Goal: Task Accomplishment & Management: Manage account settings

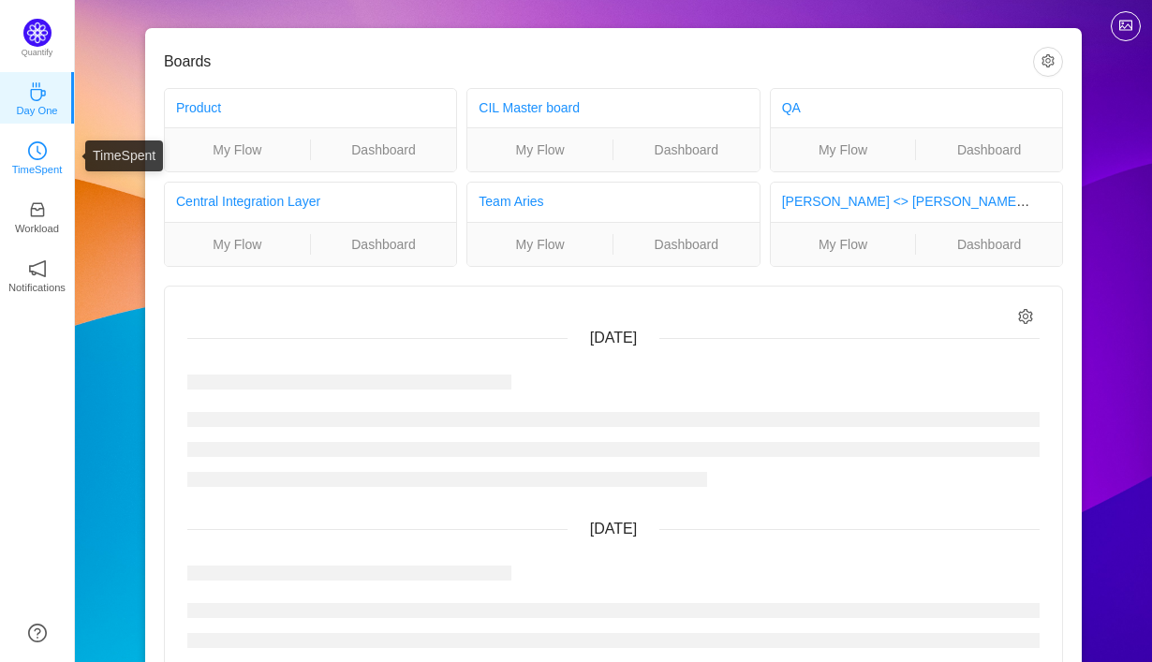
click at [30, 171] on p "TimeSpent" at bounding box center [37, 169] width 51 height 17
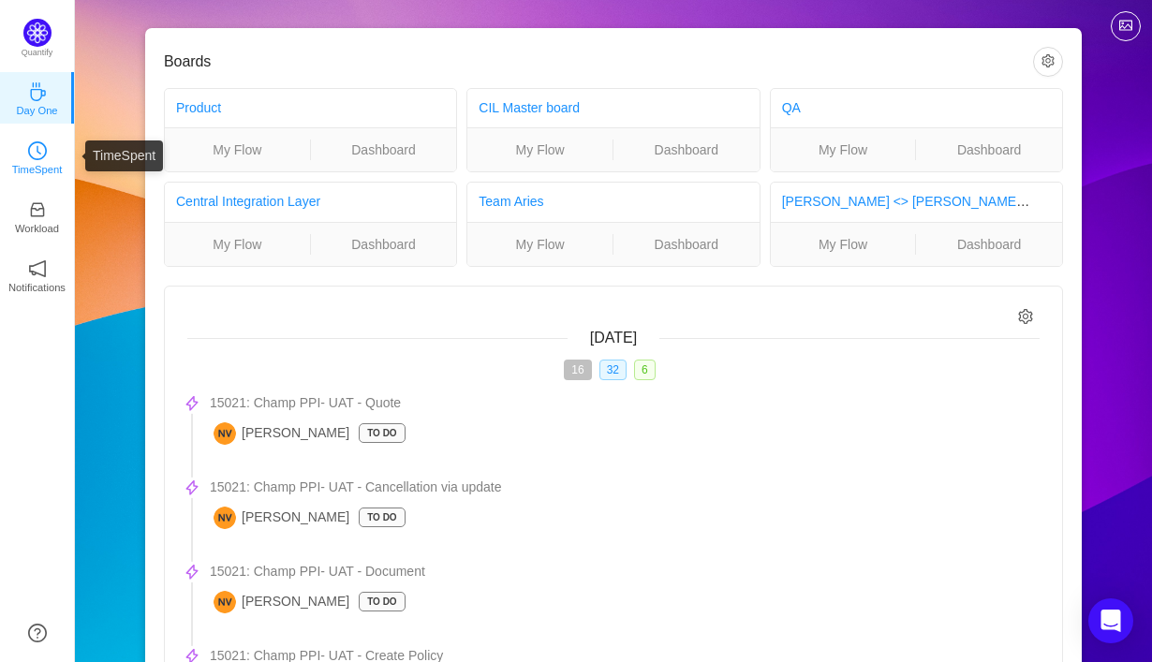
click at [39, 171] on p "TimeSpent" at bounding box center [37, 169] width 51 height 17
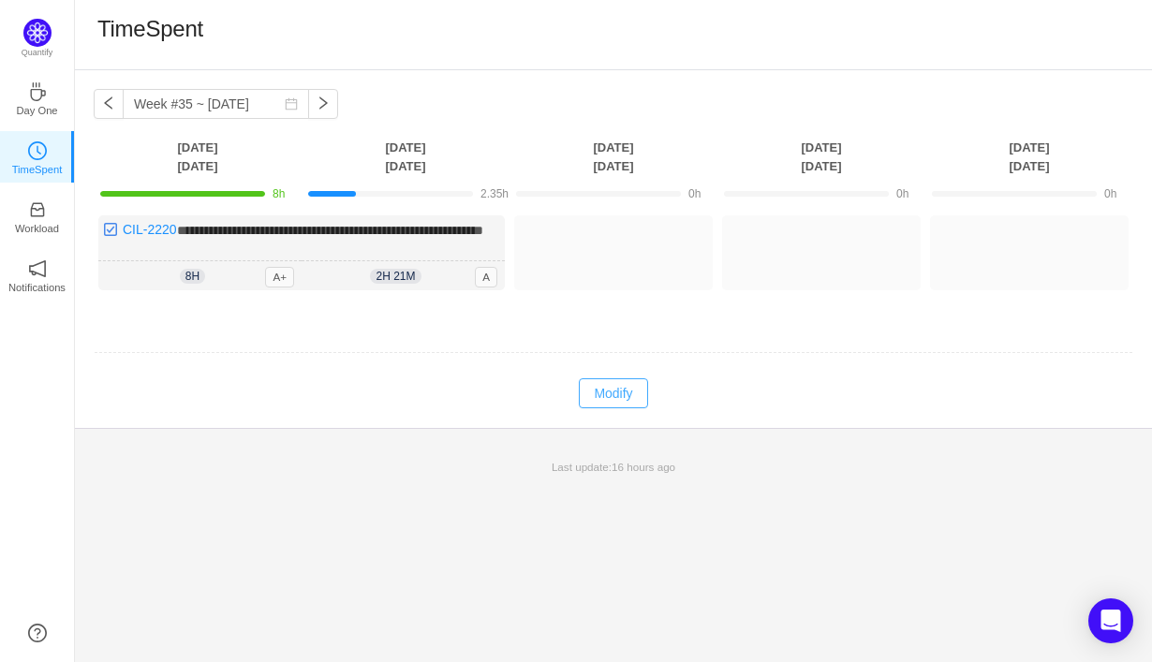
click at [601, 397] on button "Modify" at bounding box center [613, 393] width 68 height 30
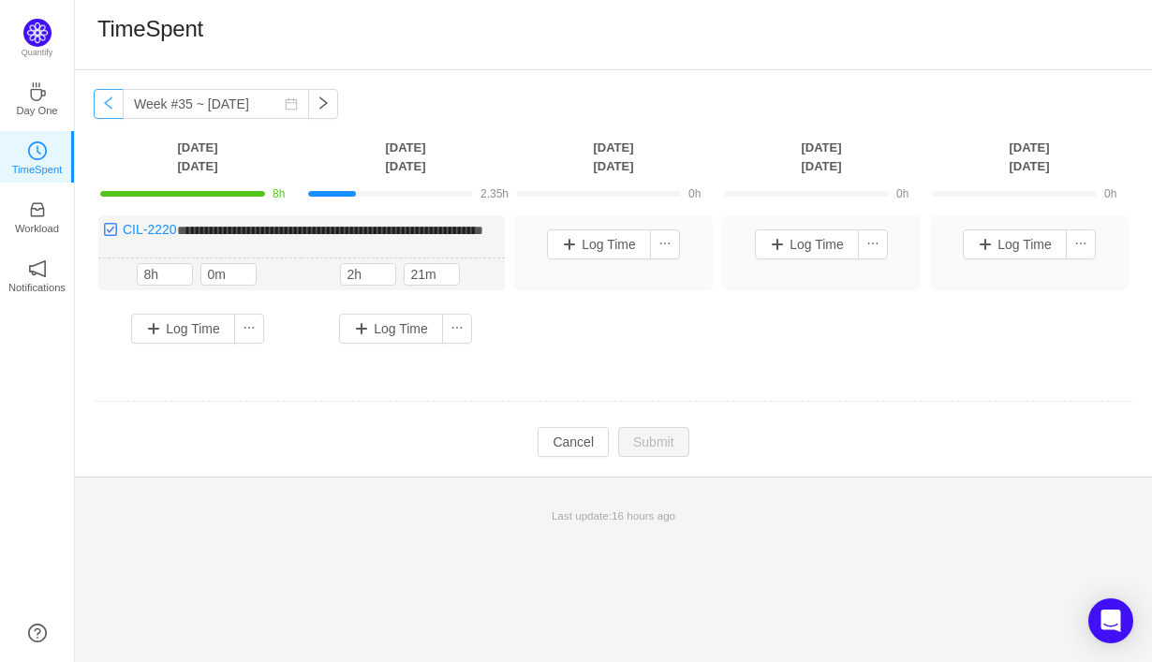
click at [115, 111] on button "button" at bounding box center [109, 104] width 30 height 30
type input "Week #34 ~ [DATE]"
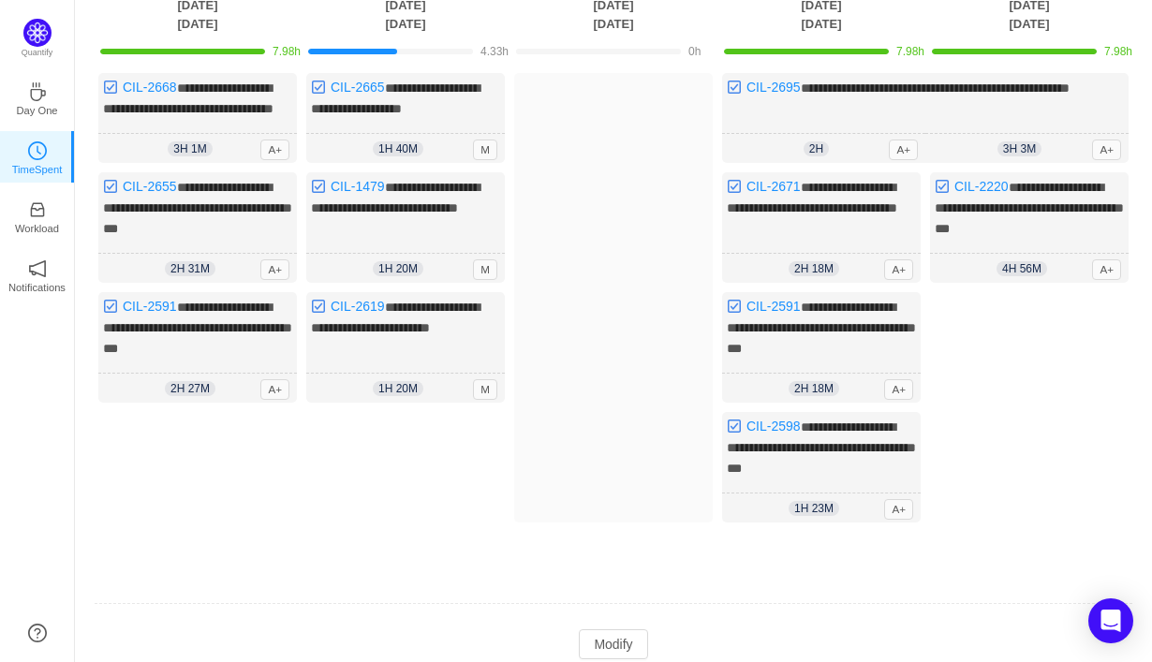
scroll to position [159, 0]
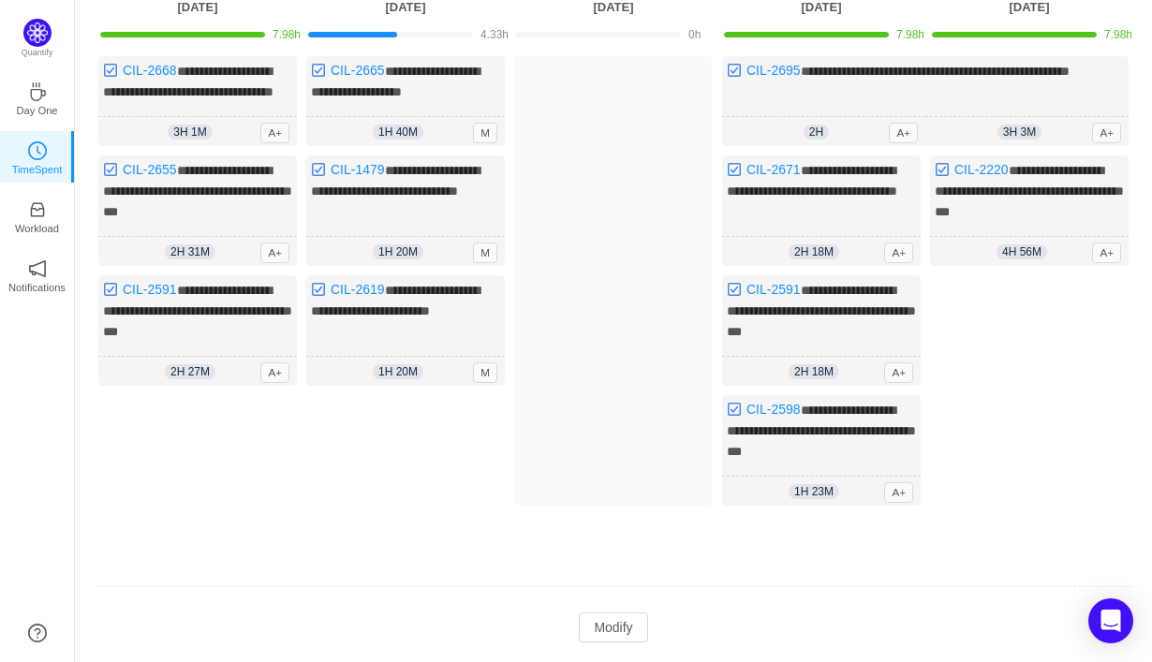
click at [424, 442] on div "Log Time" at bounding box center [405, 464] width 199 height 139
click at [592, 635] on button "Modify" at bounding box center [613, 628] width 68 height 30
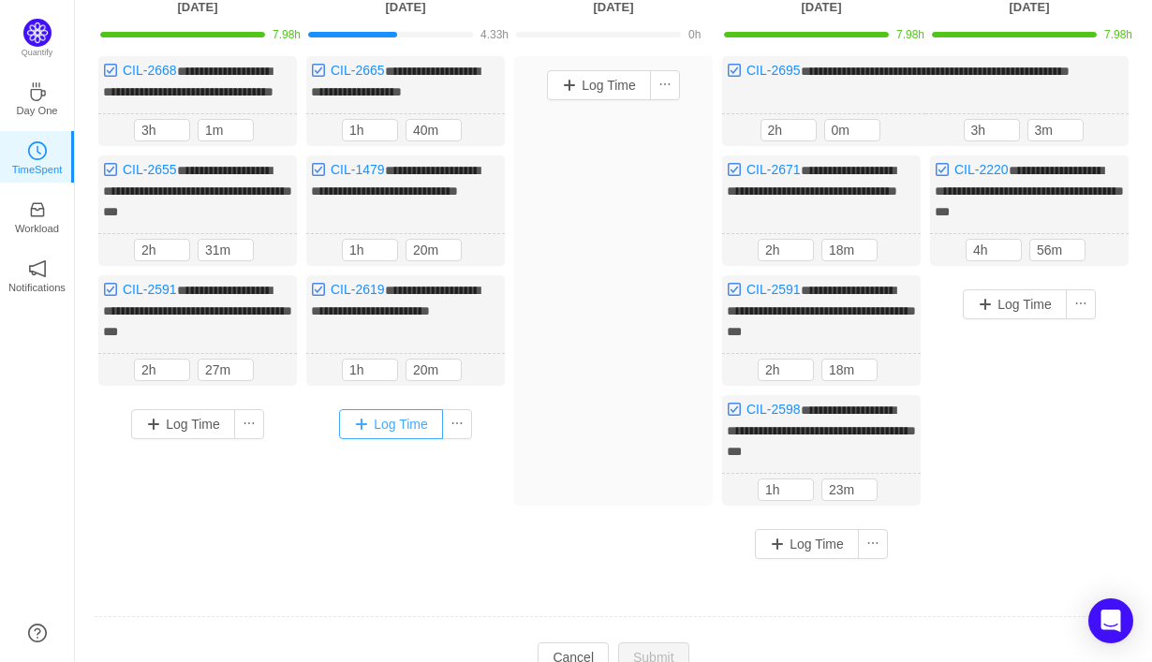
click at [379, 439] on button "Log Time" at bounding box center [391, 424] width 104 height 30
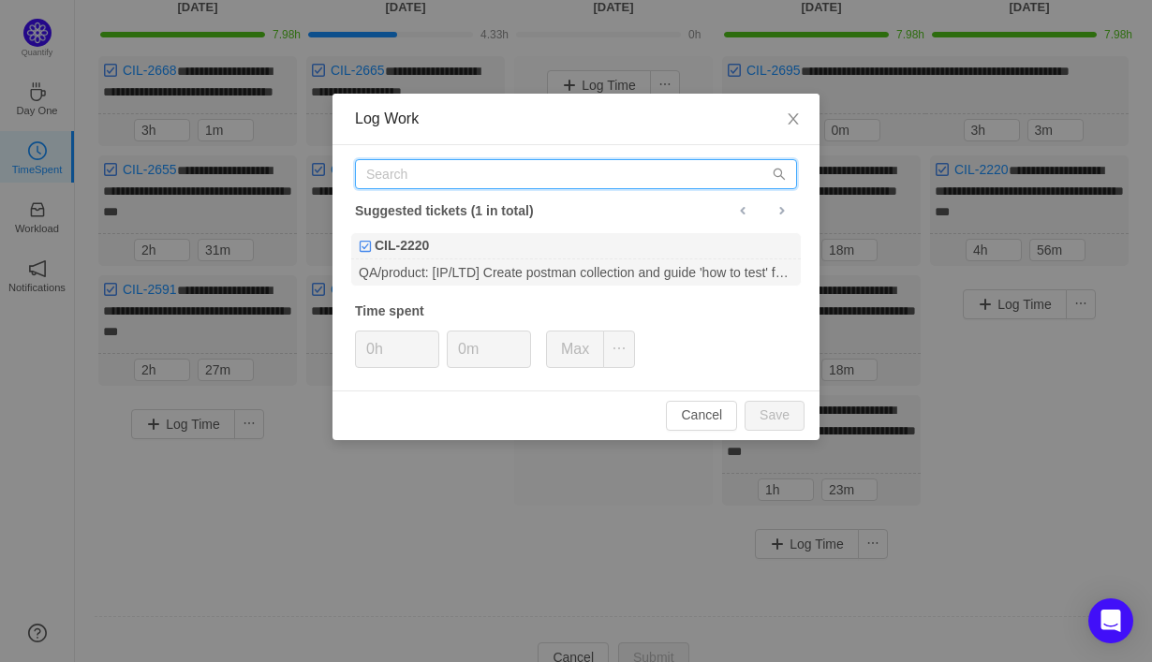
click at [503, 172] on input "text" at bounding box center [576, 174] width 442 height 30
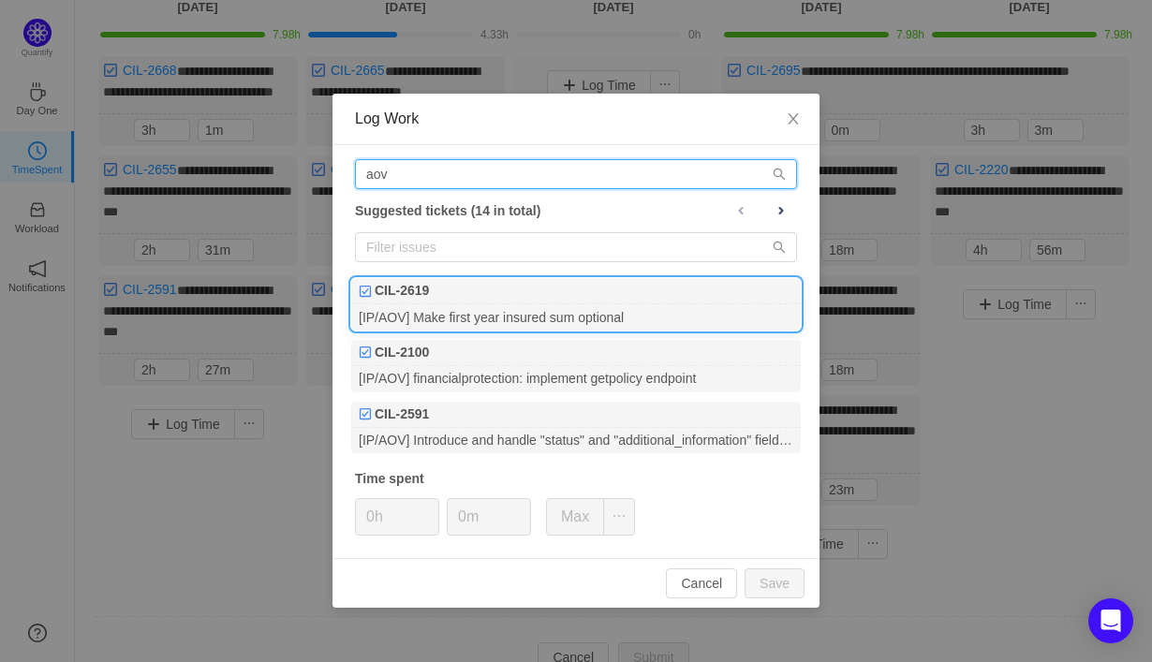
type input "aov"
click at [699, 314] on div "[IP/AOV] Make first year insured sum optional" at bounding box center [576, 316] width 450 height 25
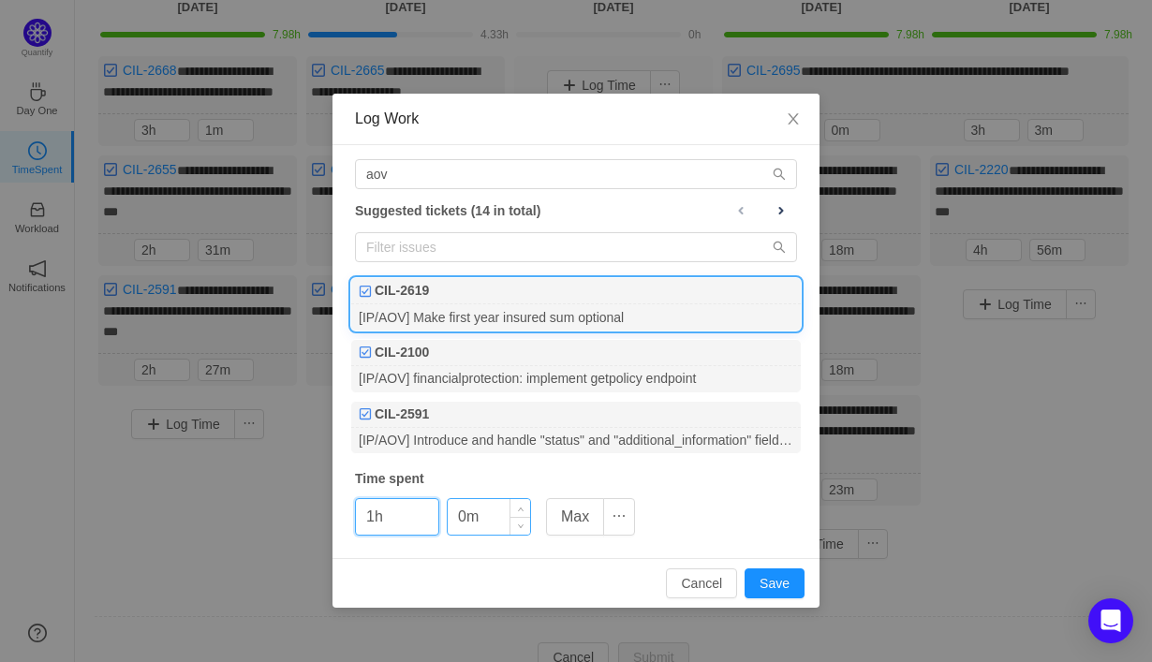
type input "1h"
click at [461, 518] on input "0m" at bounding box center [489, 517] width 82 height 36
type input "10m"
click at [768, 597] on button "Save" at bounding box center [775, 584] width 60 height 30
type input "0h"
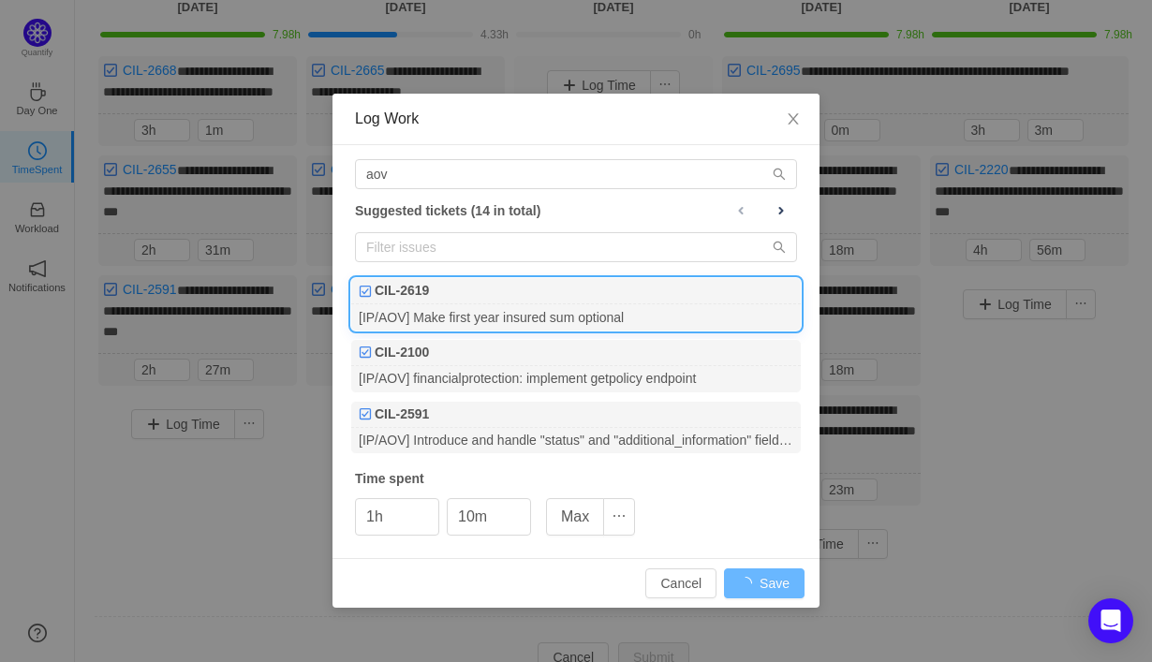
type input "0m"
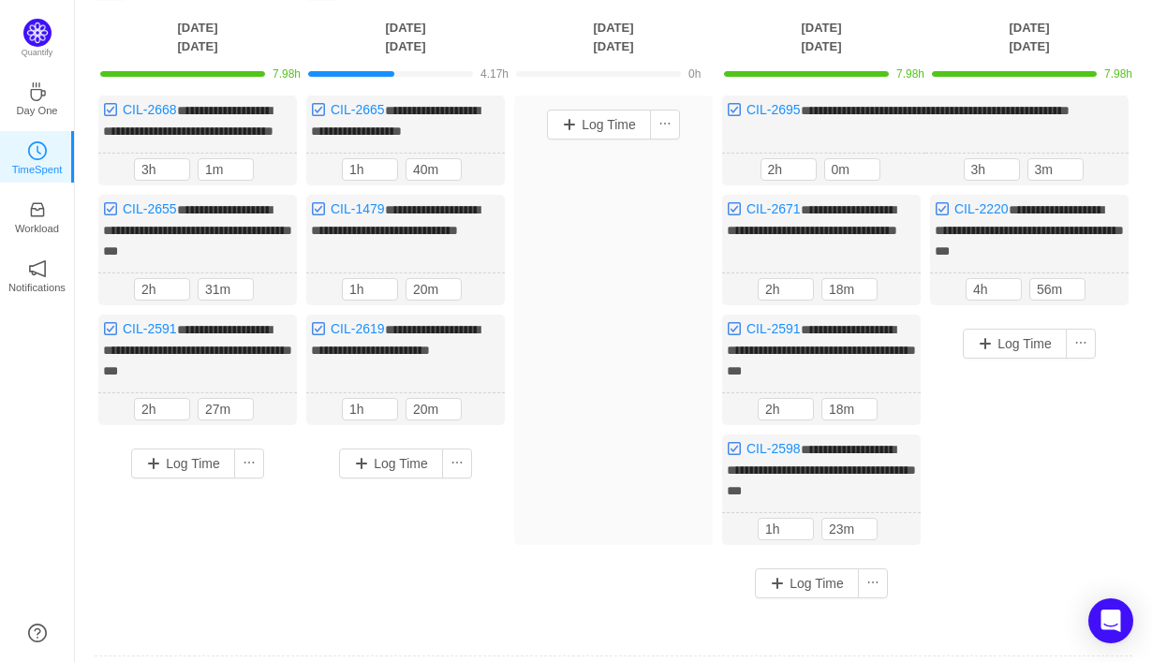
scroll to position [117, 0]
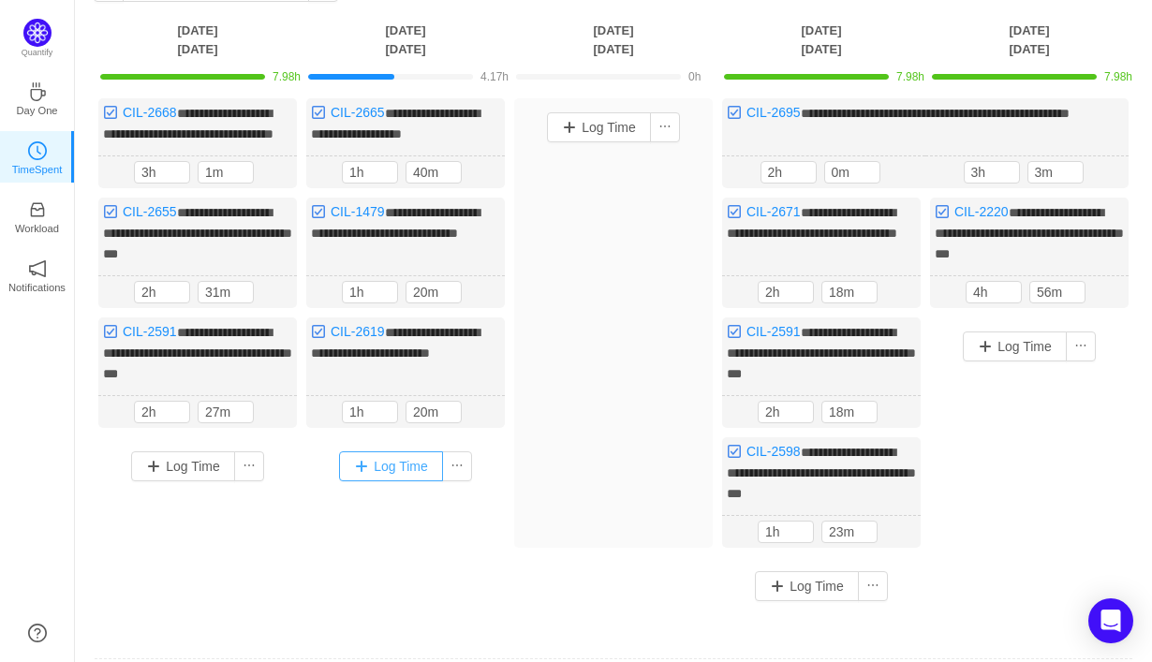
click at [406, 481] on button "Log Time" at bounding box center [391, 466] width 104 height 30
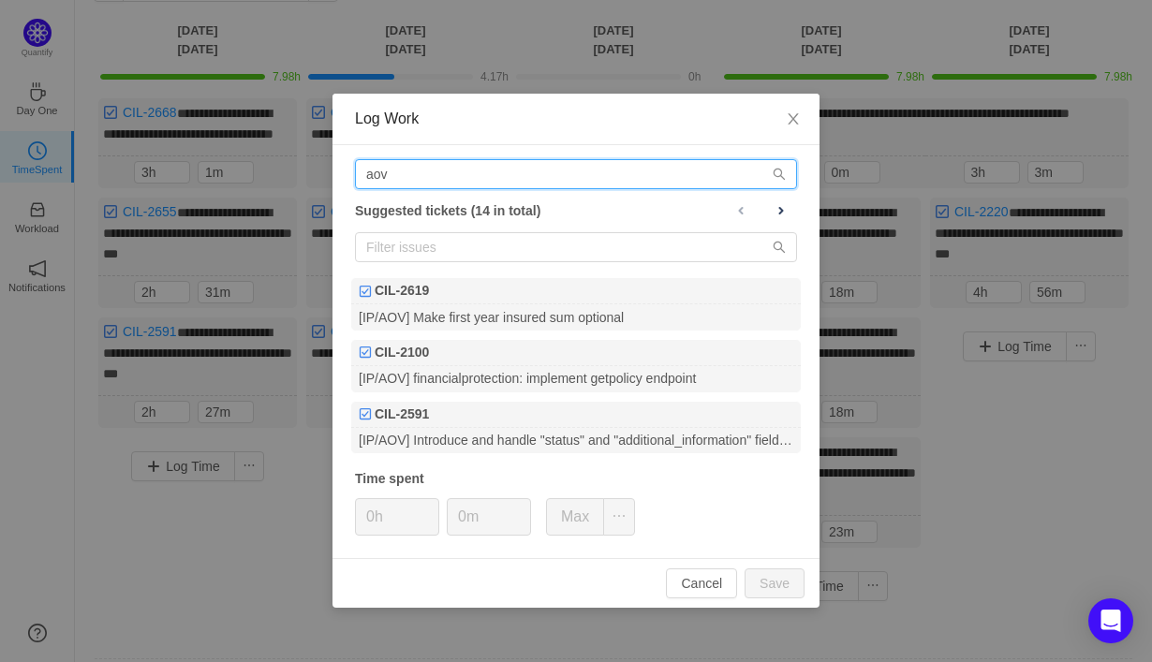
click at [423, 178] on input "aov" at bounding box center [576, 174] width 442 height 30
type input "a"
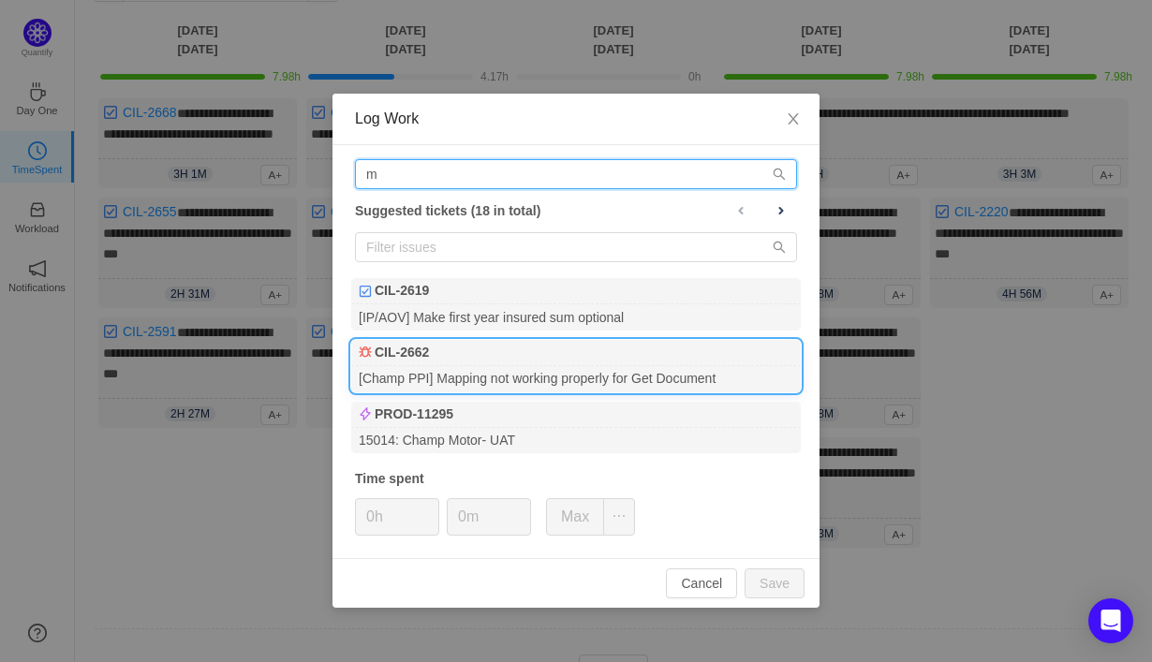
type input "m"
click at [547, 387] on div "[Champ PPI] Mapping not working properly for Get Document" at bounding box center [576, 378] width 450 height 25
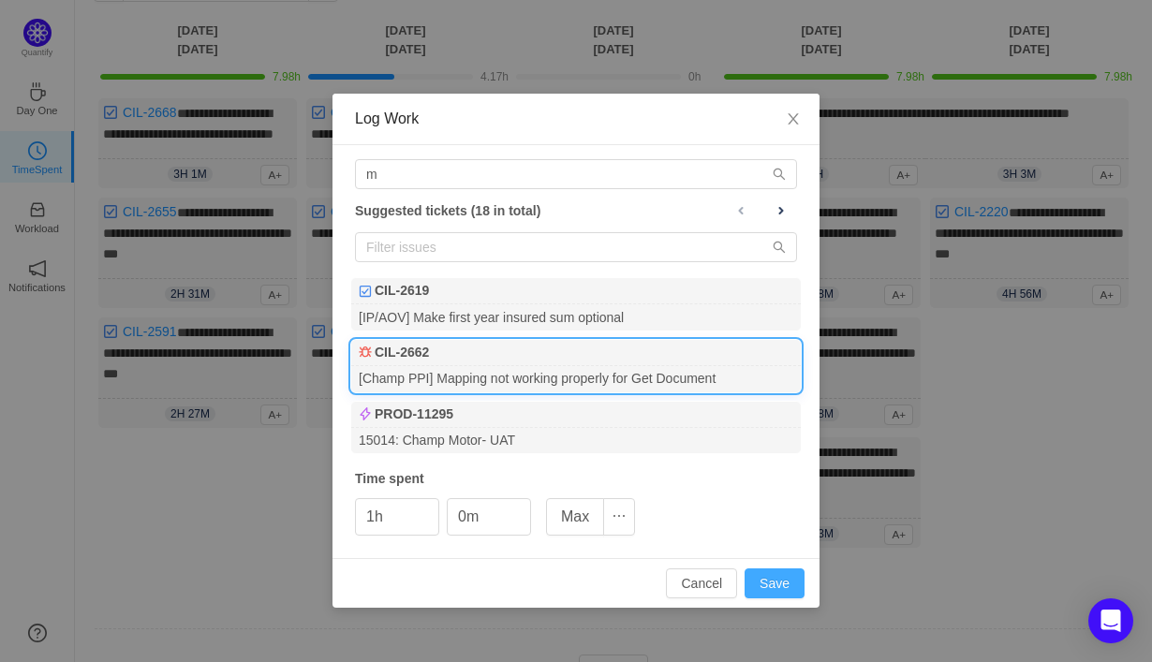
click at [768, 587] on button "Save" at bounding box center [775, 584] width 60 height 30
type input "0h"
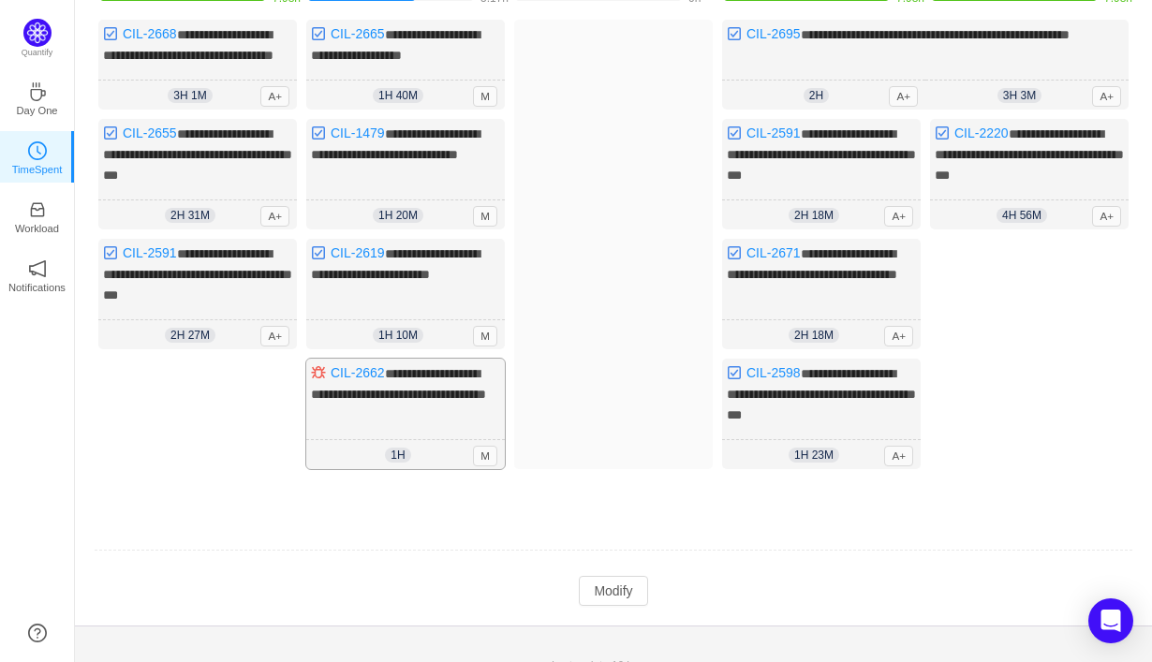
scroll to position [201, 0]
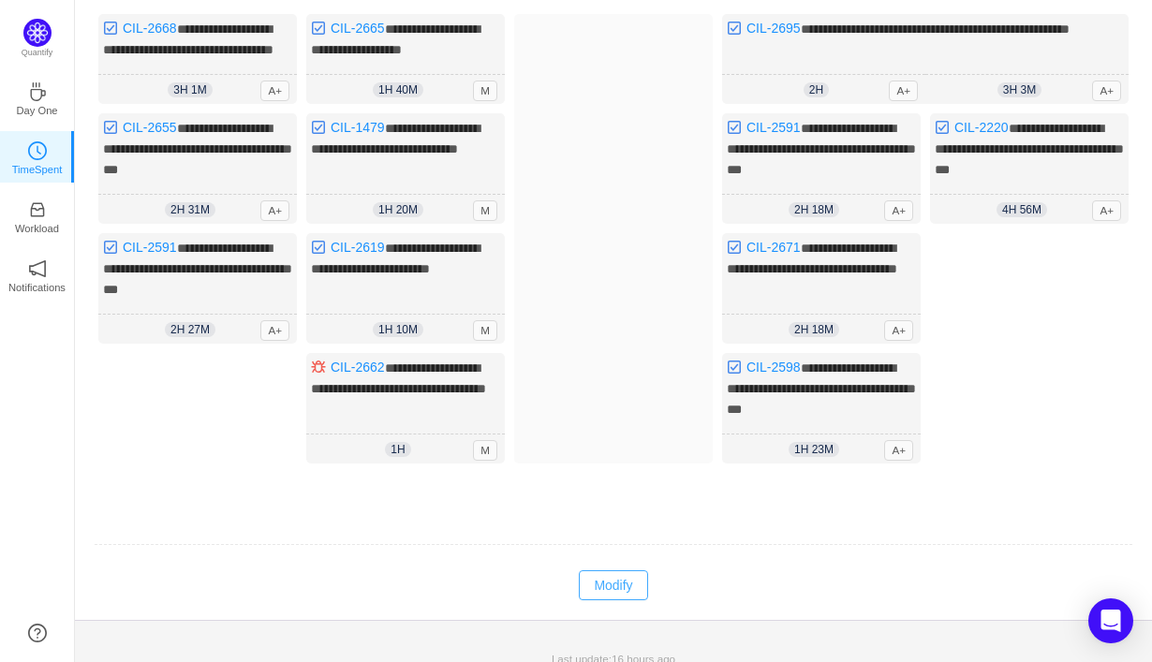
click at [617, 600] on button "Modify" at bounding box center [613, 585] width 68 height 30
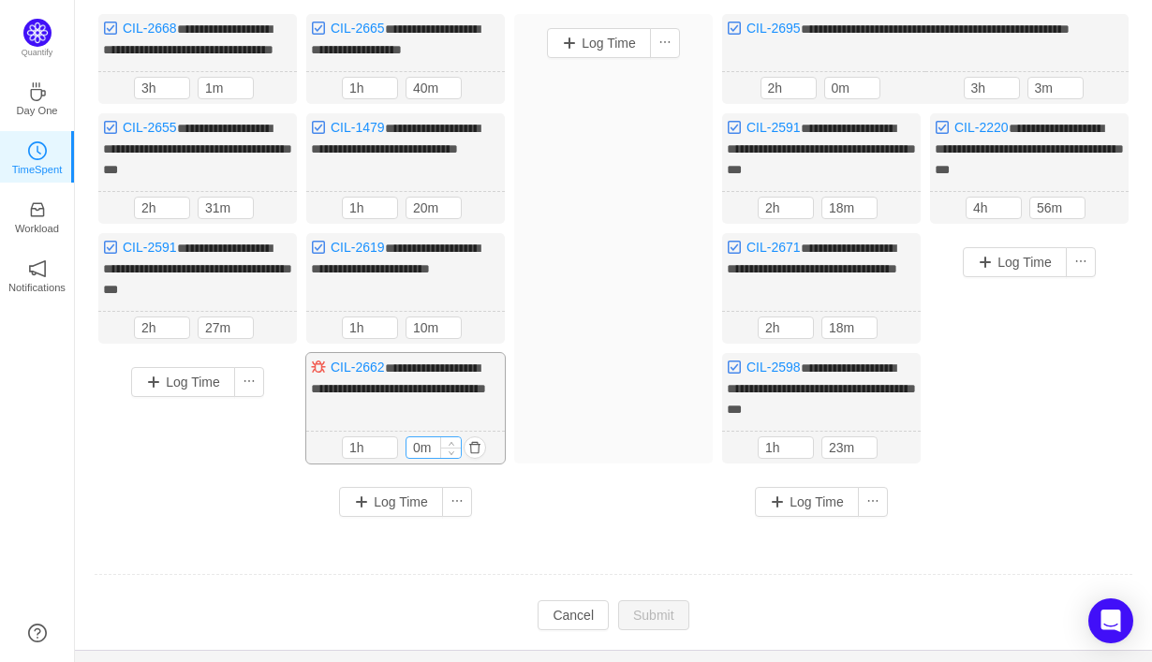
click at [414, 457] on input "0m" at bounding box center [434, 447] width 54 height 21
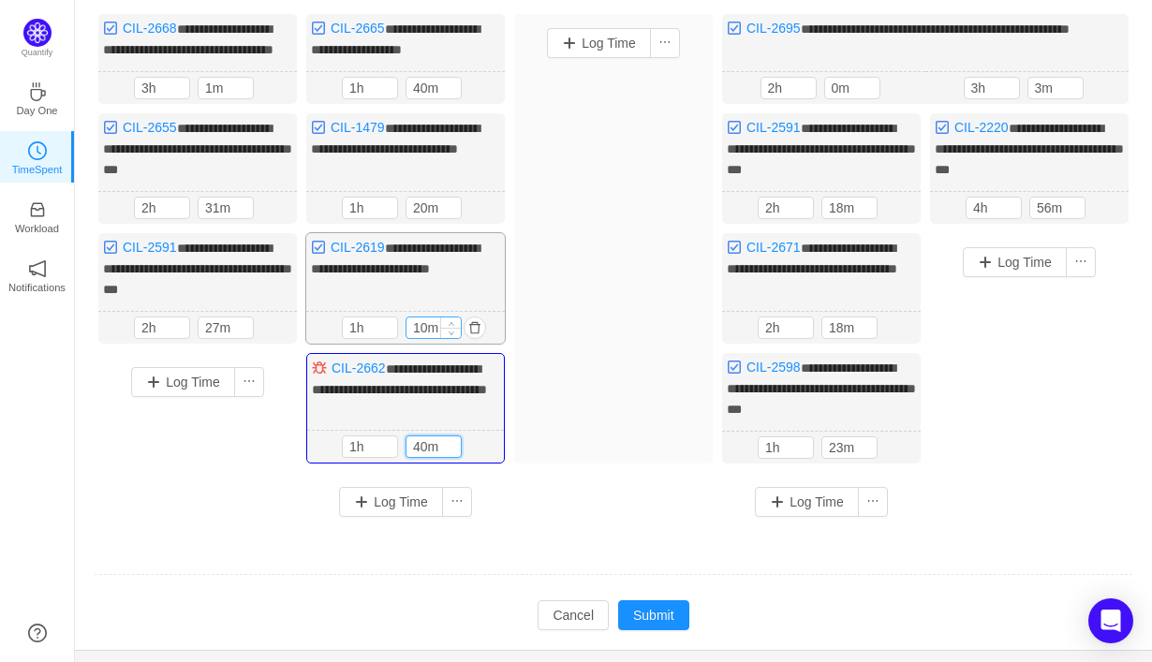
type input "40m"
click at [420, 338] on input "10m" at bounding box center [434, 328] width 54 height 21
type input "20m"
click at [422, 218] on input "20m" at bounding box center [434, 208] width 54 height 21
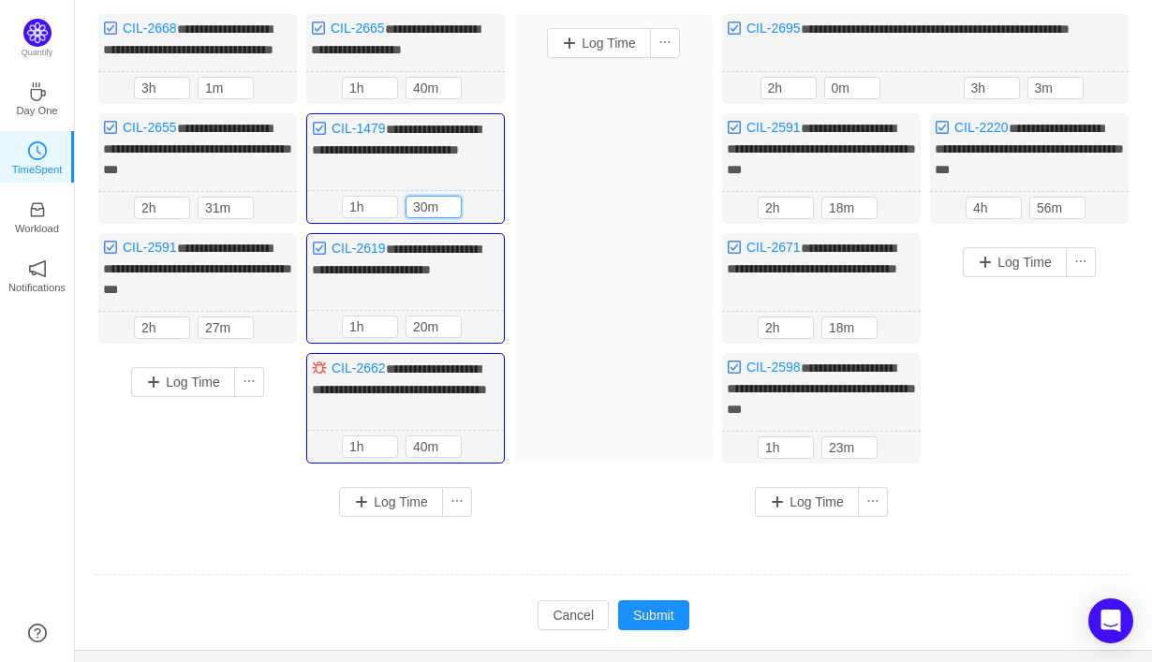
type input "30m"
click at [579, 372] on div "Log Time" at bounding box center [613, 239] width 199 height 450
click at [645, 630] on button "Submit" at bounding box center [653, 615] width 71 height 30
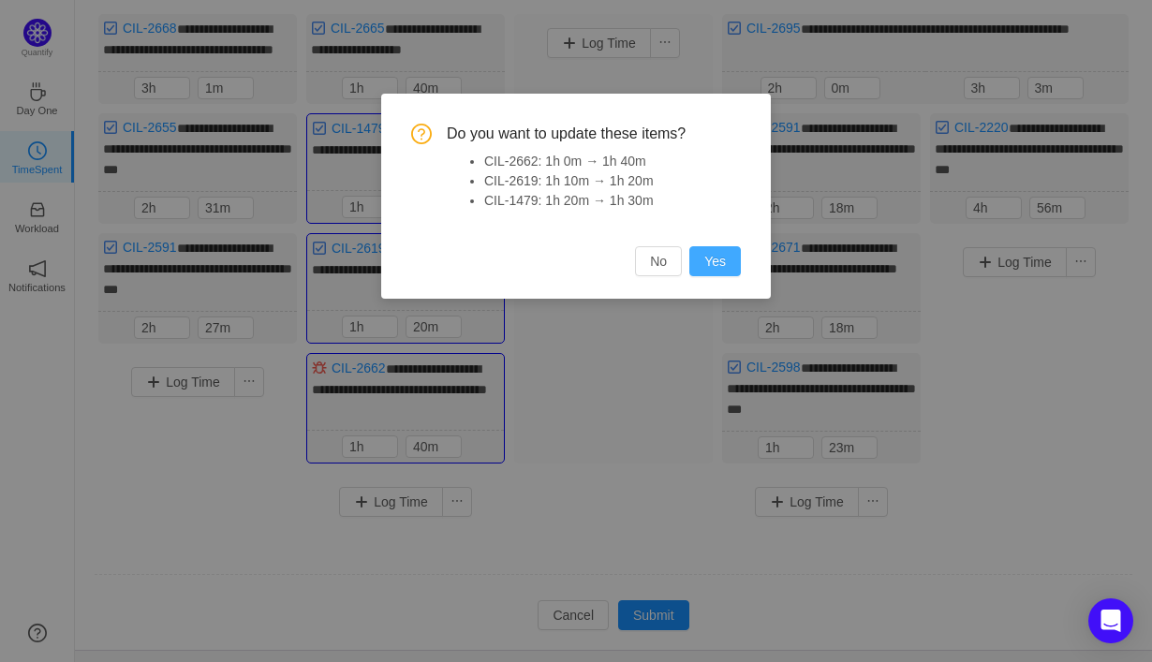
click at [719, 269] on button "Yes" at bounding box center [715, 261] width 52 height 30
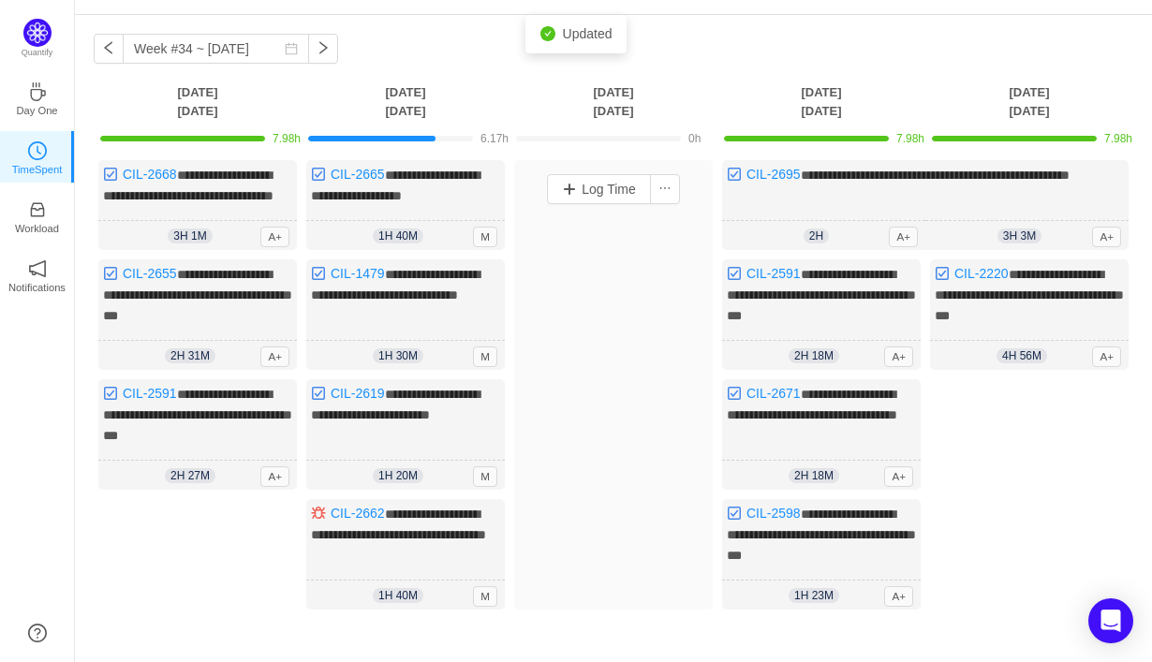
scroll to position [0, 0]
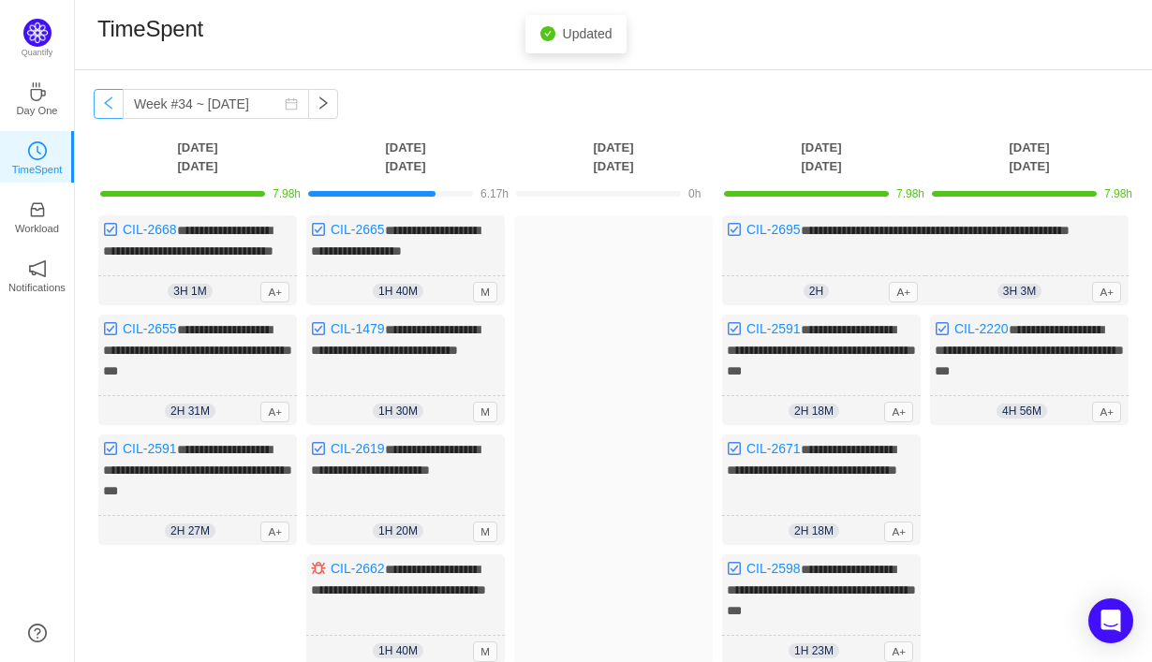
click at [107, 104] on button "button" at bounding box center [109, 104] width 30 height 30
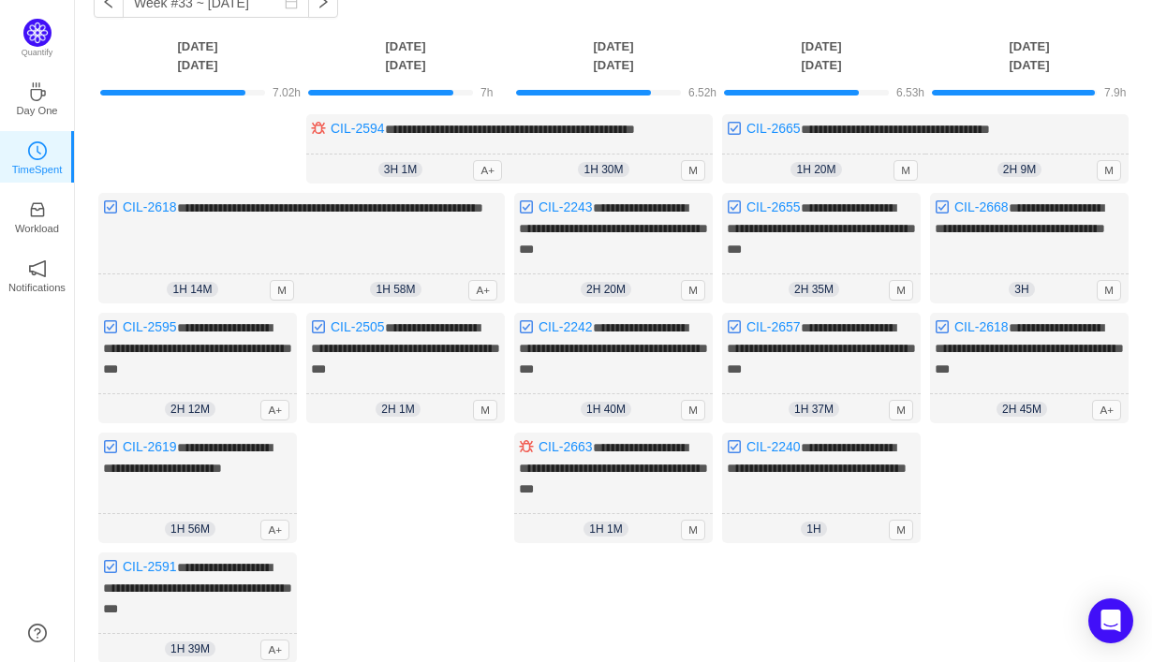
scroll to position [83, 0]
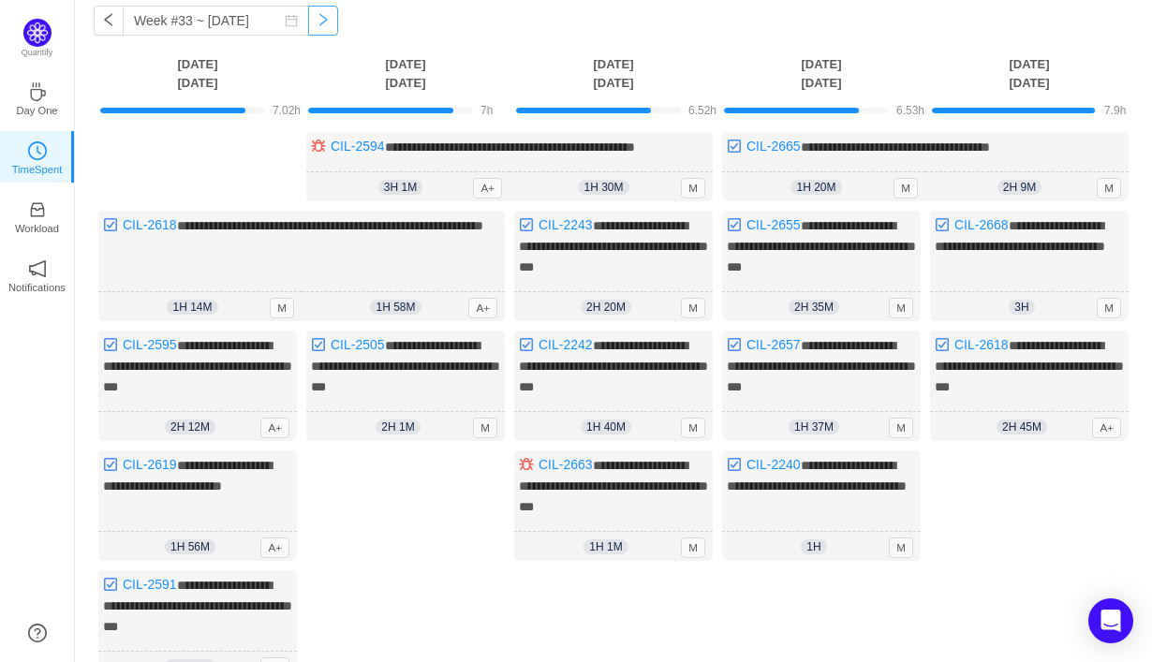
click at [308, 17] on button "button" at bounding box center [323, 21] width 30 height 30
type input "Week #34 ~ [DATE]"
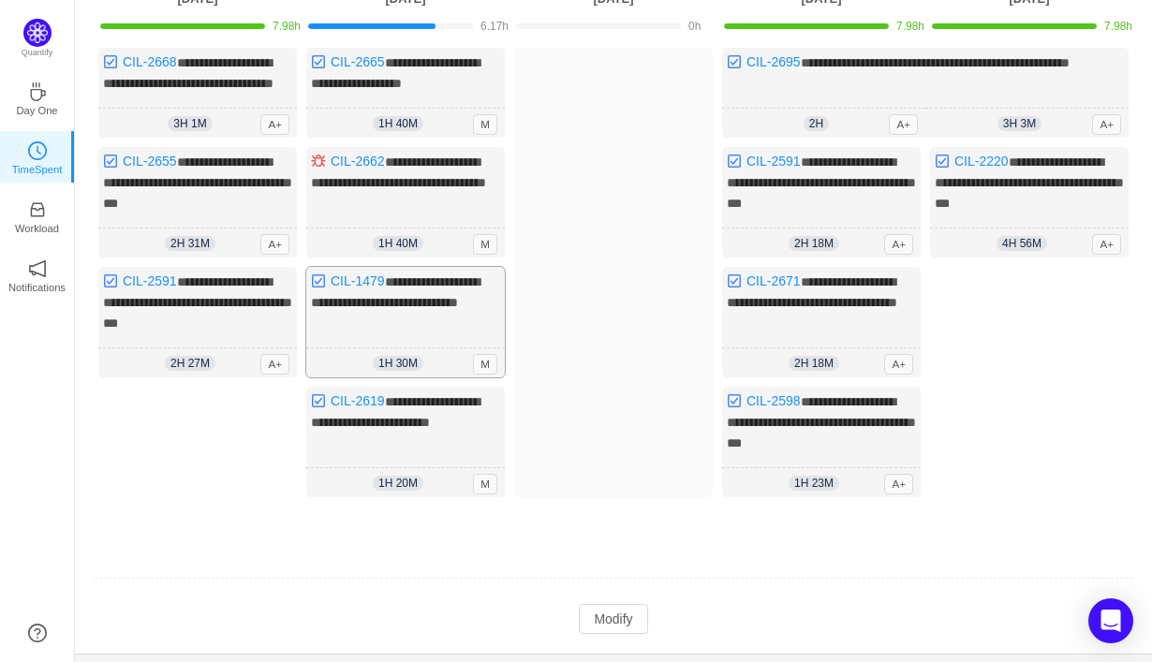
scroll to position [227, 0]
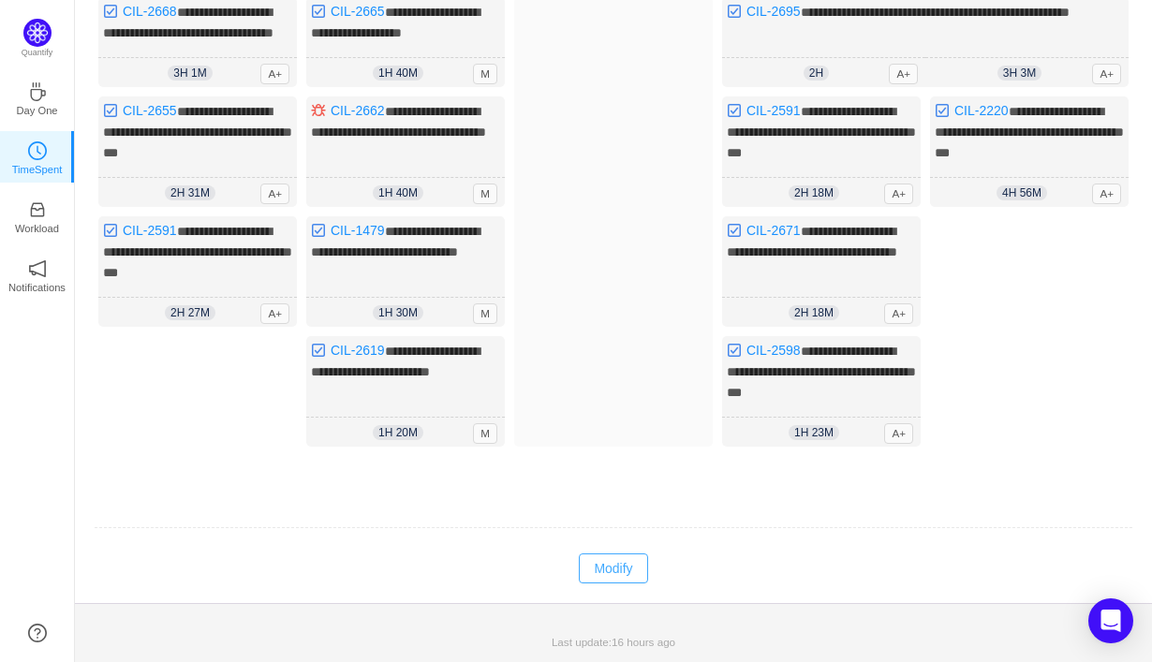
click at [601, 577] on button "Modify" at bounding box center [613, 569] width 68 height 30
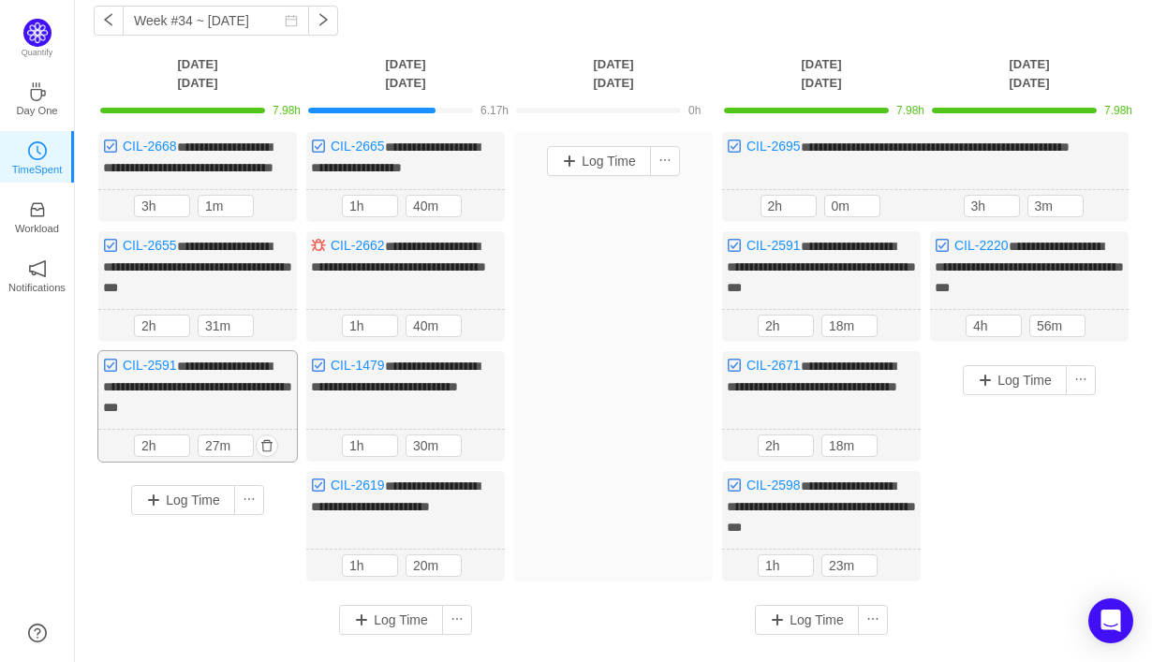
scroll to position [77, 0]
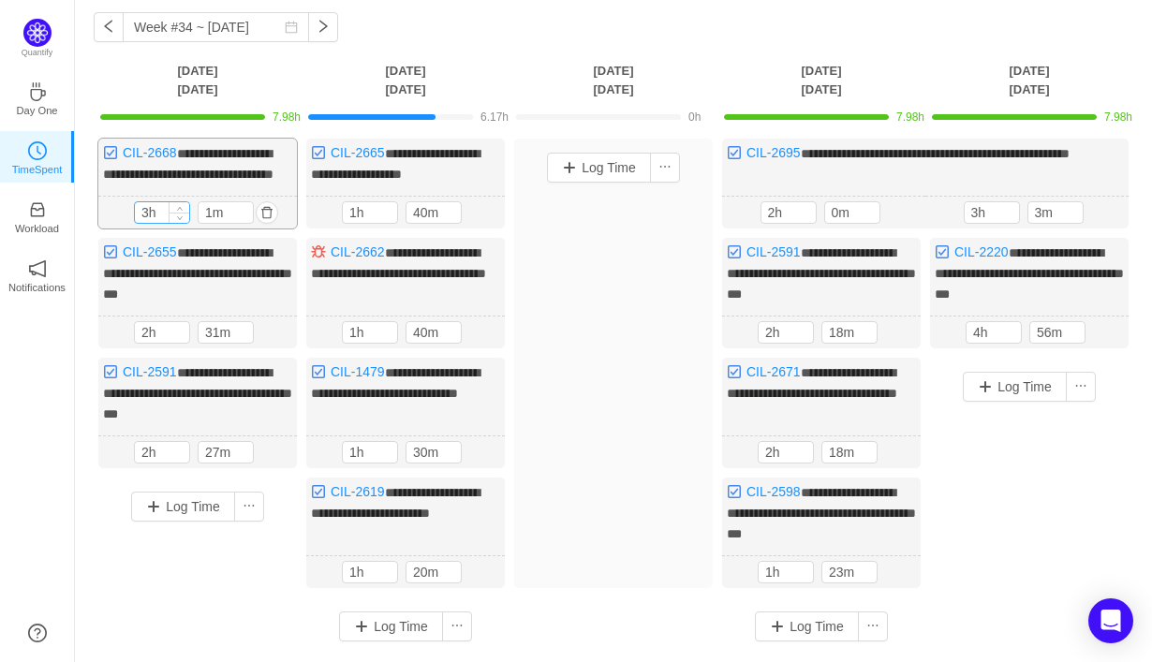
click at [149, 223] on input "3h" at bounding box center [162, 212] width 54 height 21
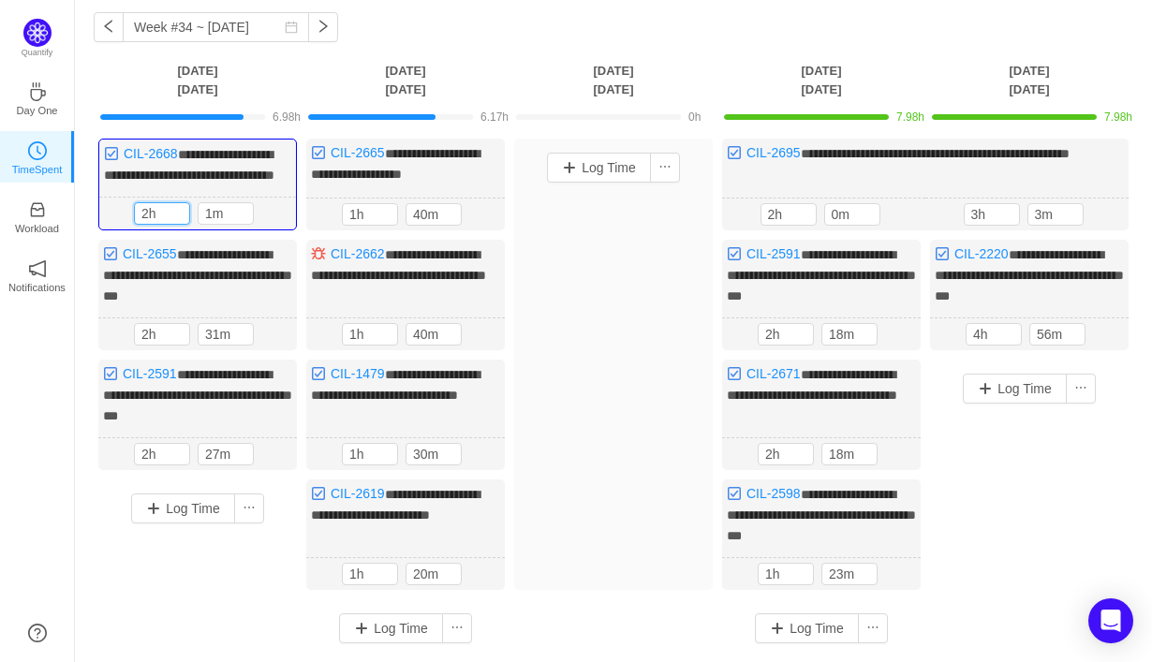
type input "2h"
click at [617, 437] on div "Log Time" at bounding box center [613, 364] width 199 height 451
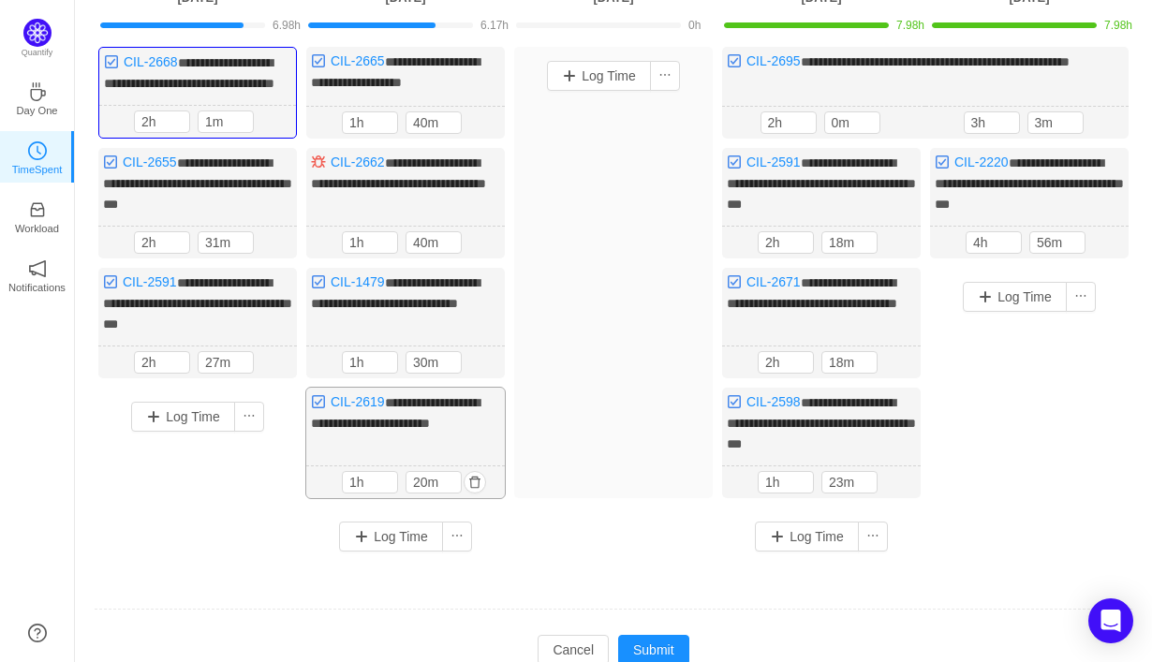
scroll to position [259, 0]
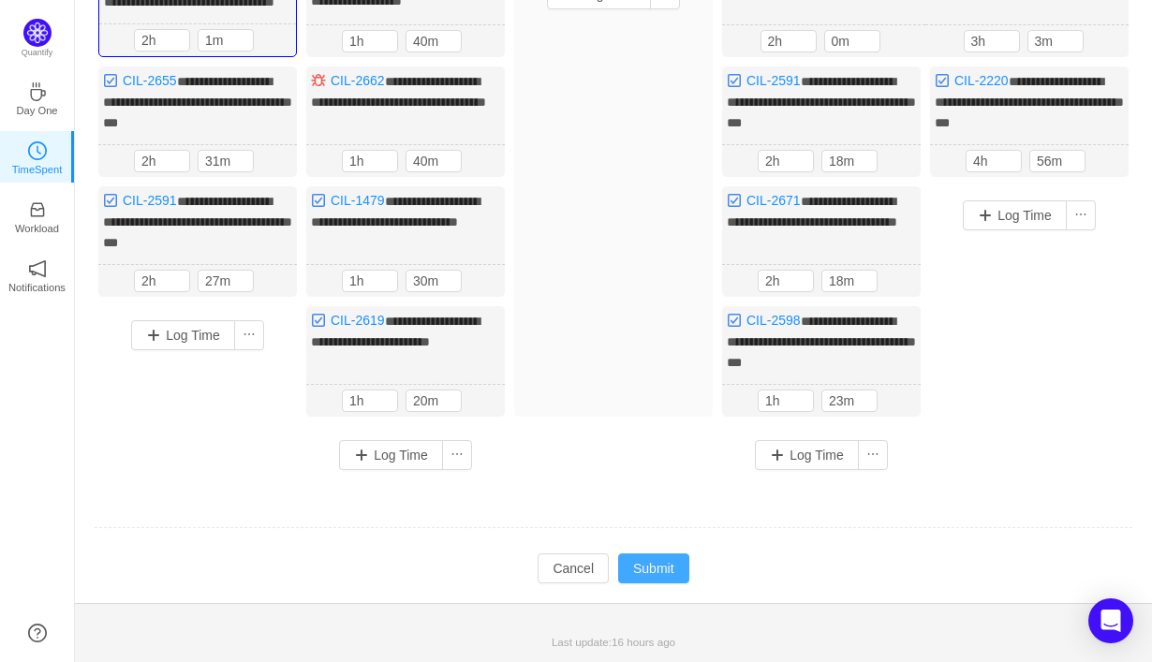
click at [637, 567] on button "Submit" at bounding box center [653, 569] width 71 height 30
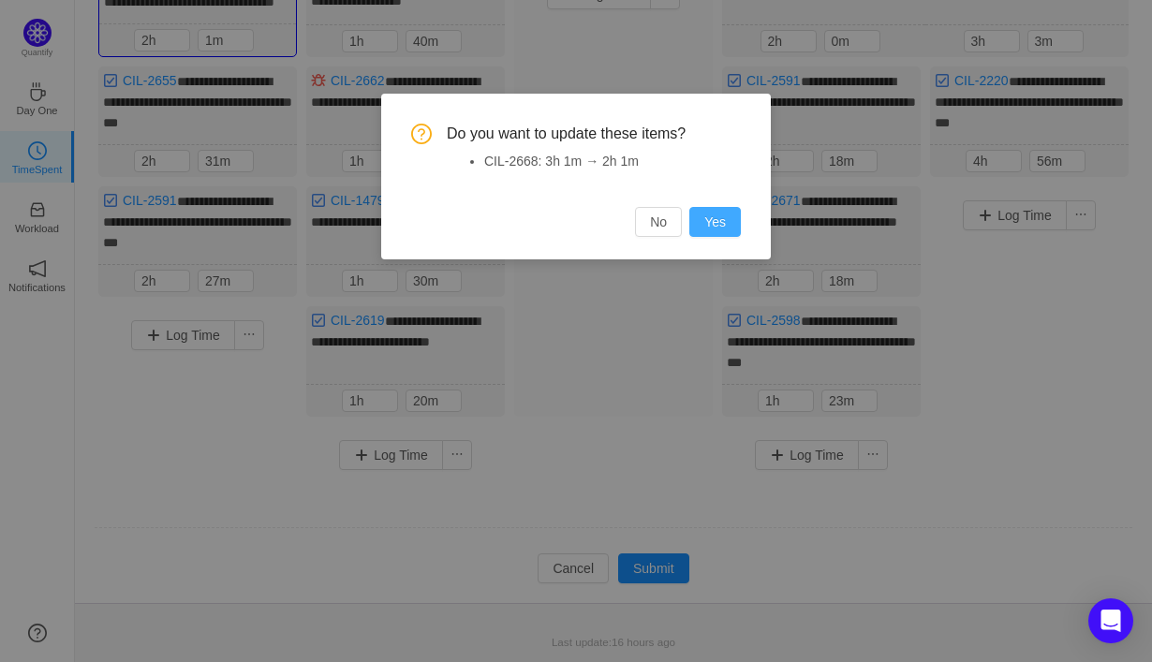
click at [718, 222] on button "Yes" at bounding box center [715, 222] width 52 height 30
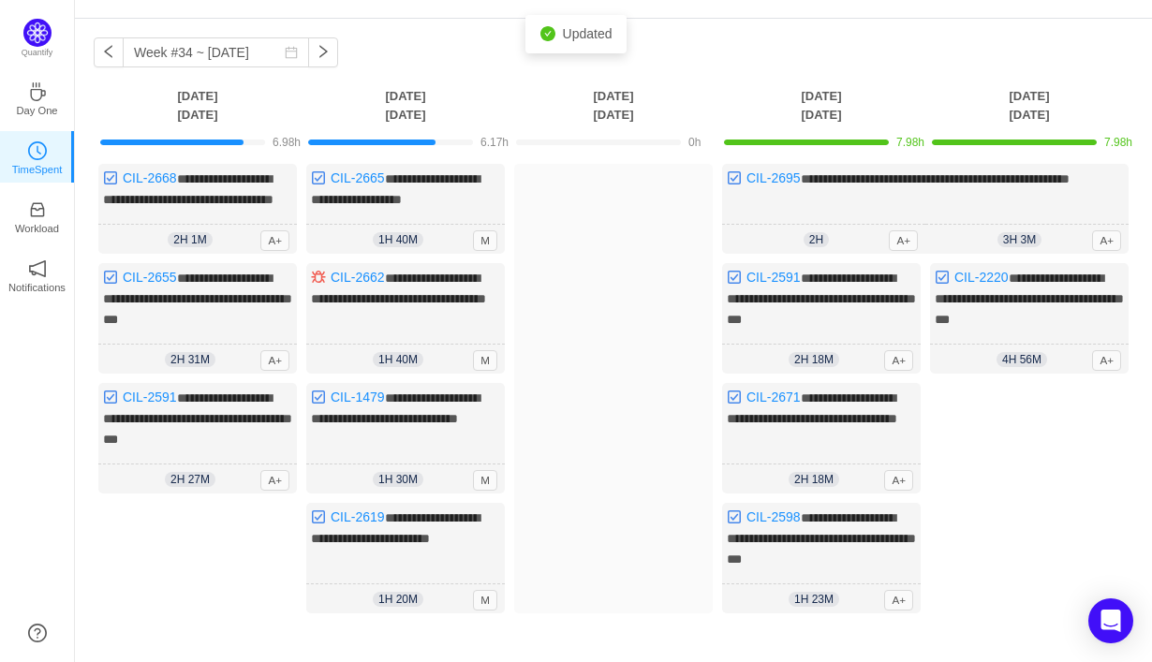
scroll to position [0, 0]
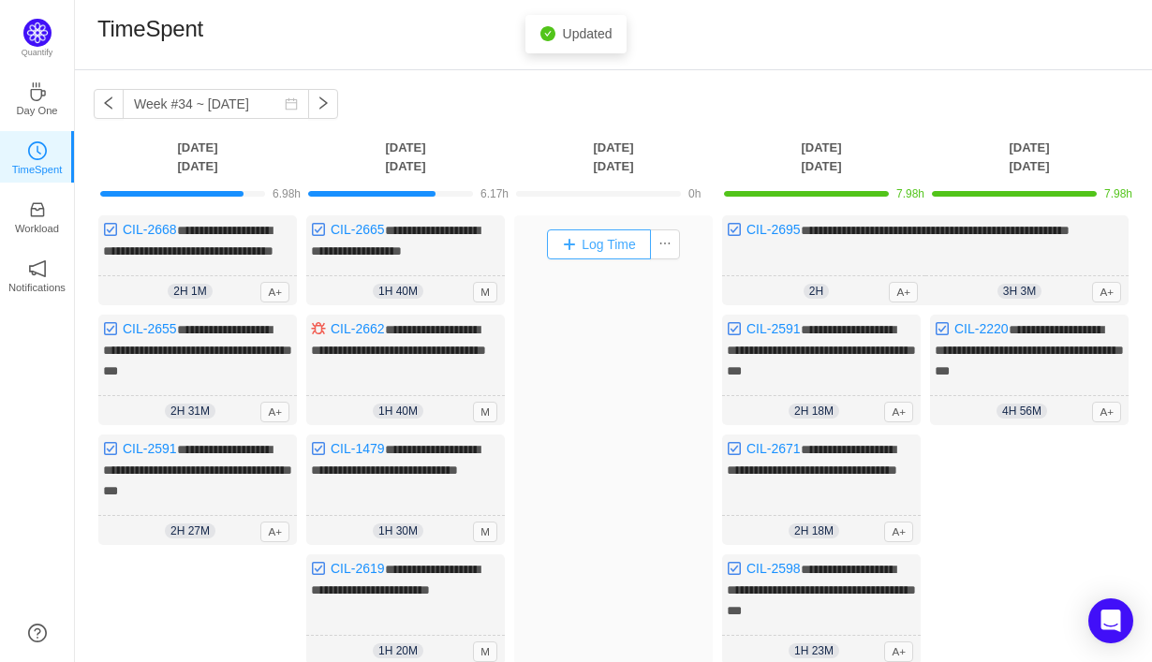
click at [610, 247] on button "Log Time" at bounding box center [599, 244] width 104 height 30
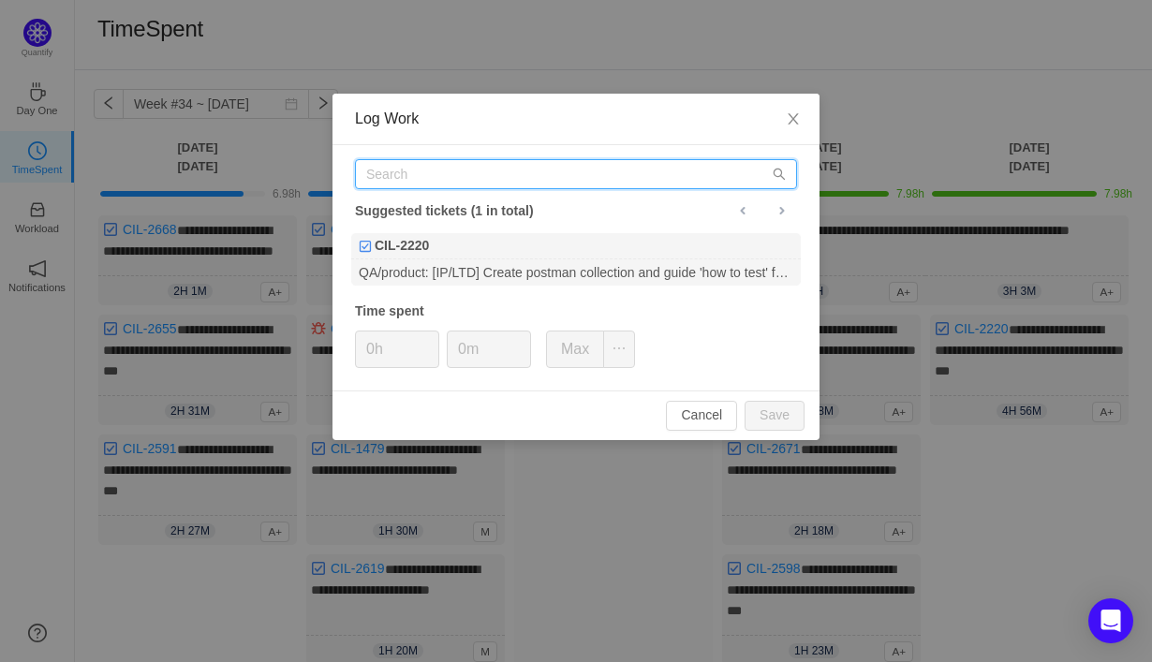
click at [610, 164] on input "text" at bounding box center [576, 174] width 442 height 30
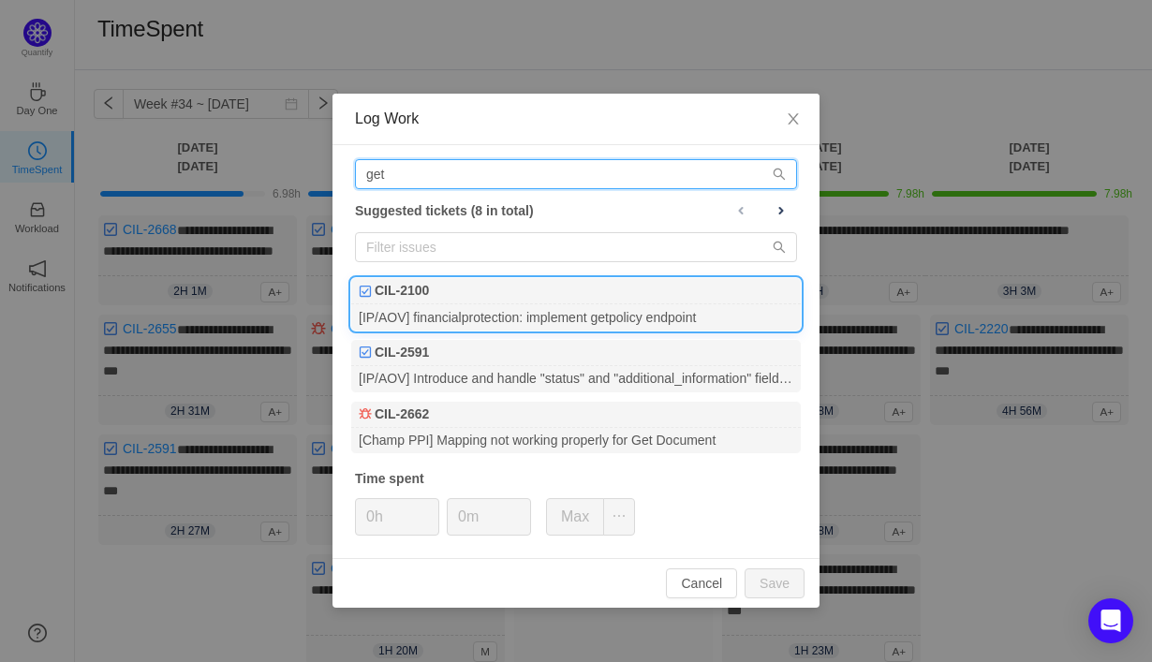
type input "get"
click at [635, 312] on div "[IP/AOV] financialprotection: implement getpolicy endpoint" at bounding box center [576, 316] width 450 height 25
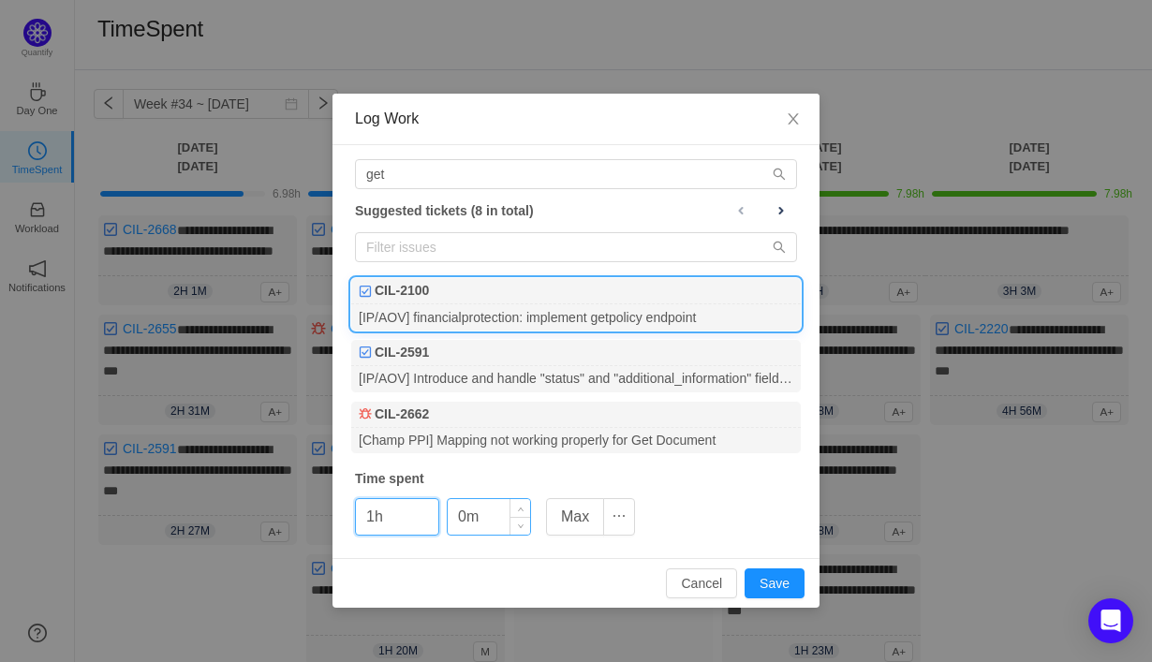
type input "1h"
click at [458, 517] on input "0m" at bounding box center [489, 517] width 82 height 36
type input "30m"
click at [772, 597] on button "Save" at bounding box center [775, 584] width 60 height 30
type input "0h"
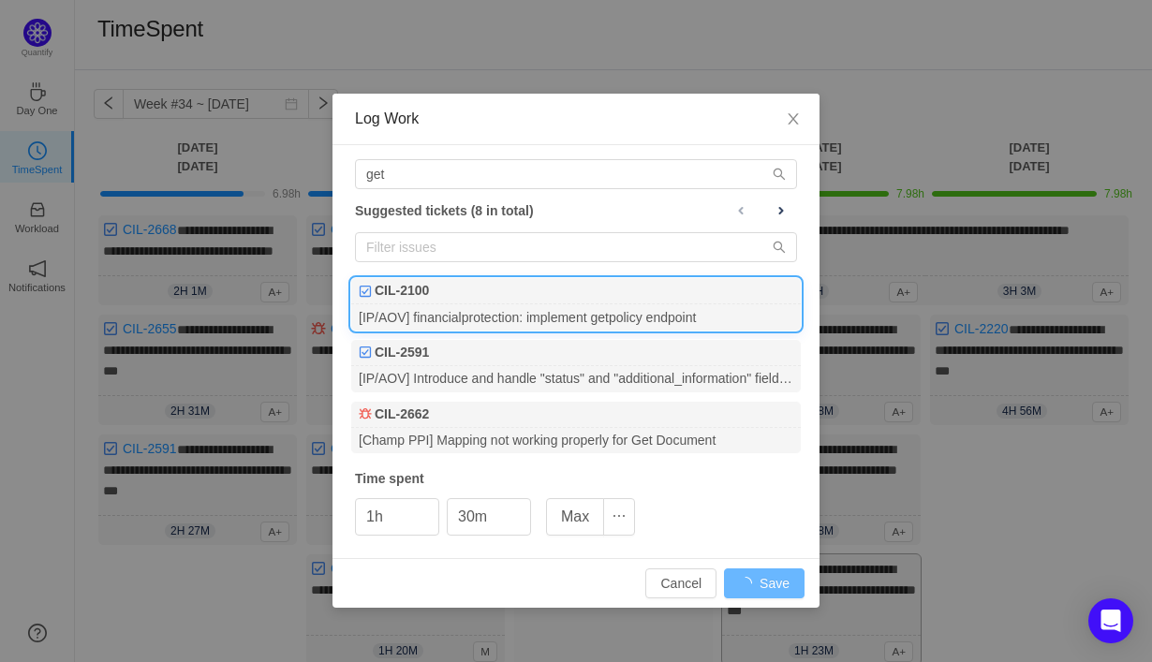
type input "0m"
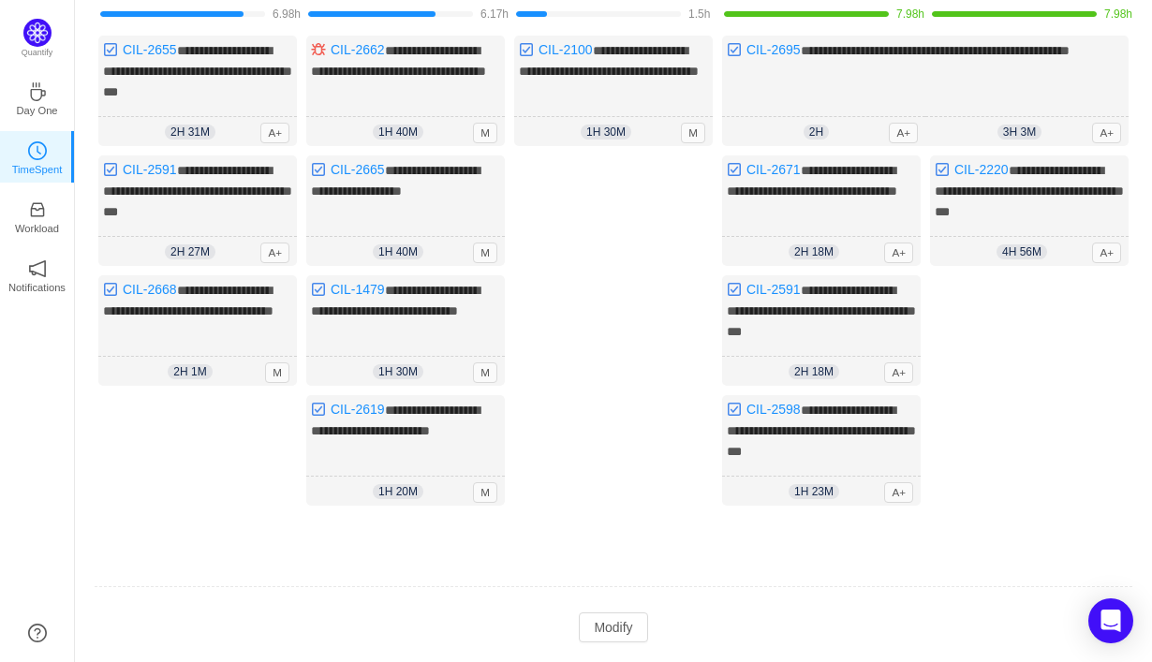
scroll to position [227, 0]
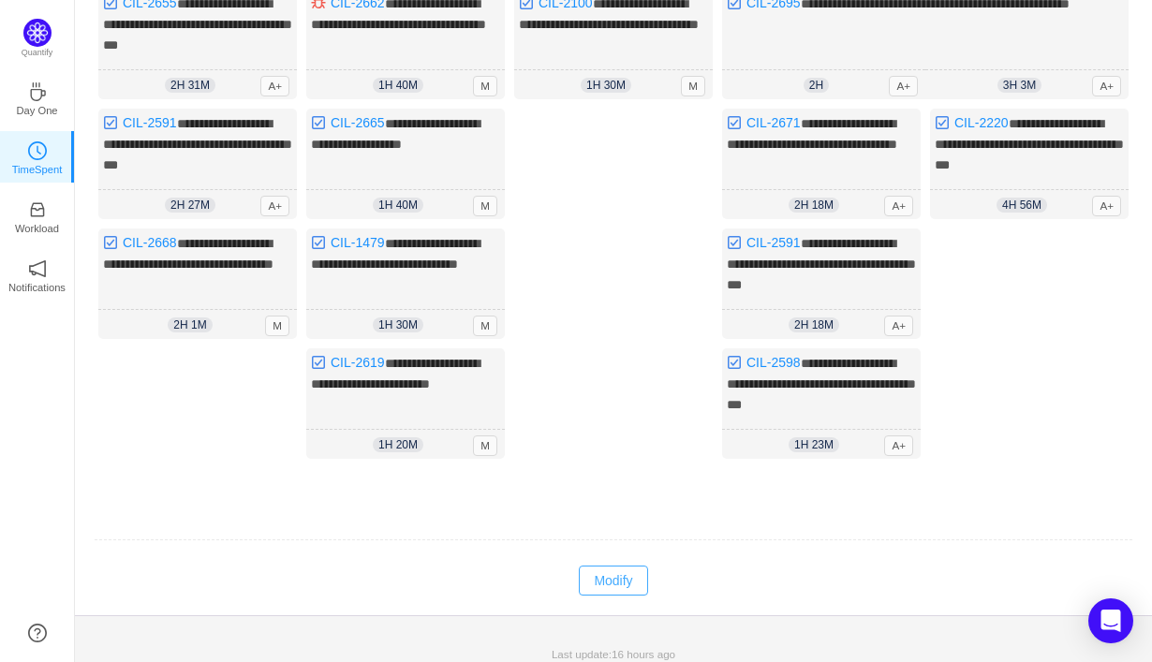
click at [620, 573] on button "Modify" at bounding box center [613, 581] width 68 height 30
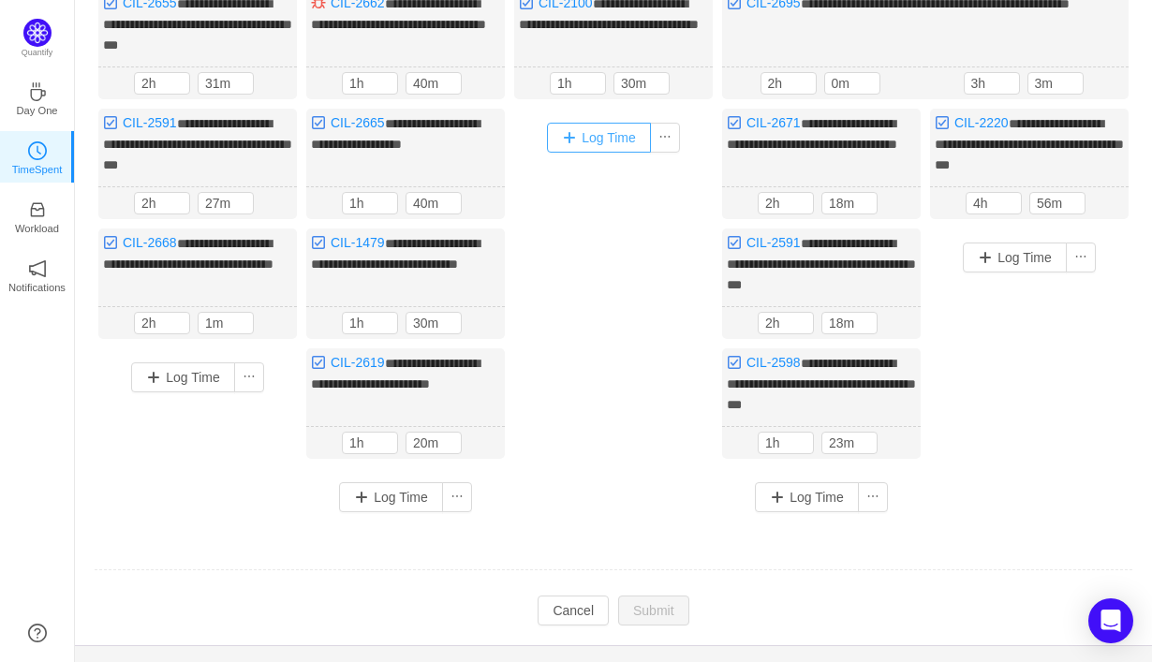
click at [588, 141] on button "Log Time" at bounding box center [599, 138] width 104 height 30
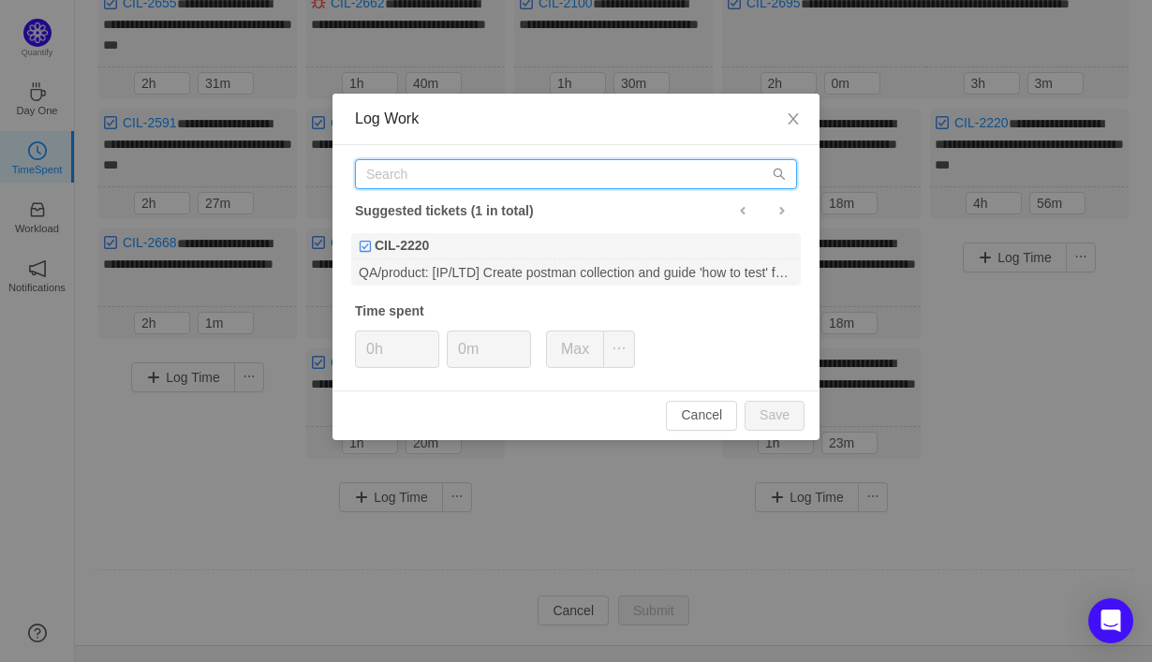
click at [584, 174] on input "text" at bounding box center [576, 174] width 442 height 30
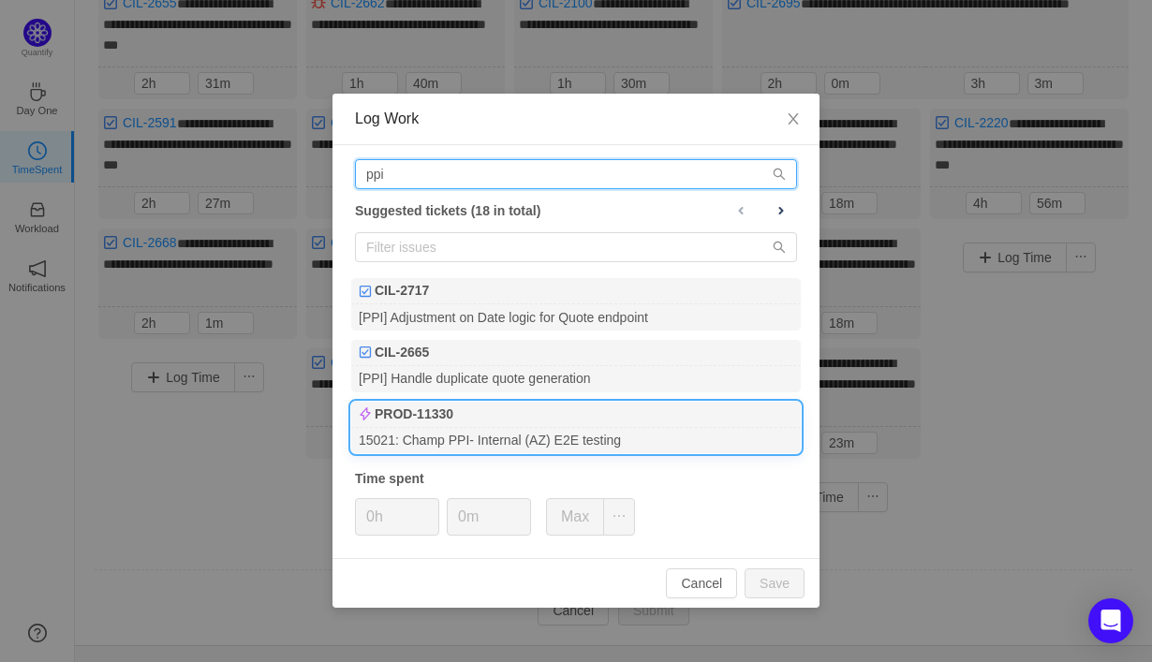
type input "ppi"
click at [563, 422] on div "PROD-11330" at bounding box center [576, 415] width 450 height 26
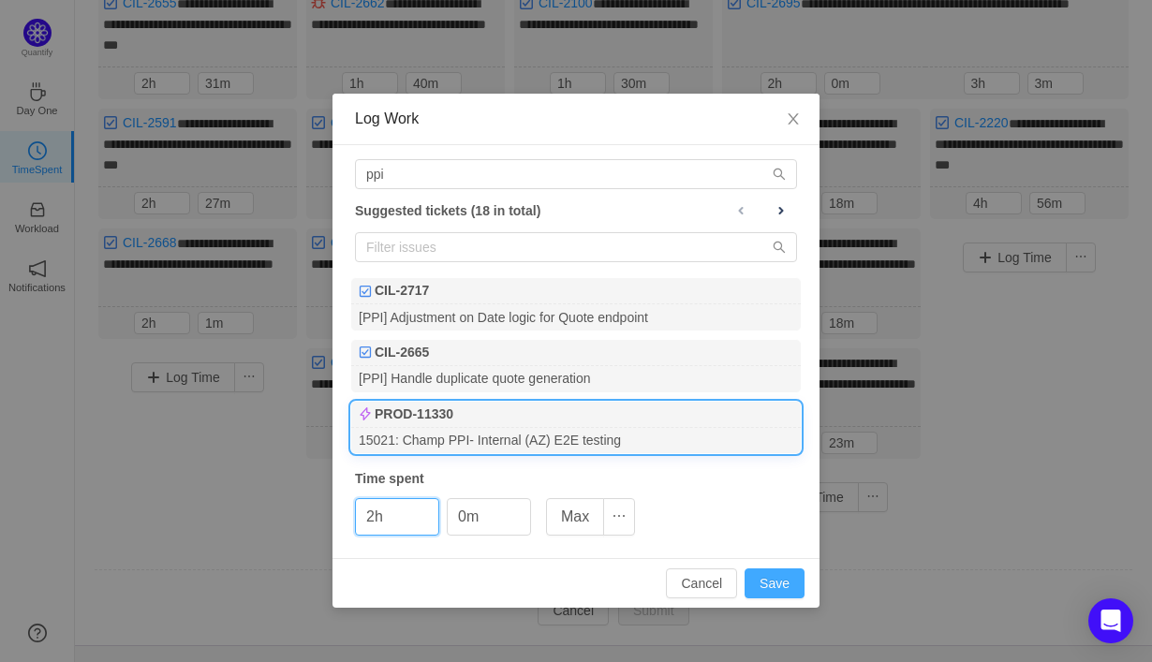
click at [775, 584] on button "Save" at bounding box center [775, 584] width 60 height 30
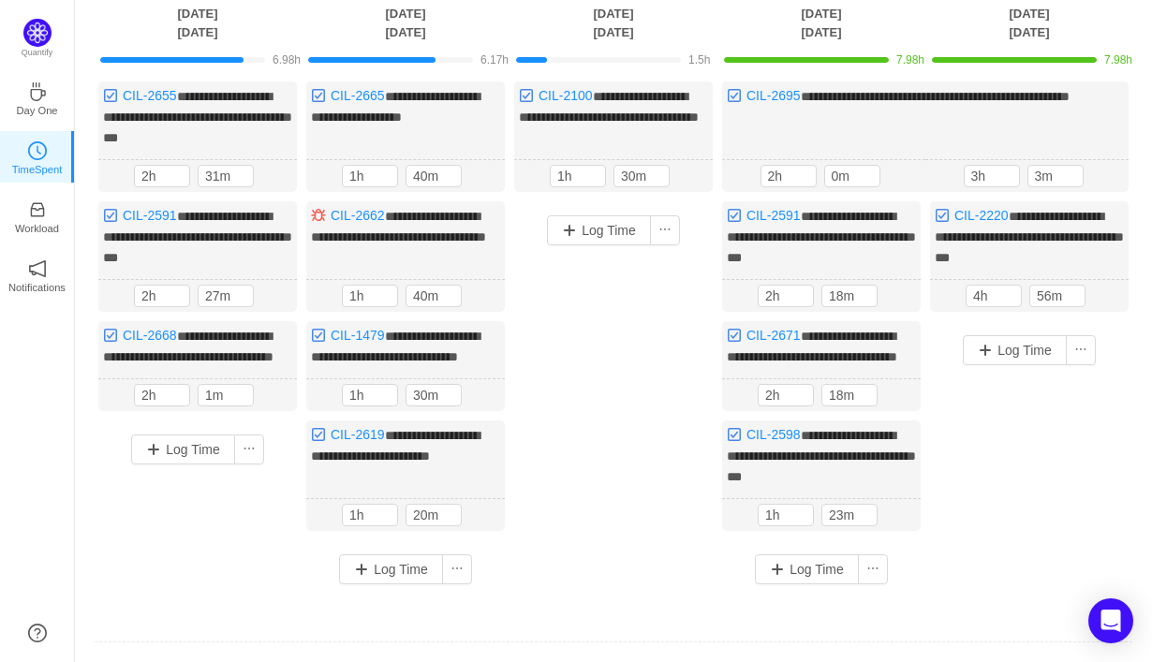
scroll to position [132, 0]
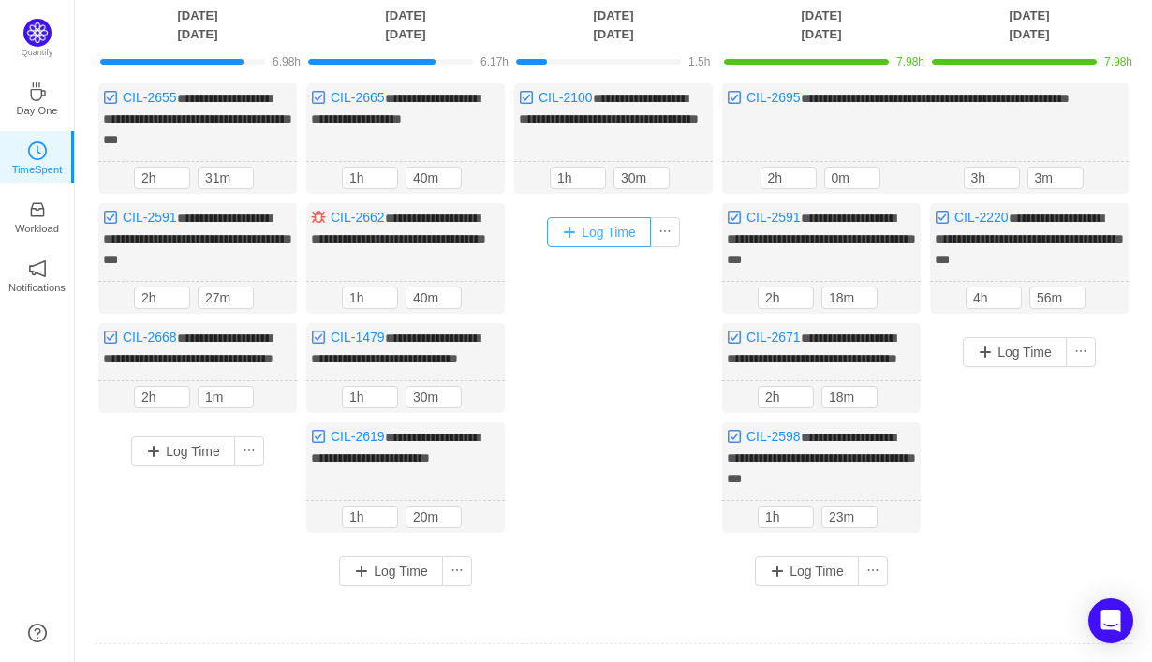
click at [609, 233] on button "Log Time" at bounding box center [599, 232] width 104 height 30
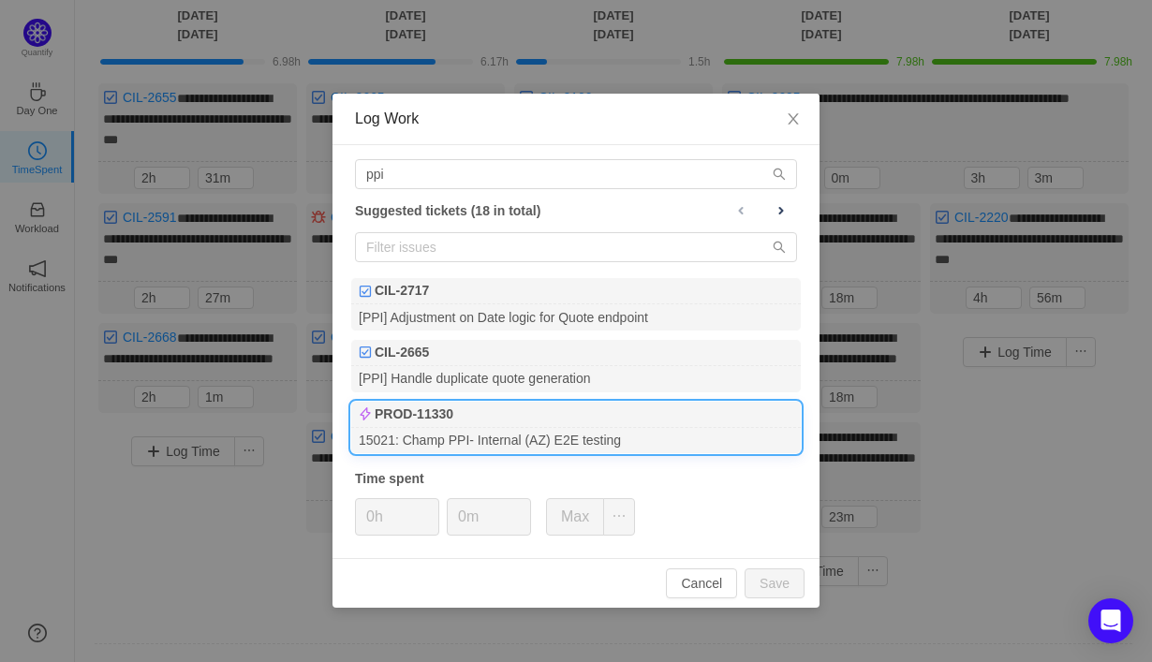
click at [583, 425] on div "PROD-11330" at bounding box center [576, 415] width 450 height 26
click at [370, 517] on input "0h" at bounding box center [397, 517] width 82 height 36
click at [784, 588] on button "Save" at bounding box center [775, 584] width 60 height 30
type input "0h"
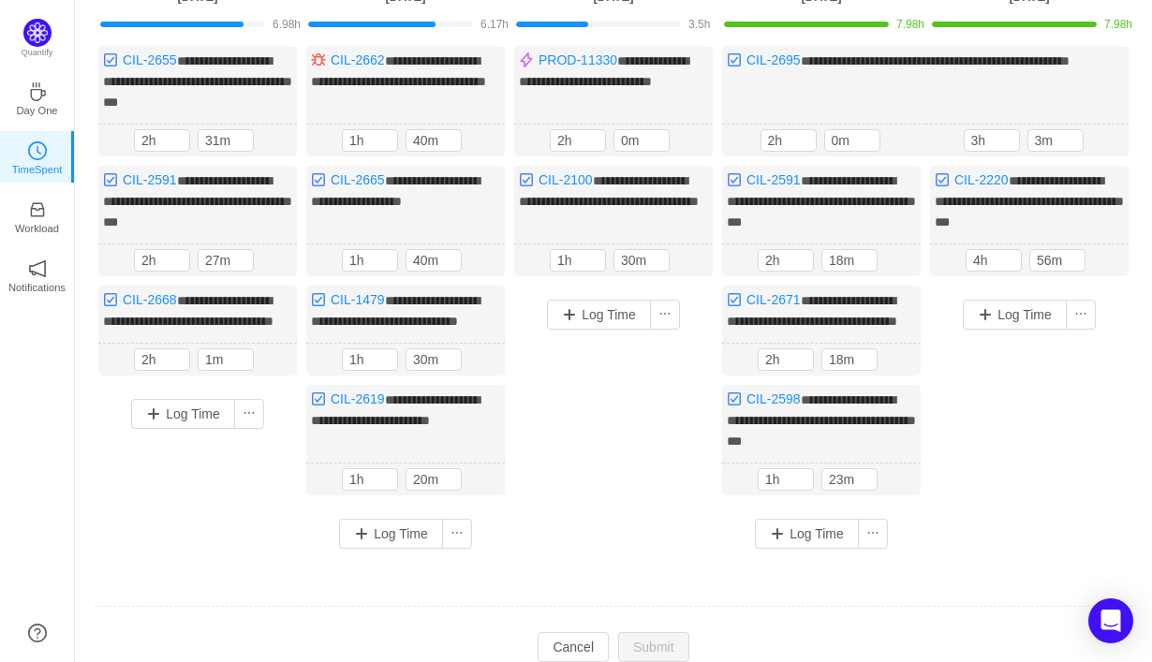
scroll to position [183, 0]
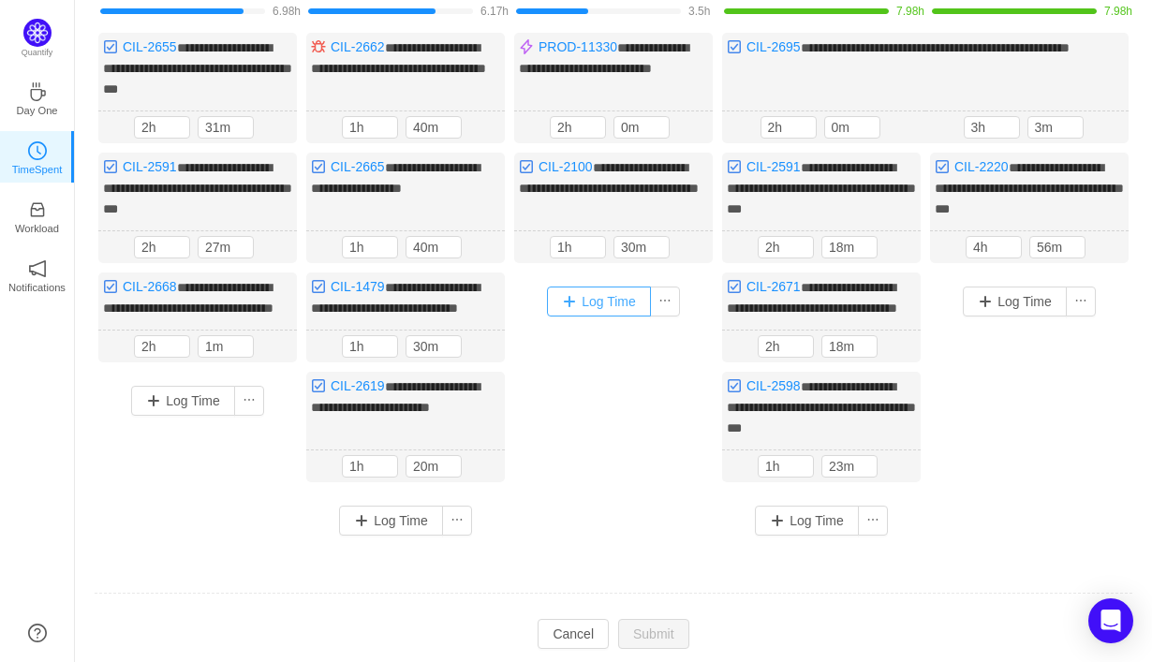
click at [605, 301] on button "Log Time" at bounding box center [599, 302] width 104 height 30
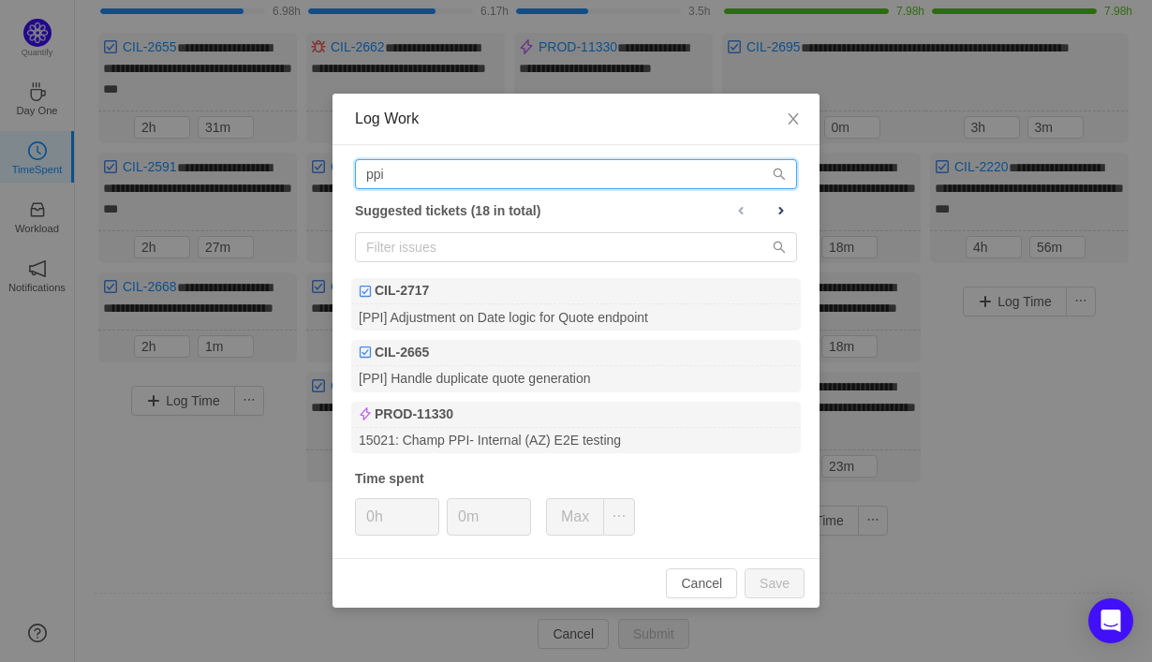
click at [558, 176] on input "ppi" at bounding box center [576, 174] width 442 height 30
type input "p"
type input "w"
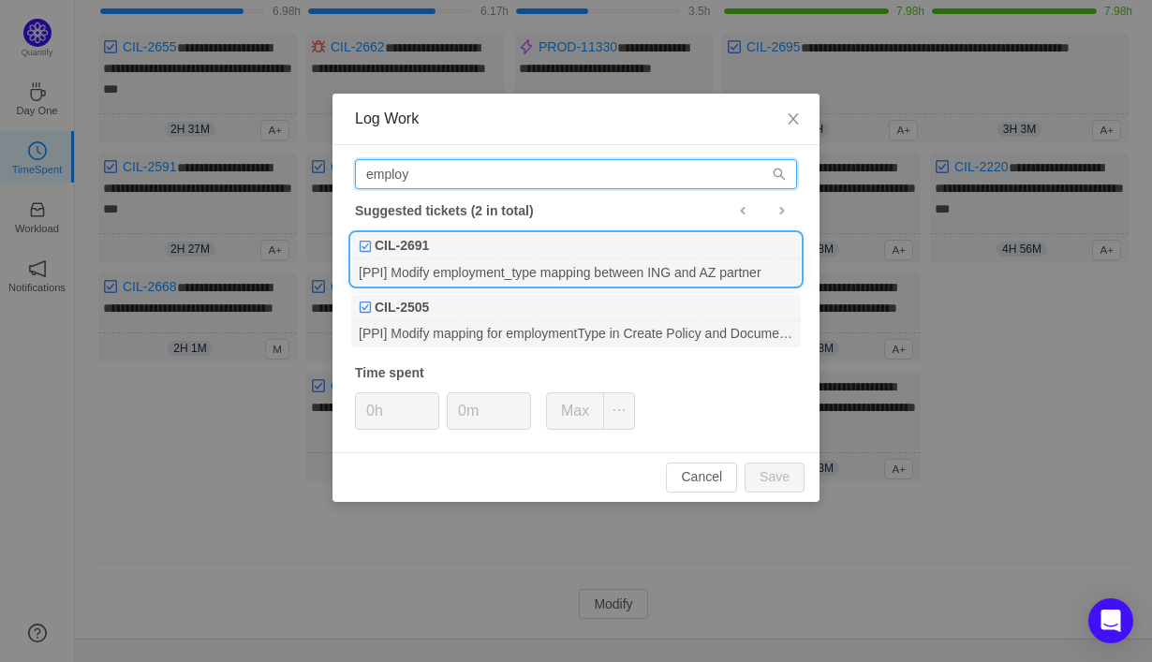
type input "employ"
click at [596, 255] on div "CIL-2691" at bounding box center [576, 246] width 450 height 26
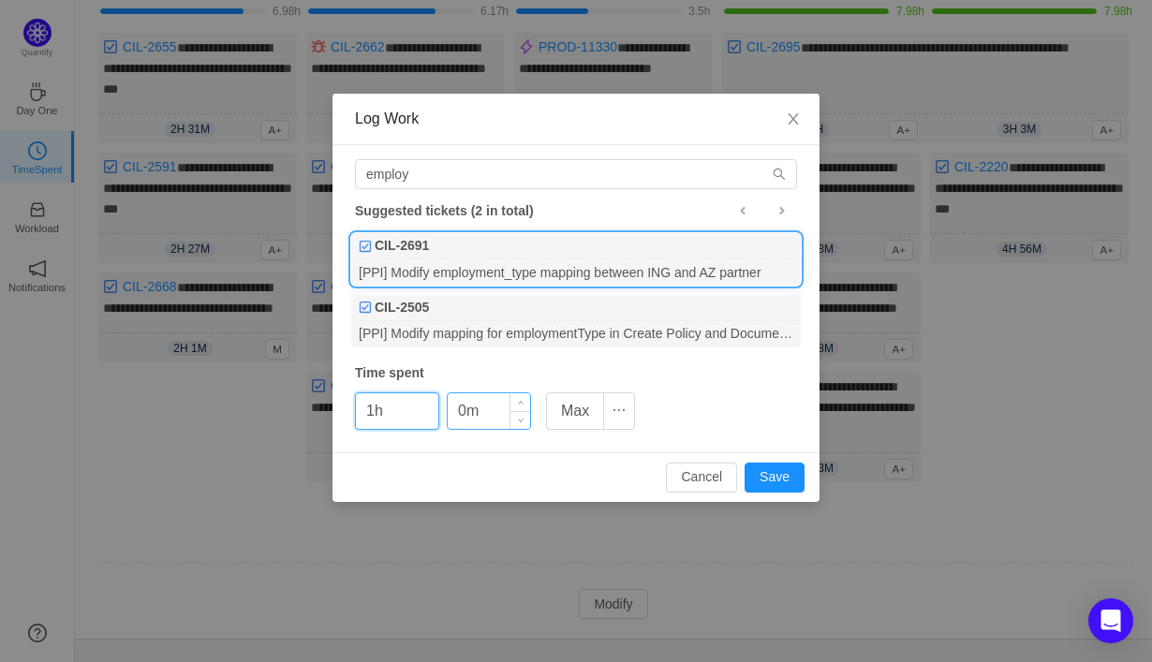
type input "1h"
click at [462, 408] on input "0m" at bounding box center [489, 411] width 82 height 36
type input "30m"
click at [774, 471] on button "Save" at bounding box center [775, 478] width 60 height 30
type input "0h"
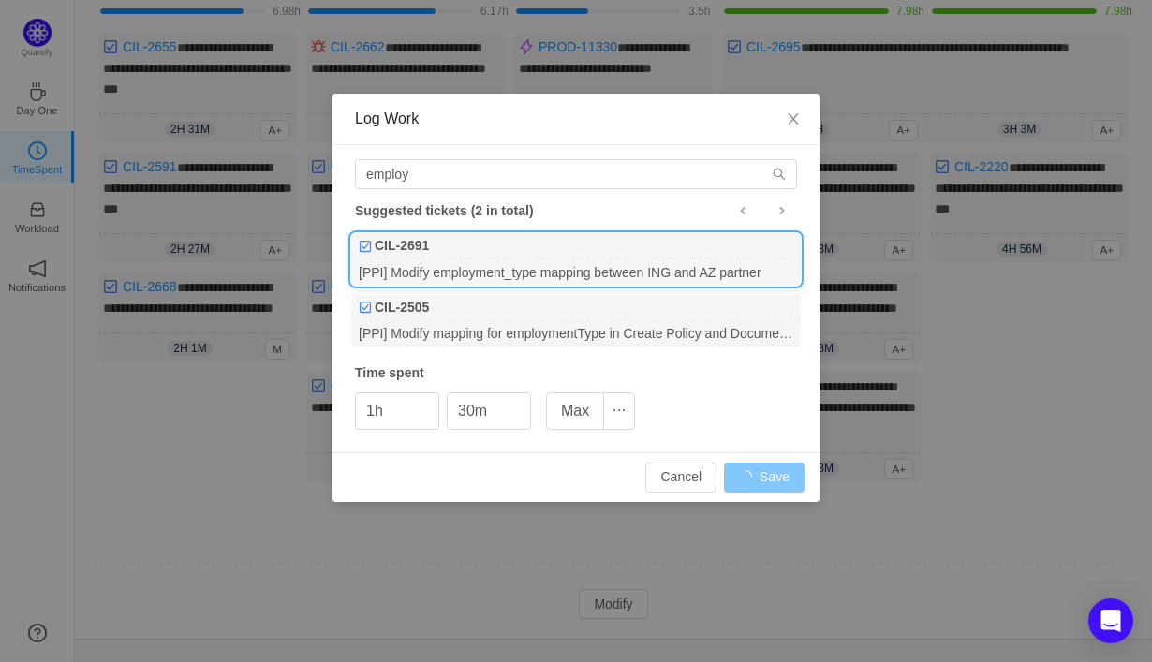
type input "0m"
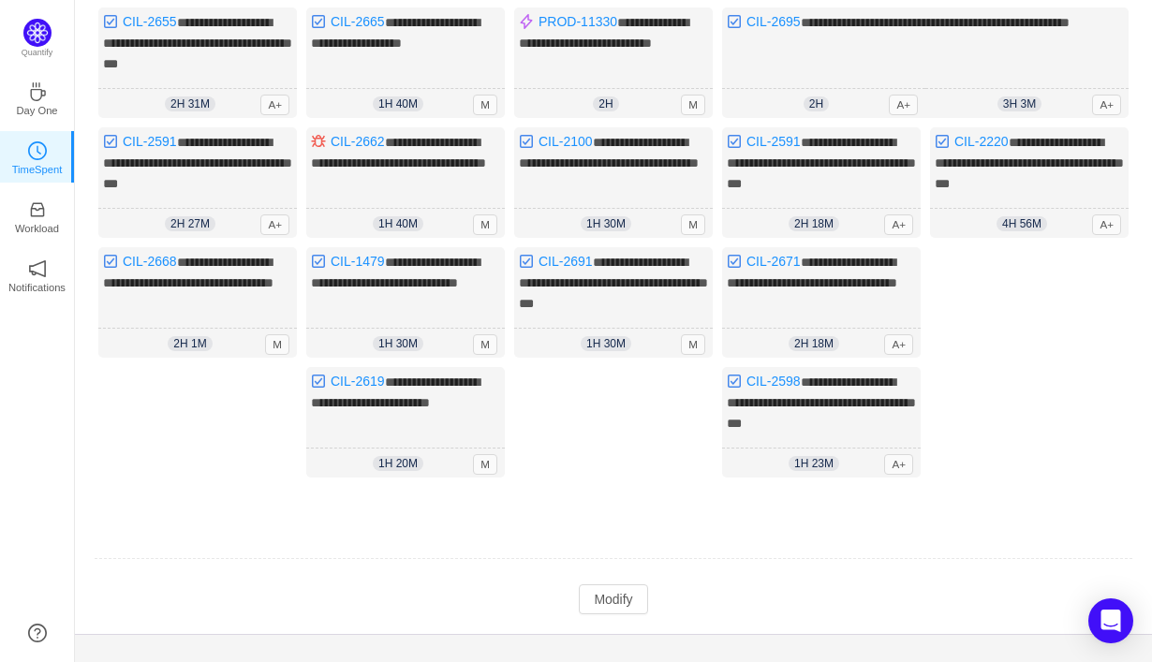
scroll to position [210, 0]
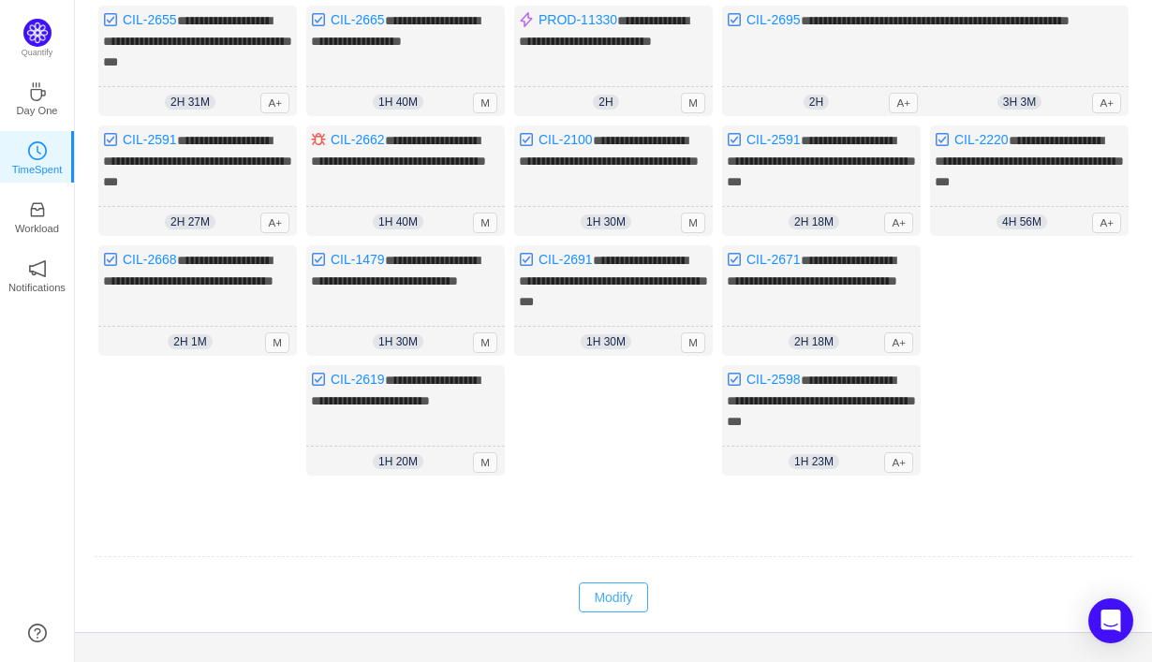
click at [620, 589] on button "Modify" at bounding box center [613, 598] width 68 height 30
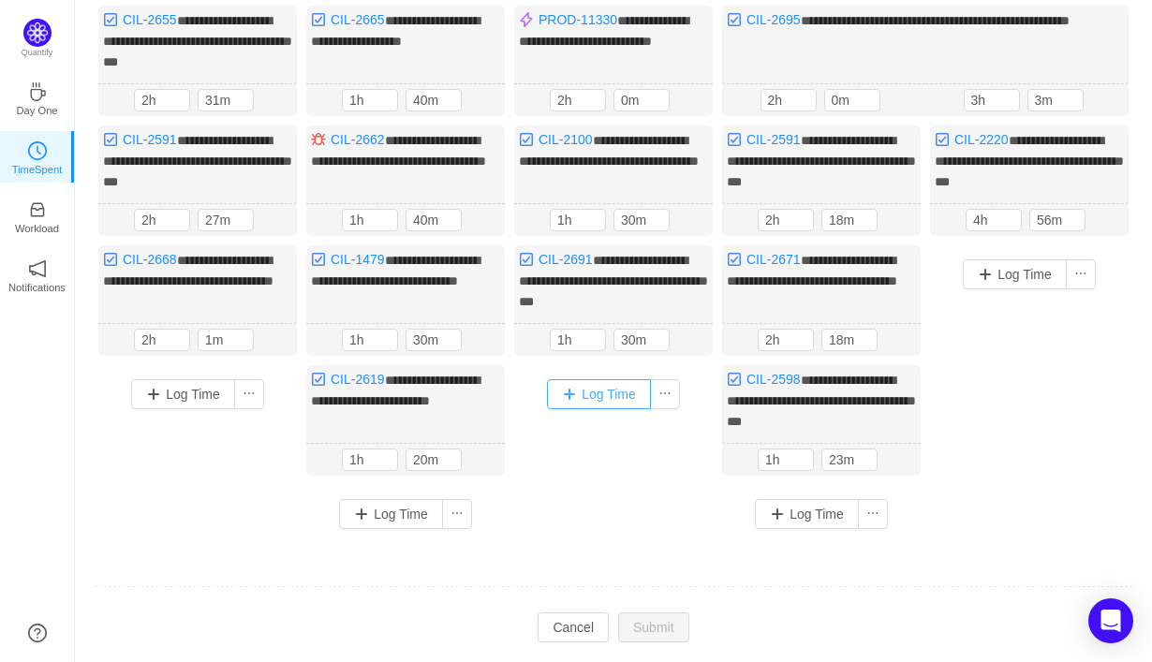
click at [613, 387] on button "Log Time" at bounding box center [599, 394] width 104 height 30
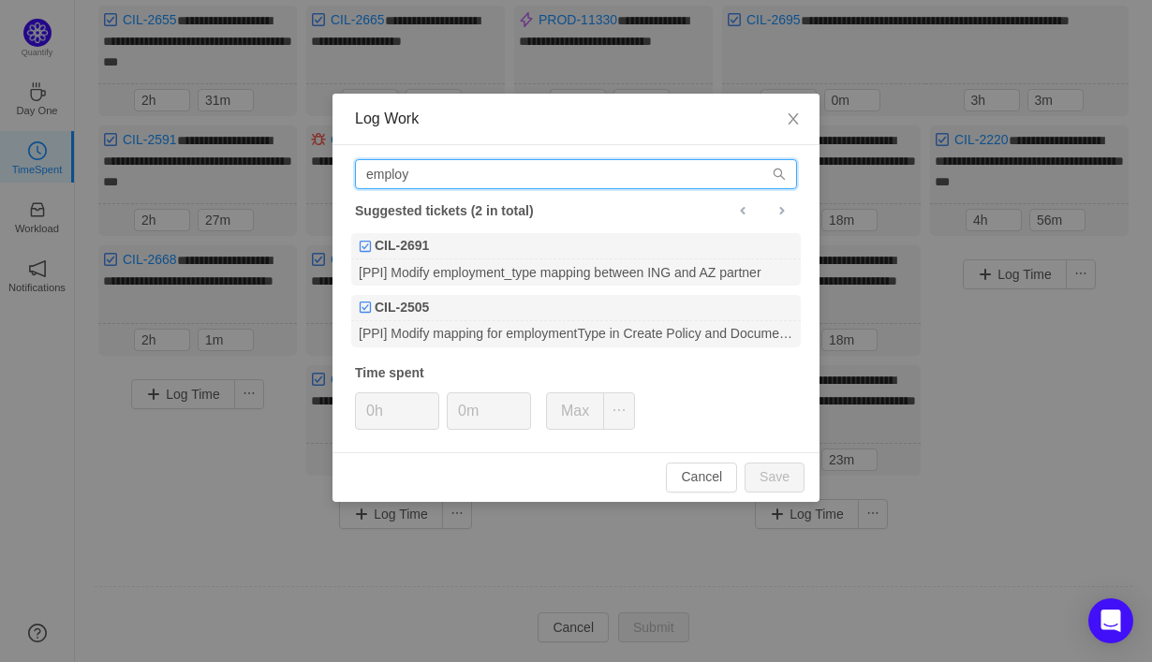
click at [727, 176] on input "employ" at bounding box center [576, 174] width 442 height 30
type input "e"
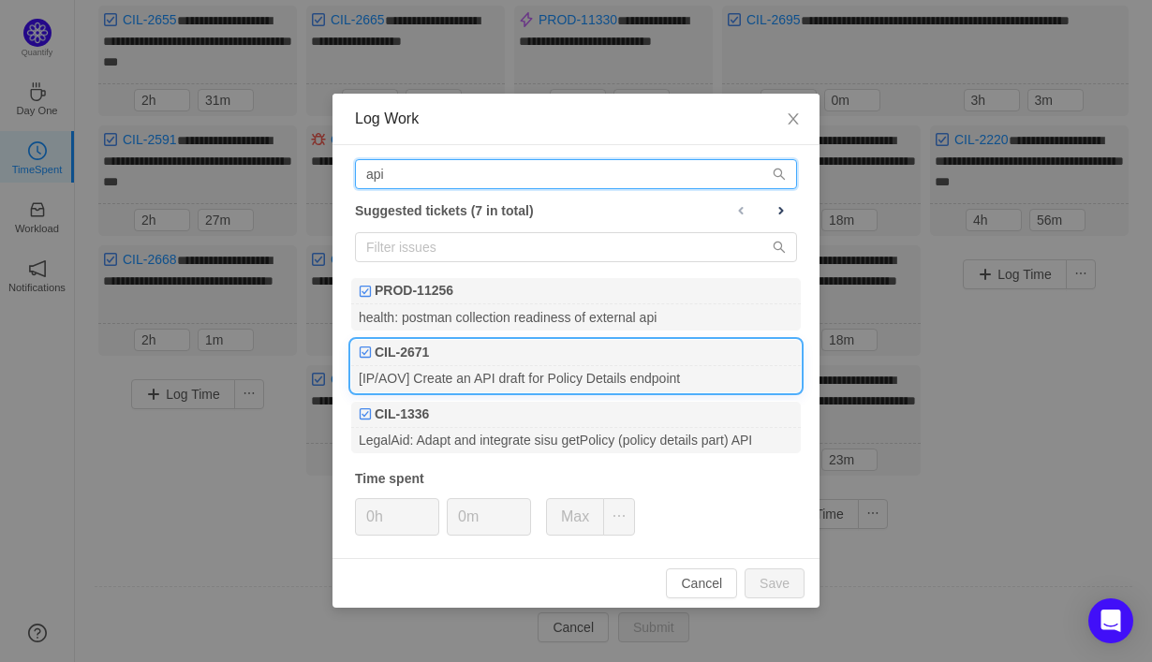
type input "api"
click at [667, 380] on div "[IP/AOV] Create an API draft for Policy Details endpoint" at bounding box center [576, 378] width 450 height 25
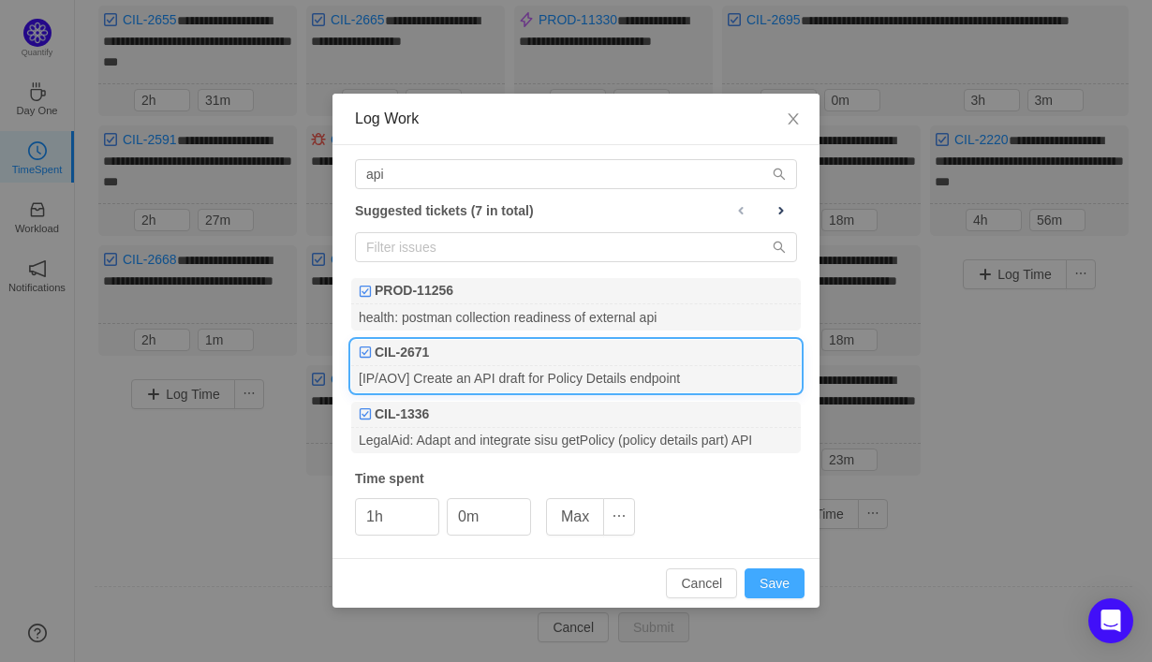
click at [782, 587] on button "Save" at bounding box center [775, 584] width 60 height 30
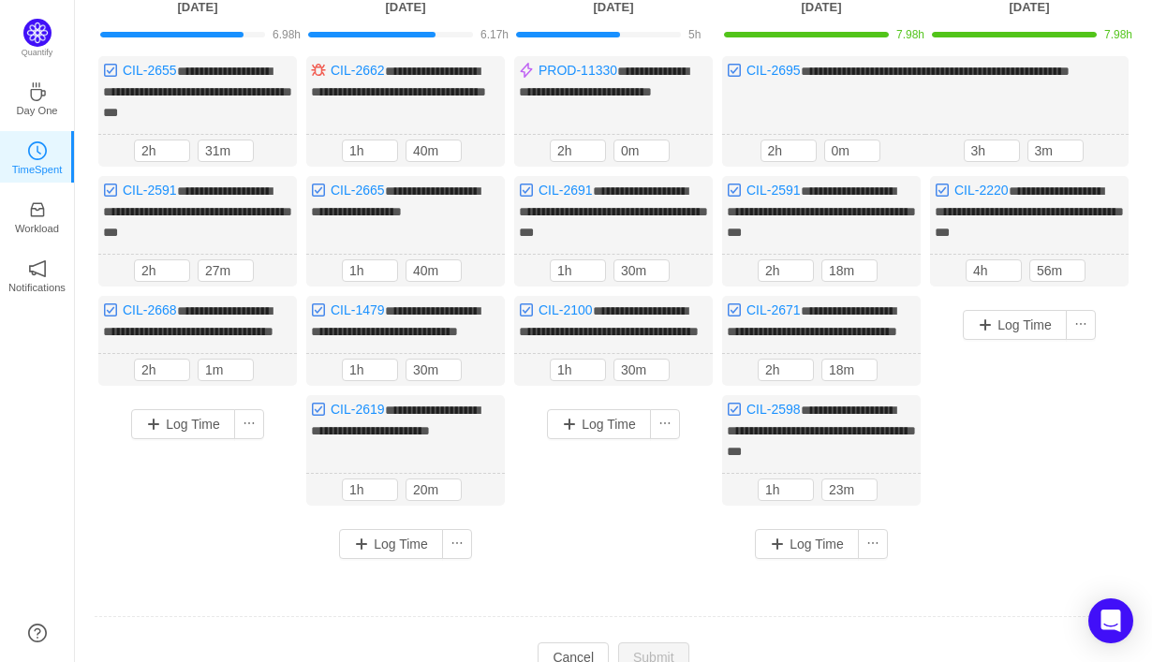
scroll to position [160, 0]
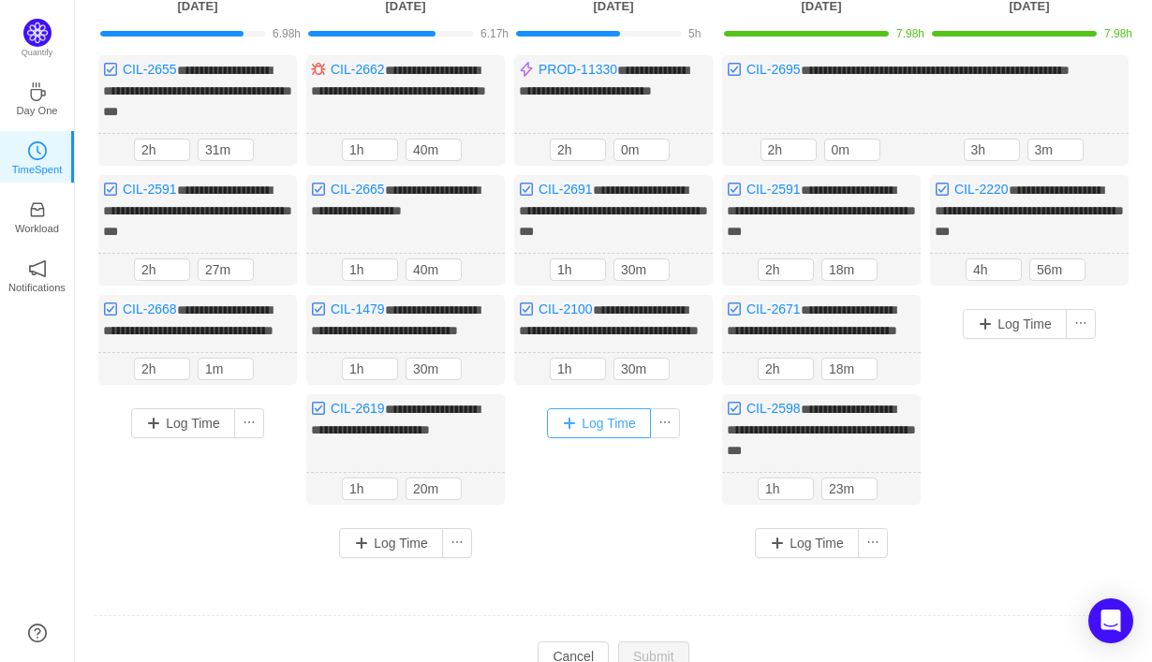
click at [600, 437] on button "Log Time" at bounding box center [599, 423] width 104 height 30
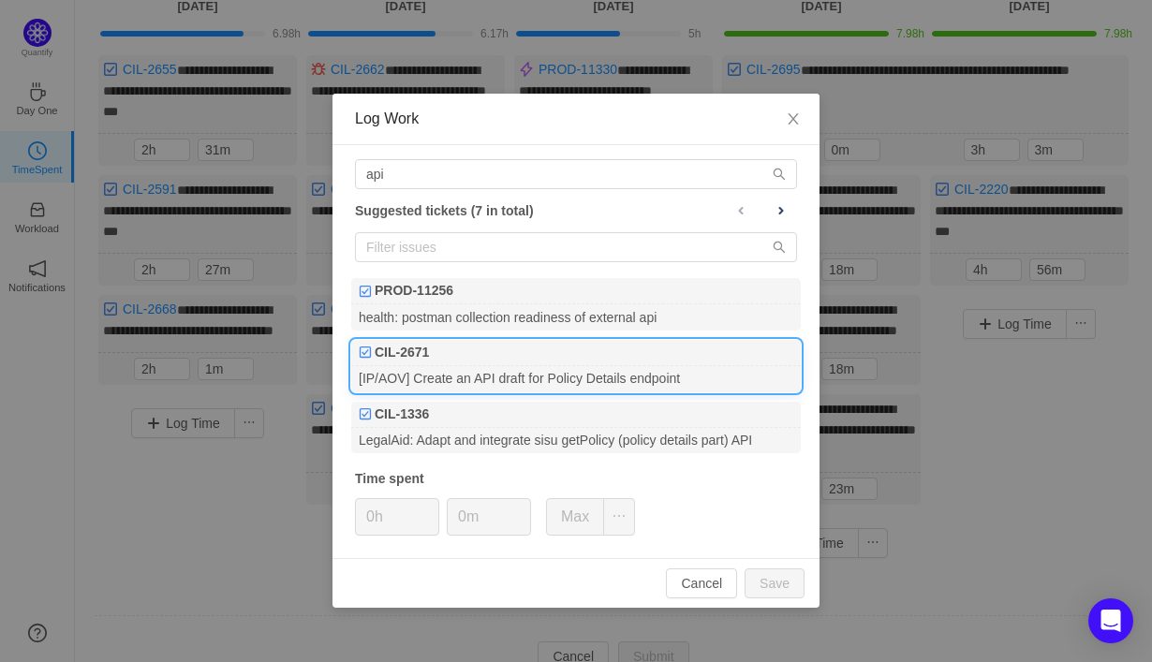
click at [600, 377] on div "[IP/AOV] Create an API draft for Policy Details endpoint" at bounding box center [576, 378] width 450 height 25
click at [770, 589] on button "Save" at bounding box center [775, 584] width 60 height 30
type input "0h"
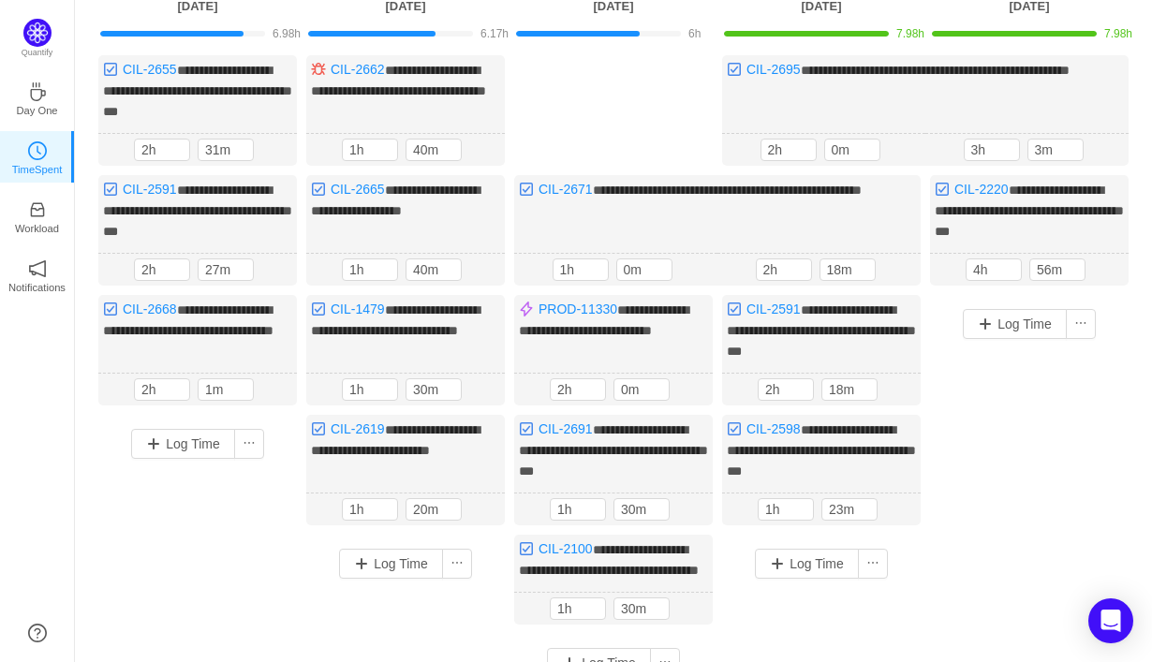
scroll to position [161, 0]
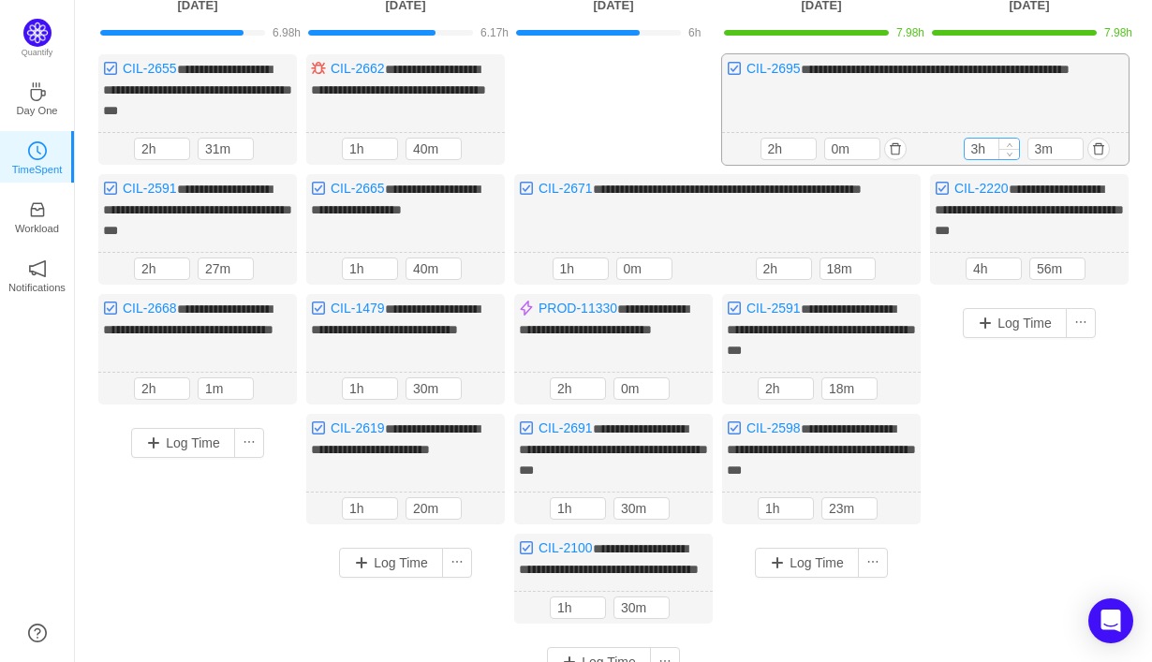
click at [980, 146] on input "3h" at bounding box center [992, 149] width 54 height 21
click at [982, 148] on input "3h" at bounding box center [992, 149] width 54 height 21
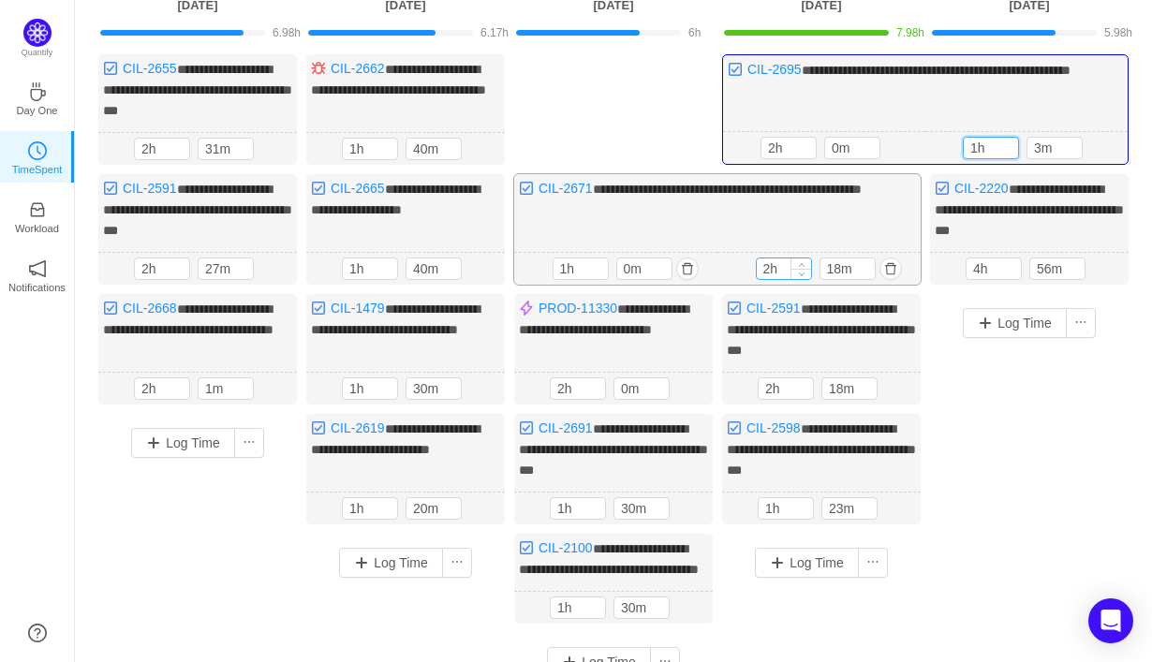
type input "1h"
click at [770, 260] on input "2h" at bounding box center [784, 269] width 54 height 21
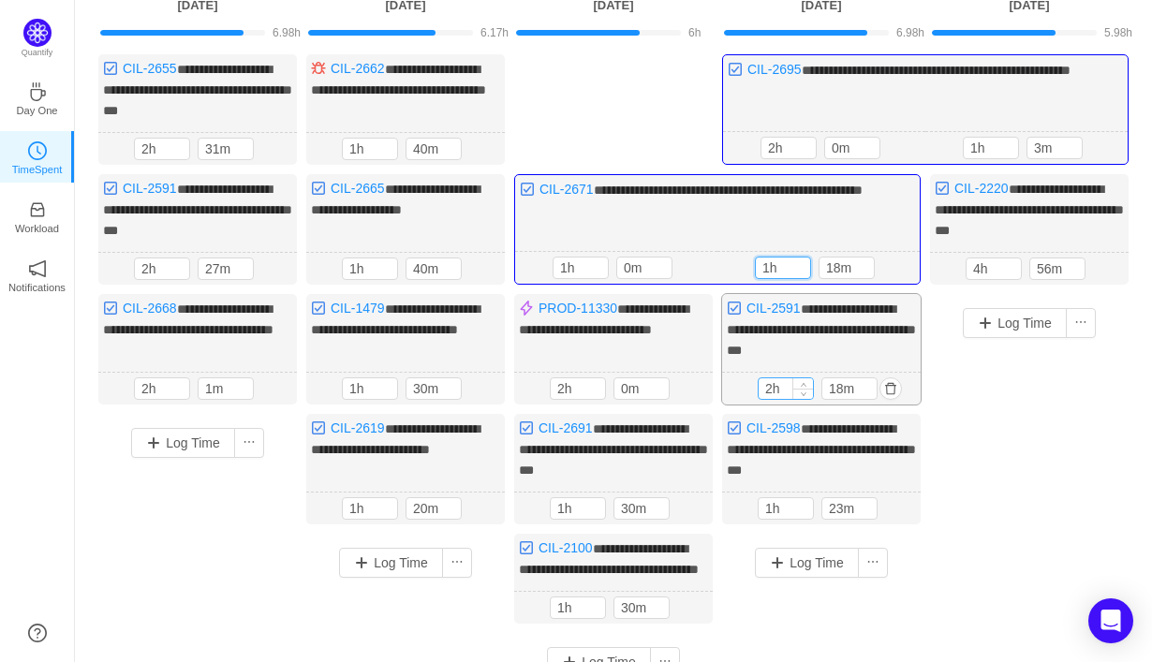
type input "1h"
click at [774, 385] on input "2h" at bounding box center [786, 388] width 54 height 21
click at [768, 499] on input "1h" at bounding box center [786, 508] width 54 height 21
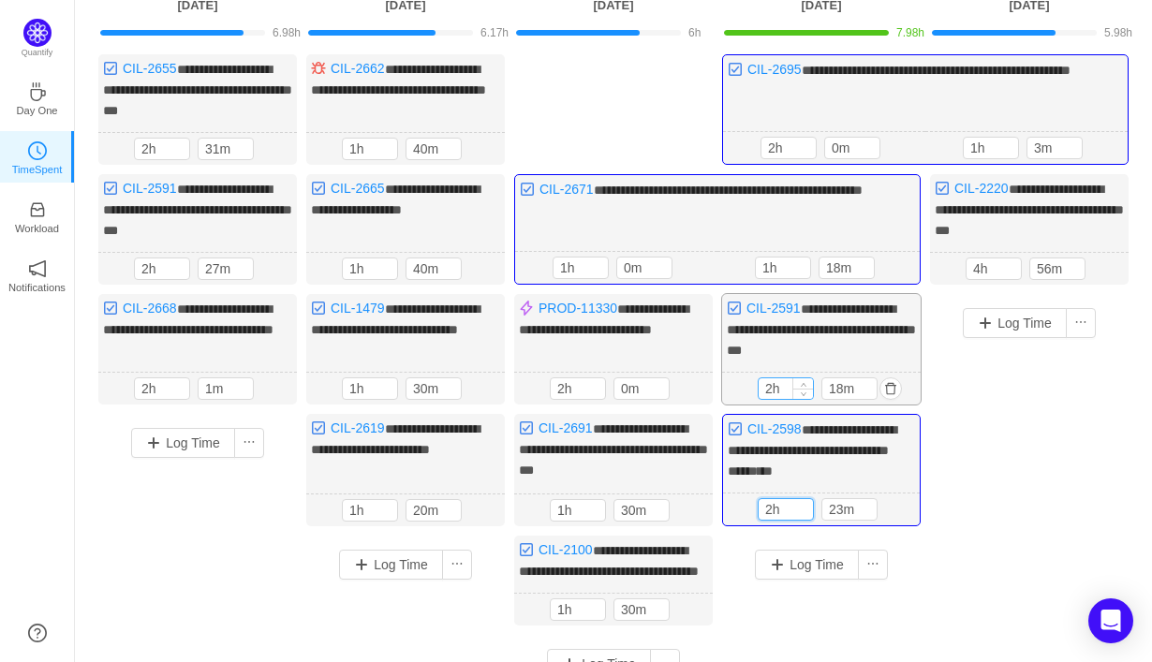
type input "2h"
click at [771, 380] on input "2h" at bounding box center [786, 388] width 54 height 21
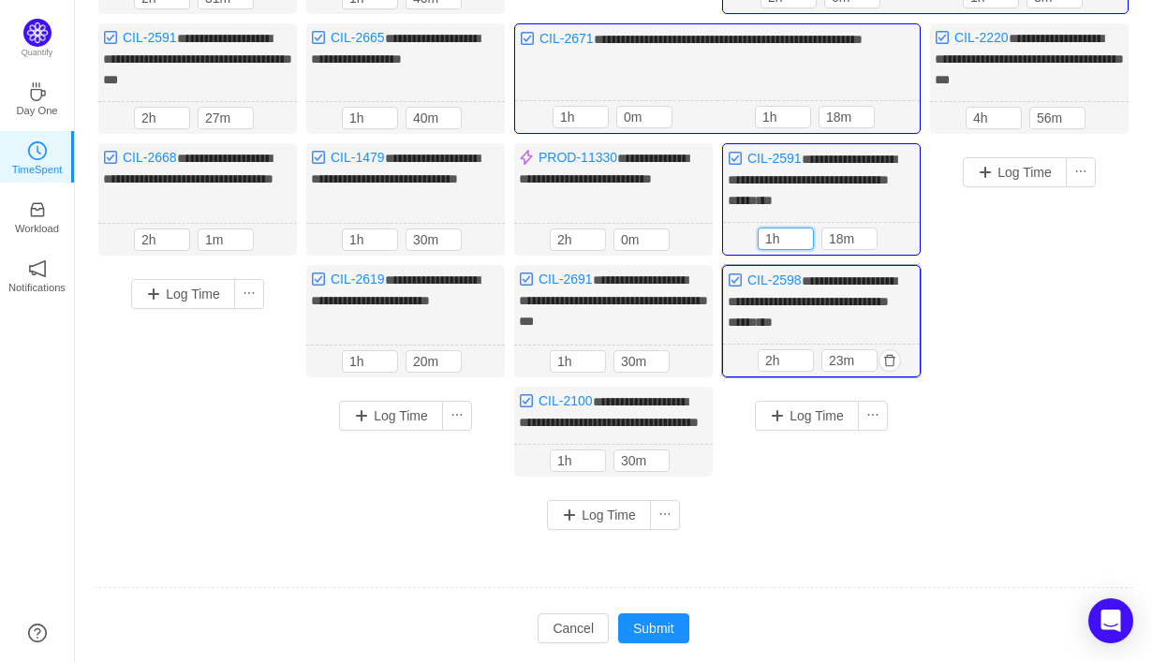
scroll to position [377, 0]
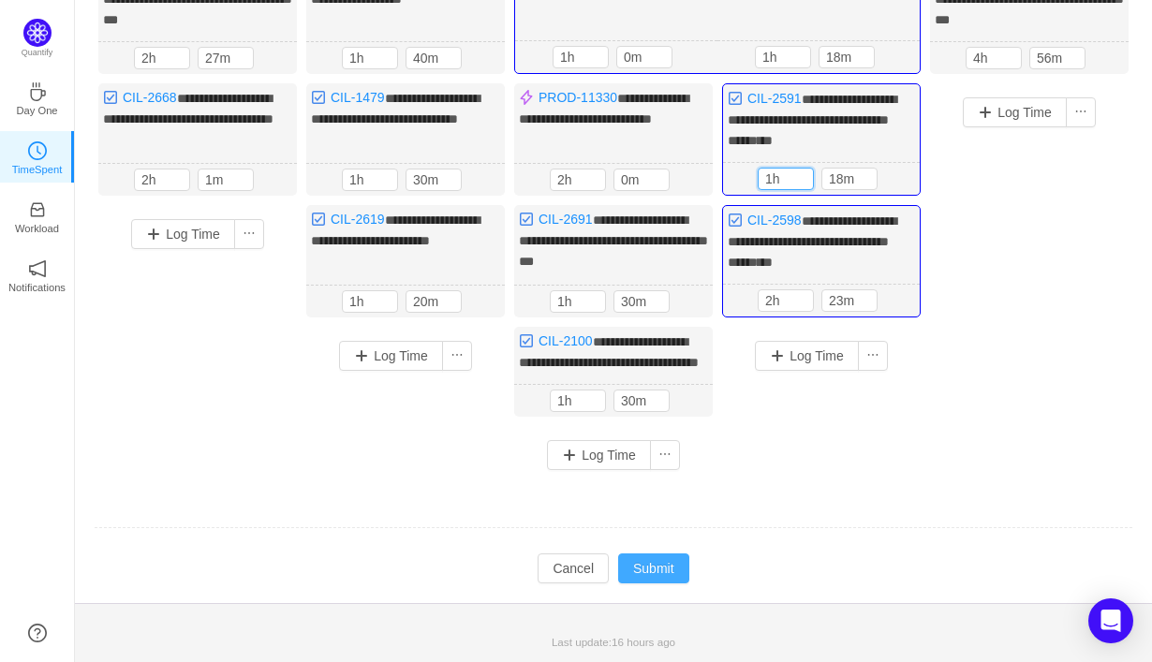
type input "1h"
click at [644, 570] on button "Submit" at bounding box center [653, 569] width 71 height 30
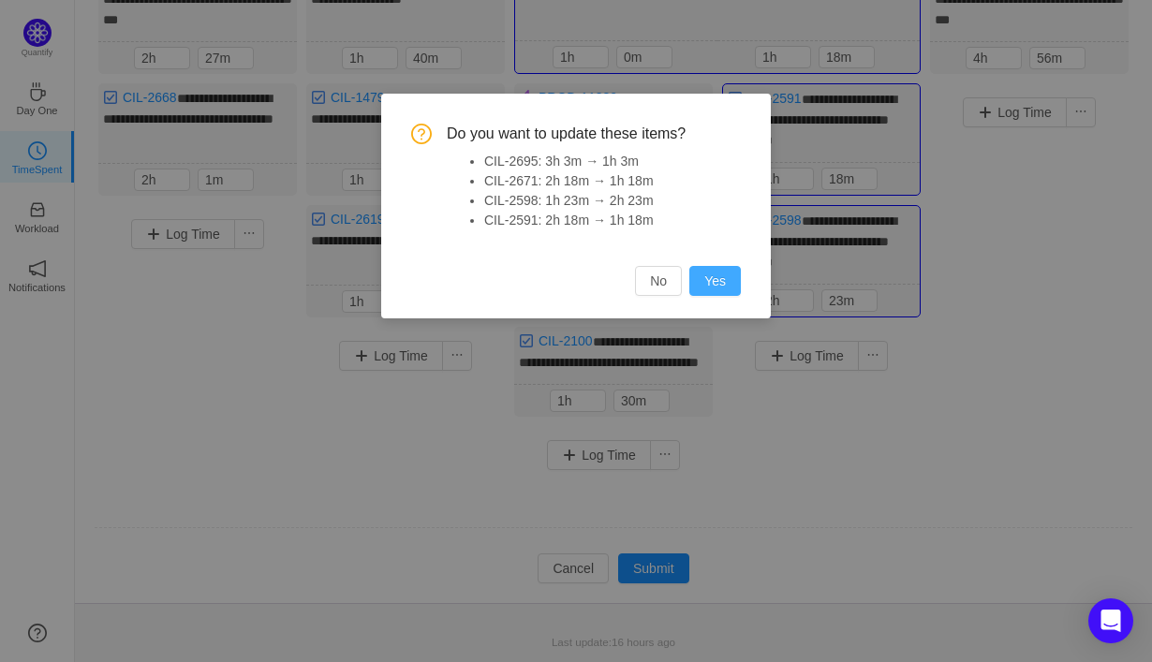
click at [720, 286] on button "Yes" at bounding box center [715, 281] width 52 height 30
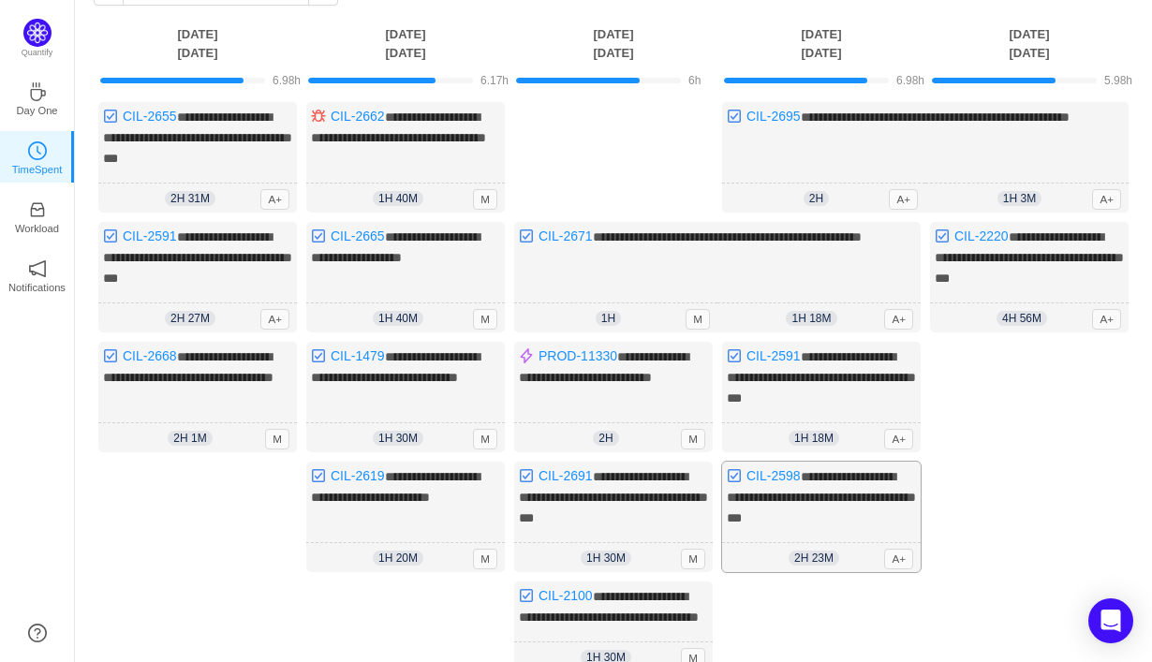
scroll to position [123, 0]
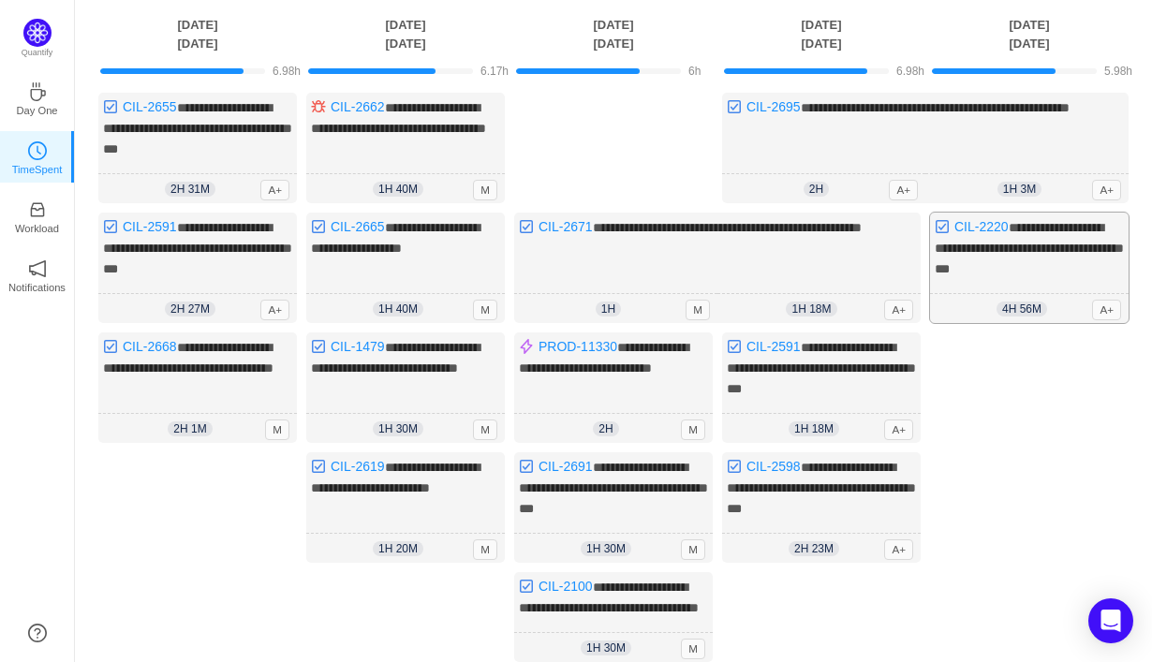
click at [1070, 273] on div "**********" at bounding box center [1029, 268] width 199 height 111
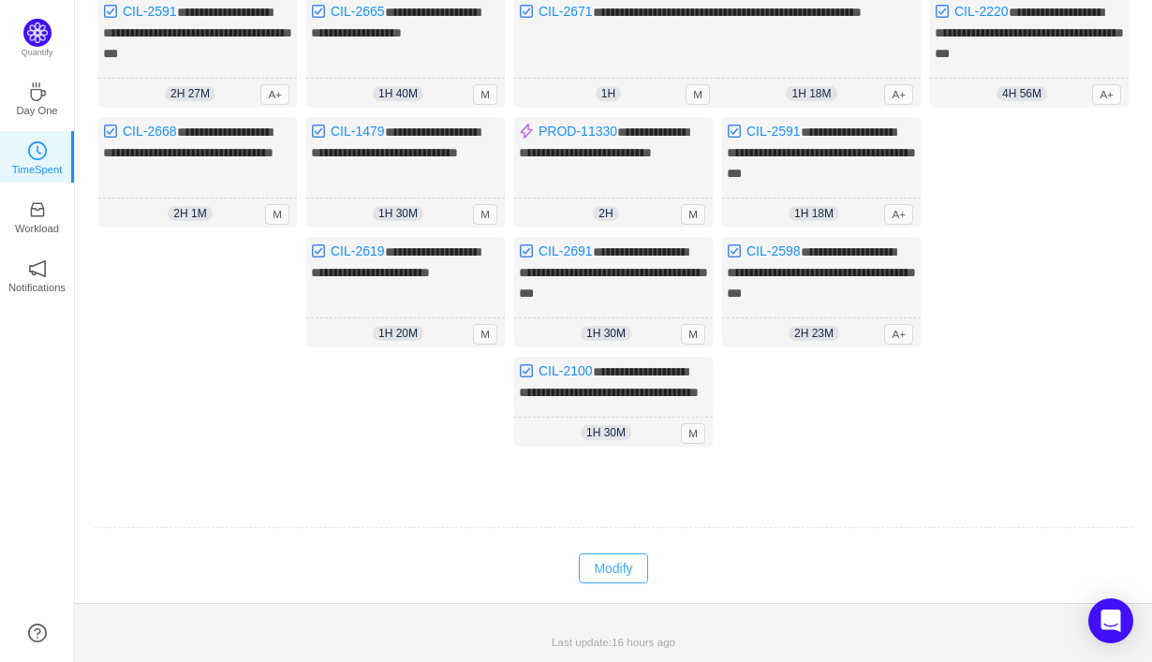
click at [630, 580] on button "Modify" at bounding box center [613, 569] width 68 height 30
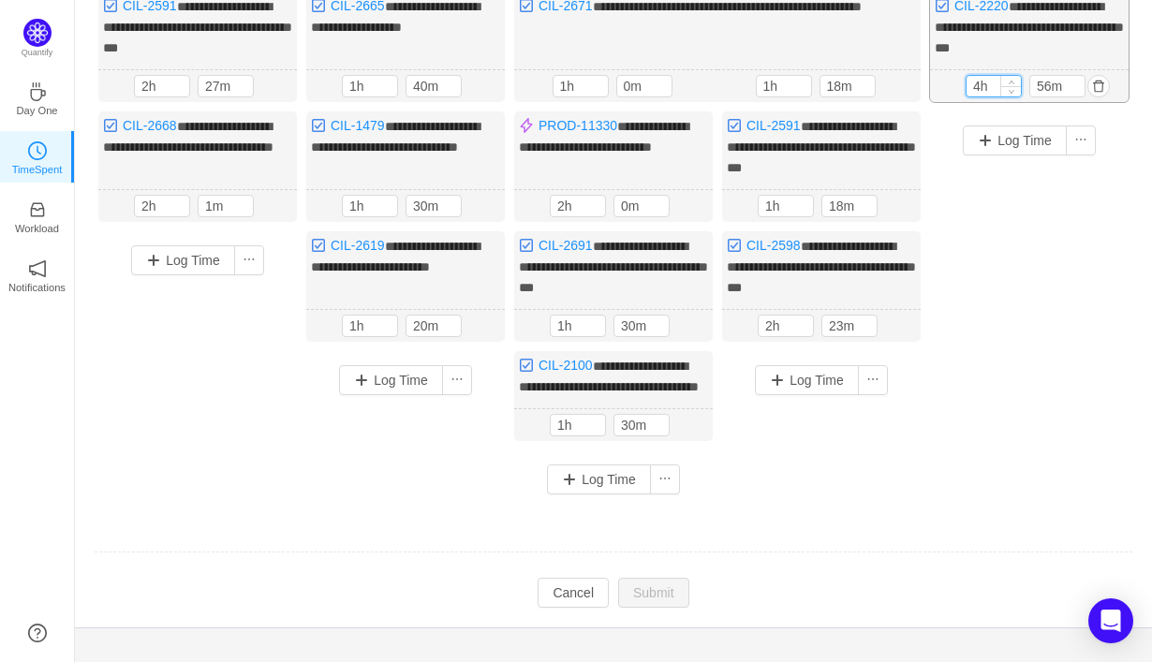
click at [979, 85] on input "4h" at bounding box center [994, 86] width 54 height 21
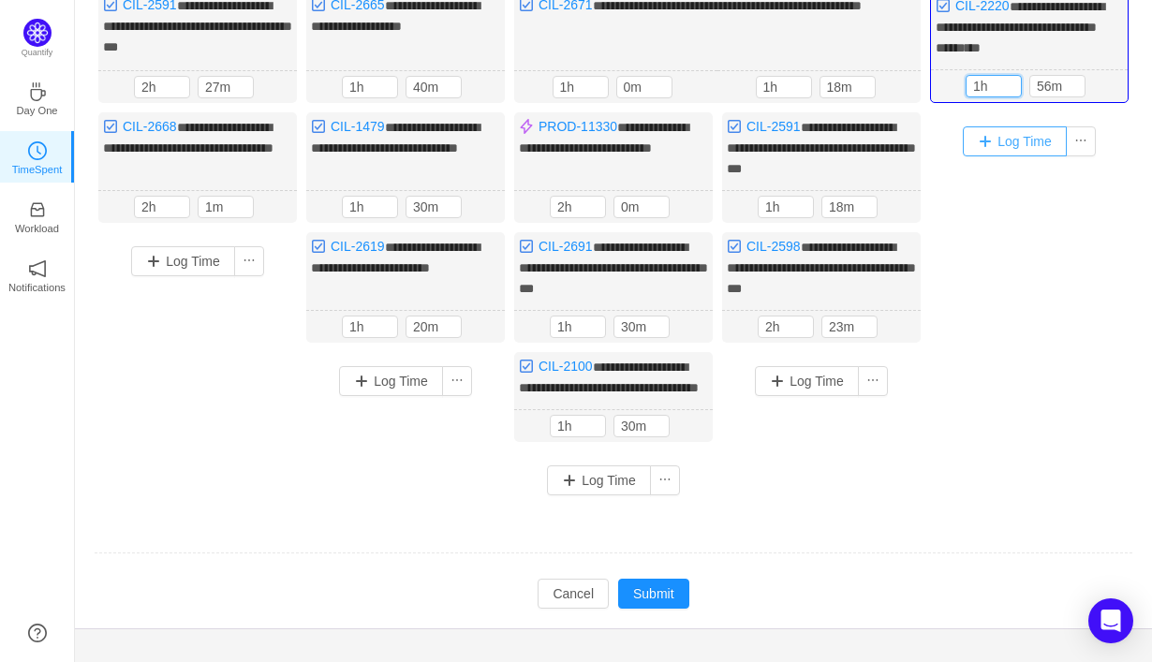
type input "1h"
click at [1034, 135] on button "Log Time" at bounding box center [1015, 141] width 104 height 30
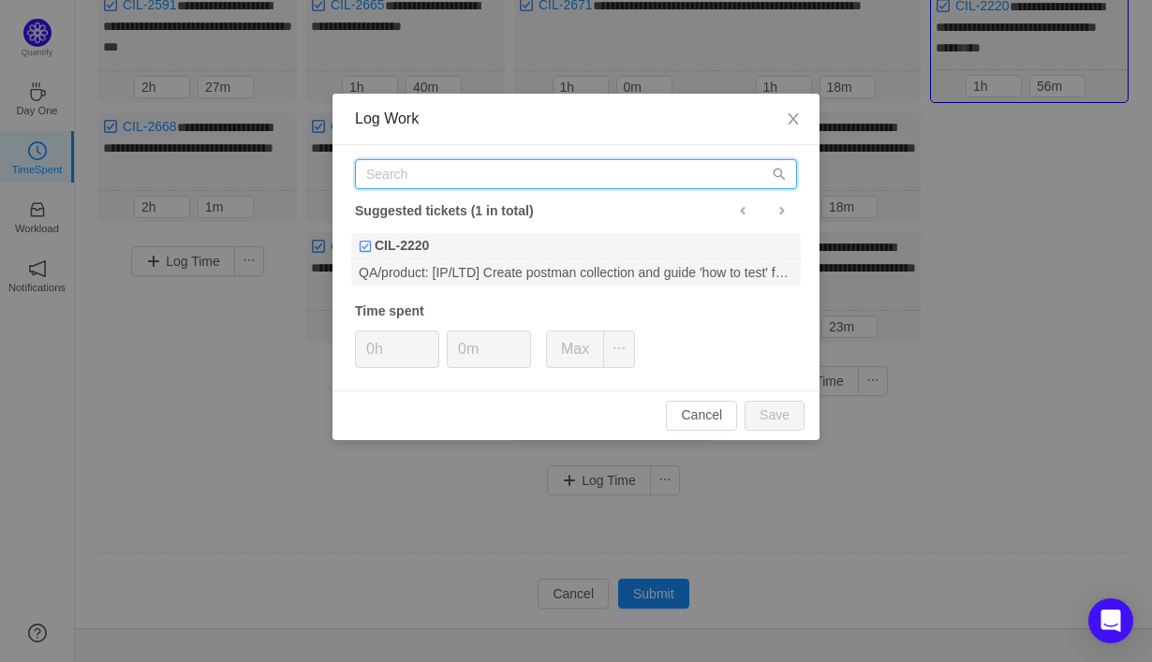
click at [645, 180] on input "text" at bounding box center [576, 174] width 442 height 30
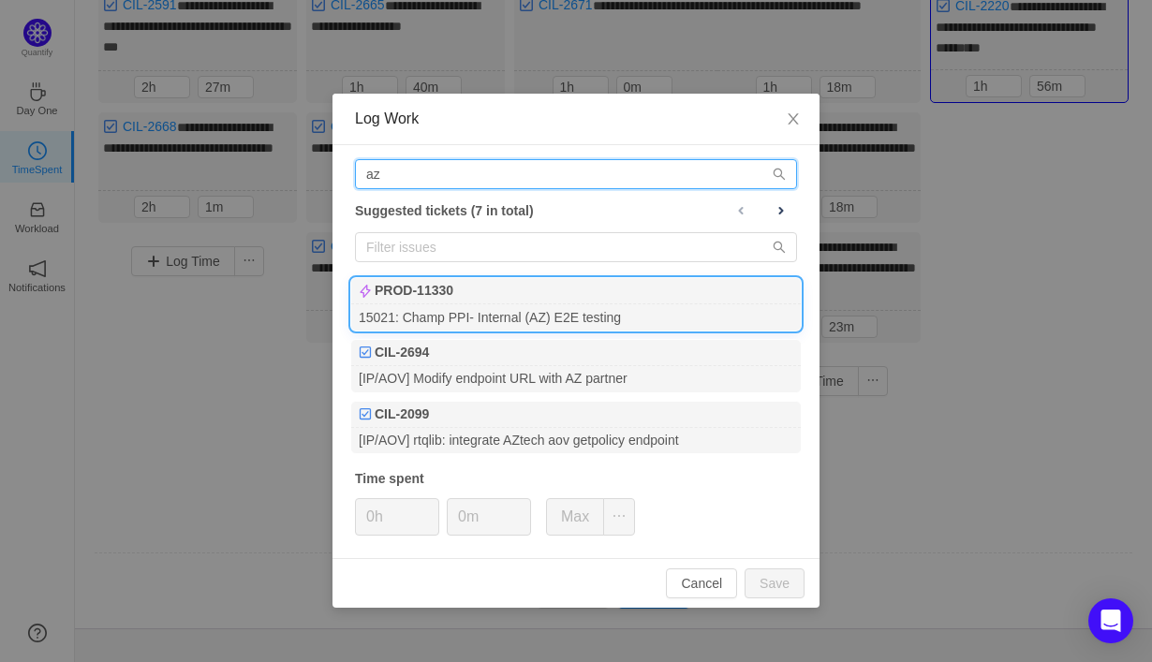
type input "az"
click at [696, 319] on div "15021: Champ PPI- Internal (AZ) E2E testing" at bounding box center [576, 316] width 450 height 25
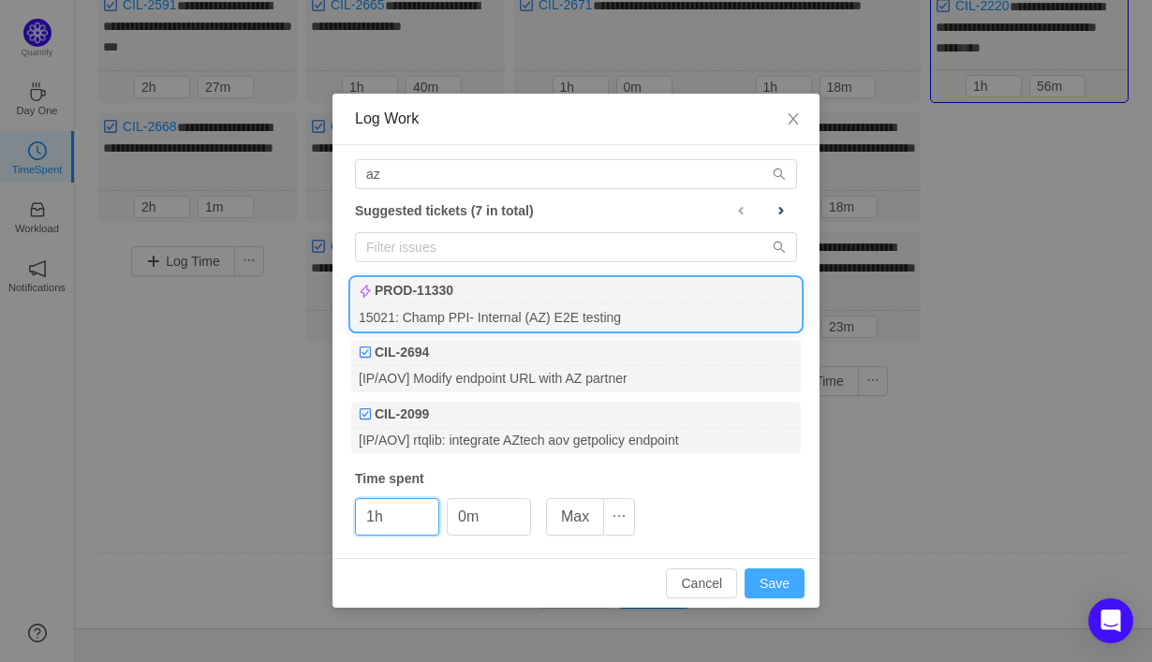
click at [798, 585] on button "Save" at bounding box center [775, 584] width 60 height 30
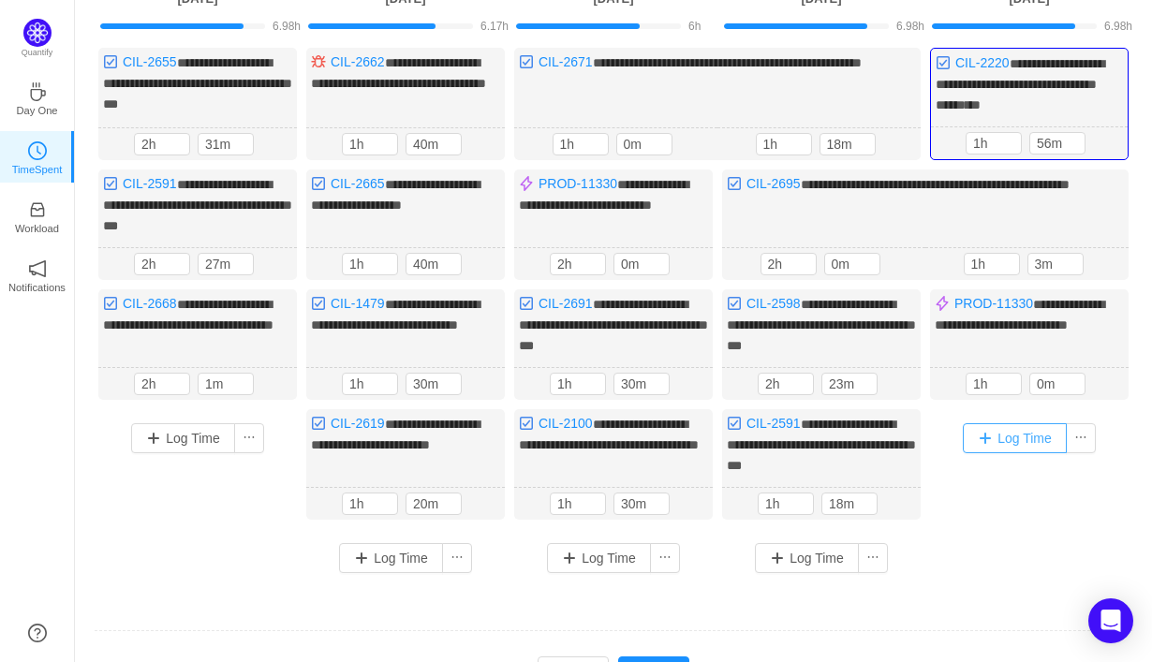
scroll to position [166, 0]
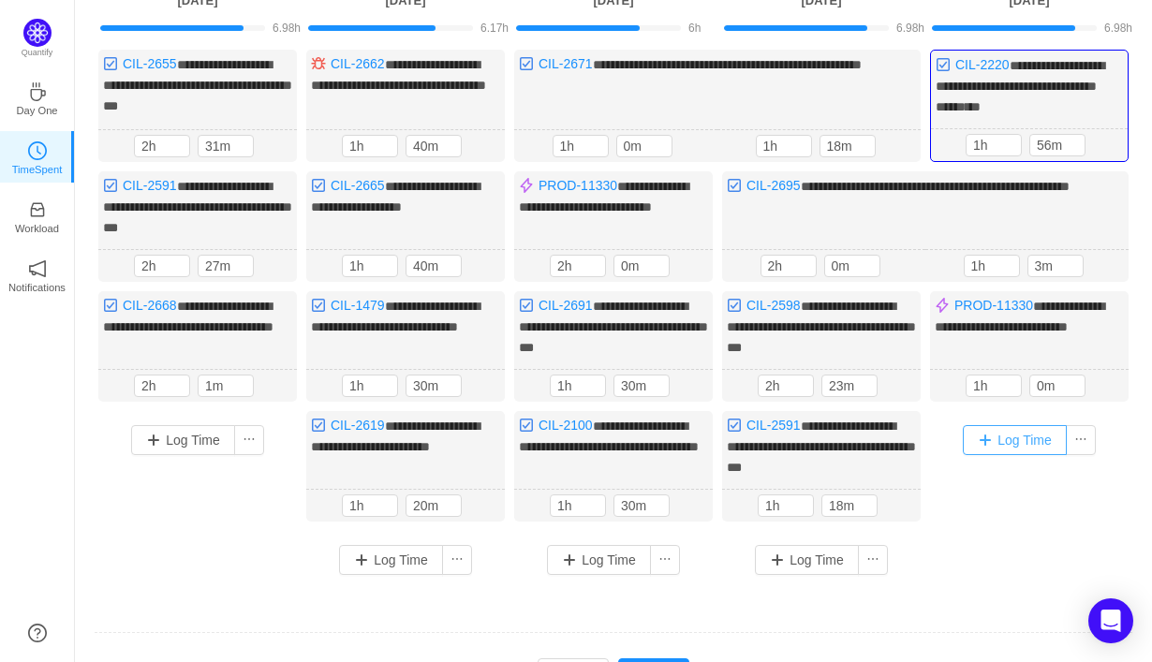
click at [1008, 429] on button "Log Time" at bounding box center [1015, 440] width 104 height 30
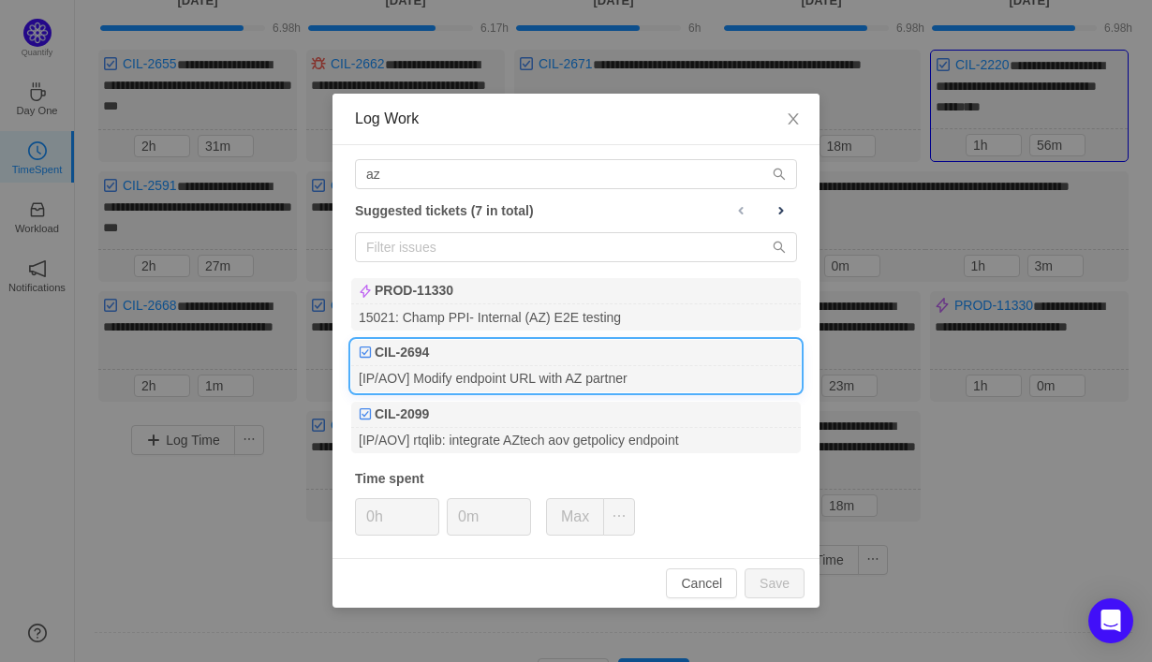
click at [662, 380] on div "[IP/AOV] Modify endpoint URL with AZ partner" at bounding box center [576, 378] width 450 height 25
type input "1h"
click at [460, 525] on input "0m" at bounding box center [489, 517] width 82 height 36
type input "30m"
click at [765, 585] on button "Save" at bounding box center [775, 584] width 60 height 30
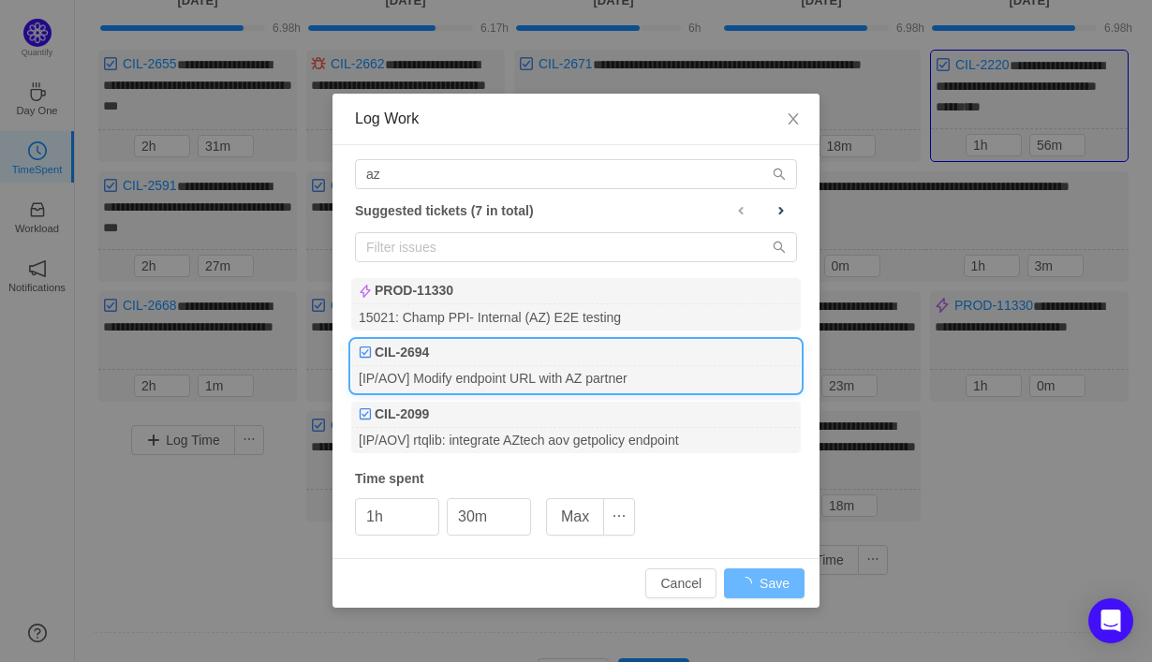
type input "0h"
type input "0m"
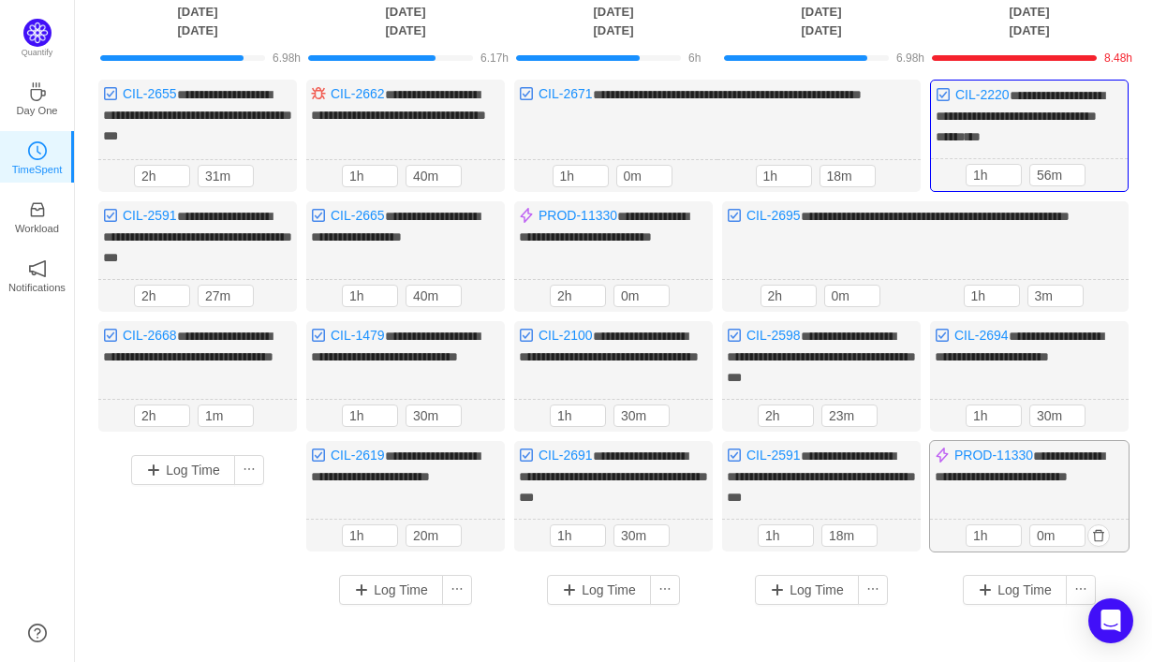
scroll to position [128, 0]
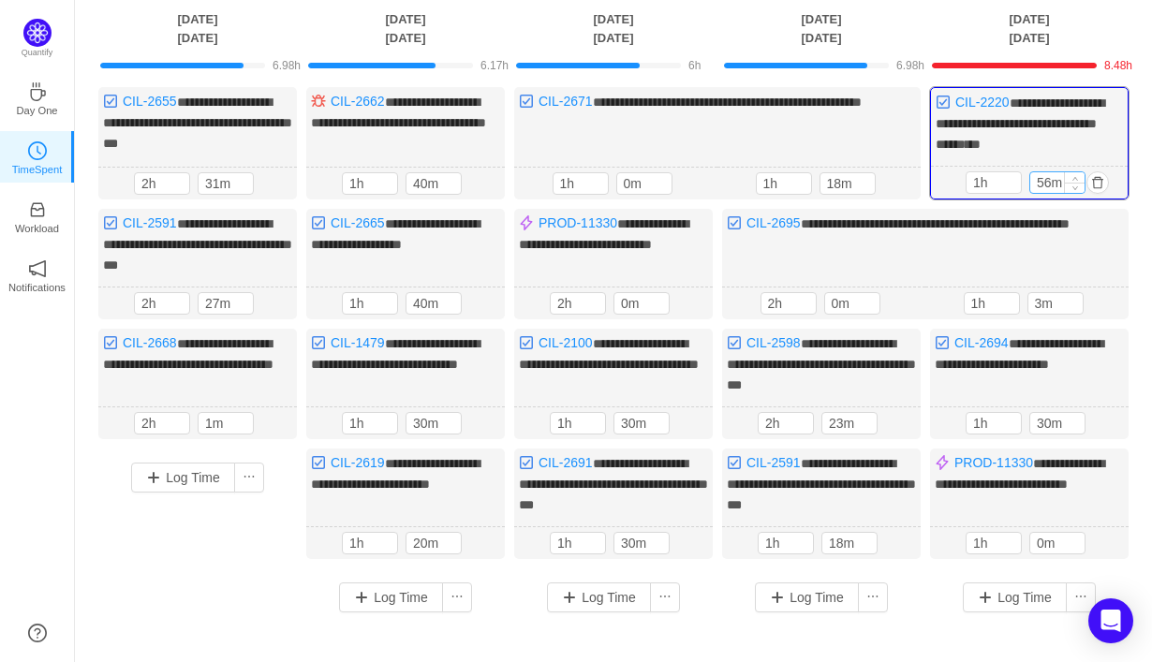
click at [1051, 179] on input "56m" at bounding box center [1057, 182] width 54 height 21
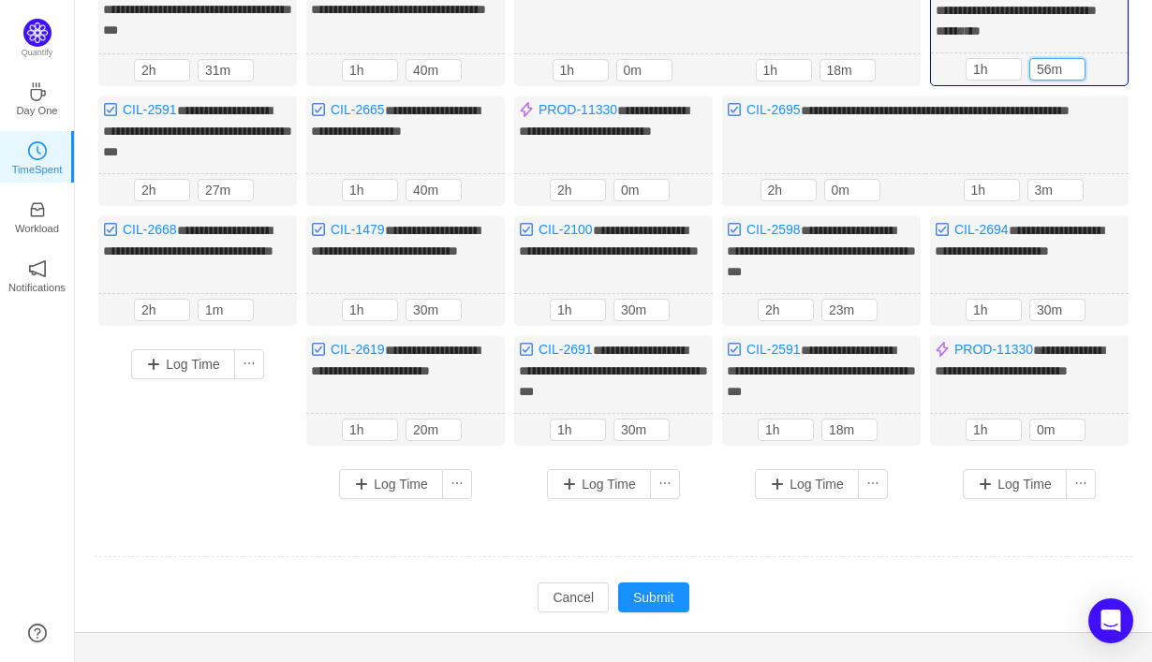
scroll to position [259, 0]
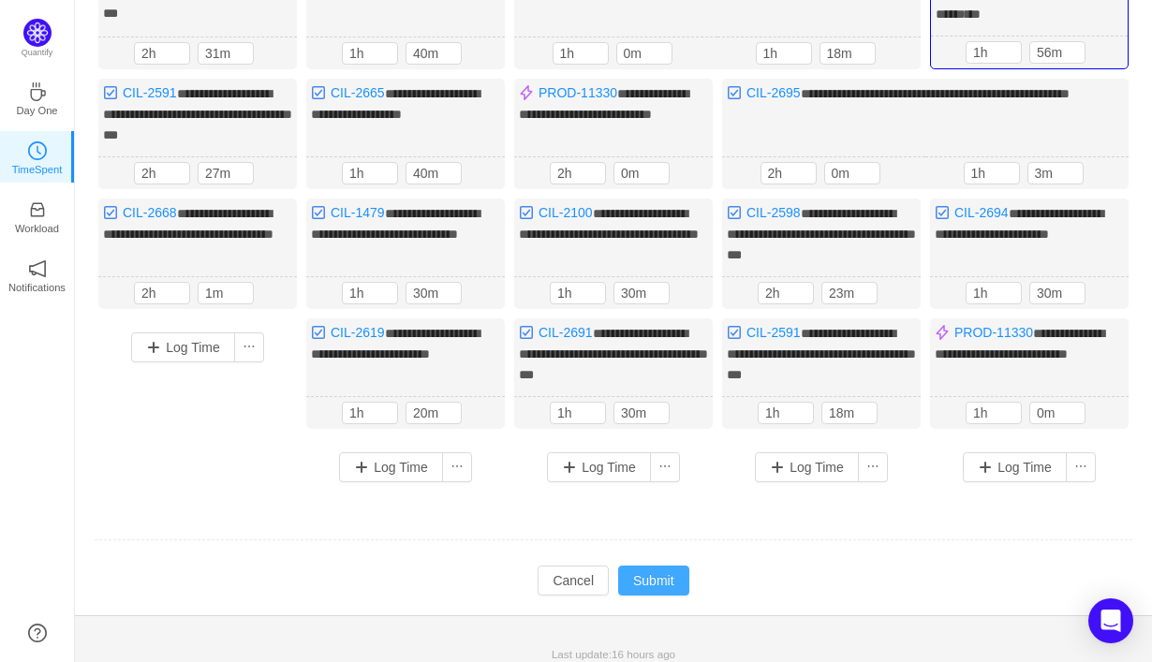
click at [656, 572] on button "Submit" at bounding box center [653, 581] width 71 height 30
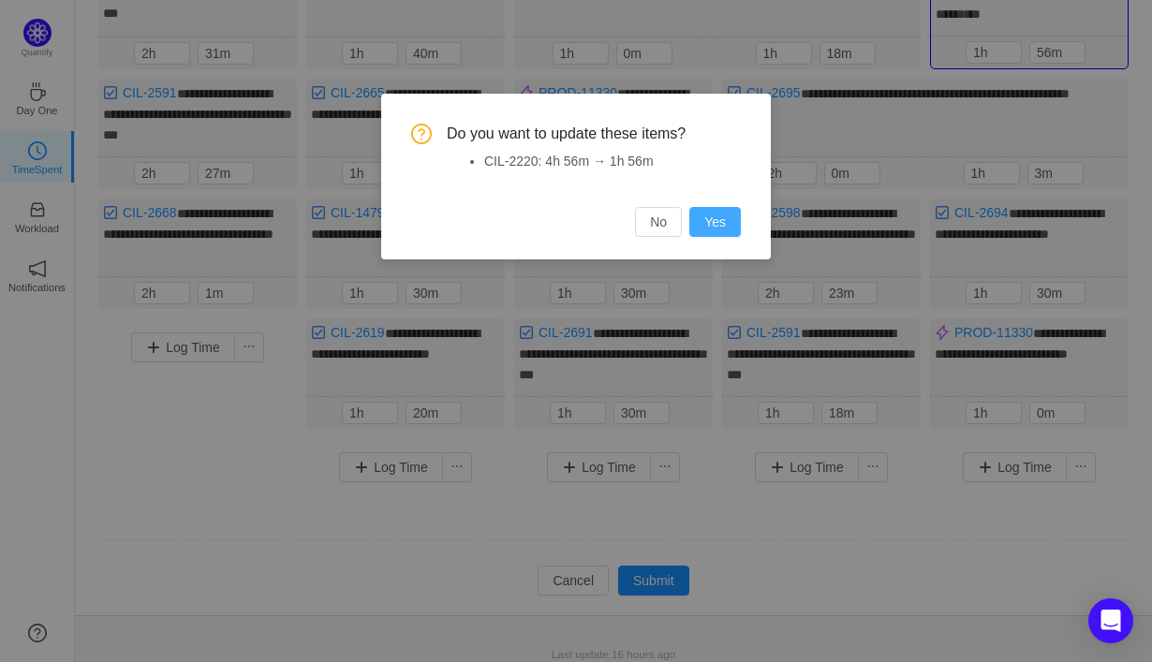
click at [703, 224] on button "Yes" at bounding box center [715, 222] width 52 height 30
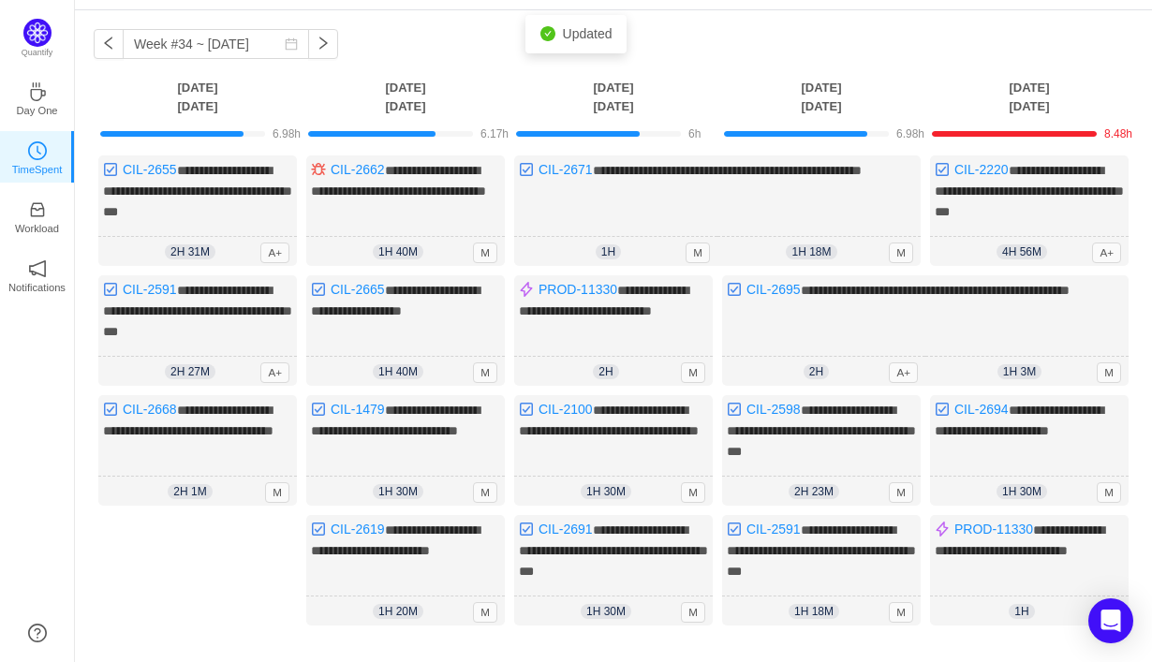
scroll to position [66, 0]
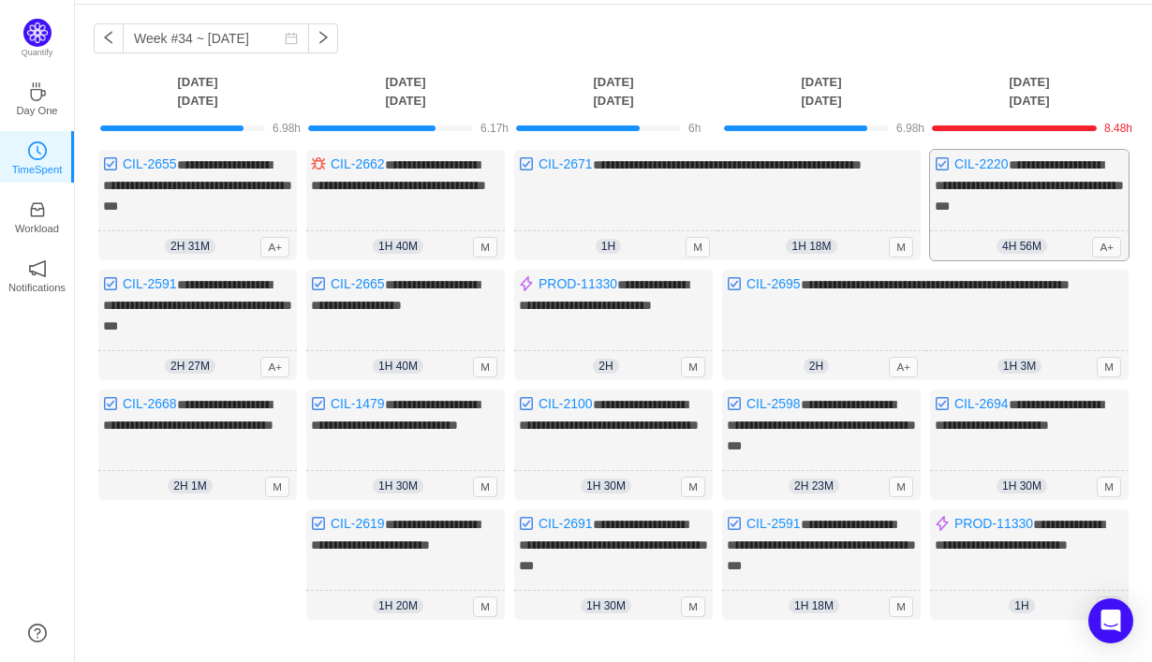
click at [1049, 237] on div "4h 56m 4h 56m A+" at bounding box center [1029, 246] width 199 height 30
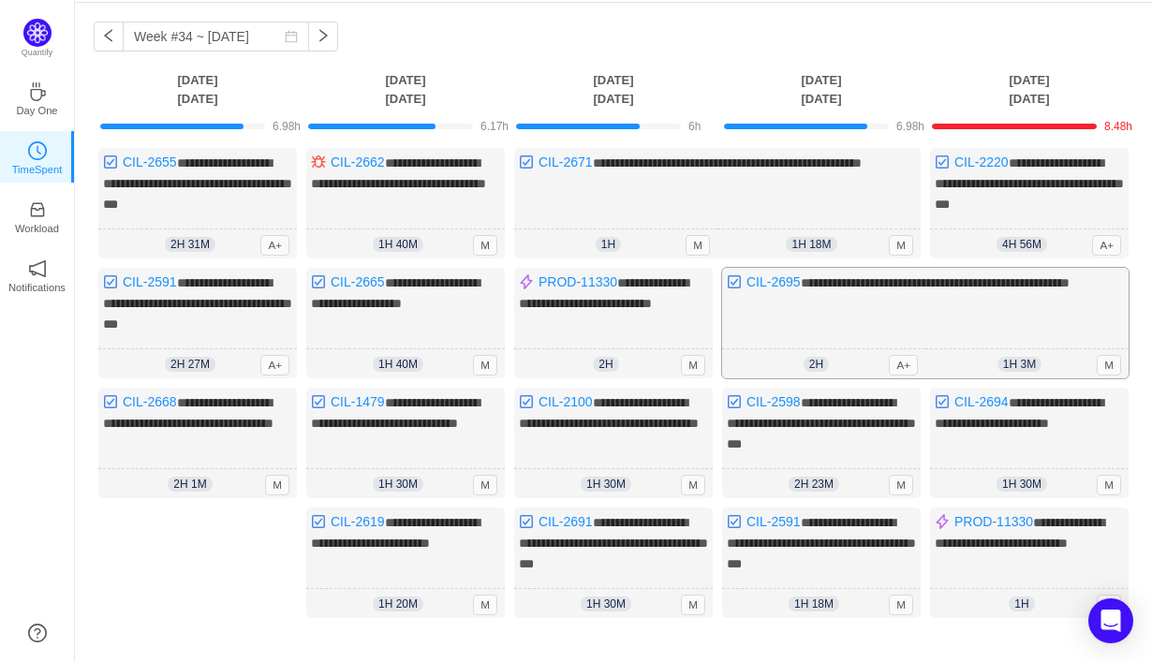
scroll to position [227, 0]
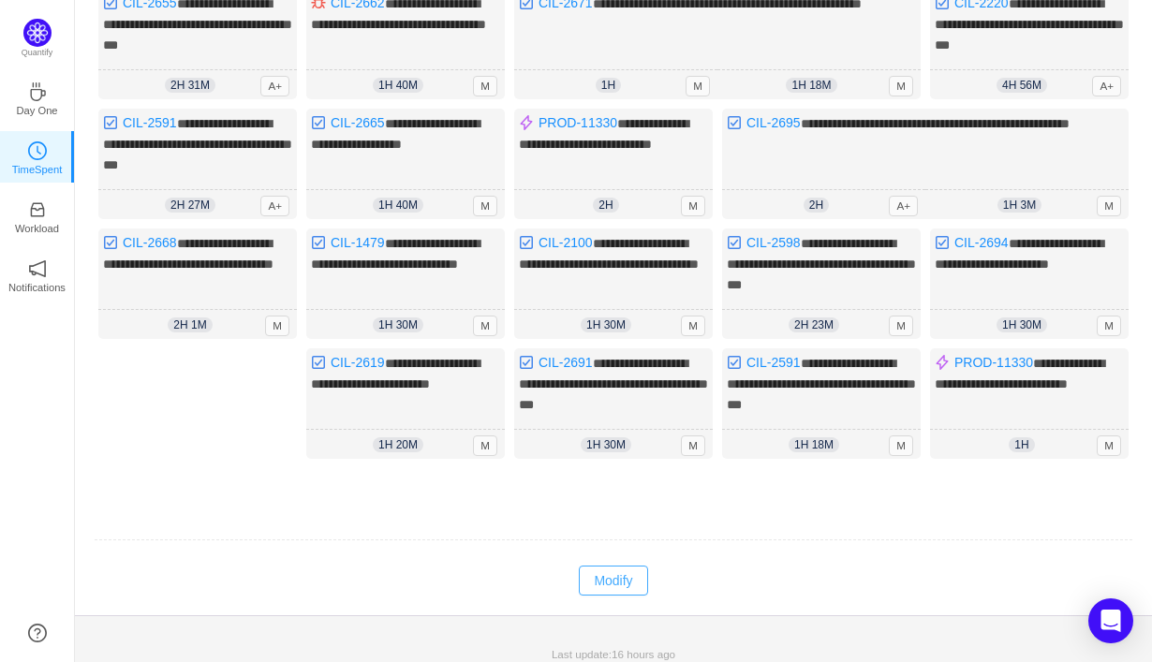
click at [603, 579] on button "Modify" at bounding box center [613, 581] width 68 height 30
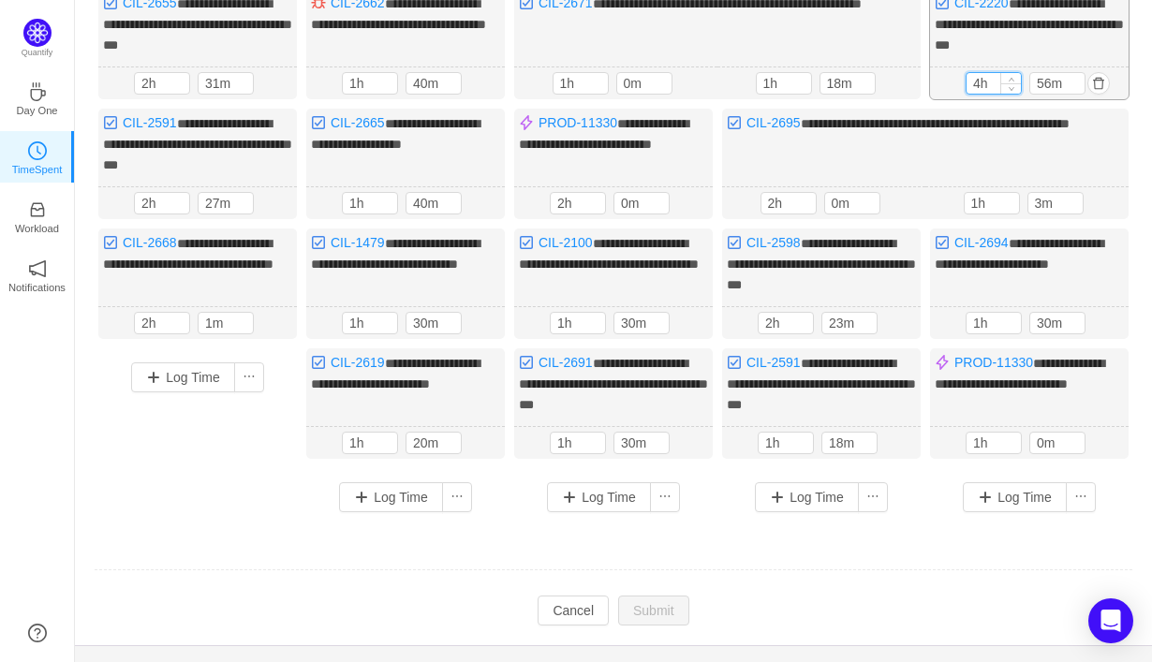
click at [981, 79] on input "4h" at bounding box center [994, 83] width 54 height 21
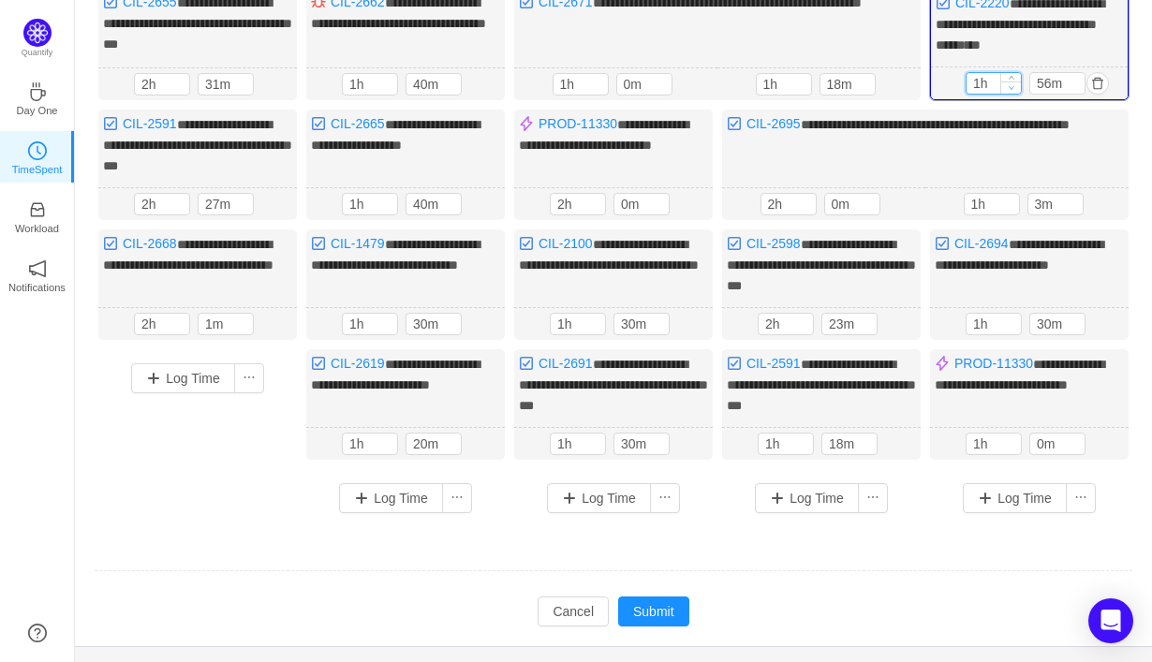
scroll to position [259, 0]
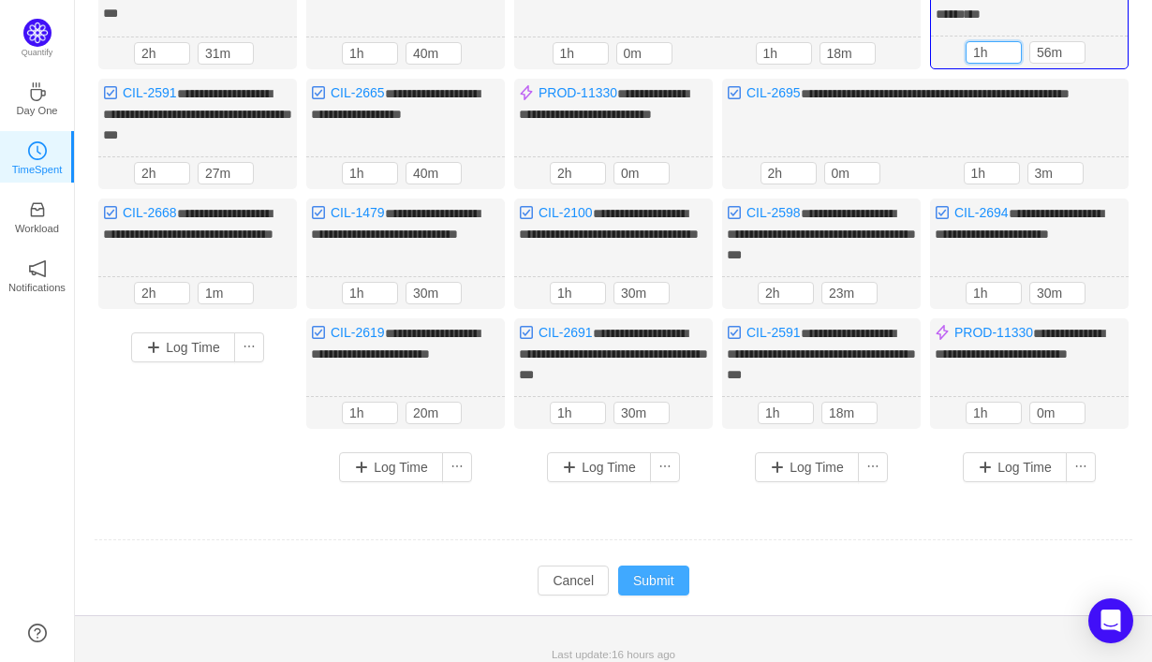
type input "1h"
click at [664, 572] on button "Submit" at bounding box center [653, 581] width 71 height 30
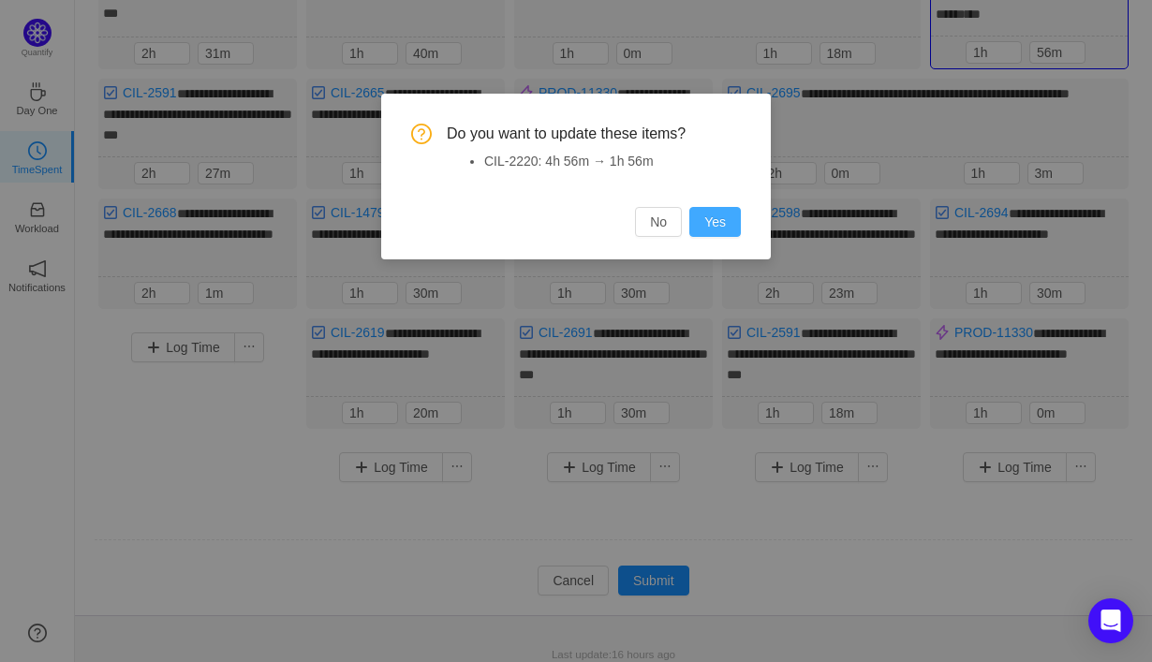
click at [711, 226] on button "Yes" at bounding box center [715, 222] width 52 height 30
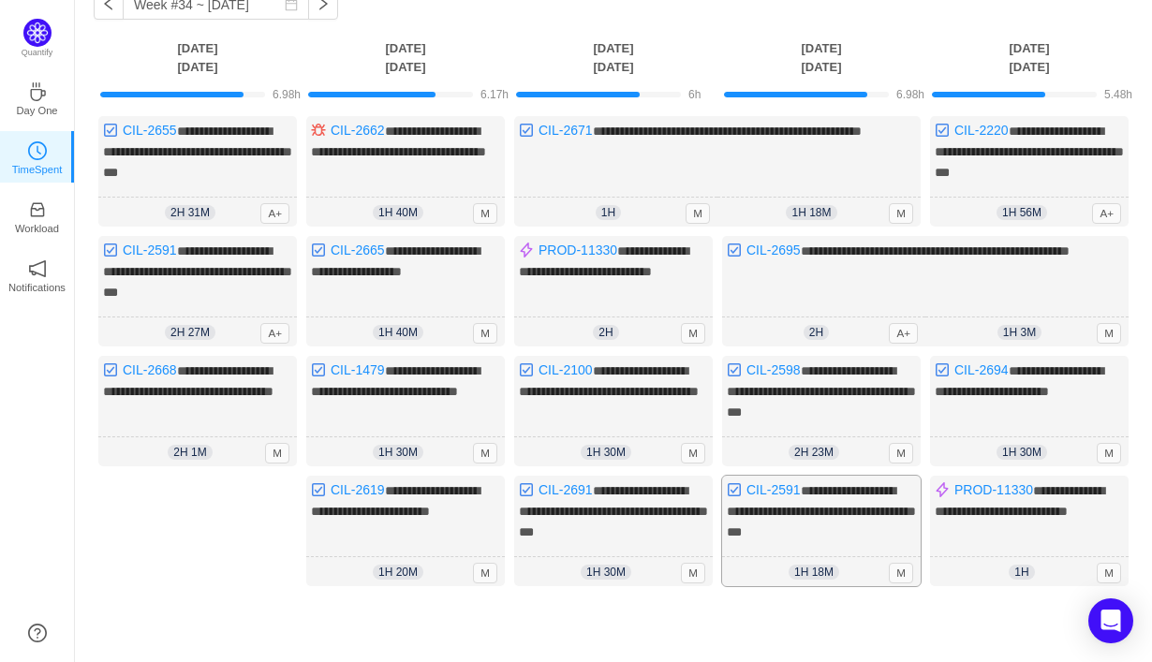
scroll to position [104, 0]
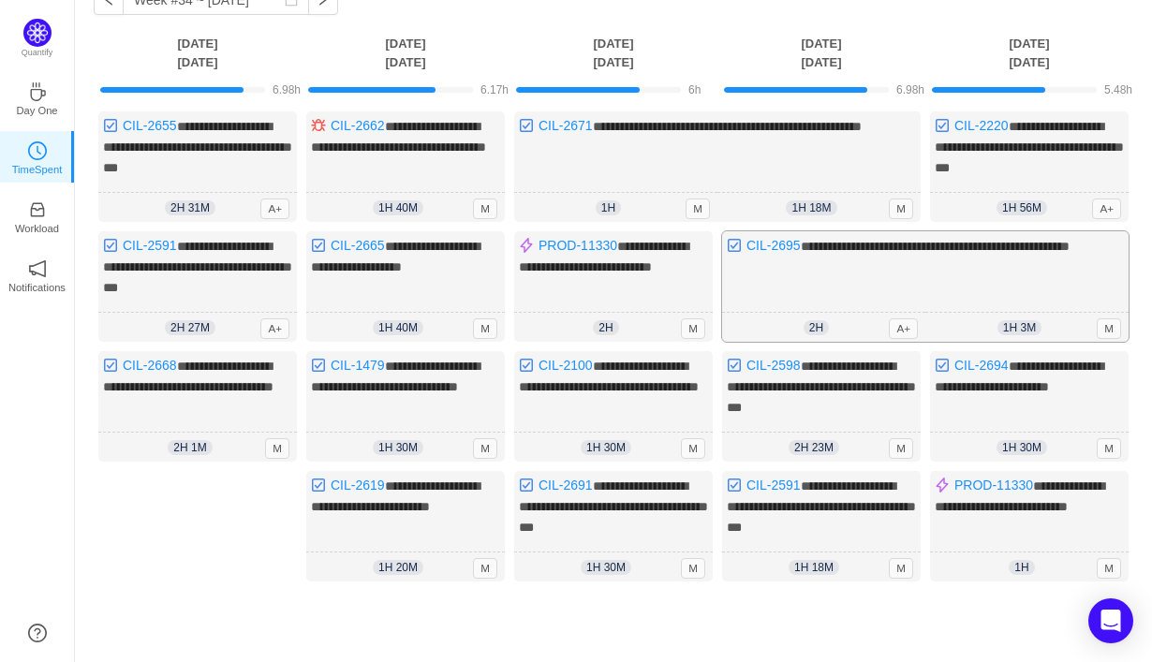
click at [1032, 321] on span "1h 3m" at bounding box center [1020, 327] width 44 height 15
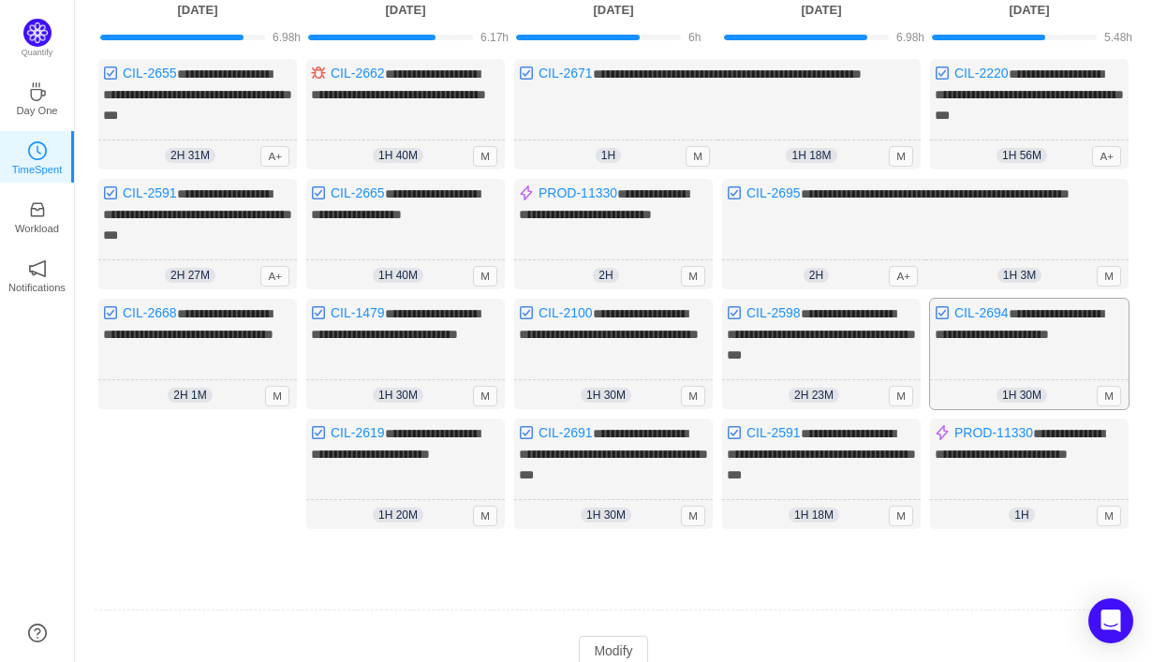
scroll to position [162, 0]
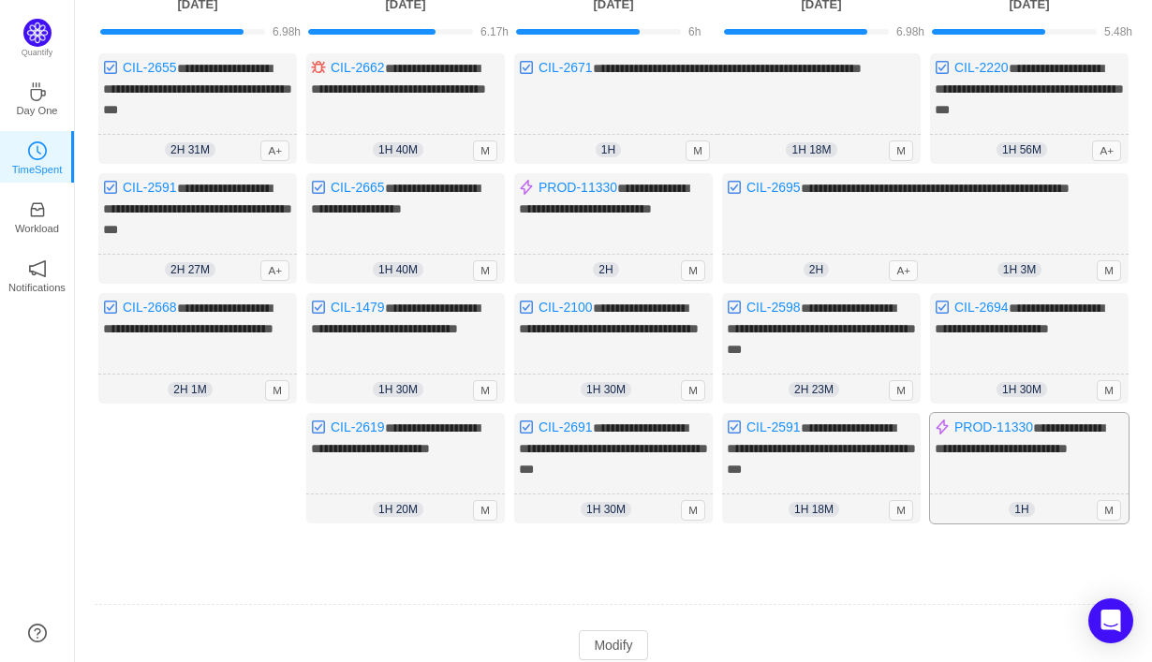
click at [1038, 495] on div "1h 1h 0m M" at bounding box center [1029, 510] width 199 height 30
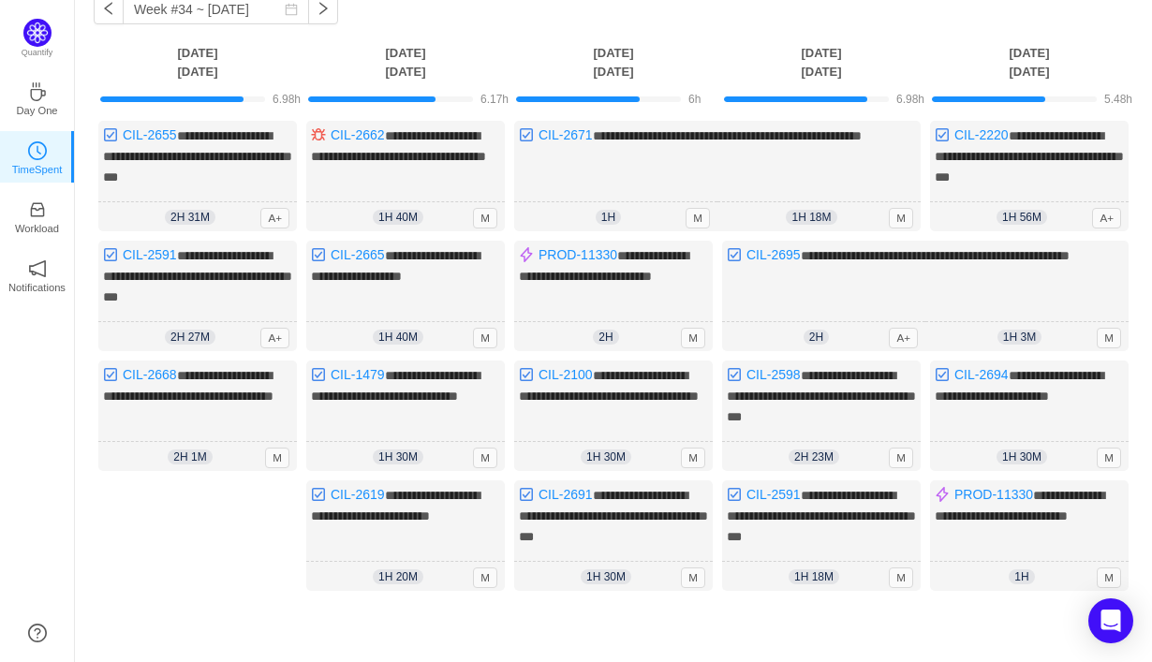
scroll to position [88, 0]
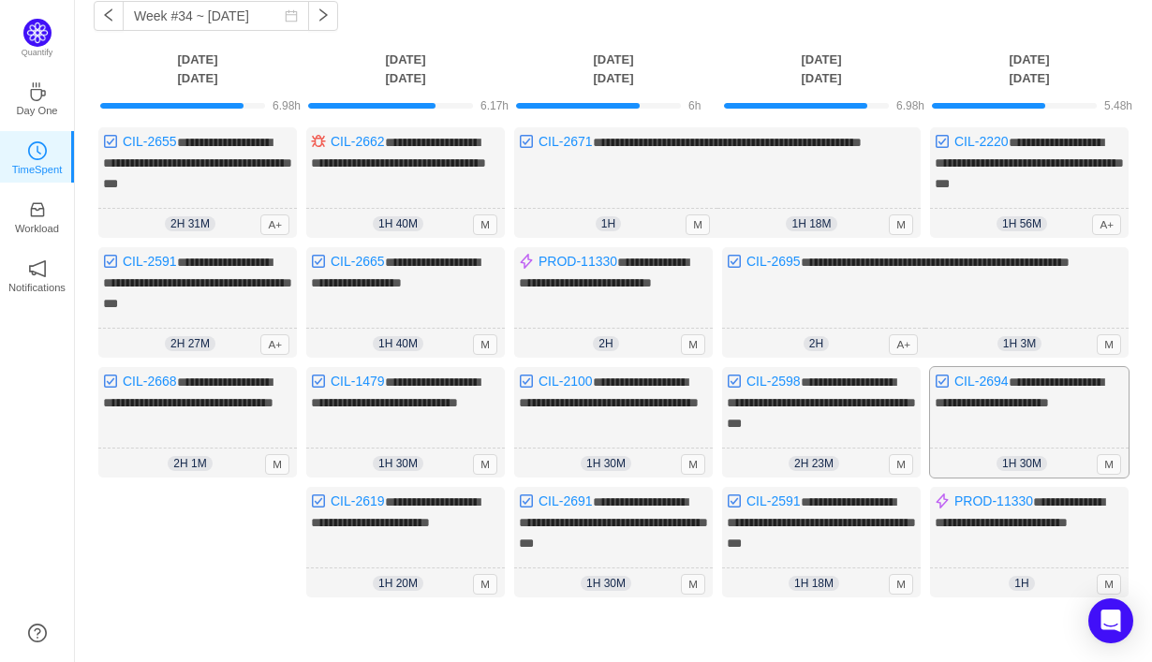
click at [994, 449] on div "1h 30m 1h 30m M" at bounding box center [1029, 464] width 199 height 30
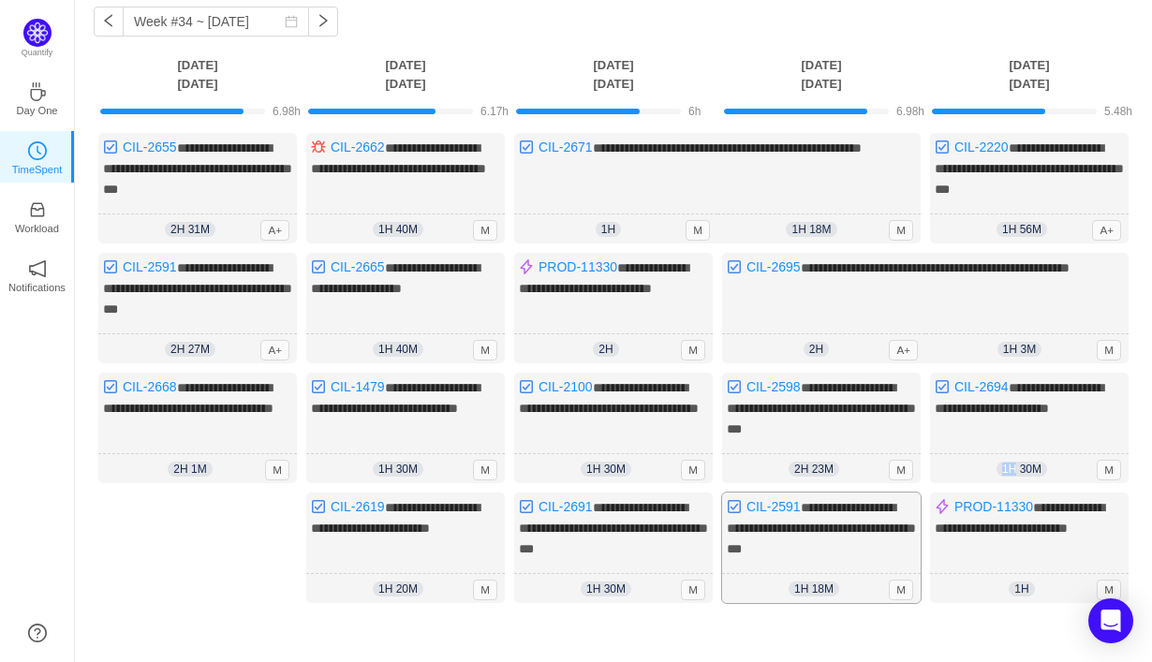
scroll to position [0, 0]
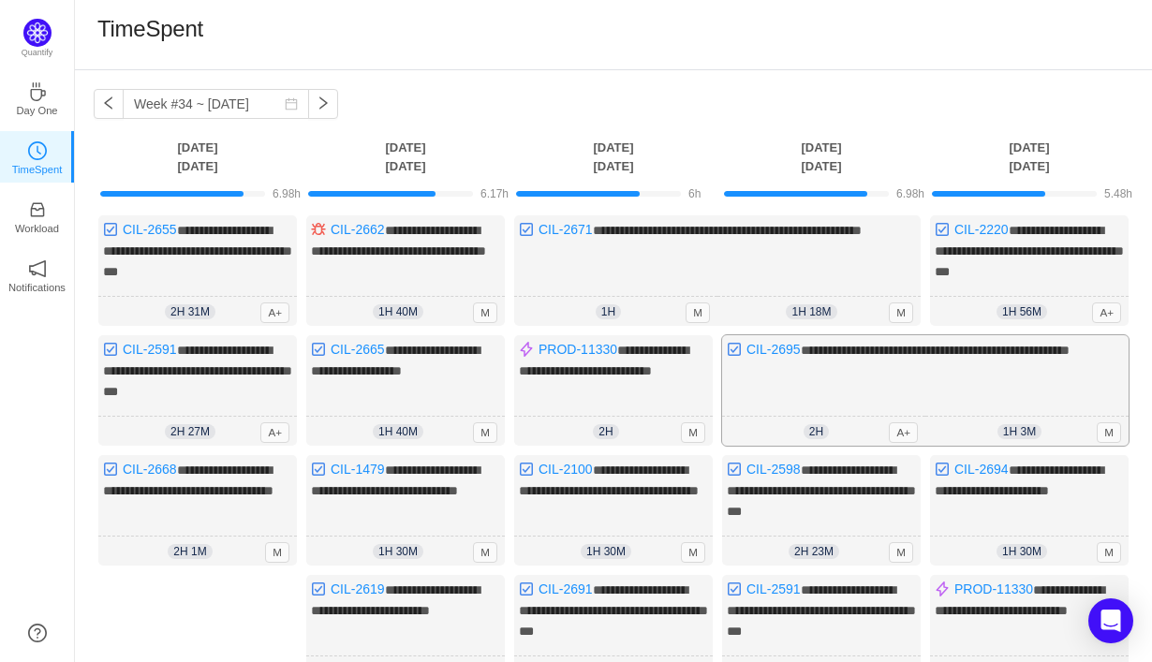
click at [1049, 400] on div "**********" at bounding box center [925, 390] width 407 height 111
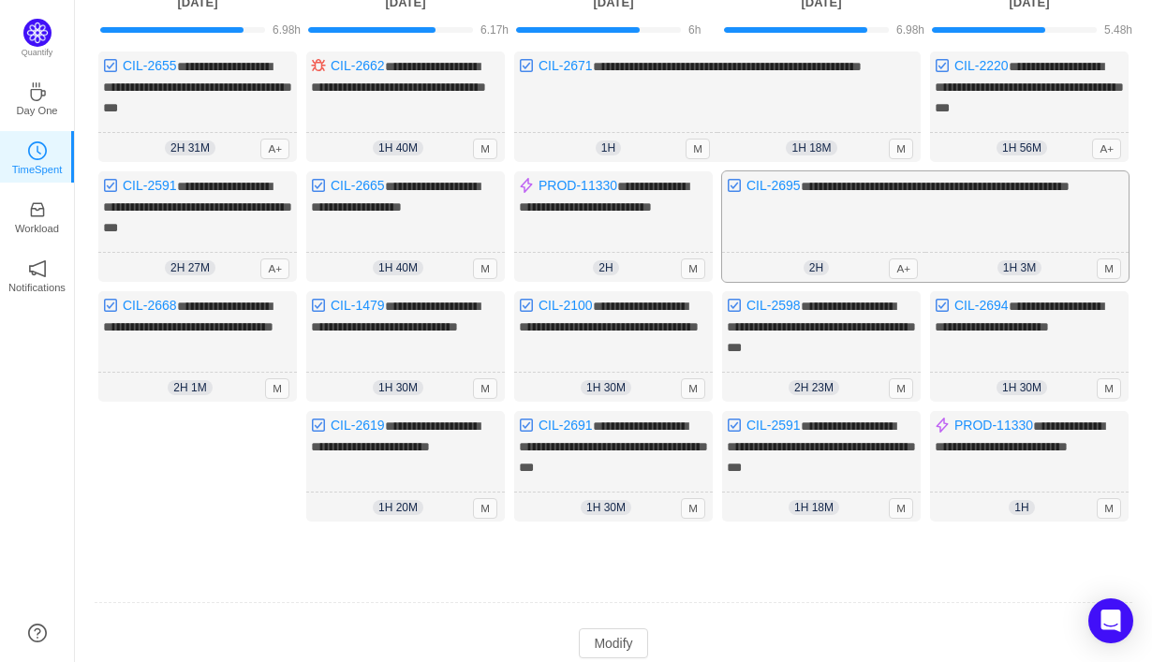
scroll to position [227, 0]
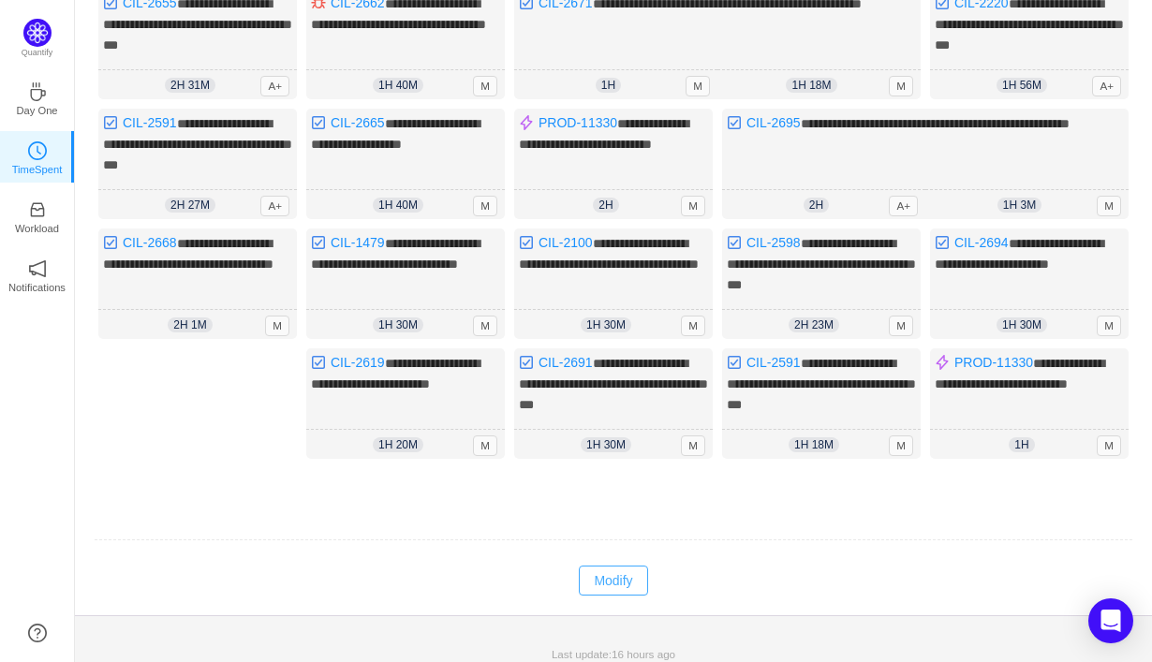
click at [622, 566] on button "Modify" at bounding box center [613, 581] width 68 height 30
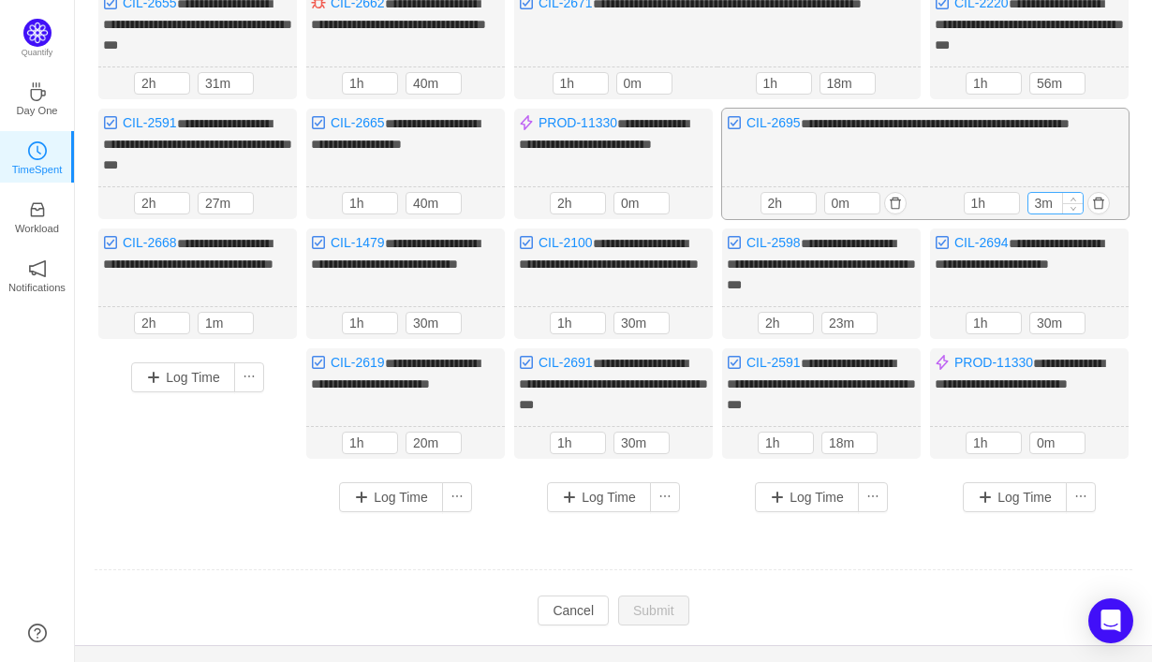
click at [1042, 198] on input "3m" at bounding box center [1056, 203] width 54 height 21
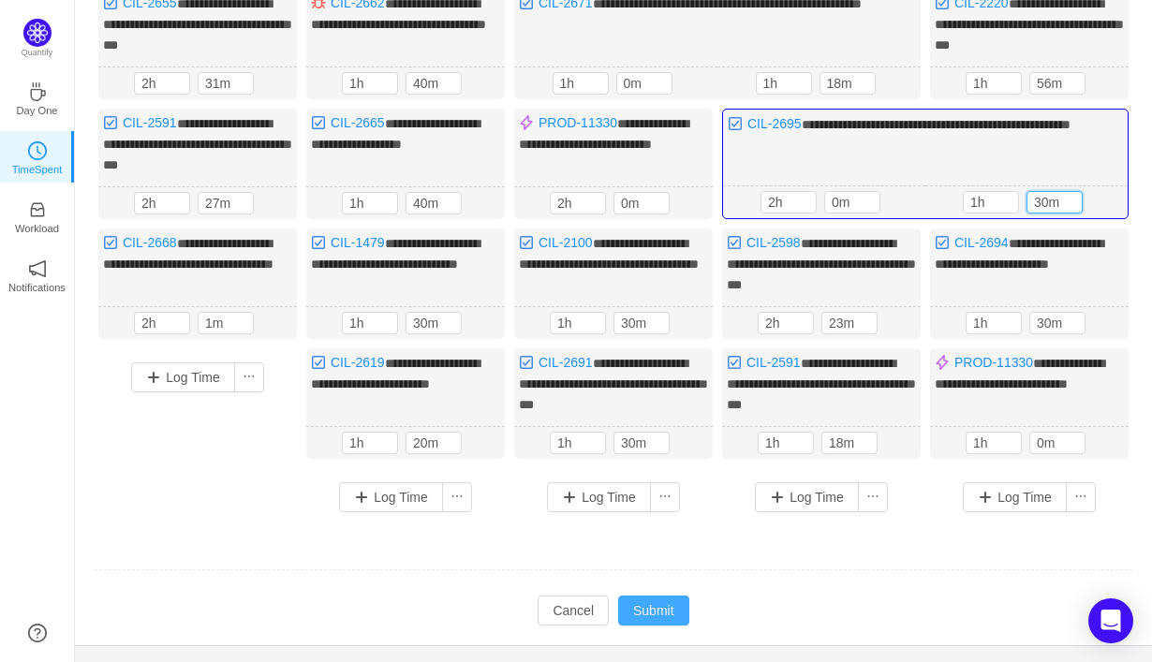
type input "30m"
click at [667, 596] on button "Submit" at bounding box center [653, 611] width 71 height 30
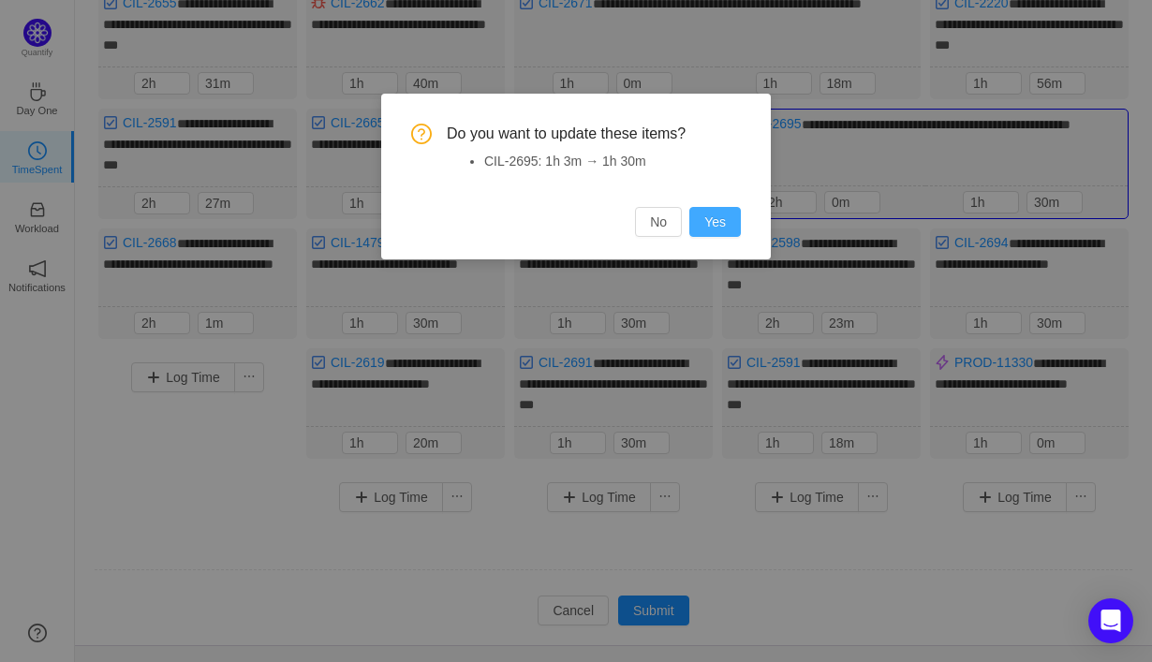
click at [718, 223] on button "Yes" at bounding box center [715, 222] width 52 height 30
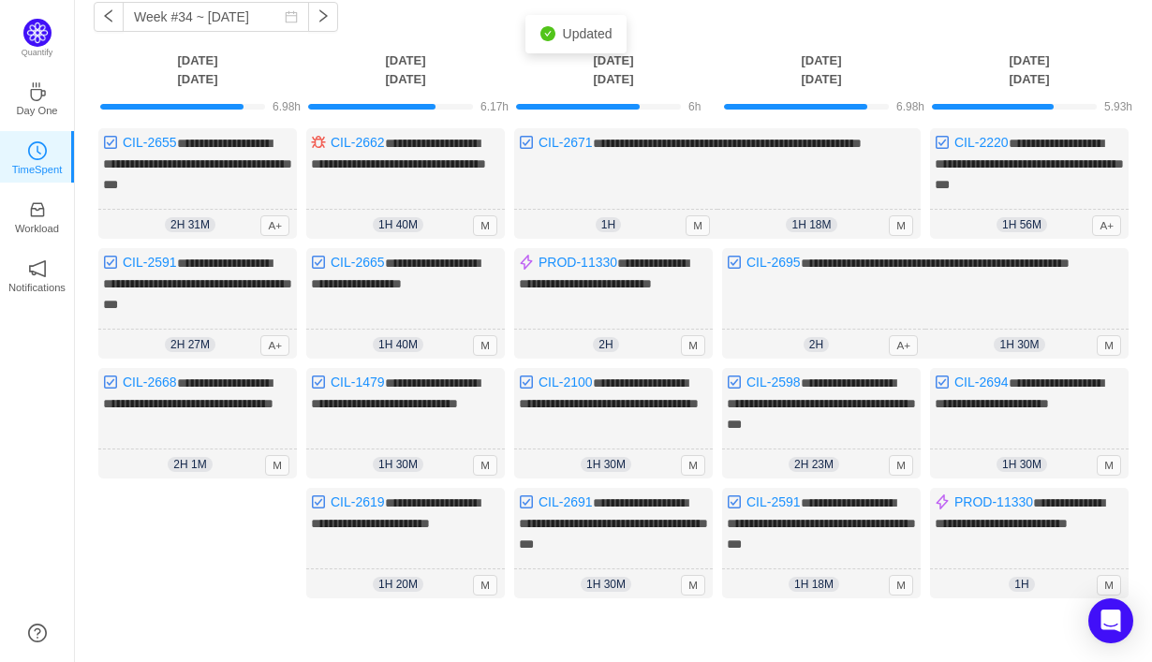
scroll to position [114, 0]
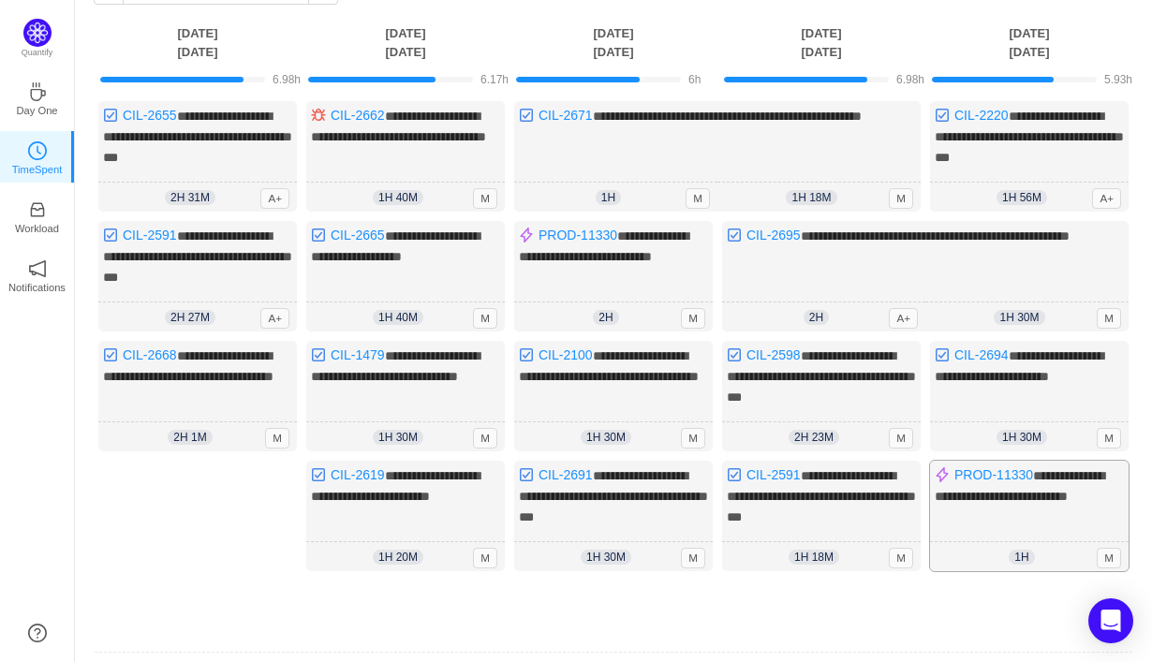
click at [1029, 550] on span "1h" at bounding box center [1021, 557] width 25 height 15
click at [1038, 551] on div "1h 1h 0m M" at bounding box center [1029, 557] width 199 height 30
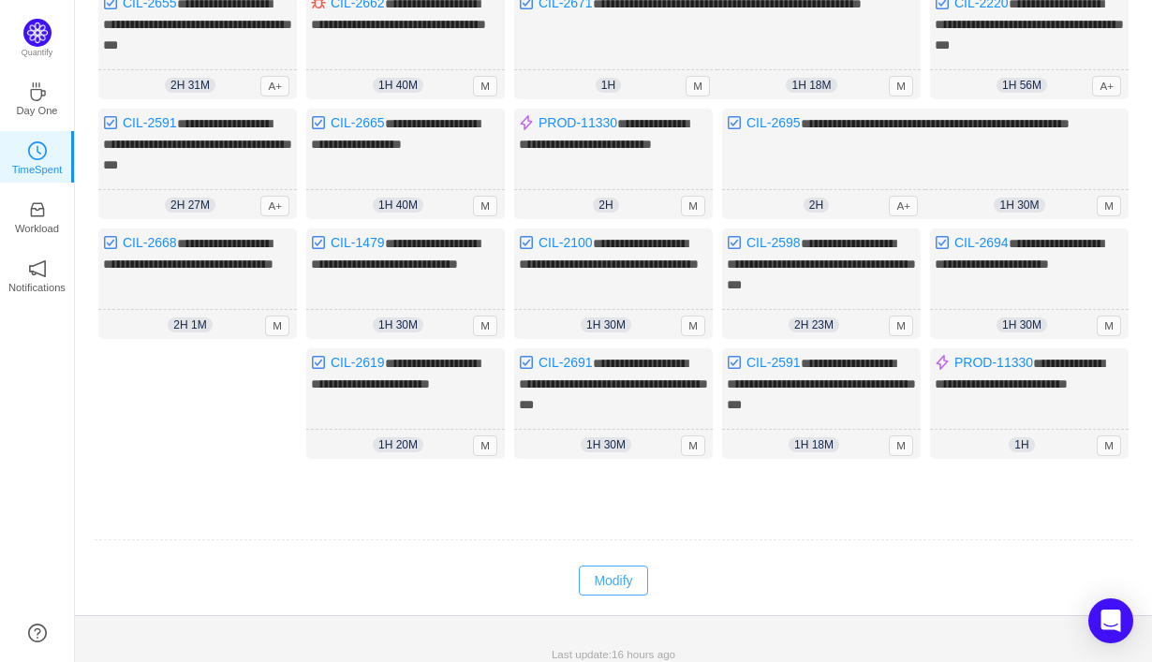
click at [614, 573] on button "Modify" at bounding box center [613, 581] width 68 height 30
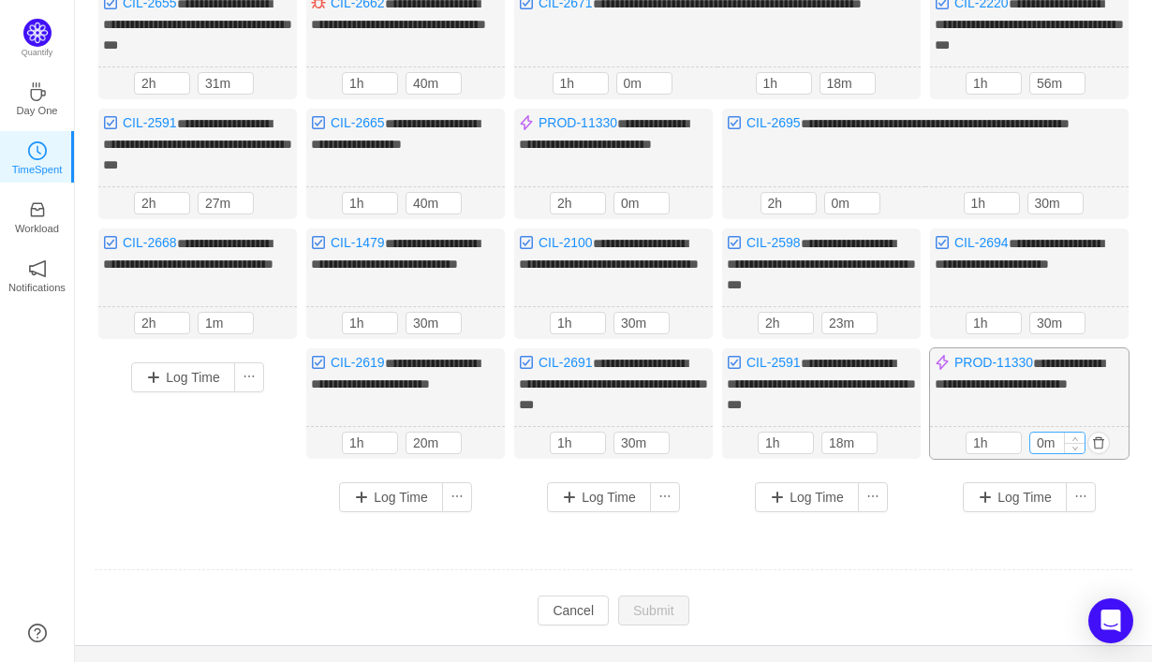
click at [1041, 433] on input "0m" at bounding box center [1057, 443] width 54 height 21
click at [1037, 433] on input "0m" at bounding box center [1057, 443] width 54 height 21
type input "20m"
click at [651, 596] on button "Submit" at bounding box center [653, 611] width 71 height 30
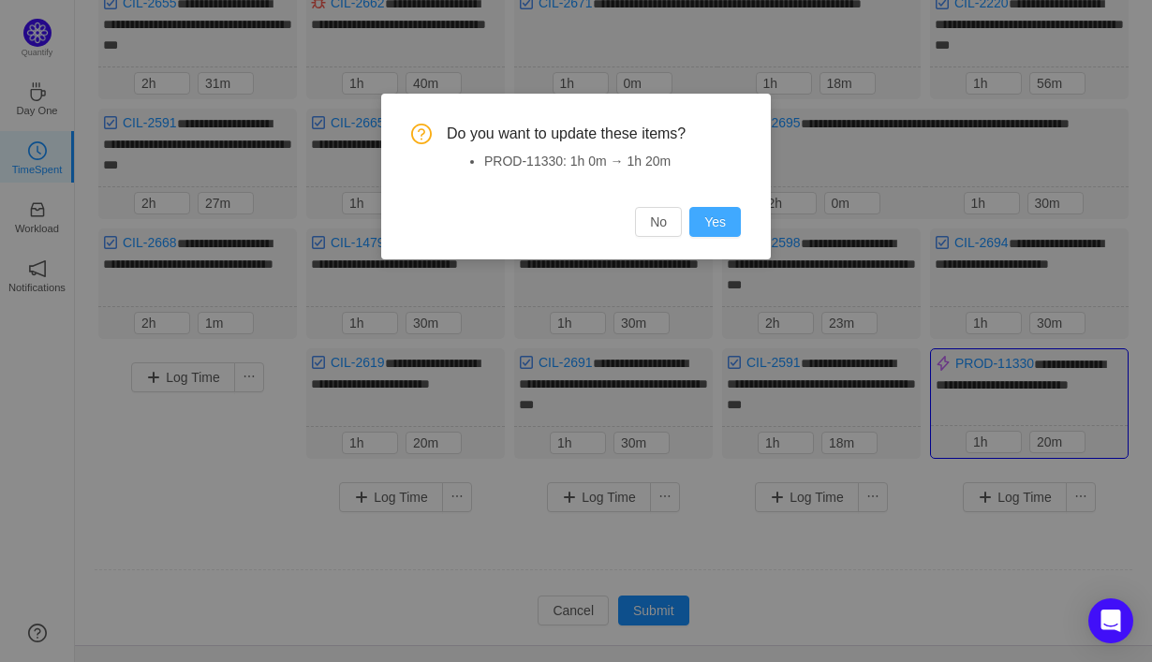
click at [718, 227] on button "Yes" at bounding box center [715, 222] width 52 height 30
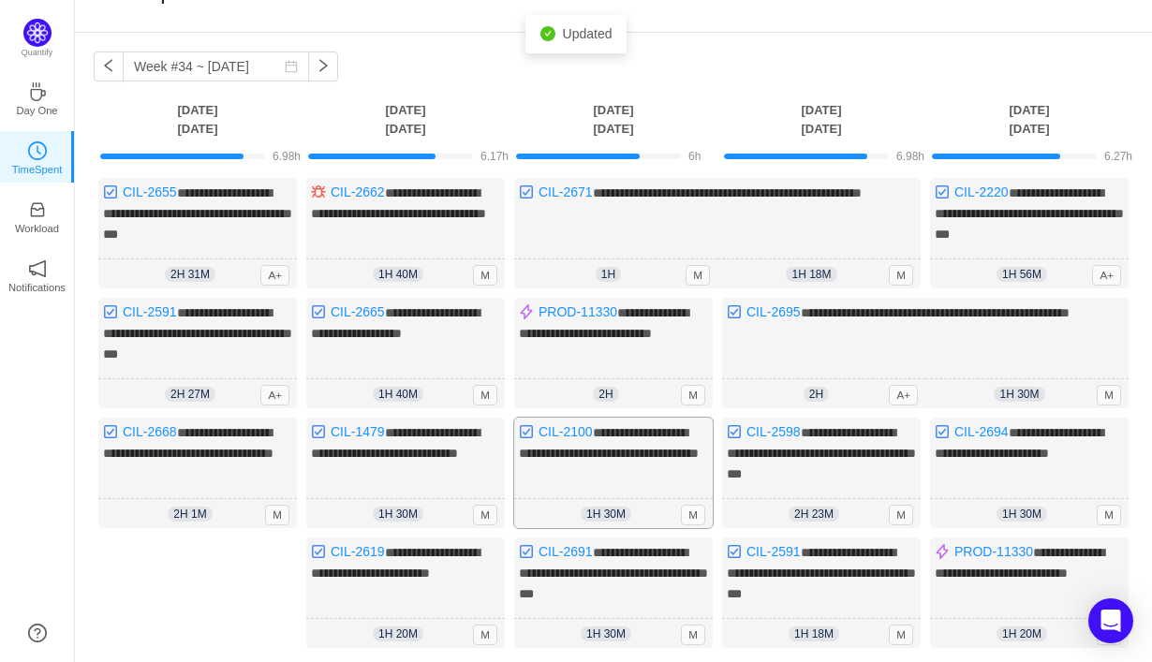
scroll to position [44, 0]
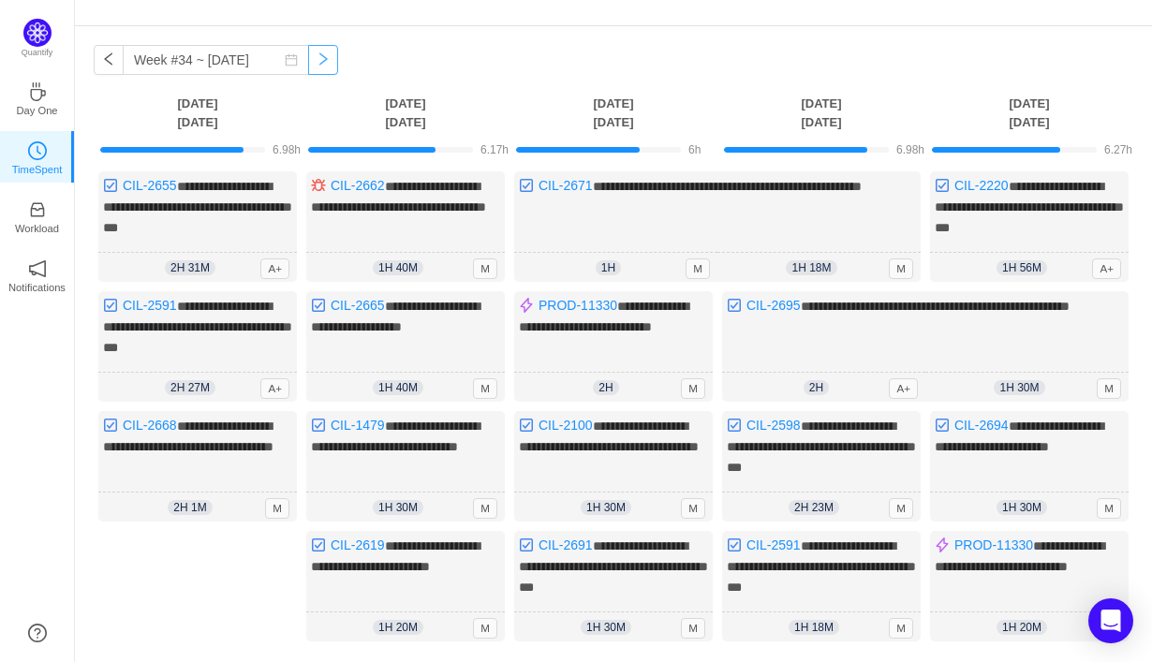
click at [308, 71] on button "button" at bounding box center [323, 60] width 30 height 30
type input "Week #35 ~ [DATE]"
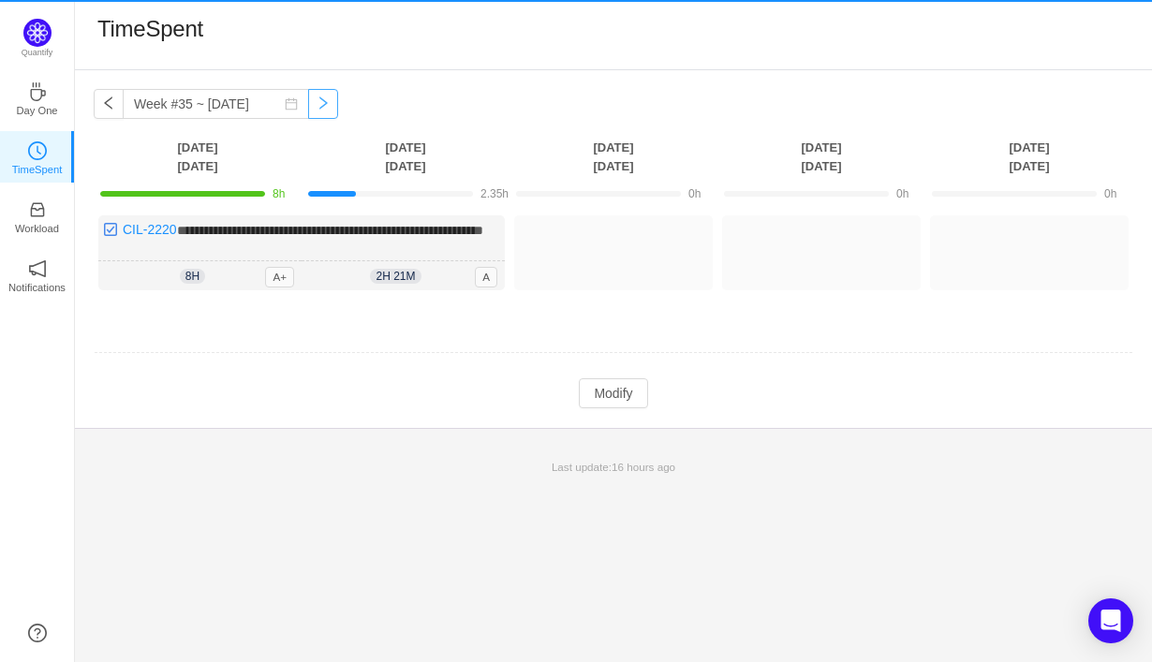
scroll to position [0, 0]
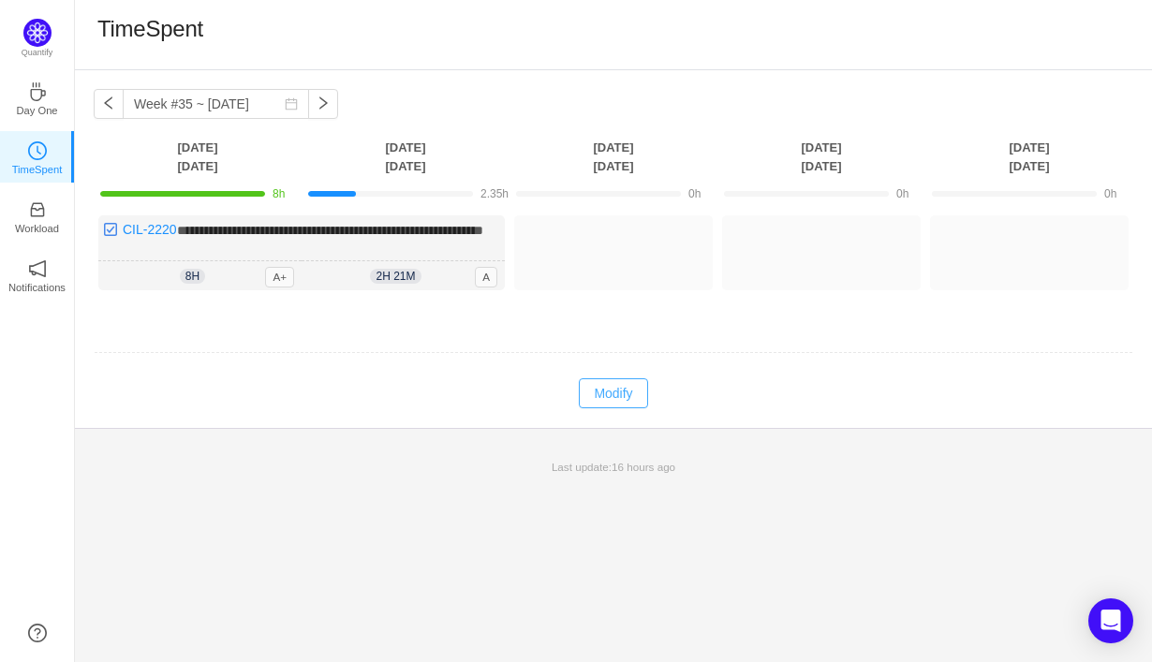
click at [600, 408] on button "Modify" at bounding box center [613, 393] width 68 height 30
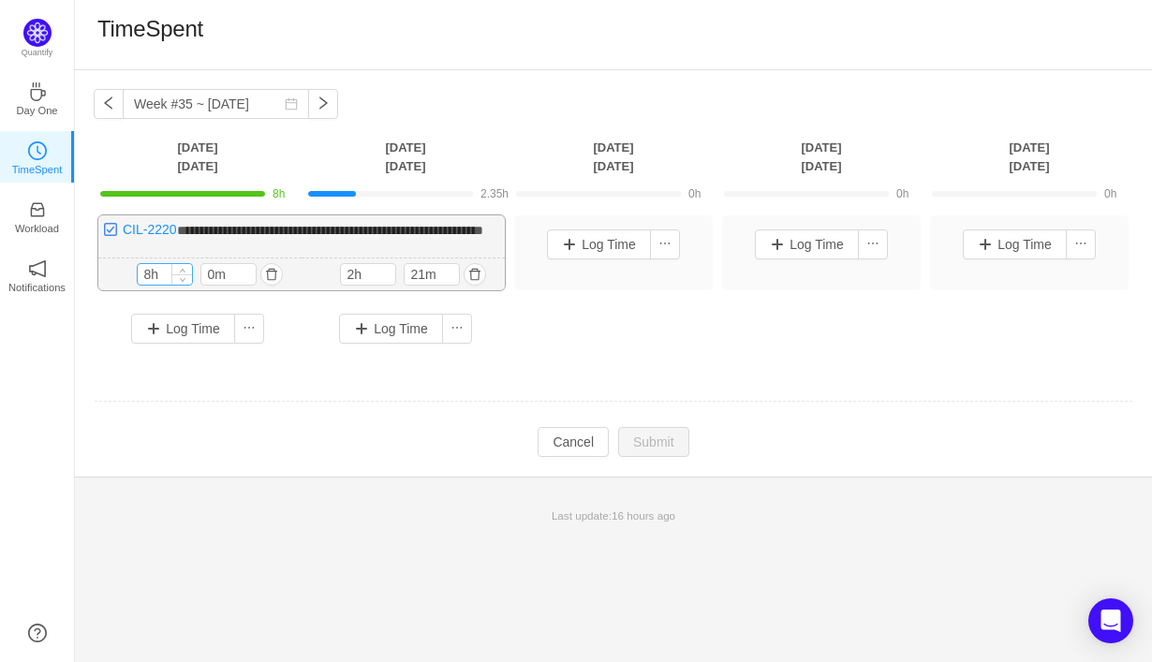
click at [149, 285] on input "8h" at bounding box center [165, 274] width 54 height 21
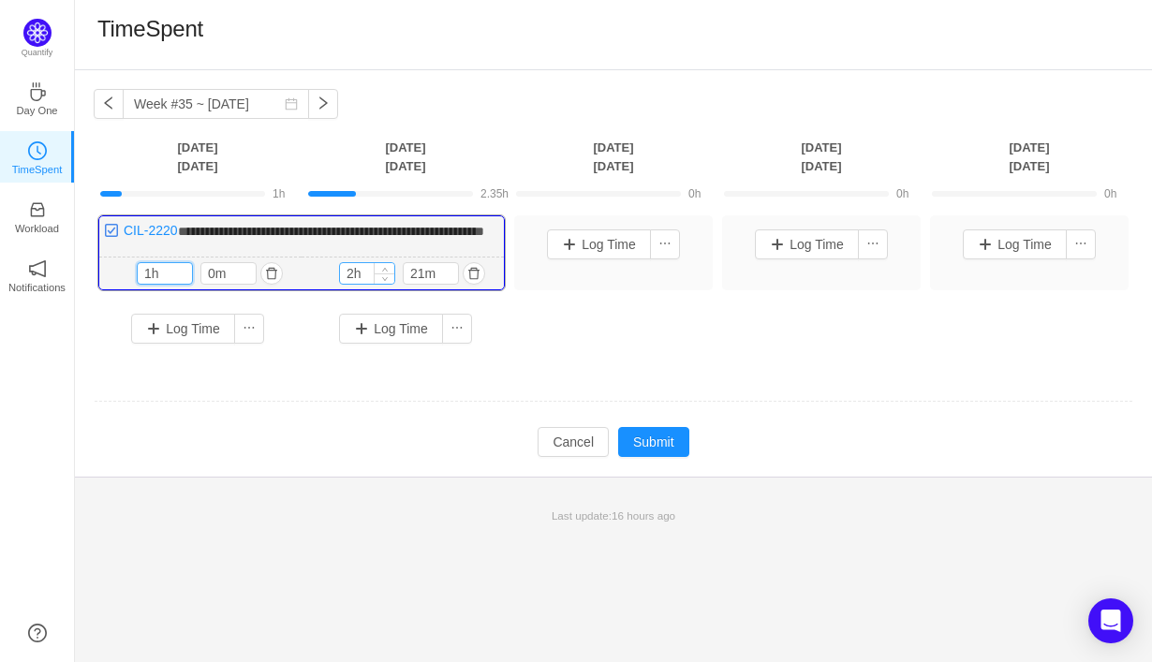
type input "1h"
click at [356, 284] on input "2h" at bounding box center [367, 273] width 54 height 21
type input "h"
click at [477, 285] on button "button" at bounding box center [474, 273] width 22 height 22
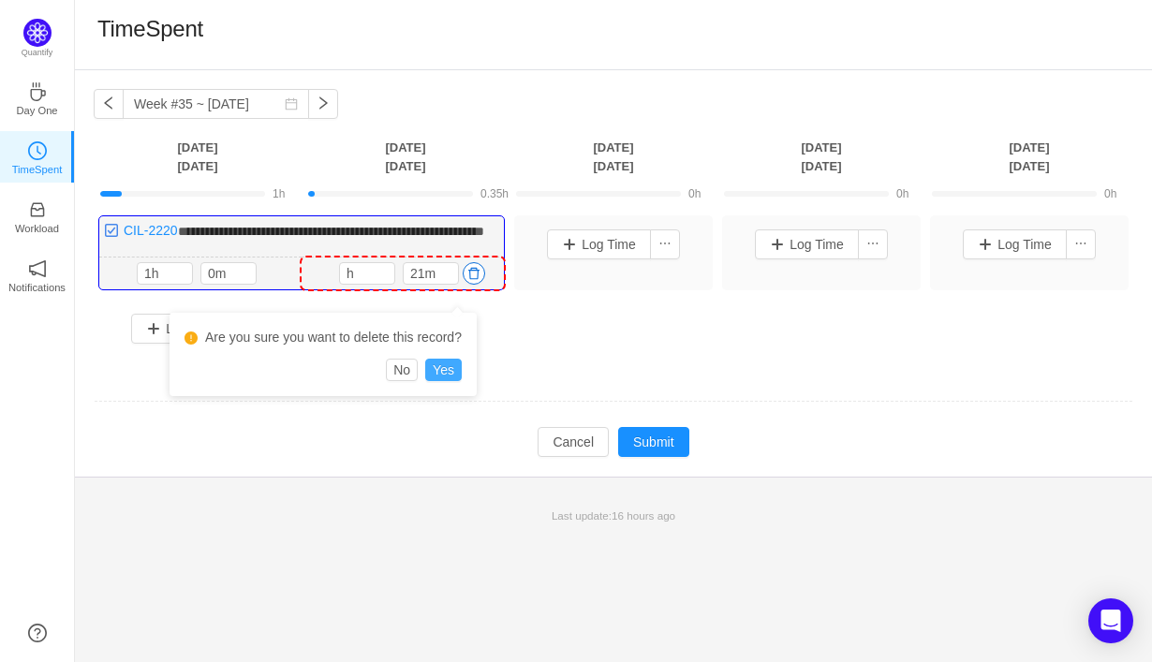
click at [457, 371] on button "Yes" at bounding box center [443, 370] width 37 height 22
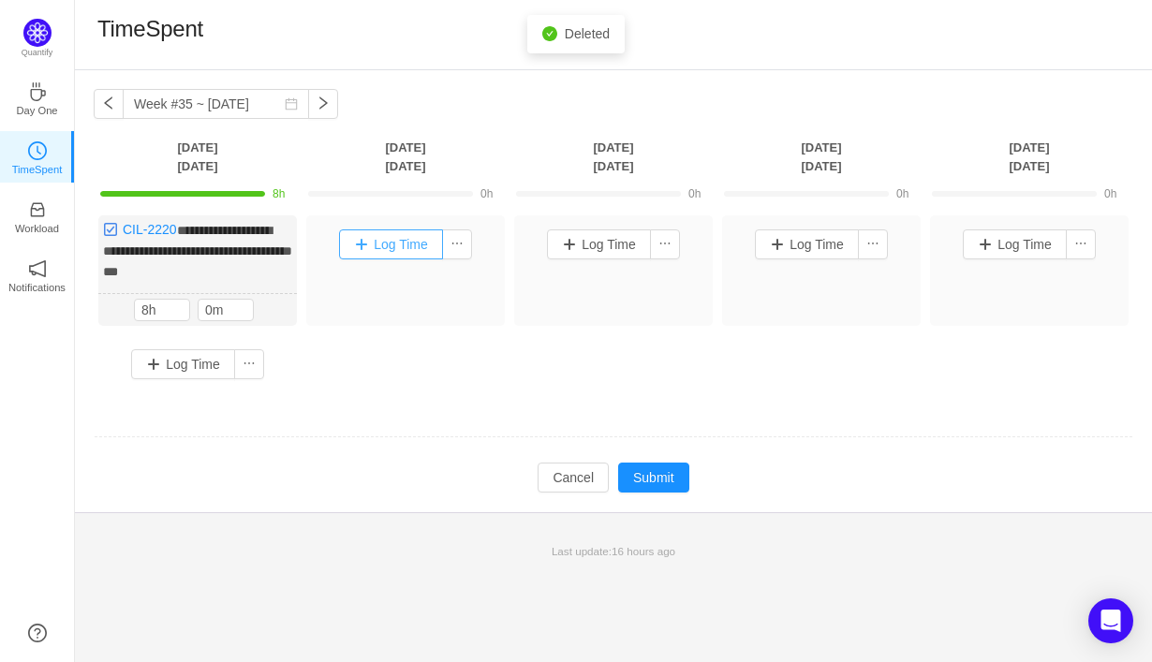
click at [393, 250] on button "Log Time" at bounding box center [391, 244] width 104 height 30
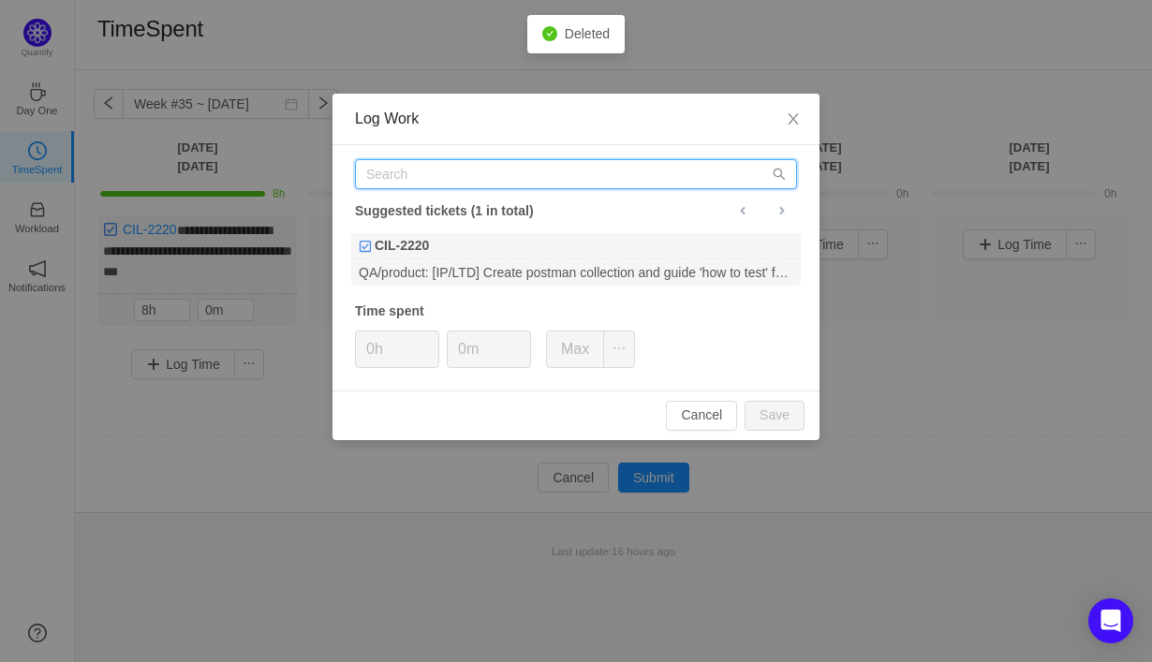
click at [410, 182] on input "text" at bounding box center [576, 174] width 442 height 30
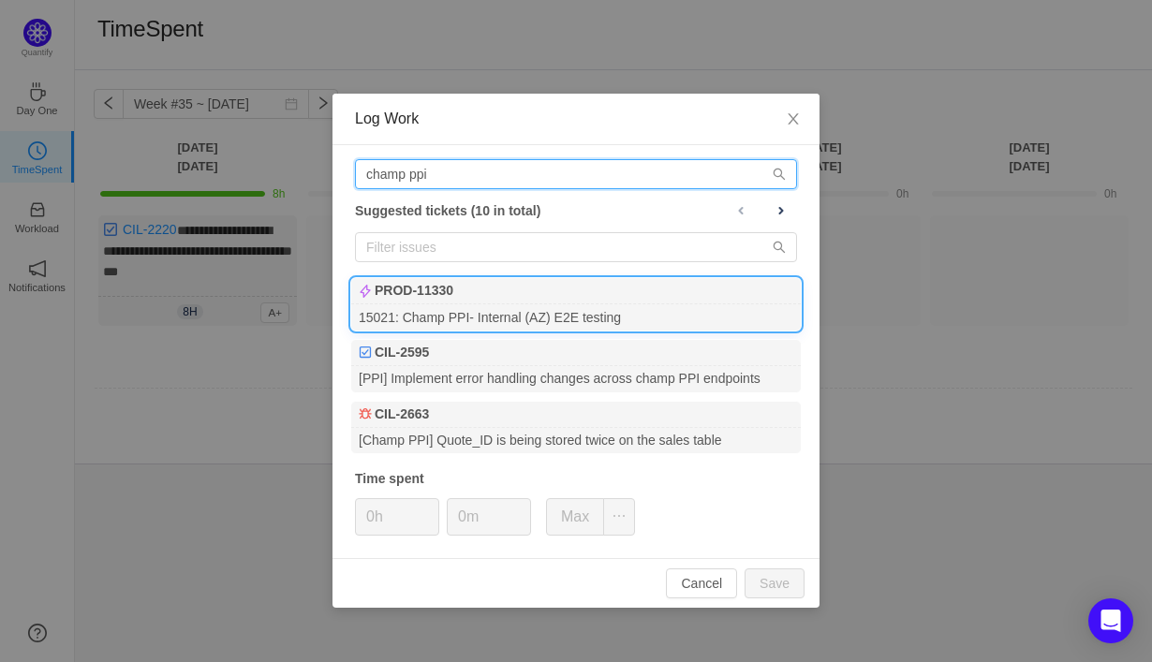
type input "champ ppi"
click at [495, 314] on div "15021: Champ PPI- Internal (AZ) E2E testing" at bounding box center [576, 316] width 450 height 25
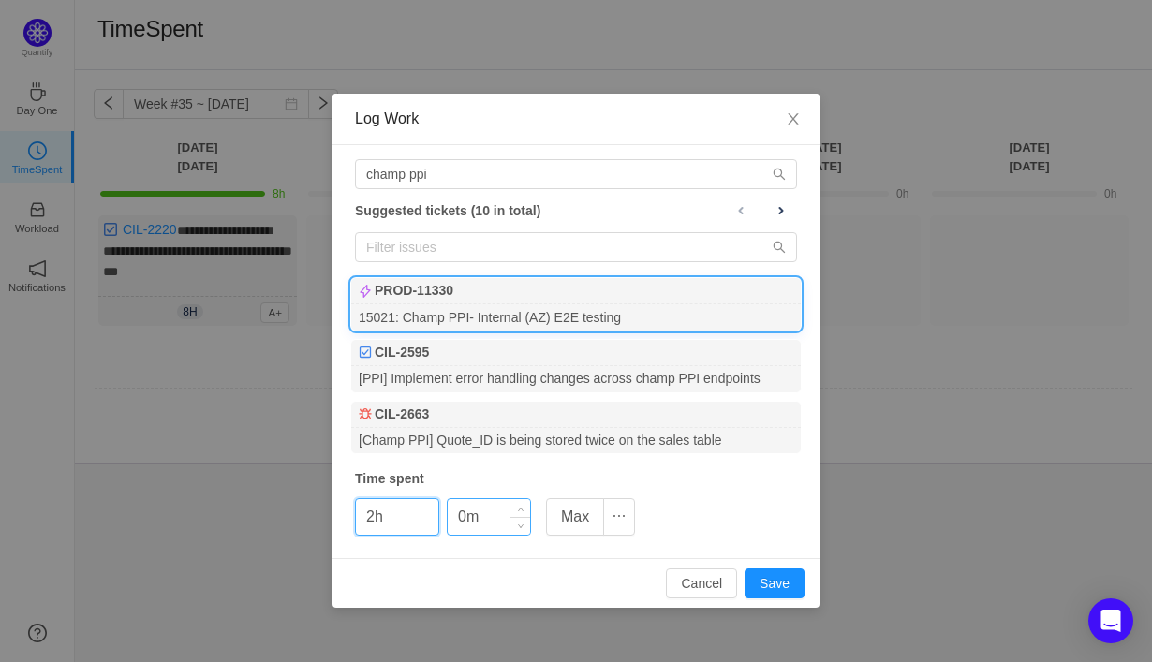
type input "2h"
click at [456, 523] on input "0m" at bounding box center [489, 517] width 82 height 36
type input "10m"
click at [779, 585] on button "Save" at bounding box center [775, 584] width 60 height 30
type input "0h"
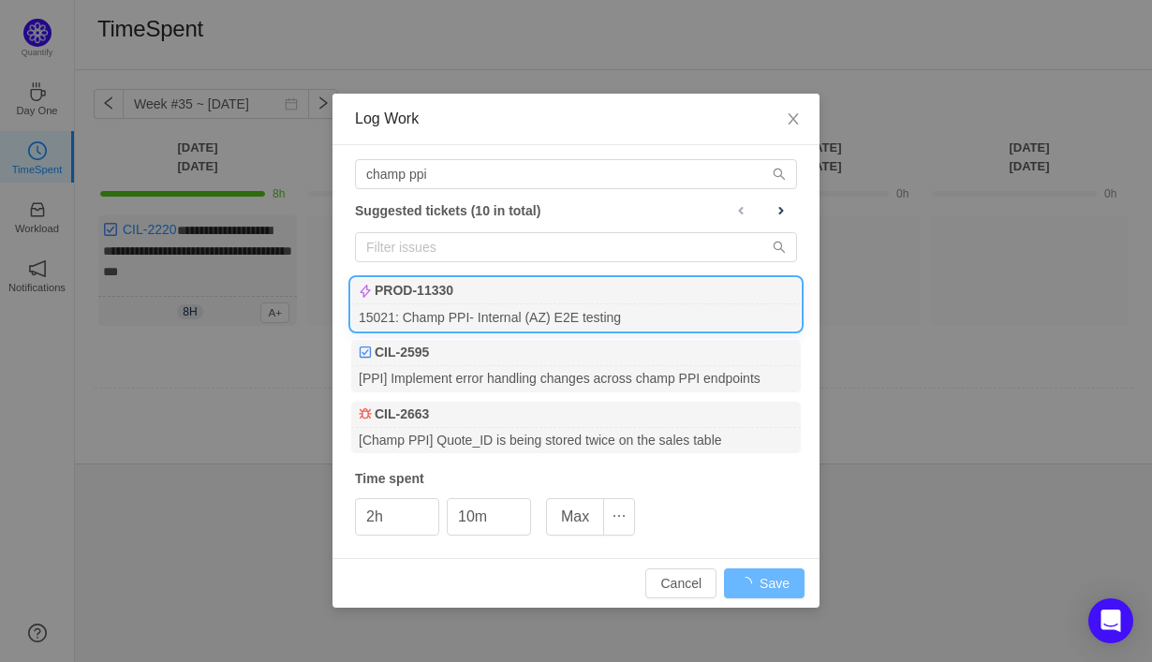
type input "0m"
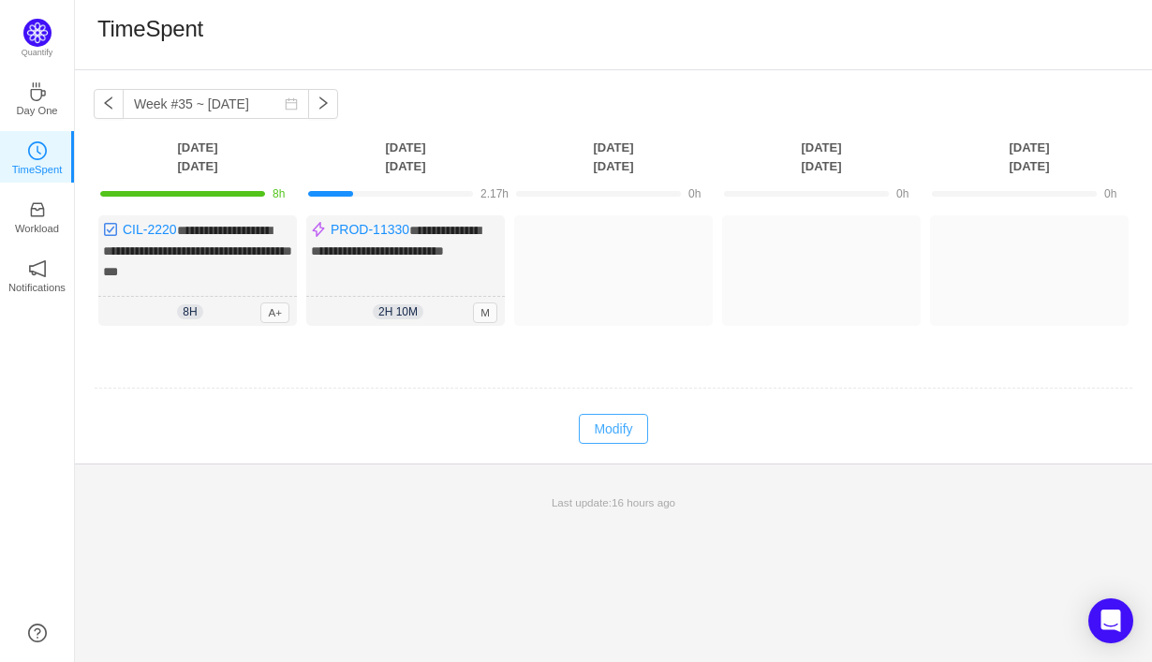
click at [594, 436] on button "Modify" at bounding box center [613, 429] width 68 height 30
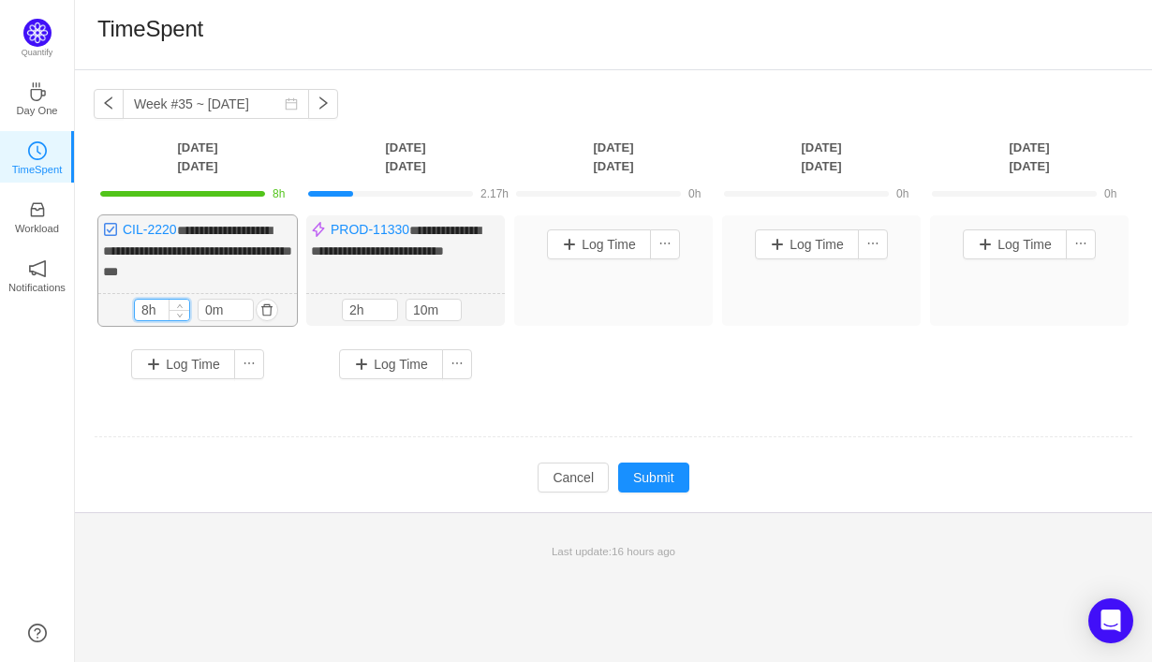
click at [153, 310] on input "8h" at bounding box center [162, 310] width 54 height 21
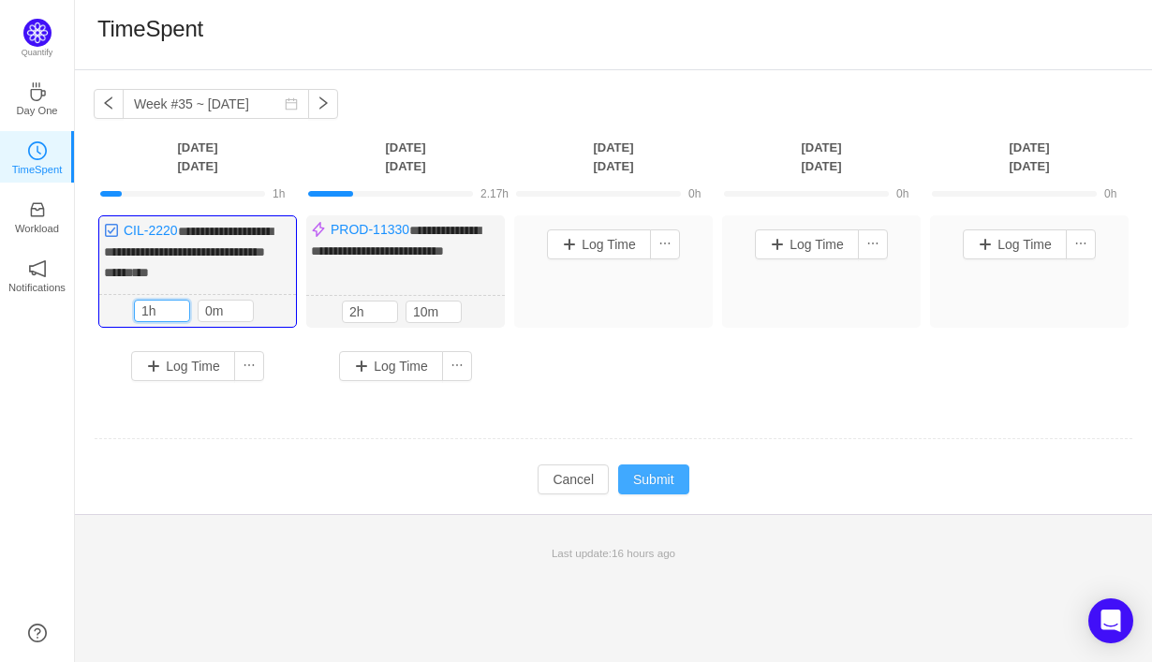
type input "1h"
click at [659, 477] on button "Submit" at bounding box center [653, 480] width 71 height 30
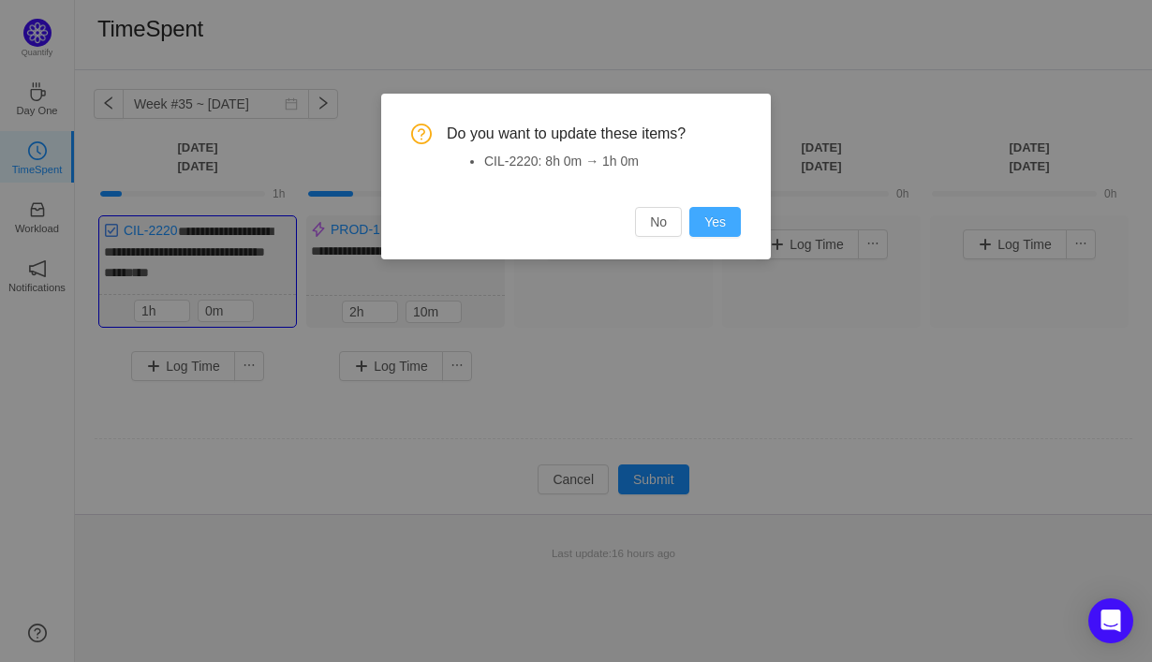
click at [714, 223] on button "Yes" at bounding box center [715, 222] width 52 height 30
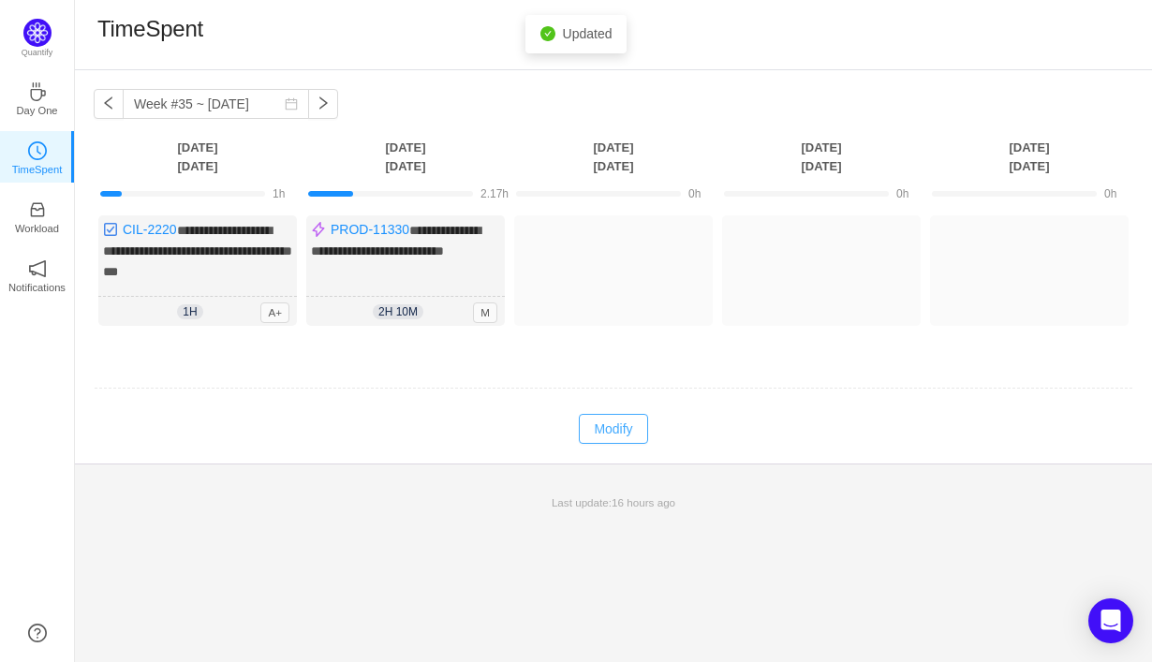
click at [636, 427] on button "Modify" at bounding box center [613, 429] width 68 height 30
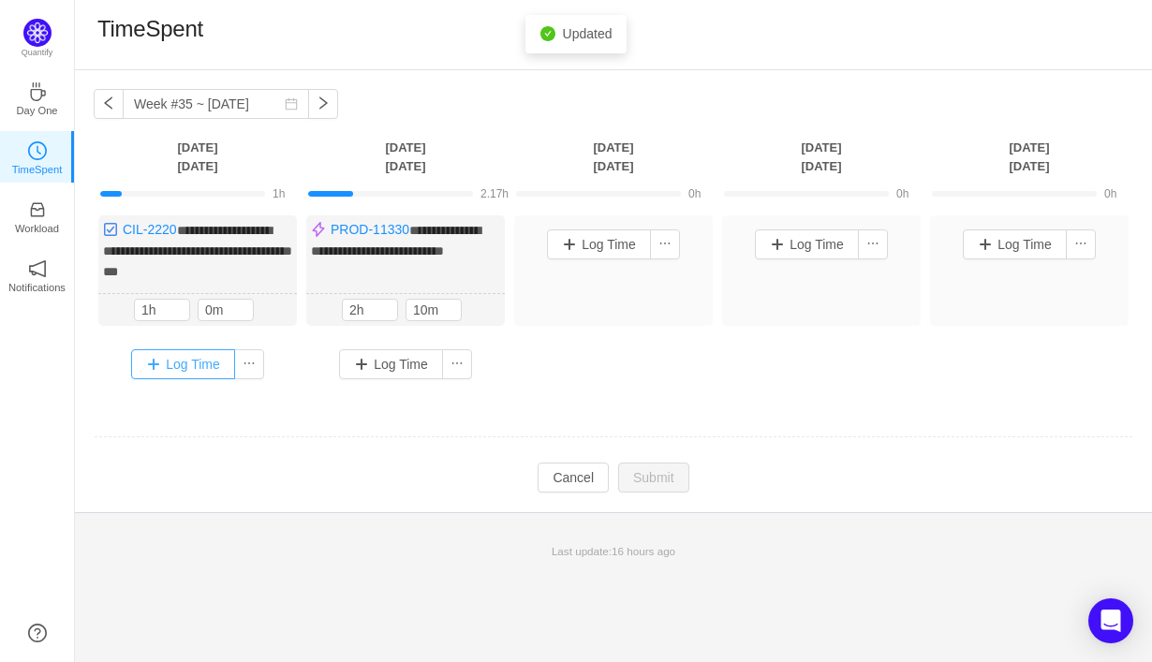
click at [188, 351] on button "Log Time" at bounding box center [183, 364] width 104 height 30
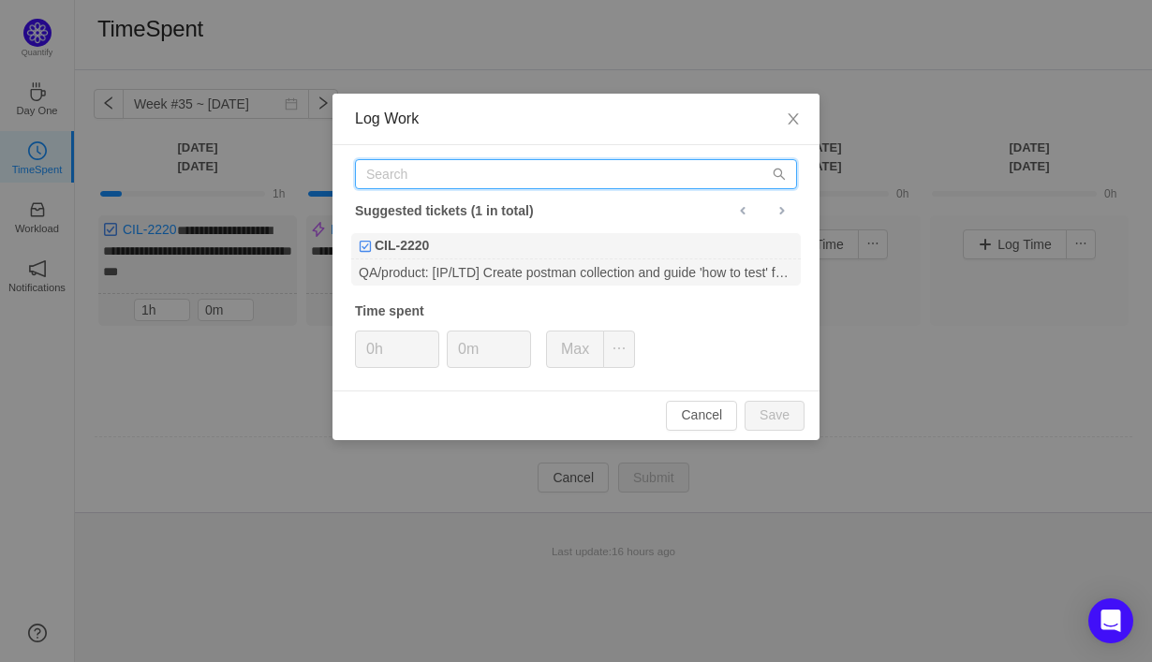
click at [445, 179] on input "text" at bounding box center [576, 174] width 442 height 30
click at [307, 414] on div "Log Work Suggested tickets (1 in total) CIL-2220 QA/product: [IP/LTD] Create po…" at bounding box center [576, 331] width 1152 height 662
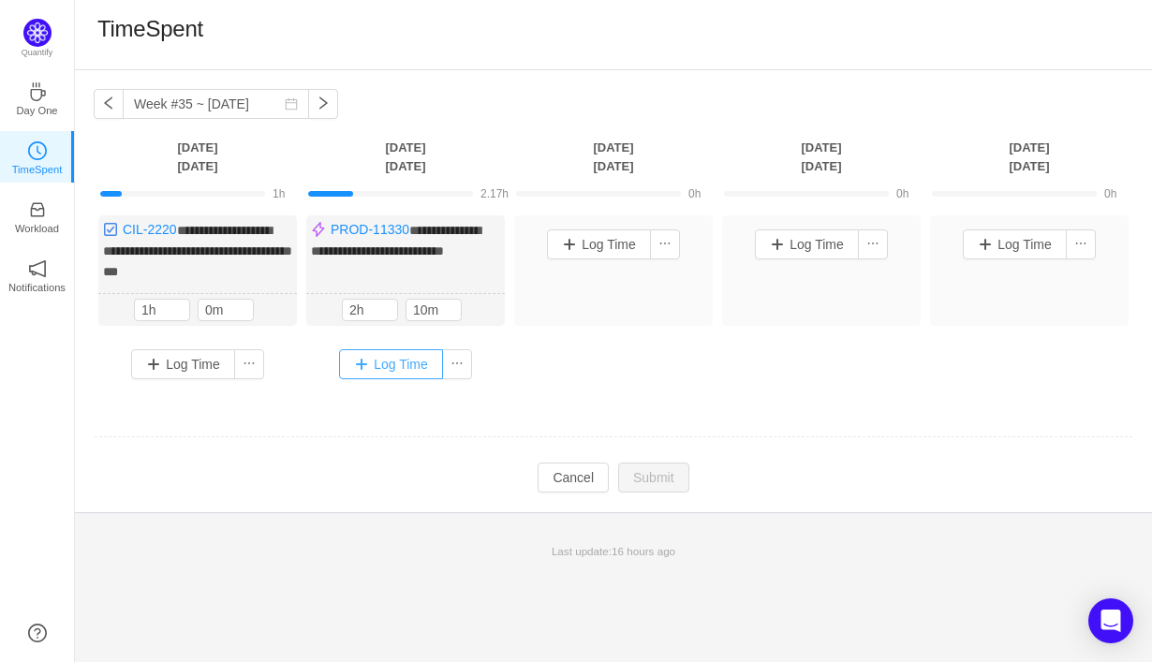
click at [386, 361] on button "Log Time" at bounding box center [391, 364] width 104 height 30
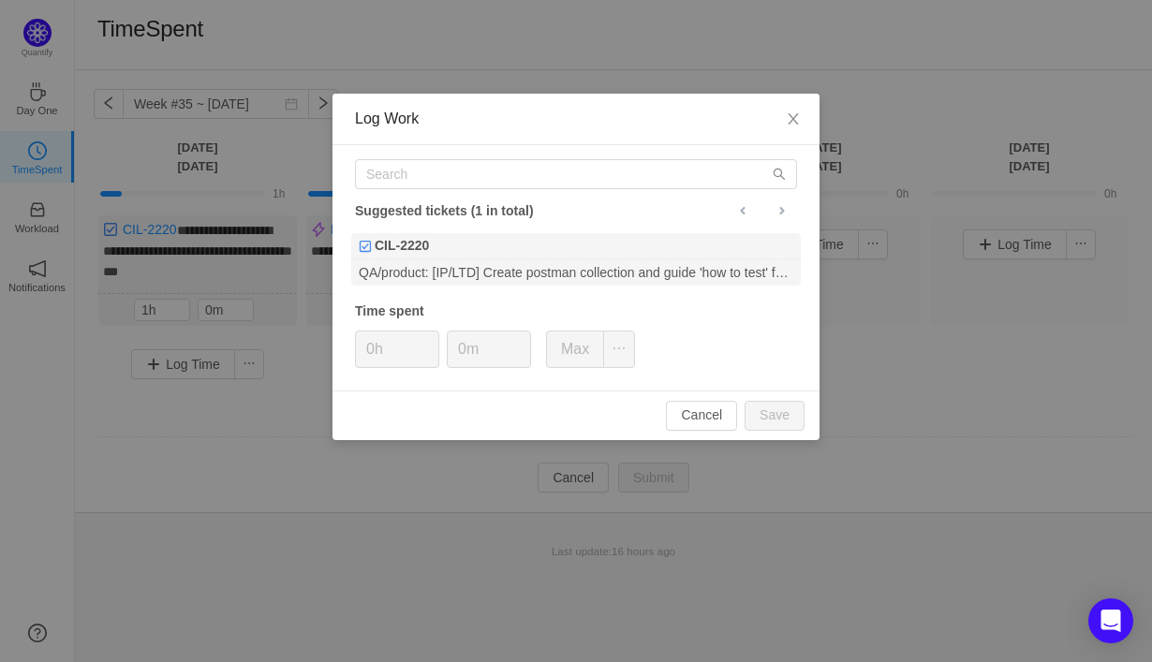
click at [255, 466] on div "Log Work Suggested tickets (1 in total) CIL-2220 QA/product: [IP/LTD] Create po…" at bounding box center [576, 331] width 1152 height 662
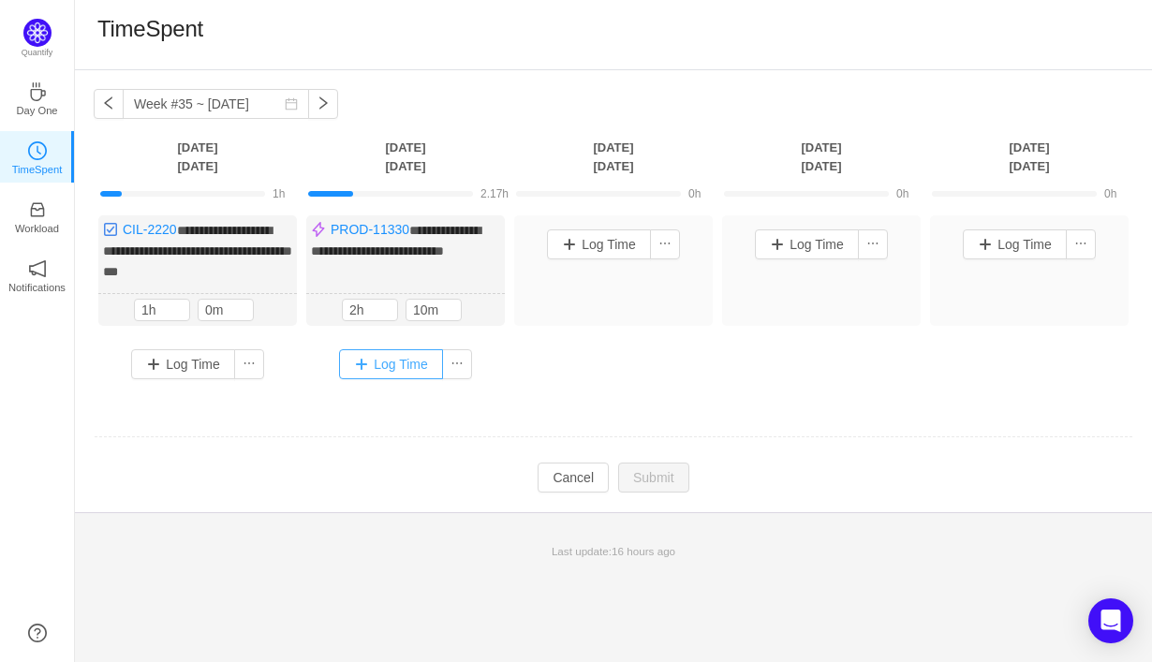
click at [411, 365] on button "Log Time" at bounding box center [391, 364] width 104 height 30
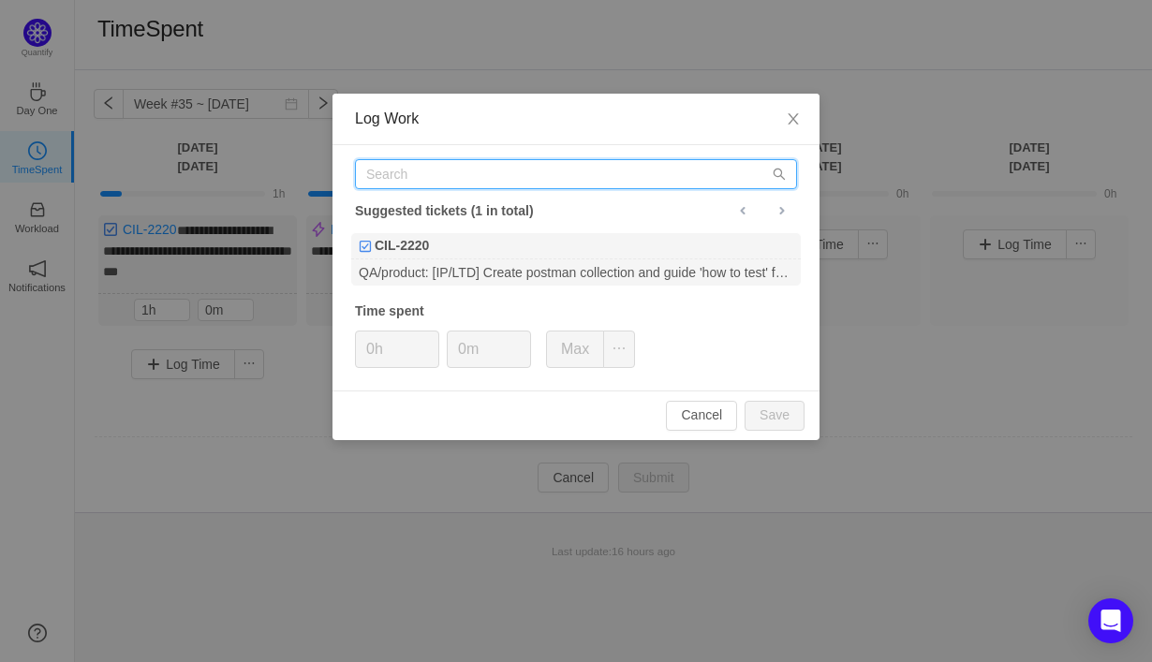
click at [491, 172] on input "text" at bounding box center [576, 174] width 442 height 30
paste input "[URL][DOMAIN_NAME]"
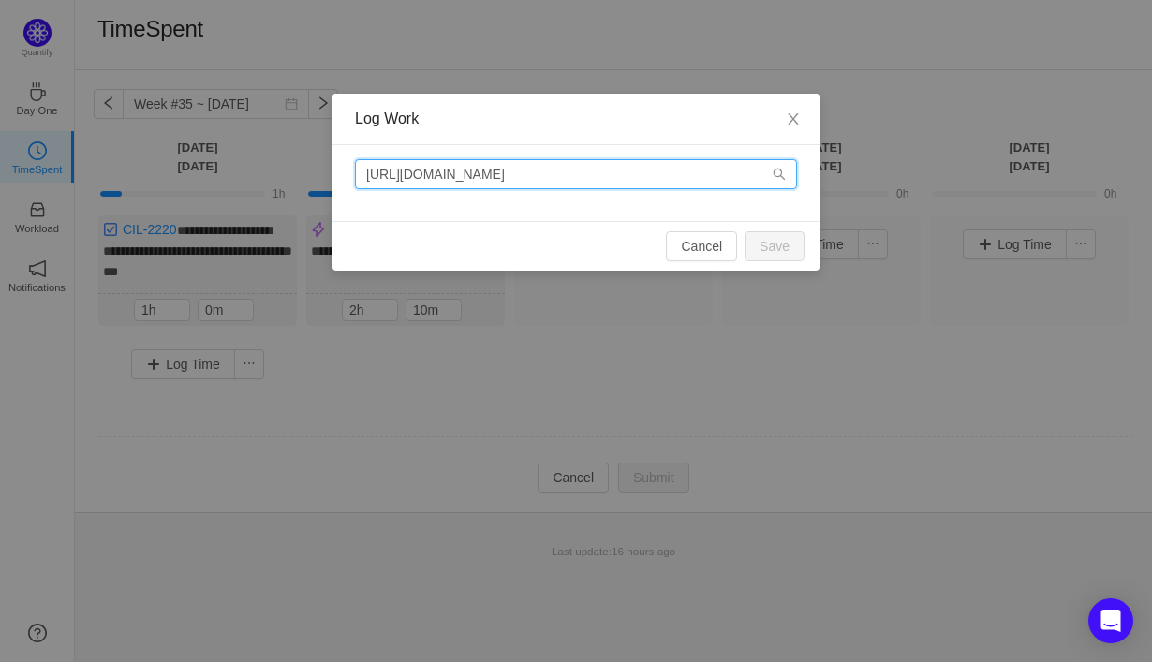
click at [703, 170] on input "[URL][DOMAIN_NAME]" at bounding box center [576, 174] width 442 height 30
drag, startPoint x: 601, startPoint y: 174, endPoint x: 552, endPoint y: 165, distance: 50.5
click at [552, 165] on input "[URL][DOMAIN_NAME]" at bounding box center [576, 174] width 442 height 30
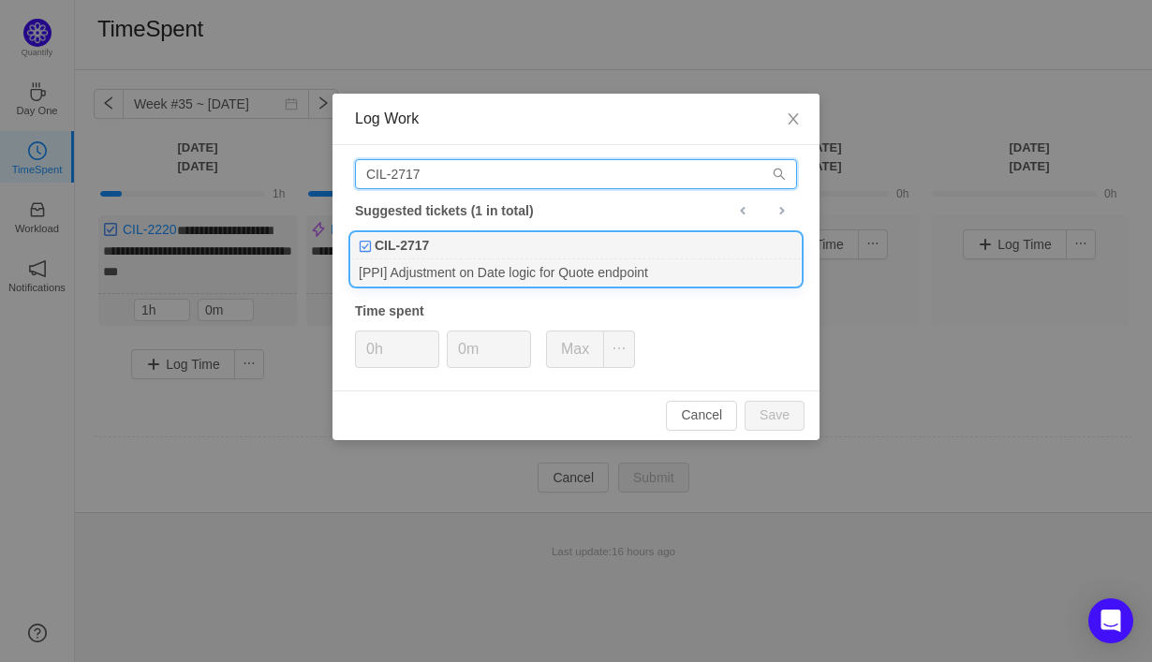
type input "CIL-2717"
click at [588, 252] on div "CIL-2717" at bounding box center [576, 246] width 450 height 26
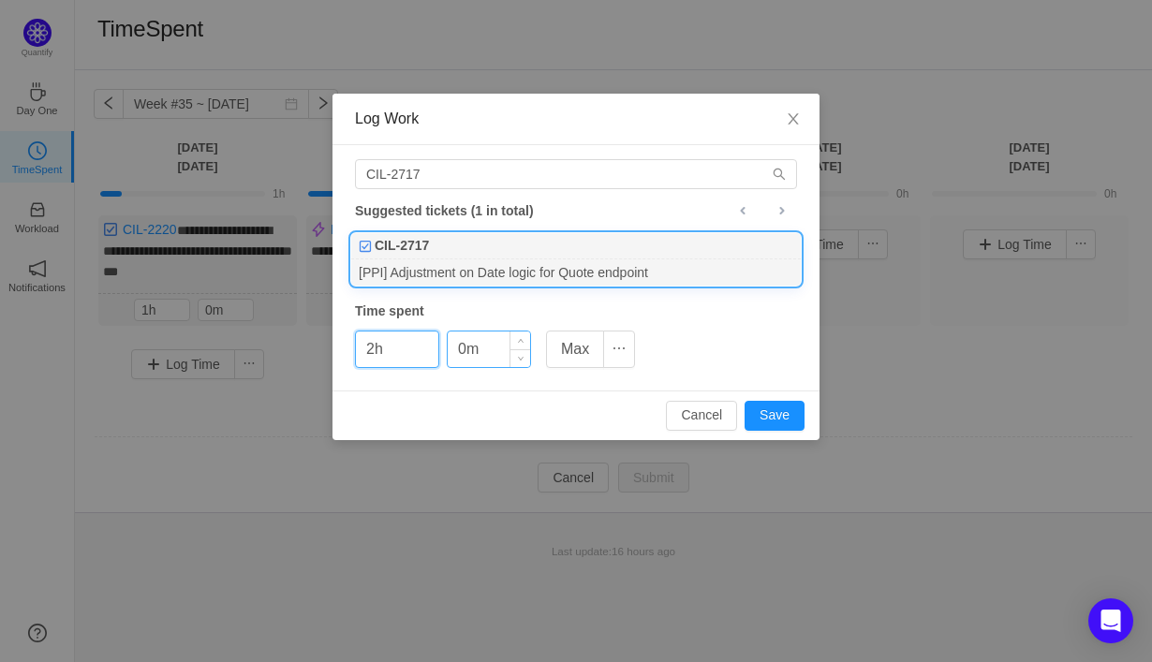
type input "2h"
click at [459, 349] on input "0m" at bounding box center [489, 350] width 82 height 36
type input "10m"
click at [770, 421] on button "Save" at bounding box center [775, 416] width 60 height 30
type input "0h"
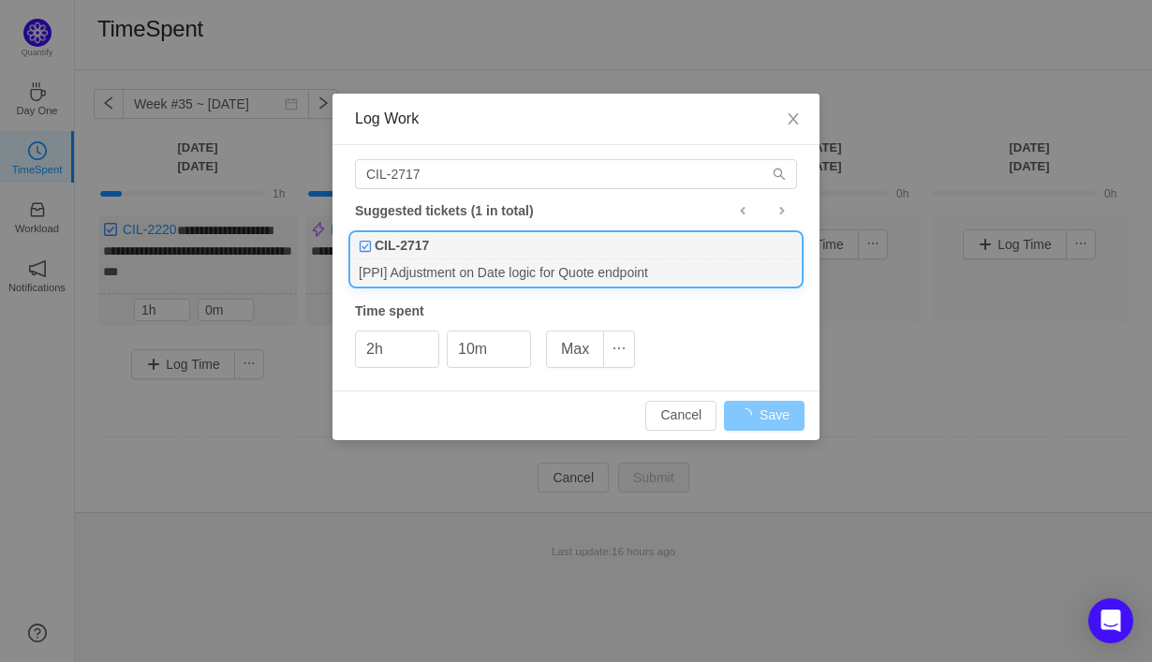
type input "0m"
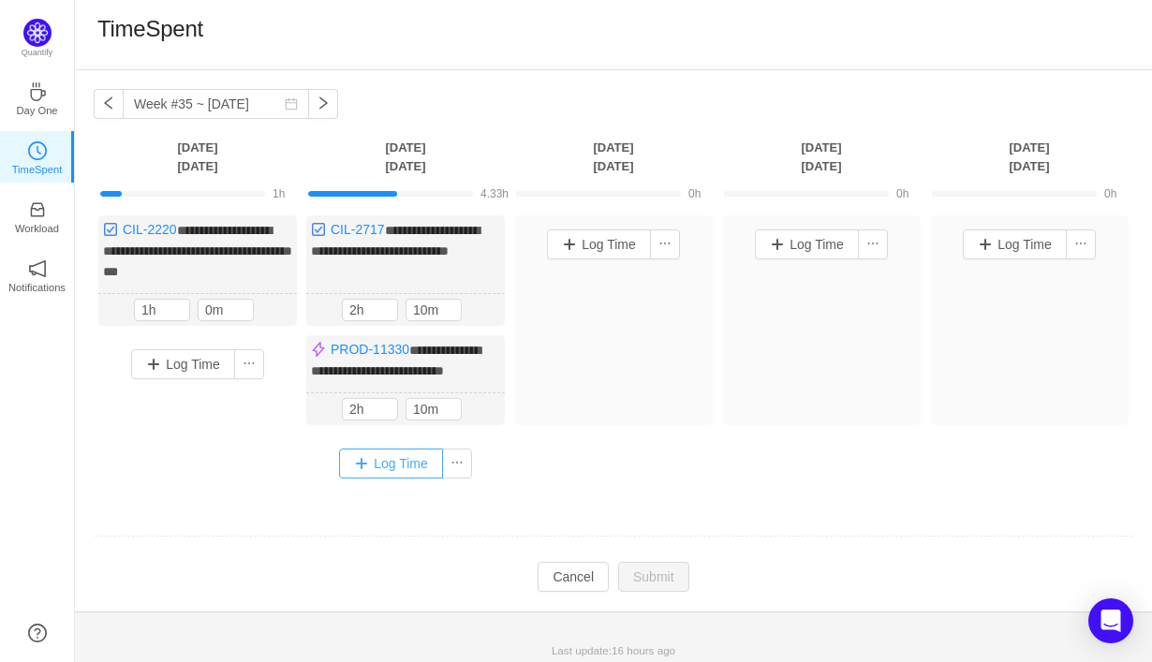
click at [392, 479] on button "Log Time" at bounding box center [391, 464] width 104 height 30
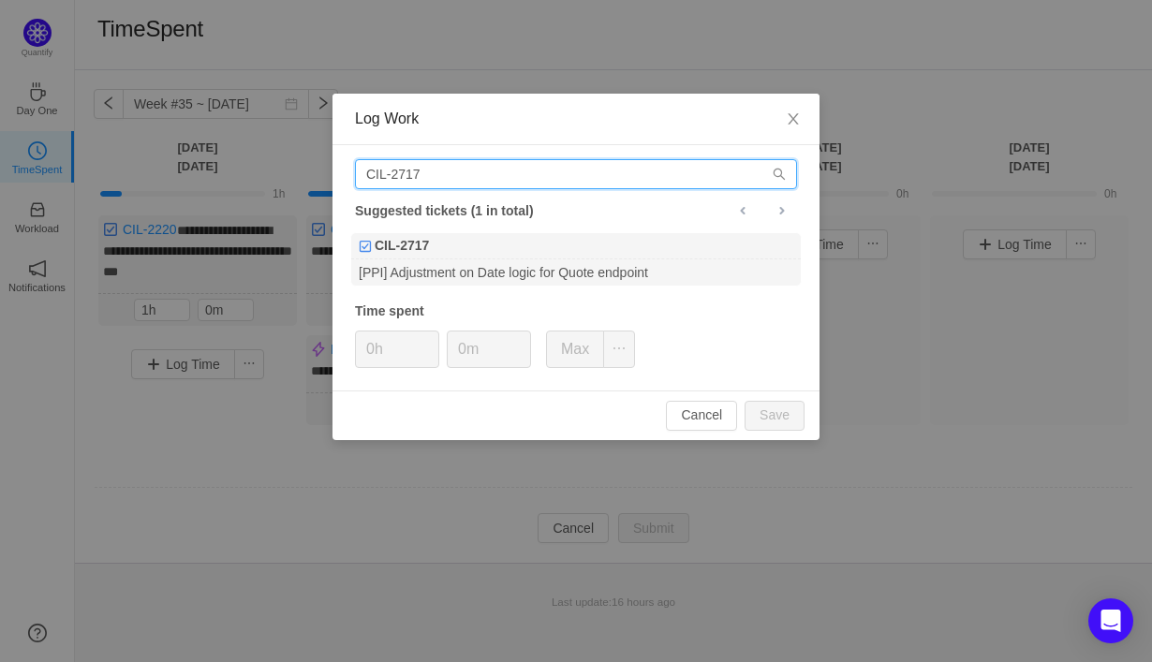
drag, startPoint x: 471, startPoint y: 179, endPoint x: 325, endPoint y: 155, distance: 148.0
click at [325, 155] on div "Log Work CIL-2717 Suggested tickets (1 in total) CIL-2717 [PPI] Adjustment on D…" at bounding box center [576, 331] width 1152 height 662
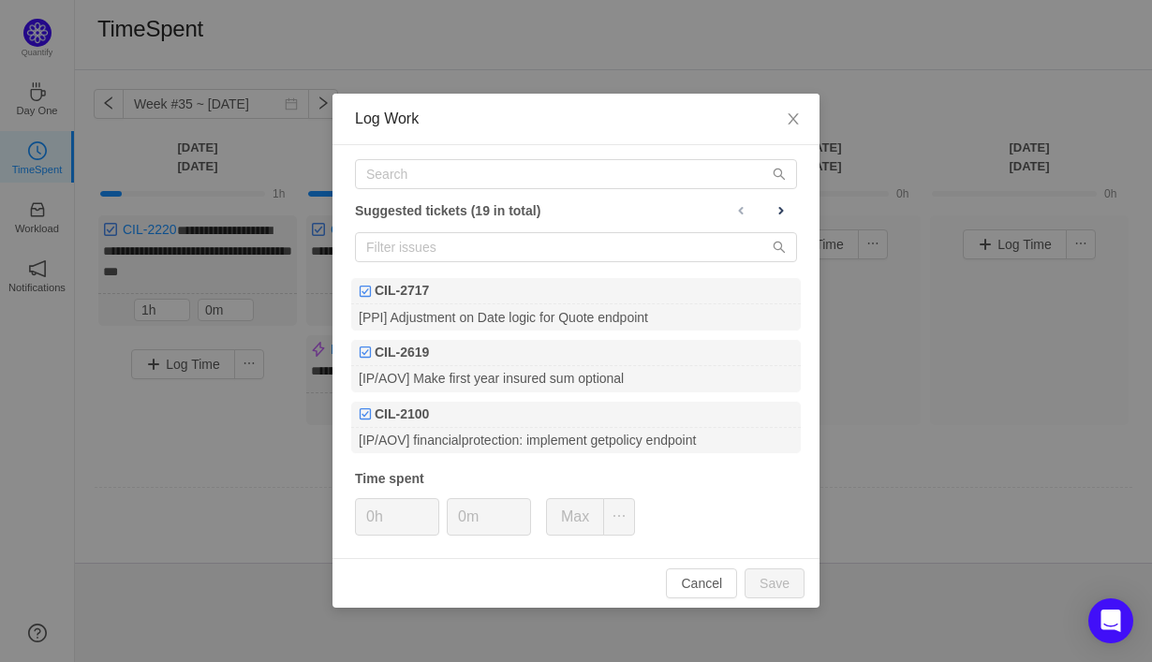
click at [879, 524] on div "Log Work Suggested tickets (19 in total) CIL-2717 [PPI] Adjustment on Date logi…" at bounding box center [576, 331] width 1152 height 662
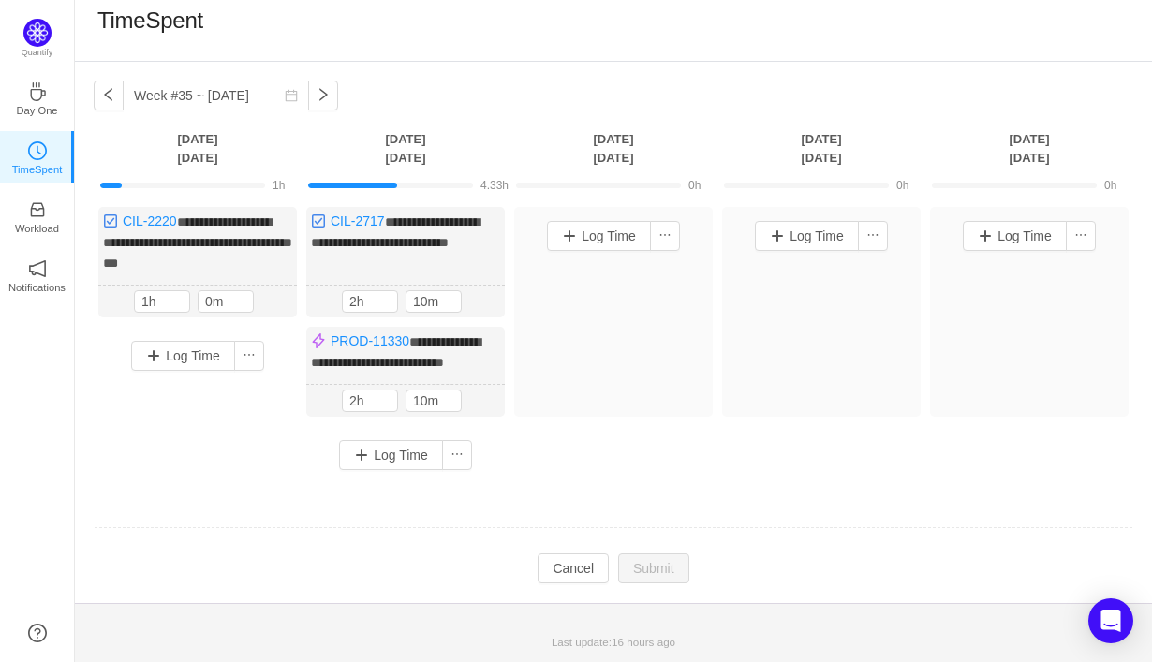
scroll to position [22, 0]
click at [191, 342] on button "Log Time" at bounding box center [183, 356] width 104 height 30
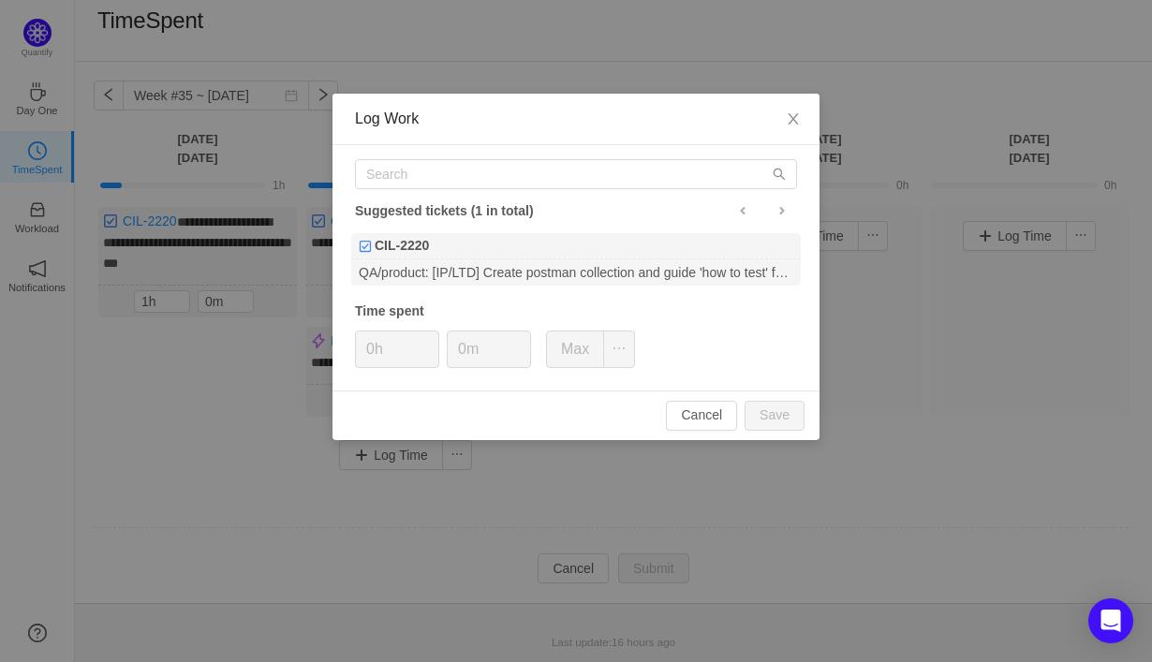
click at [207, 405] on div "Log Work Suggested tickets (1 in total) CIL-2220 QA/product: [IP/LTD] Create po…" at bounding box center [576, 331] width 1152 height 662
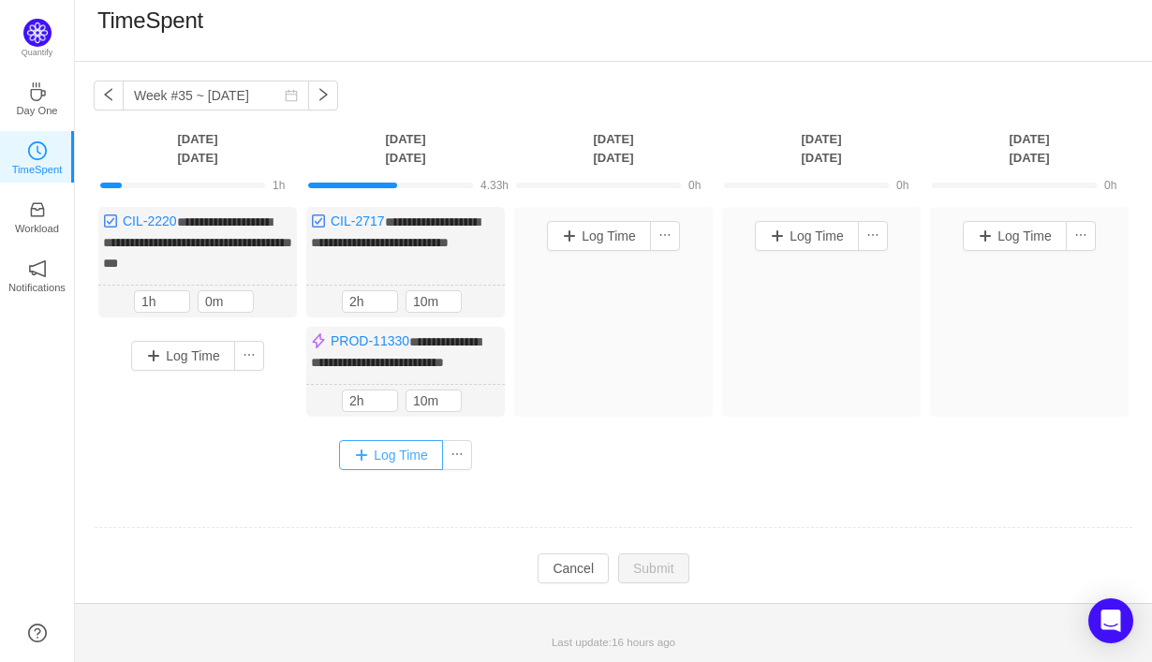
click at [385, 461] on button "Log Time" at bounding box center [391, 455] width 104 height 30
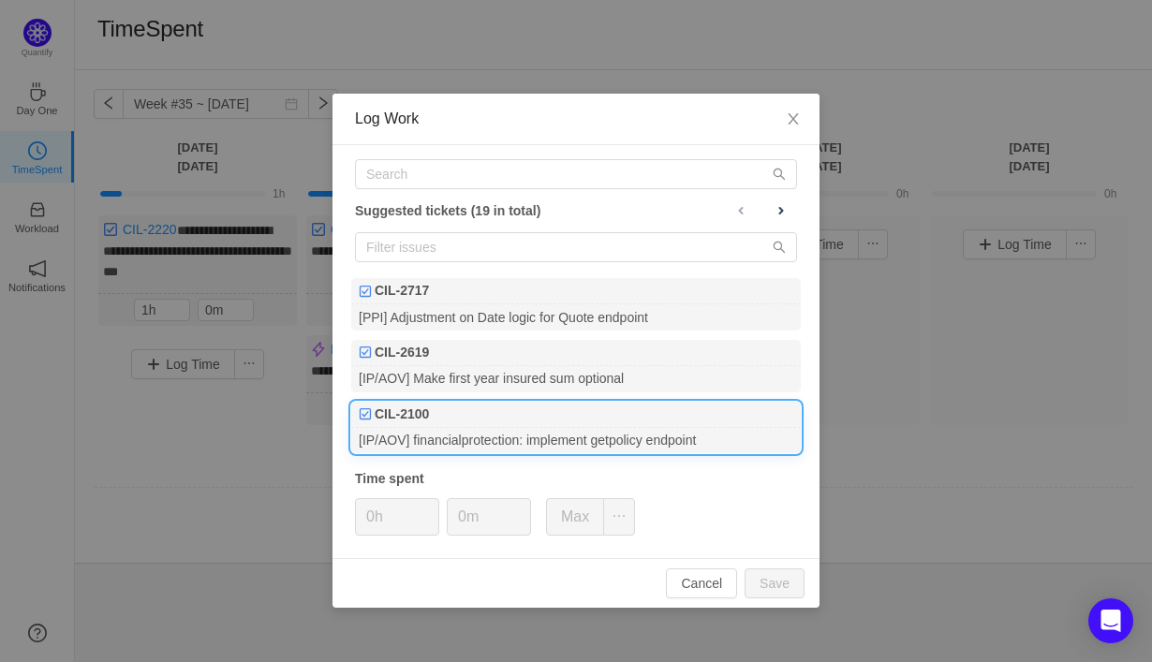
click at [454, 442] on div "[IP/AOV] financialprotection: implement getpolicy endpoint" at bounding box center [576, 440] width 450 height 25
click at [712, 581] on button "Cancel" at bounding box center [701, 584] width 71 height 30
type input "0h"
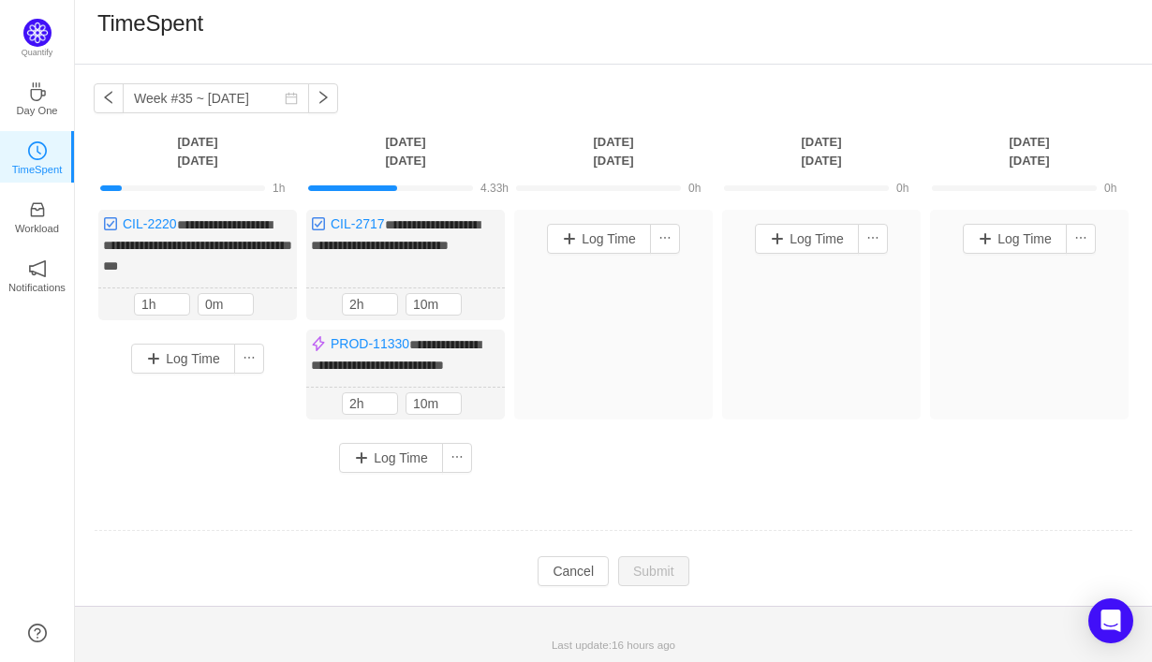
scroll to position [10, 0]
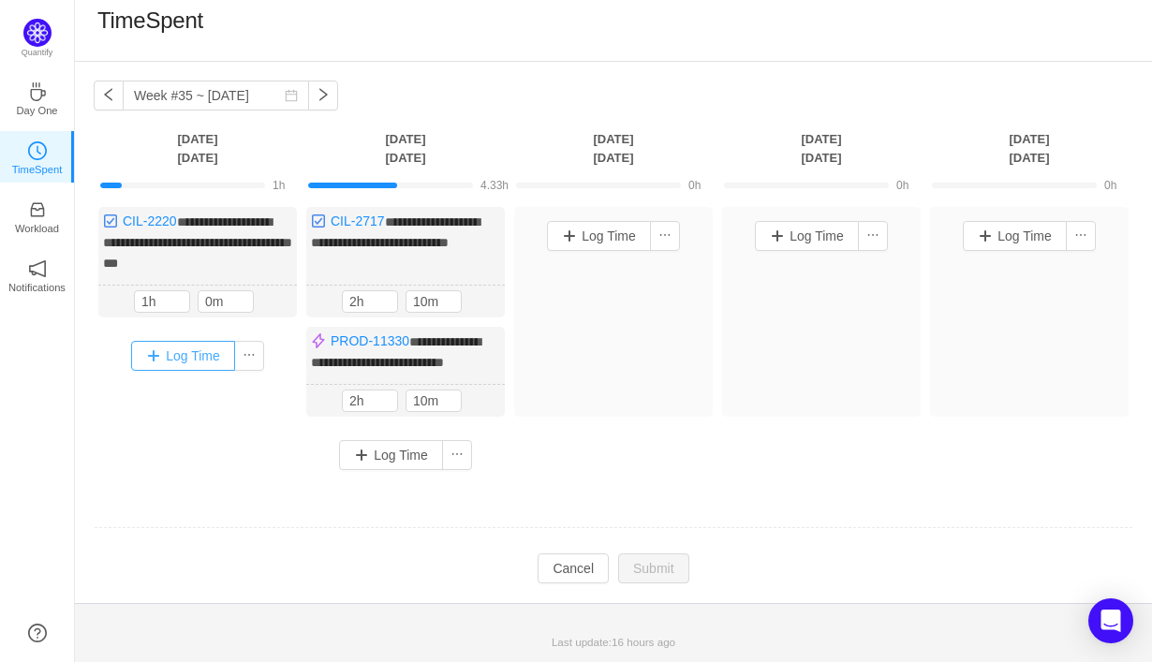
click at [200, 358] on button "Log Time" at bounding box center [183, 356] width 104 height 30
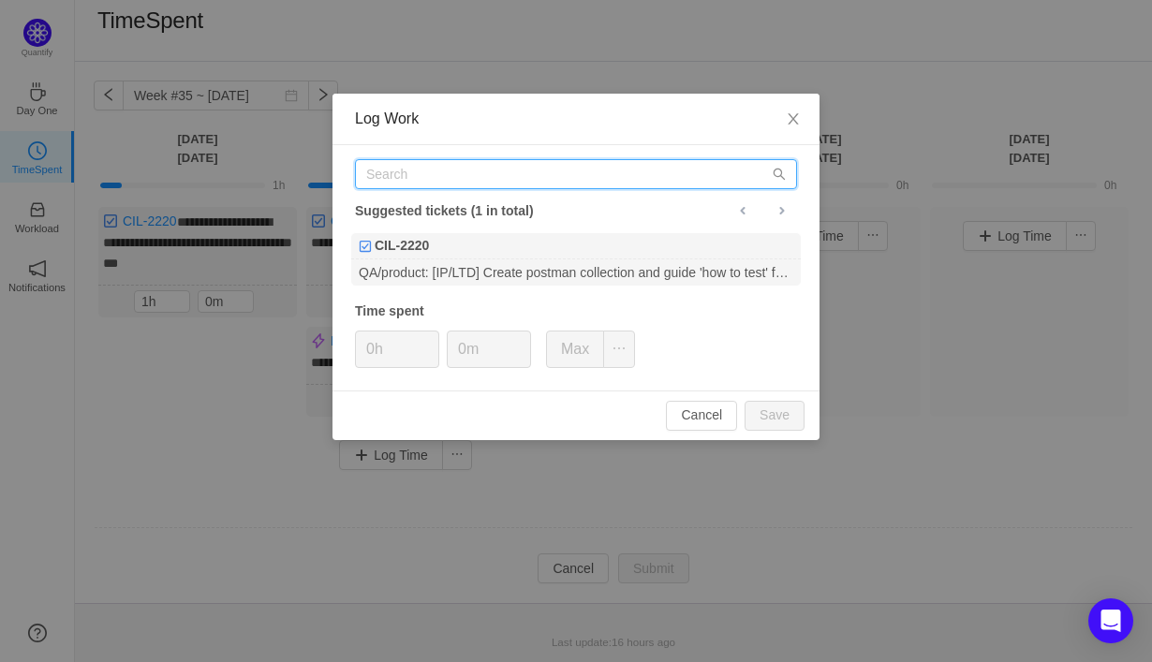
click at [414, 178] on input "text" at bounding box center [576, 174] width 442 height 30
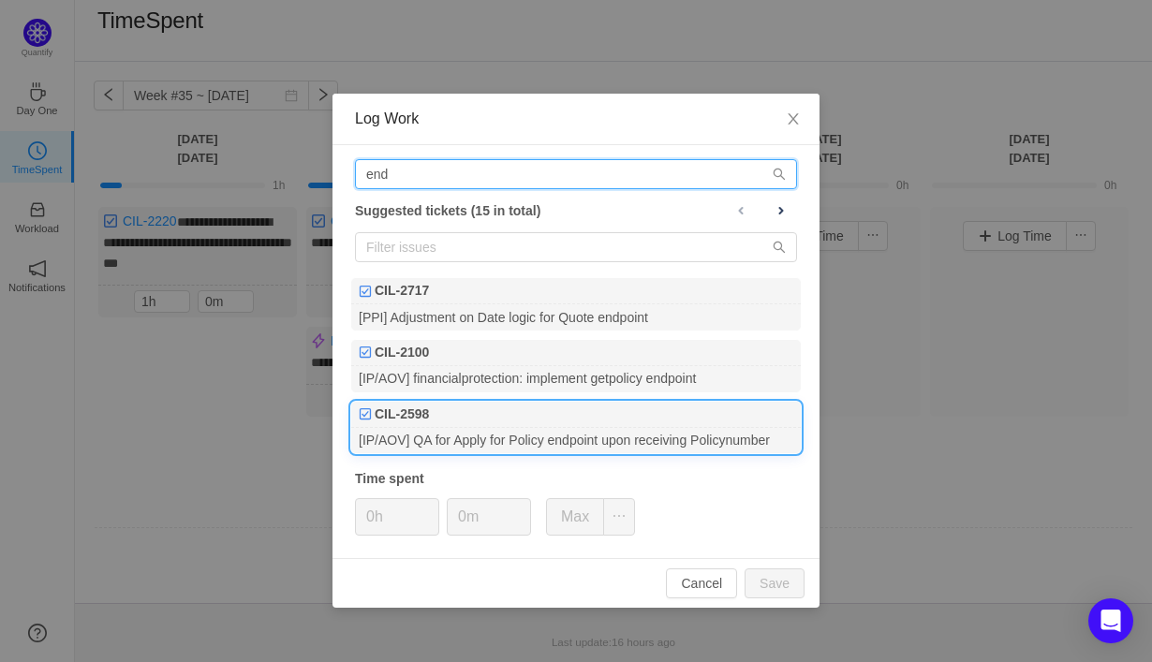
type input "end"
click at [471, 429] on div "[IP/AOV] QA for Apply for Policy endpoint upon receiving Policynumber" at bounding box center [576, 440] width 450 height 25
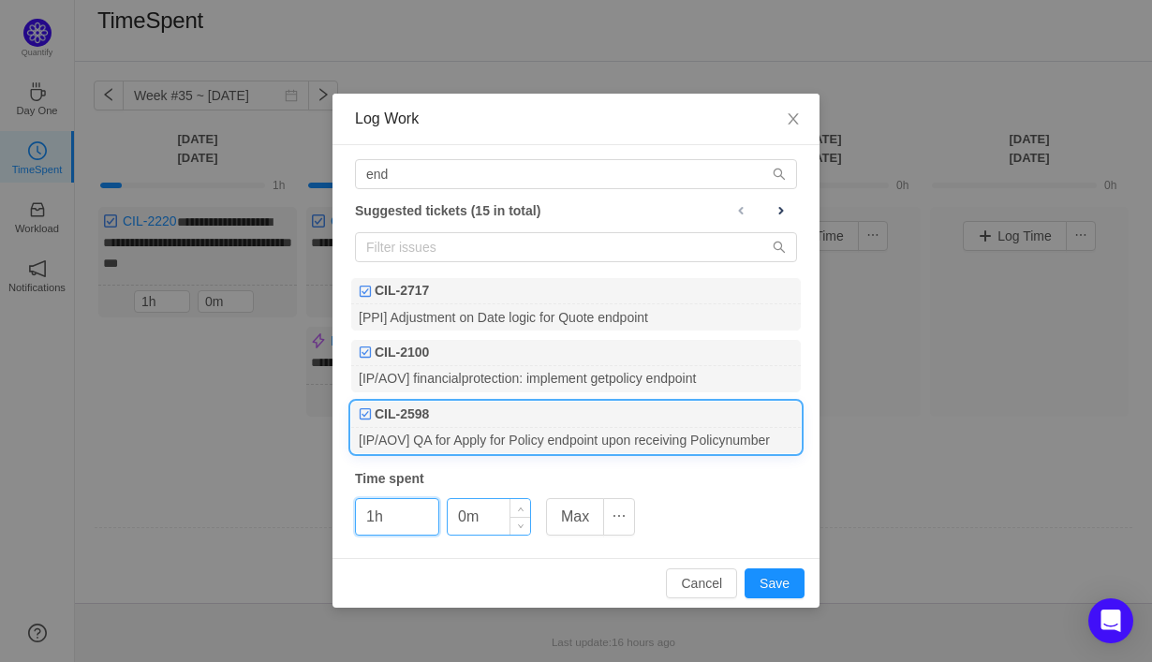
type input "1h"
click at [455, 519] on input "0m" at bounding box center [489, 517] width 82 height 36
type input "20m"
click at [760, 586] on button "Save" at bounding box center [775, 584] width 60 height 30
type input "0h"
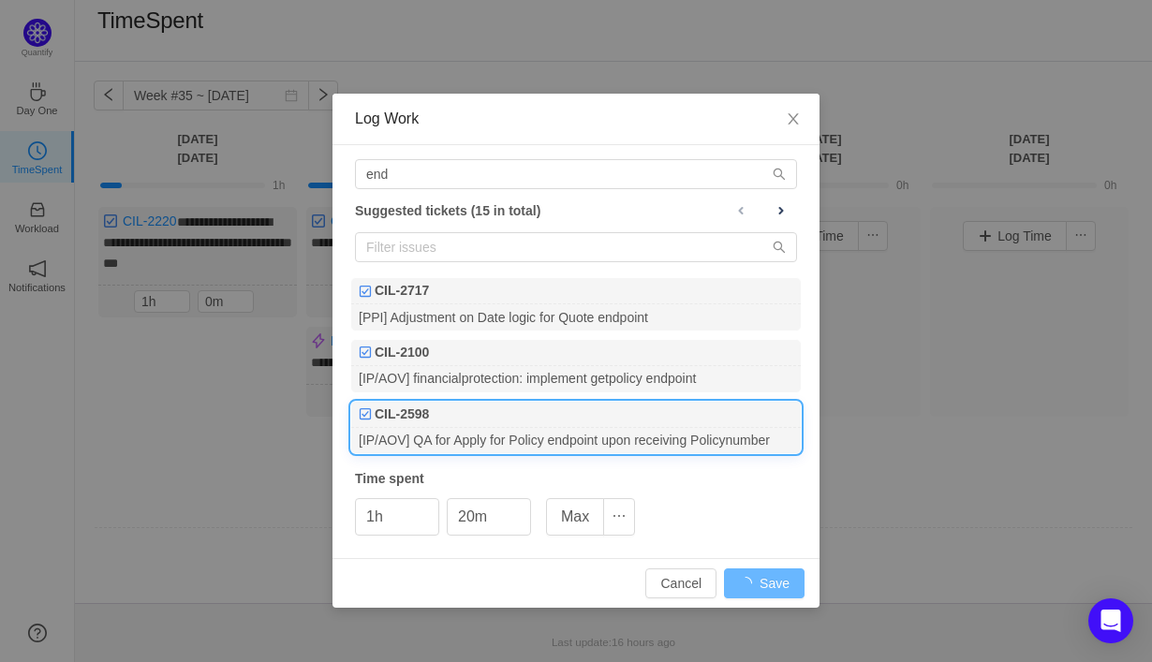
type input "0m"
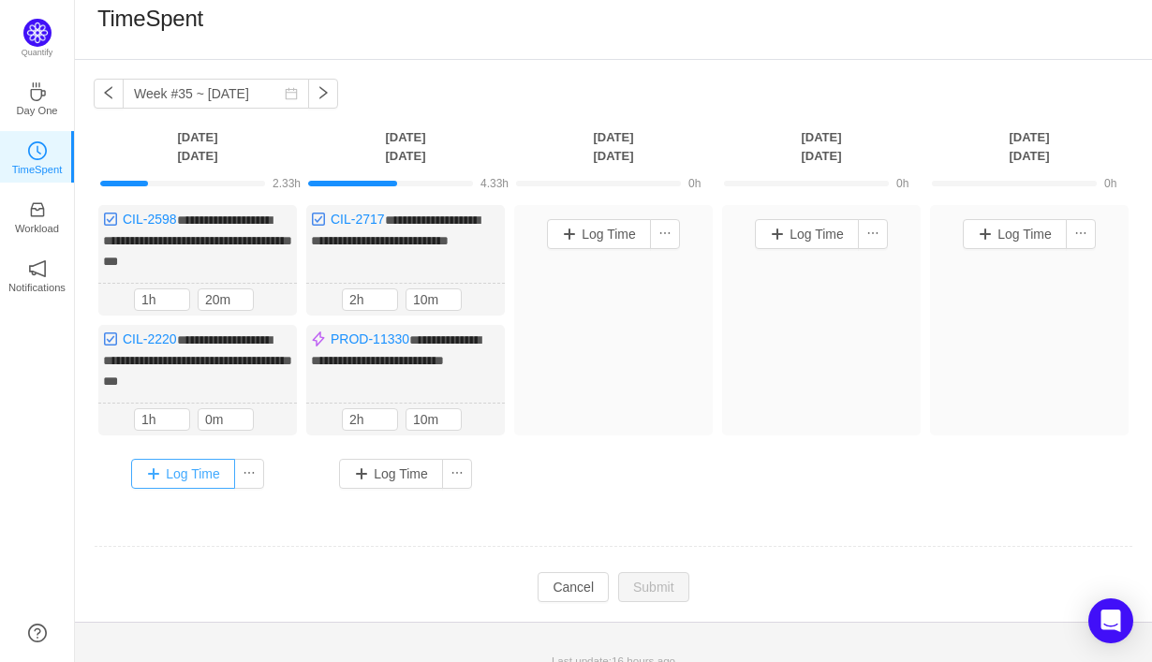
click at [199, 469] on button "Log Time" at bounding box center [183, 474] width 104 height 30
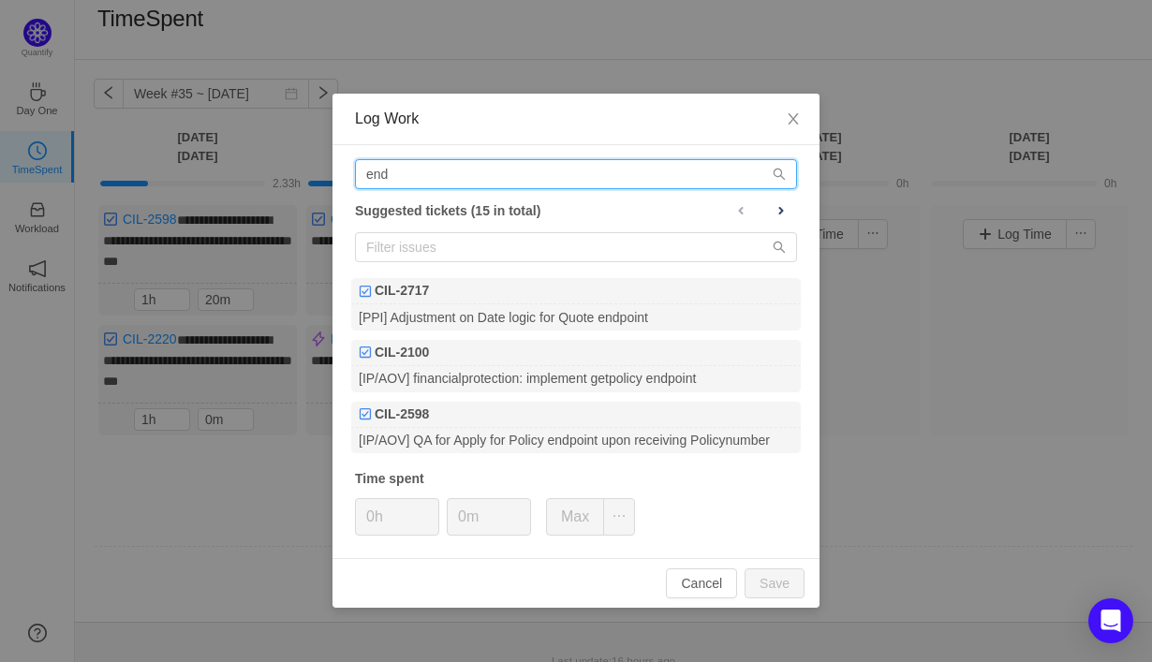
click at [465, 180] on input "end" at bounding box center [576, 174] width 442 height 30
type input "e"
type input "c"
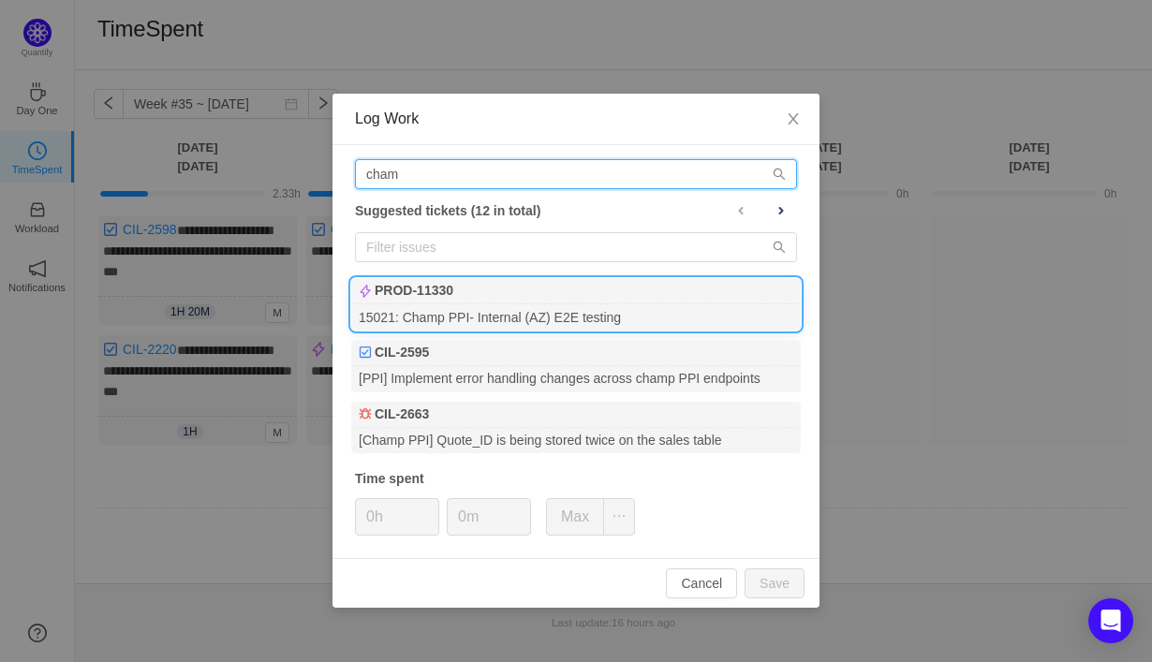
type input "cham"
click at [574, 306] on div "15021: Champ PPI- Internal (AZ) E2E testing" at bounding box center [576, 316] width 450 height 25
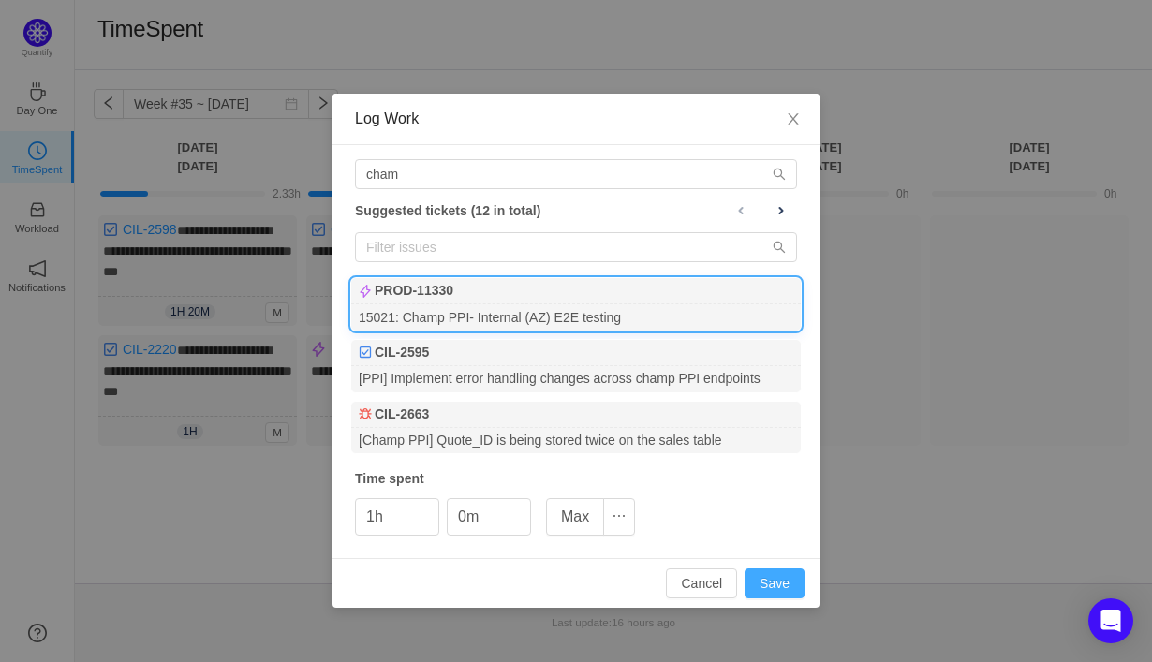
click at [765, 592] on button "Save" at bounding box center [775, 584] width 60 height 30
type input "0h"
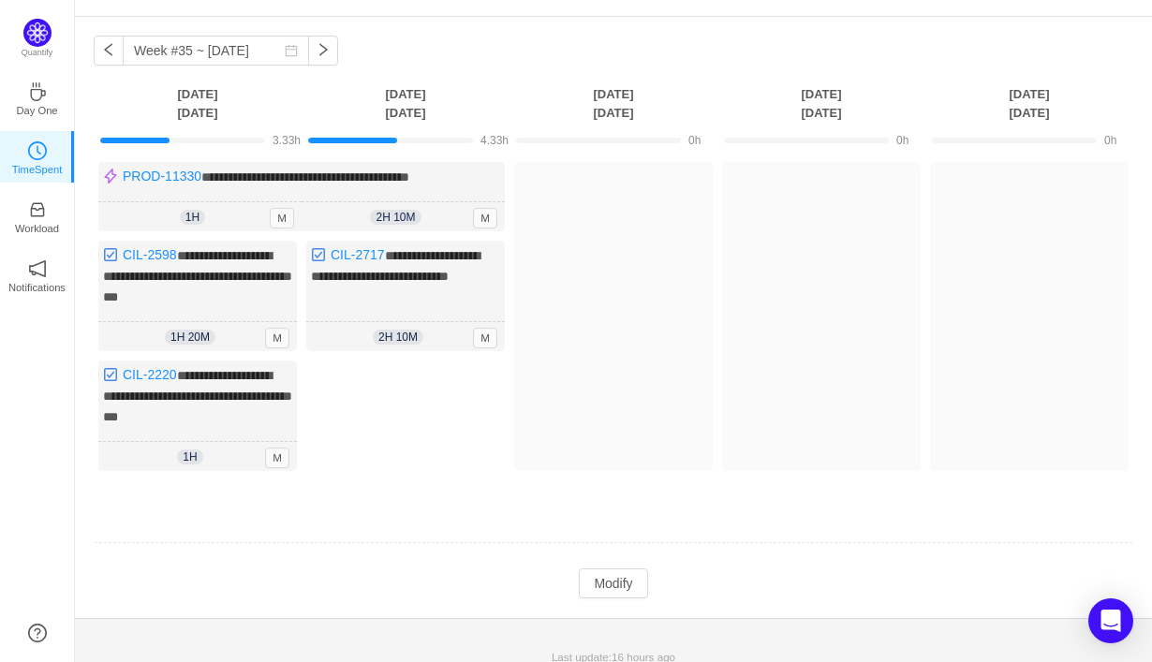
scroll to position [61, 0]
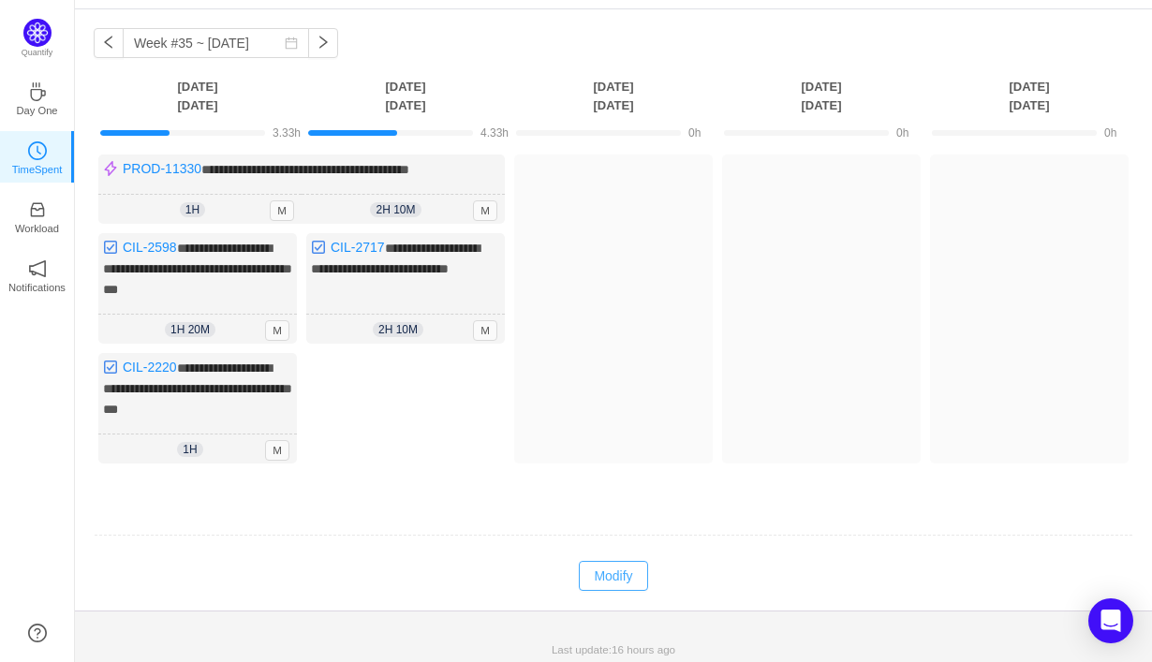
click at [621, 572] on button "Modify" at bounding box center [613, 576] width 68 height 30
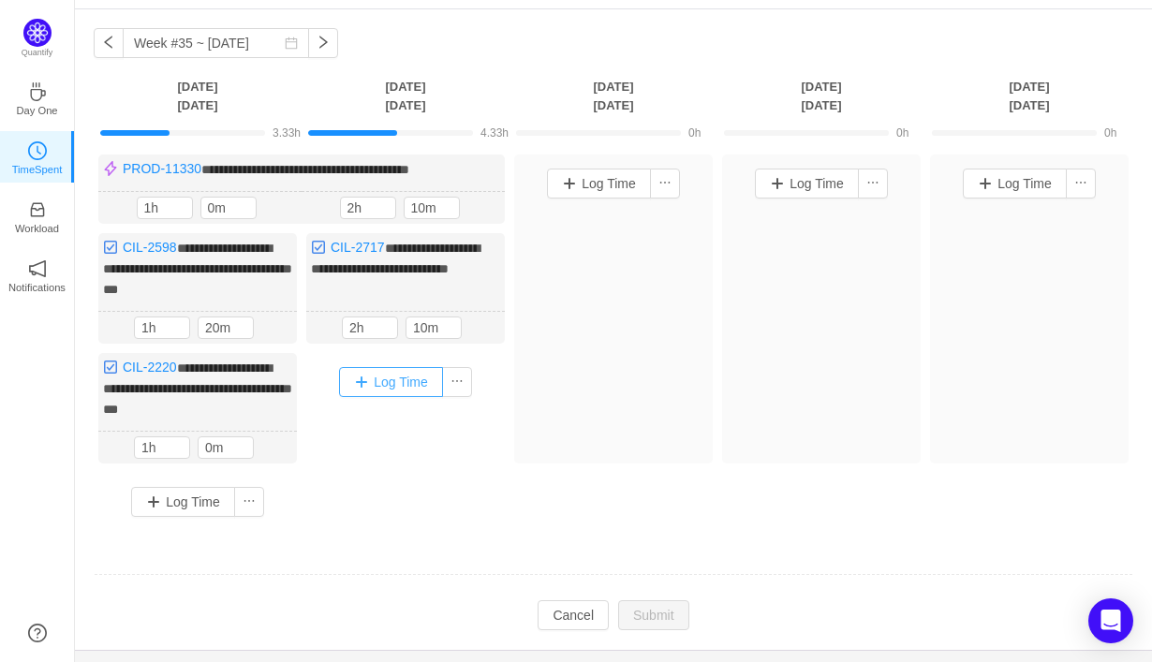
click at [377, 381] on button "Log Time" at bounding box center [391, 382] width 104 height 30
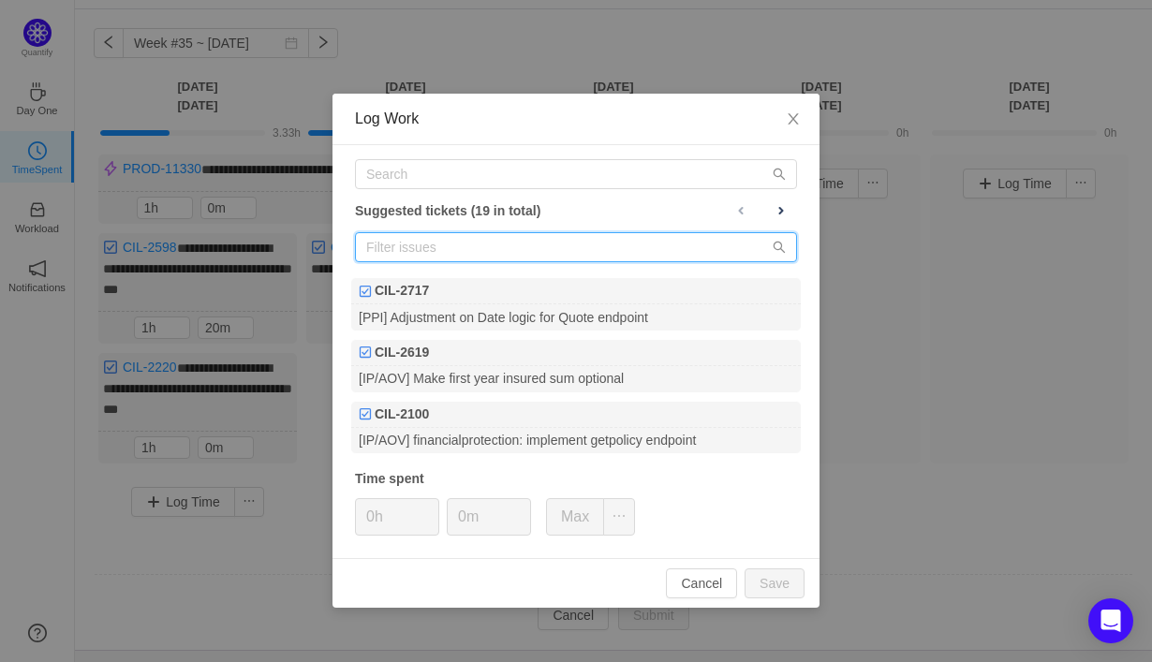
click at [425, 251] on input "text" at bounding box center [576, 247] width 442 height 30
type input "i"
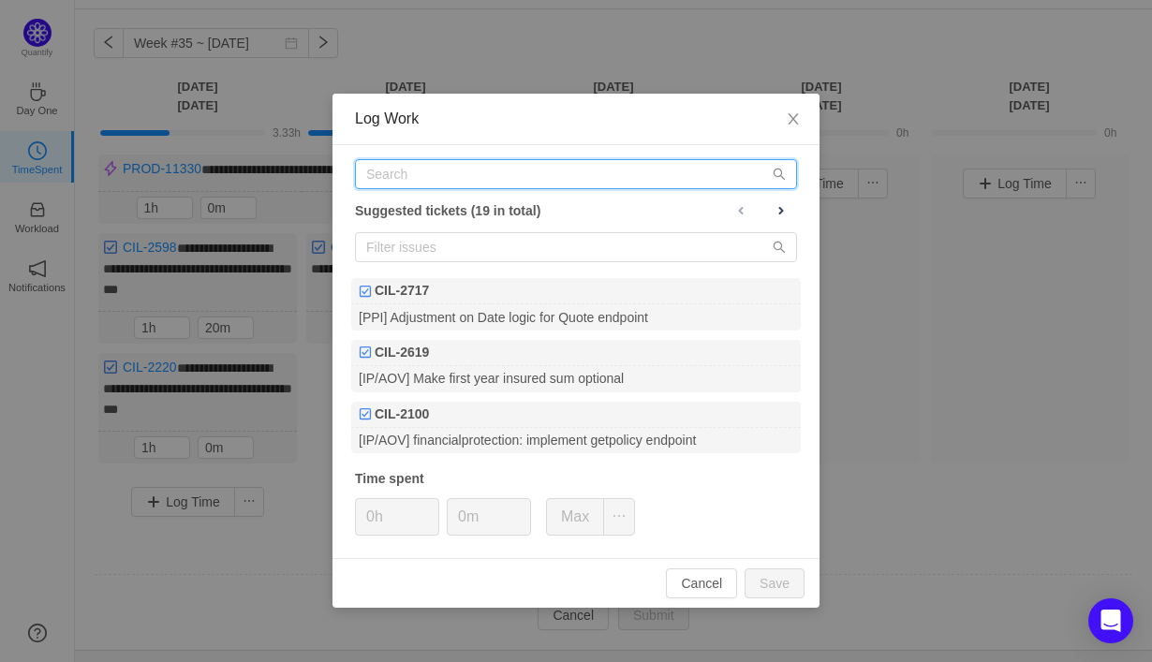
click at [422, 172] on input "text" at bounding box center [576, 174] width 442 height 30
type input "aov"
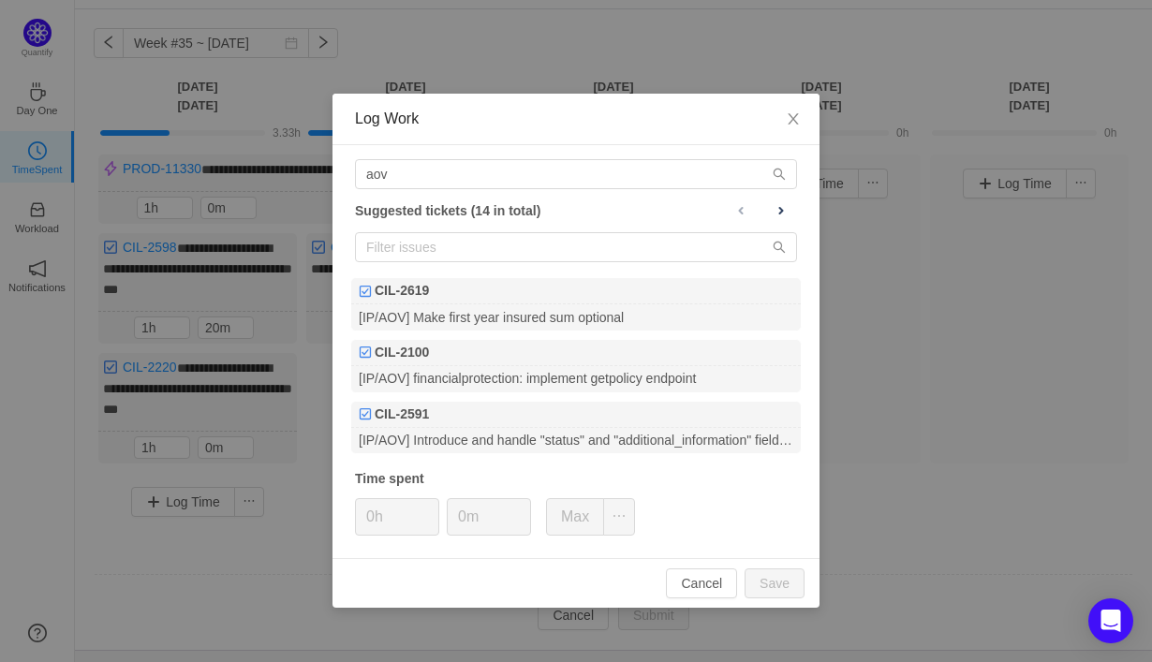
click at [311, 403] on div "Log Work aov Suggested tickets (14 in total) CIL-2619 [IP/AOV] Make first year …" at bounding box center [576, 331] width 1152 height 662
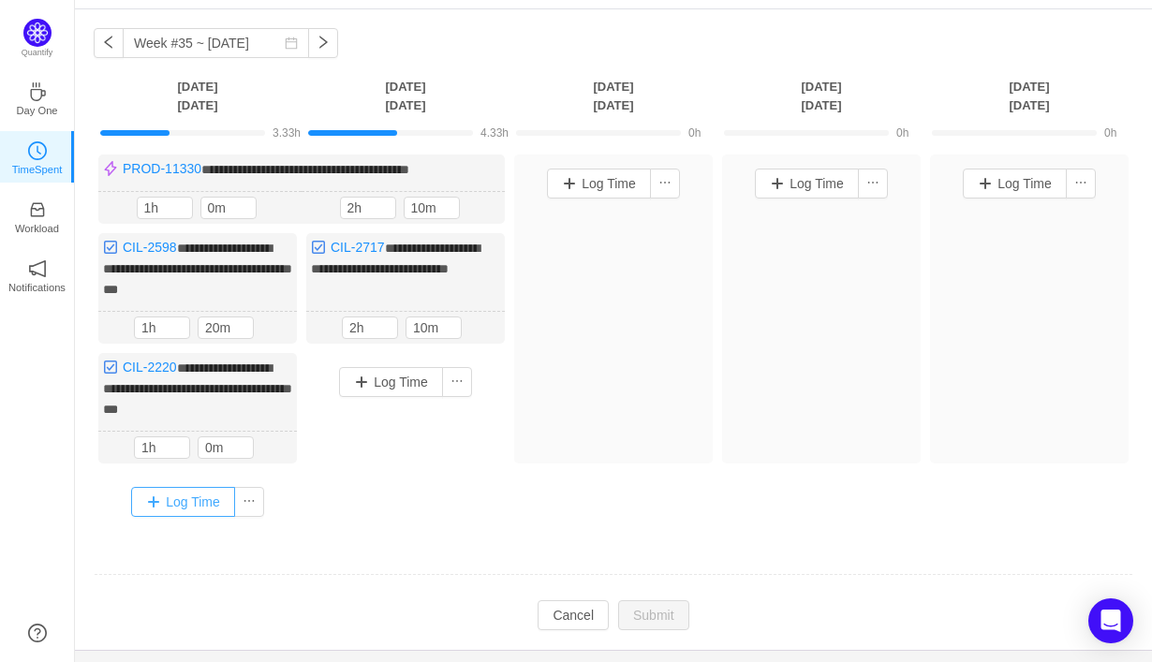
click at [185, 503] on button "Log Time" at bounding box center [183, 502] width 104 height 30
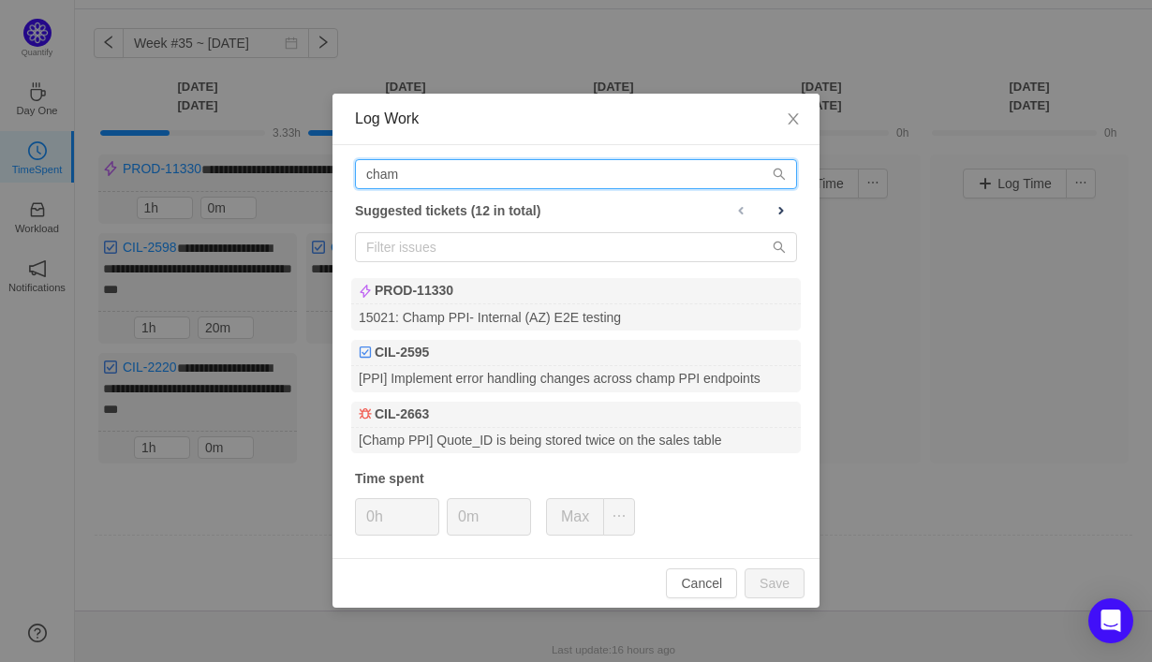
click at [418, 173] on input "cham" at bounding box center [576, 174] width 442 height 30
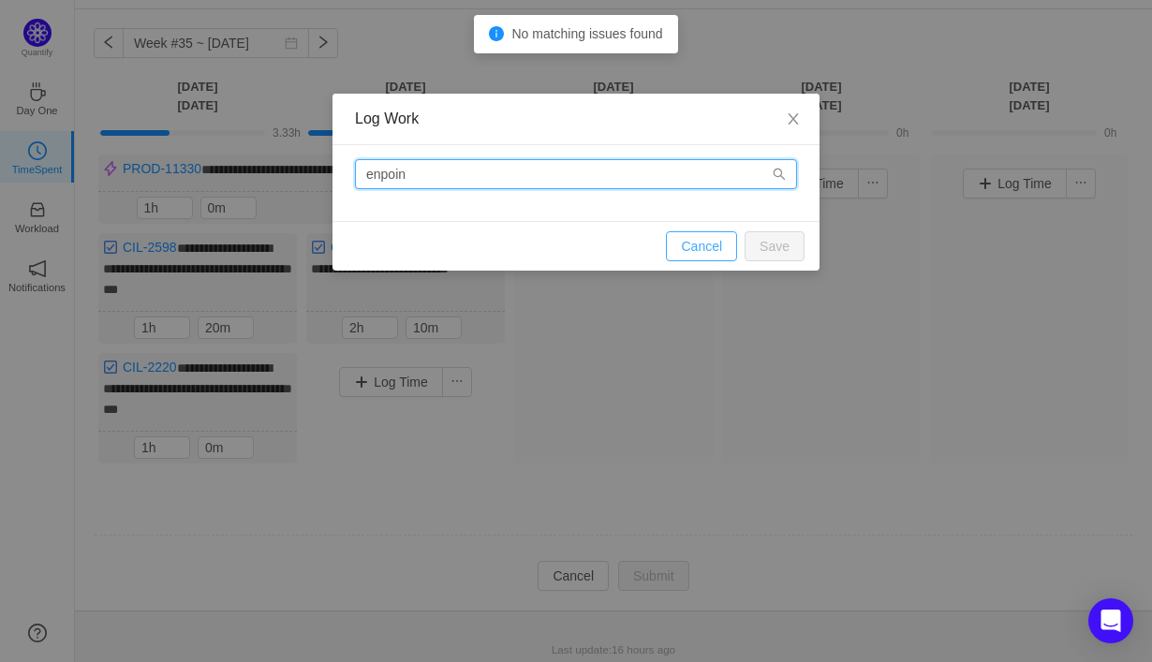
type input "enpoin"
click at [704, 250] on button "Cancel" at bounding box center [701, 246] width 71 height 30
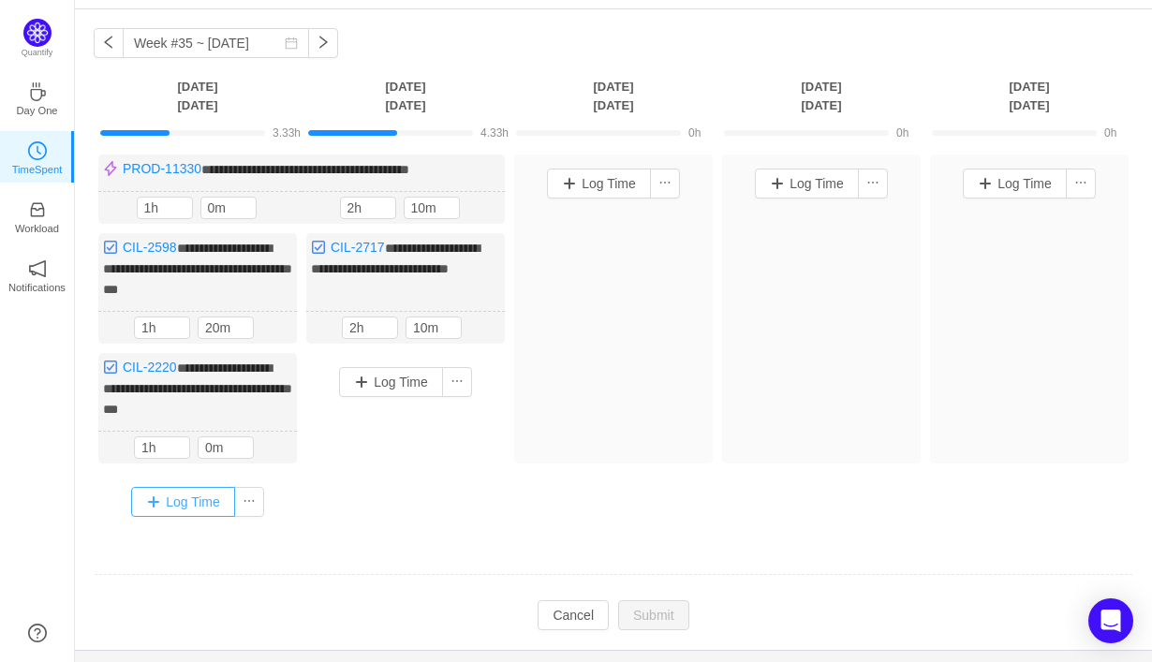
click at [198, 499] on button "Log Time" at bounding box center [183, 502] width 104 height 30
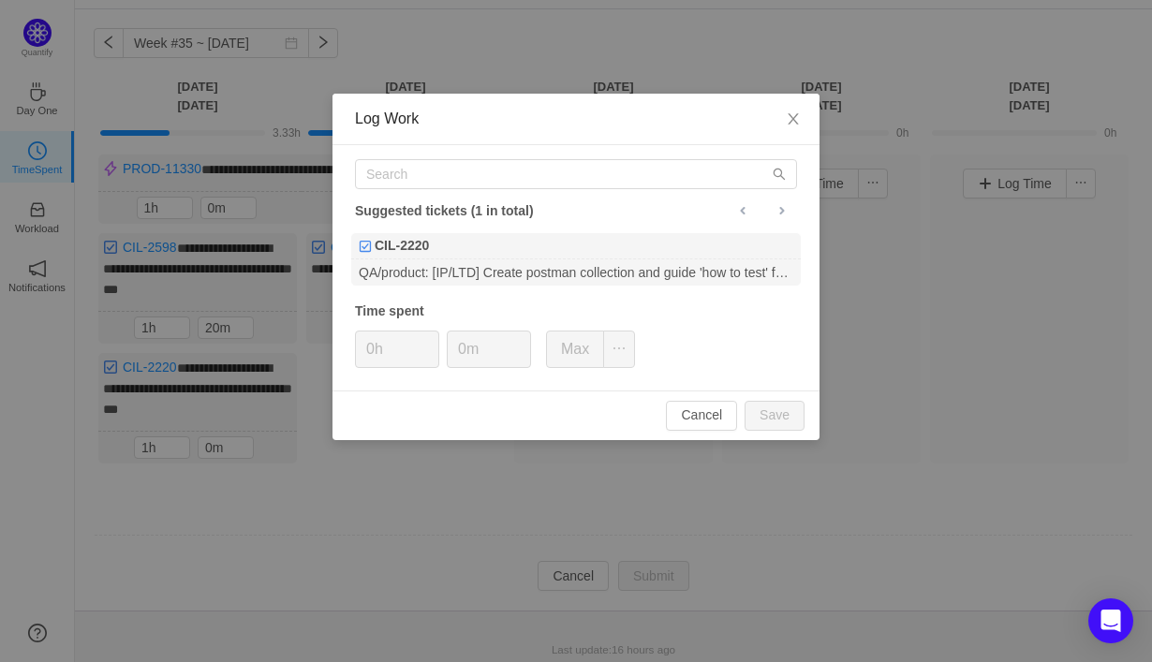
click at [336, 558] on div "Log Work Suggested tickets (1 in total) CIL-2220 QA/product: [IP/LTD] Create po…" at bounding box center [576, 331] width 1152 height 662
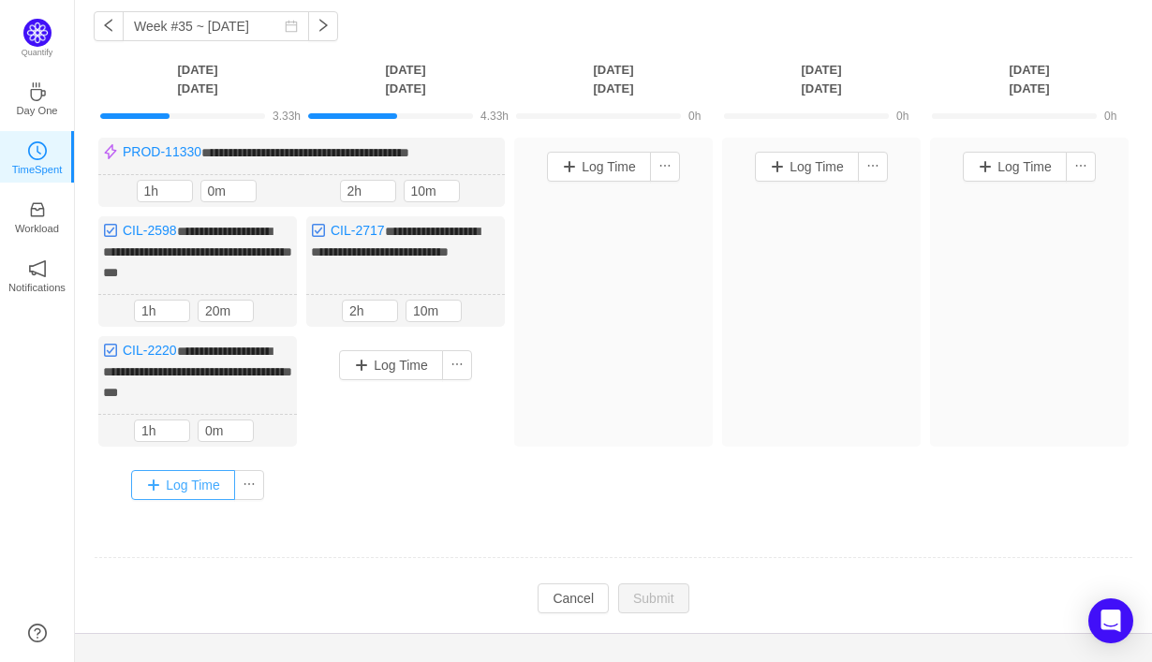
click at [169, 491] on button "Log Time" at bounding box center [183, 485] width 104 height 30
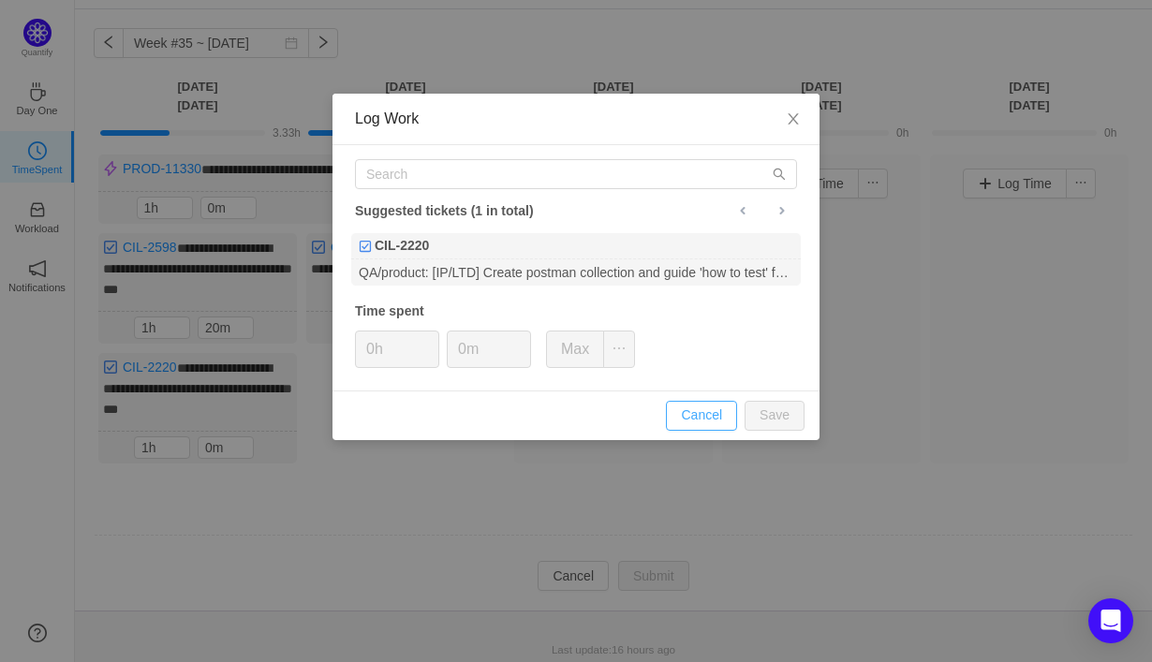
click at [704, 407] on button "Cancel" at bounding box center [701, 416] width 71 height 30
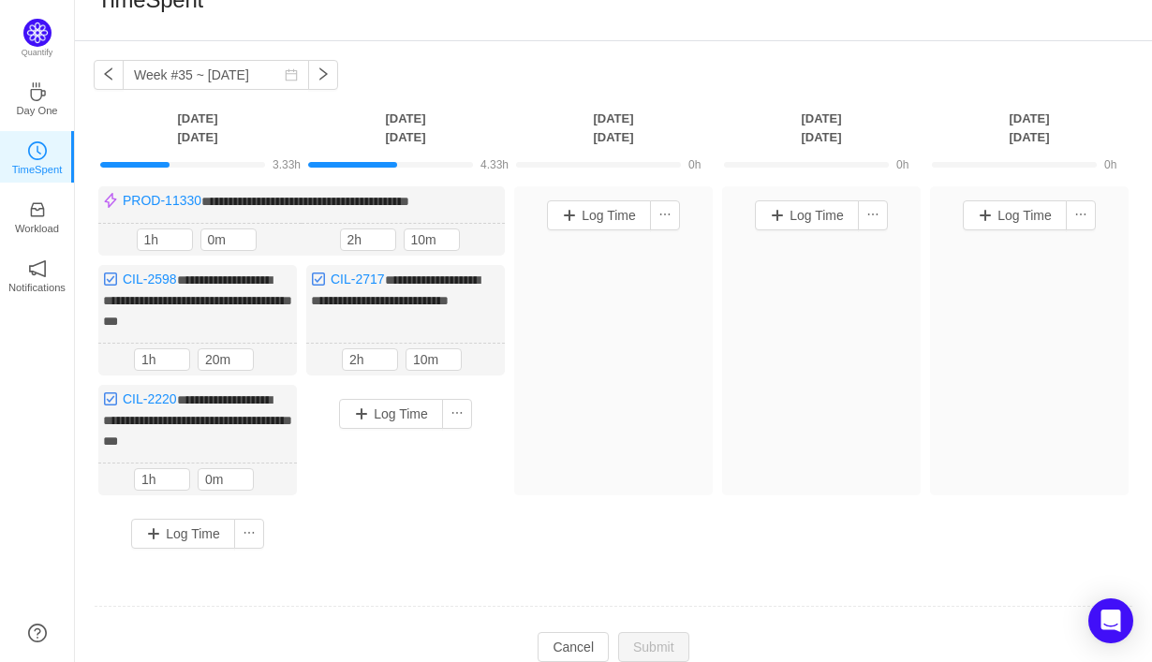
scroll to position [44, 0]
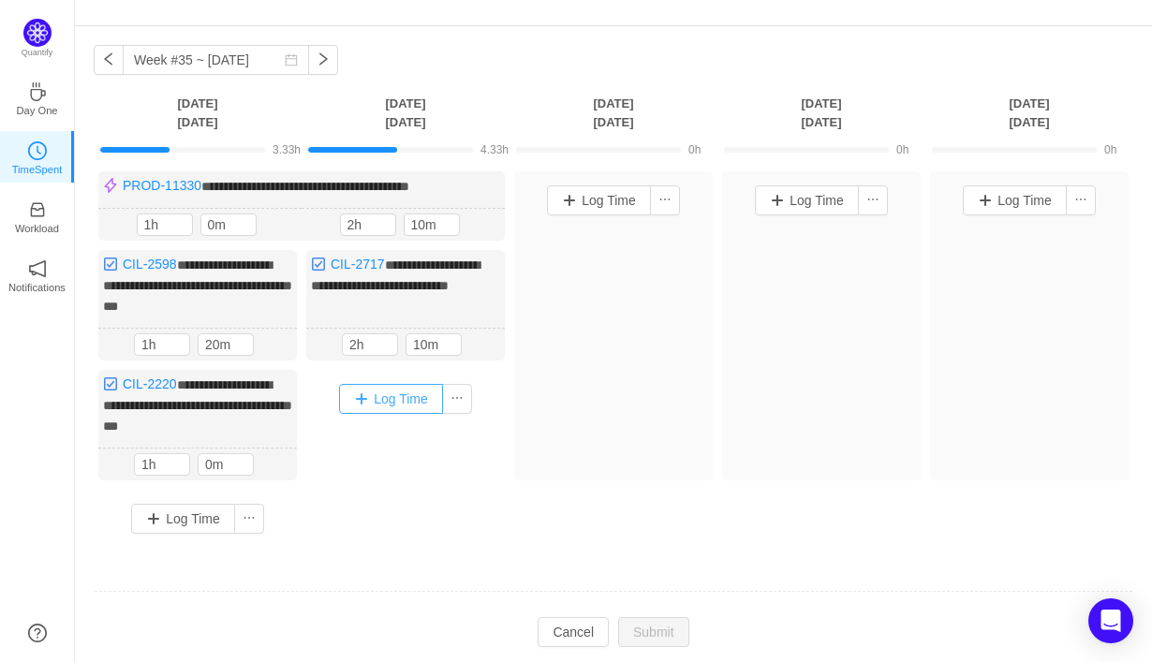
click at [386, 396] on button "Log Time" at bounding box center [391, 399] width 104 height 30
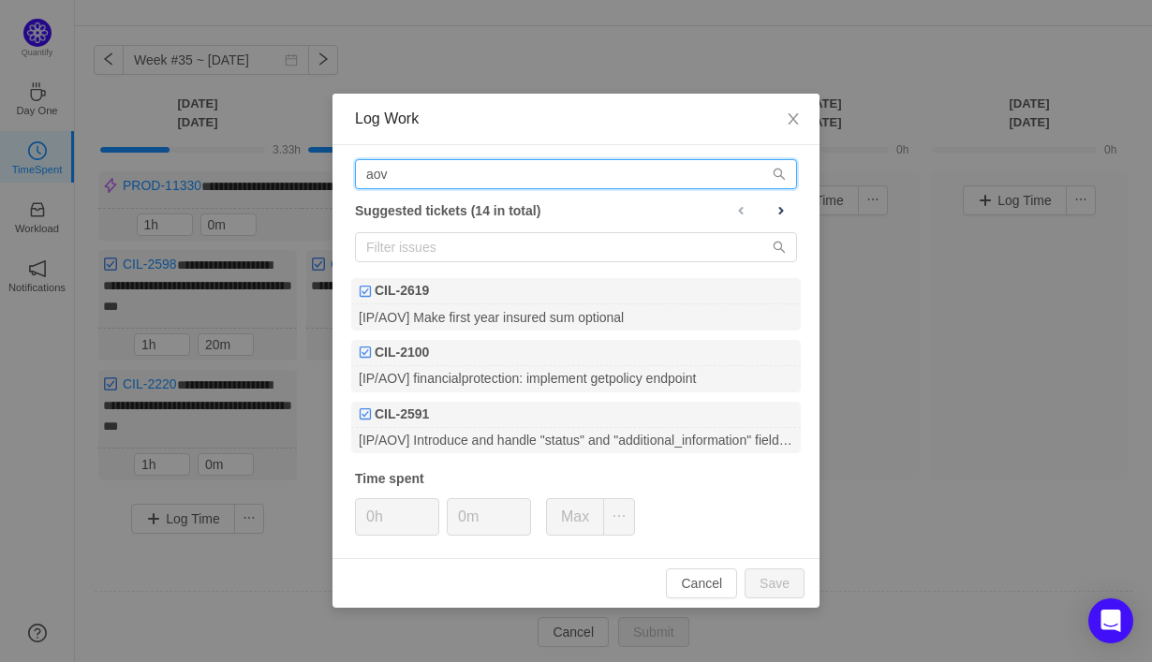
drag, startPoint x: 422, startPoint y: 172, endPoint x: 352, endPoint y: 173, distance: 70.3
click at [352, 173] on div "aov Suggested tickets (14 in total) CIL-2619 [IP/AOV] Make first year insured s…" at bounding box center [576, 351] width 487 height 413
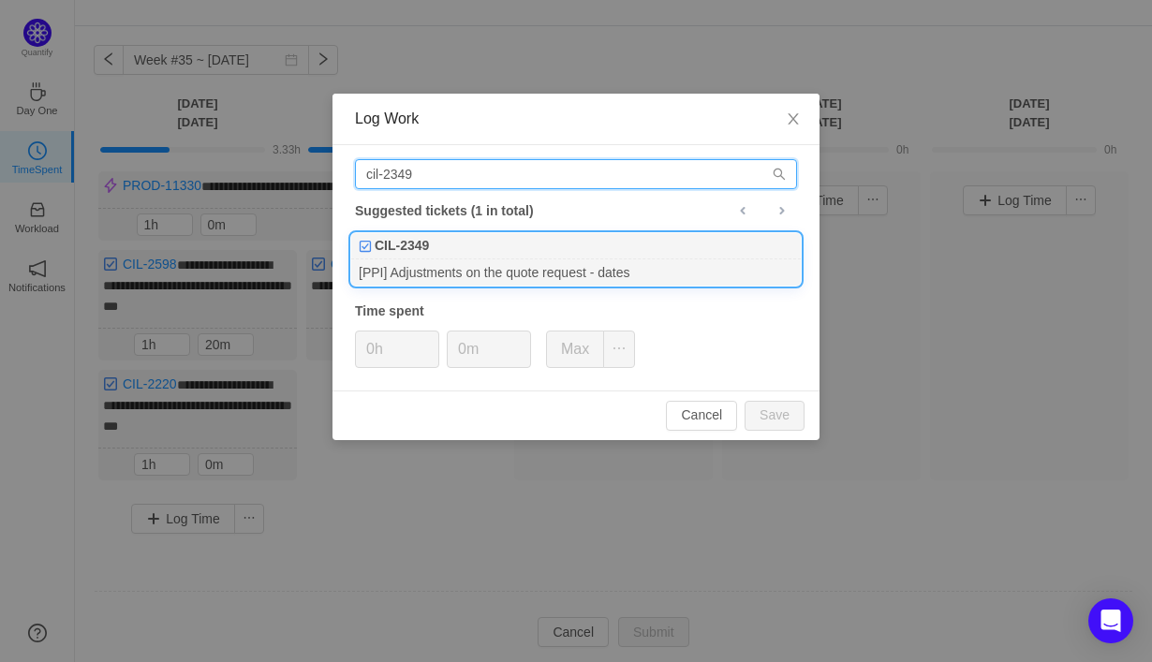
type input "cil-2349"
click at [627, 273] on div "[PPI] Adjustments on the quote request - dates" at bounding box center [576, 271] width 450 height 25
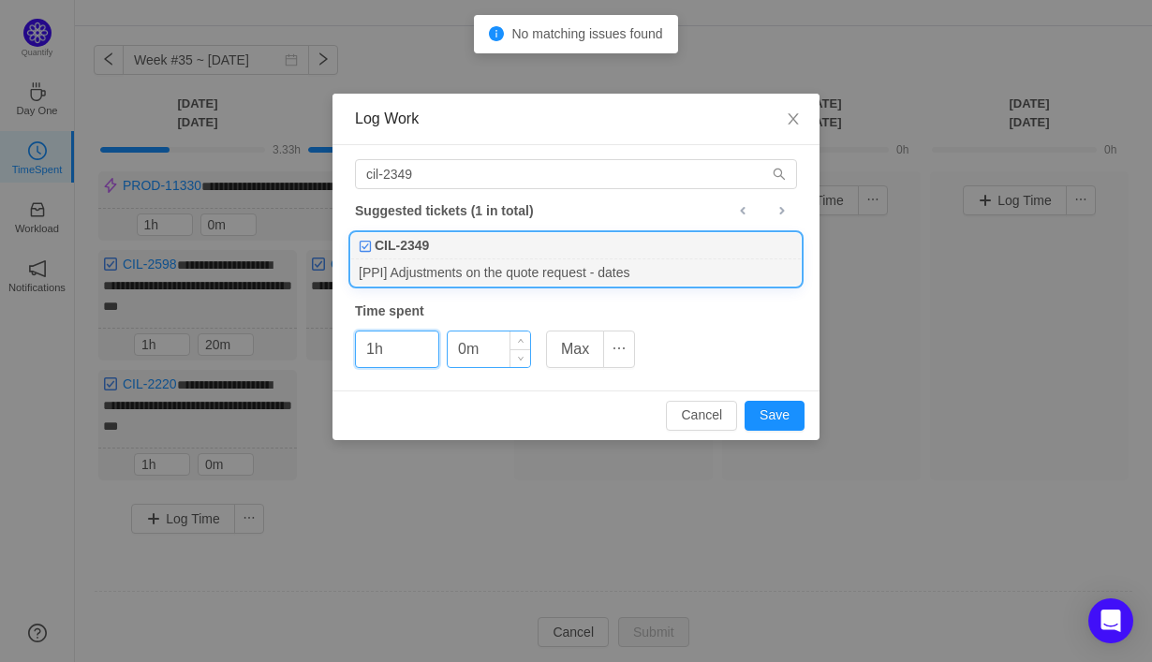
type input "1h"
click at [460, 357] on input "0m" at bounding box center [489, 350] width 82 height 36
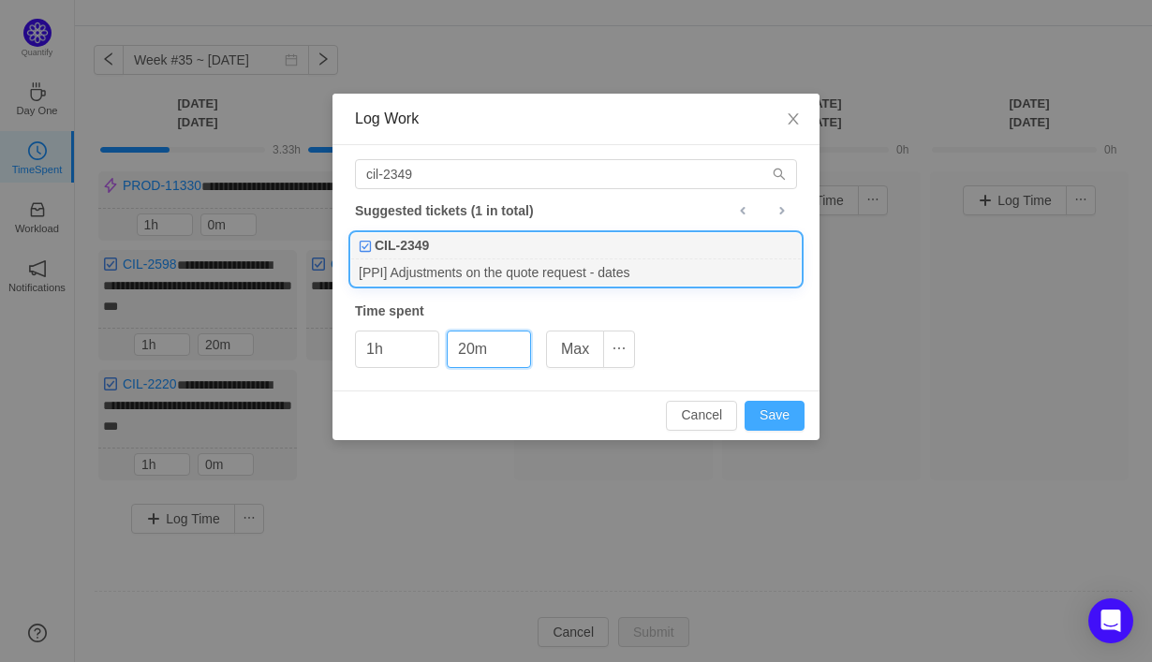
type input "20m"
click at [780, 419] on button "Save" at bounding box center [775, 416] width 60 height 30
type input "0h"
type input "0m"
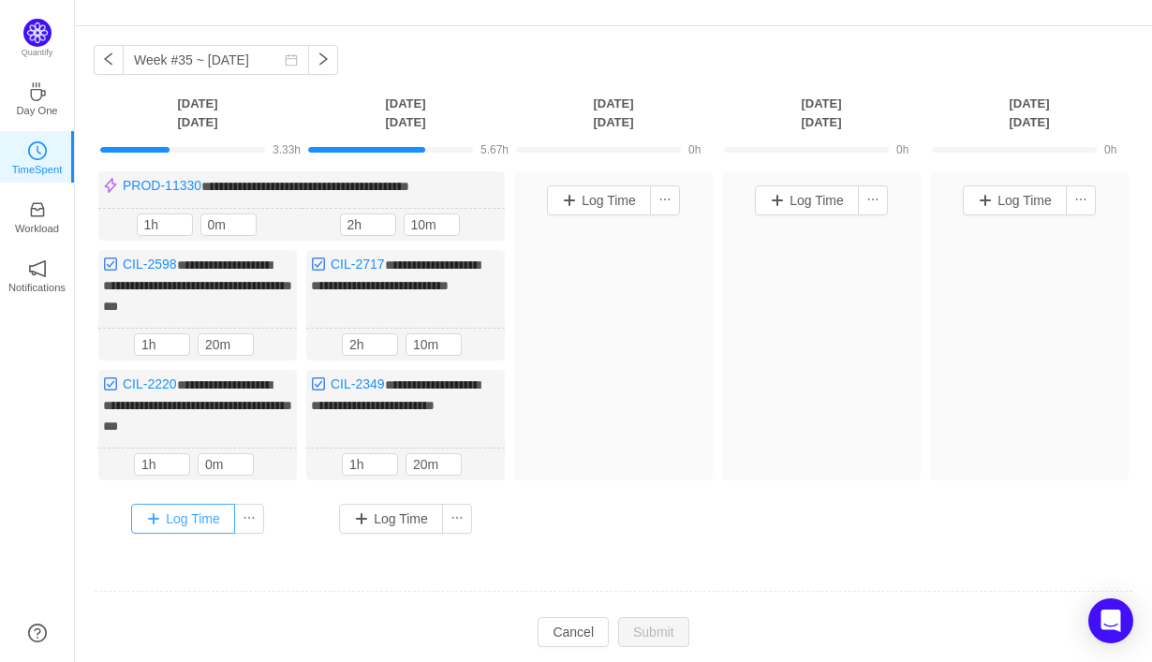
click at [194, 517] on button "Log Time" at bounding box center [183, 519] width 104 height 30
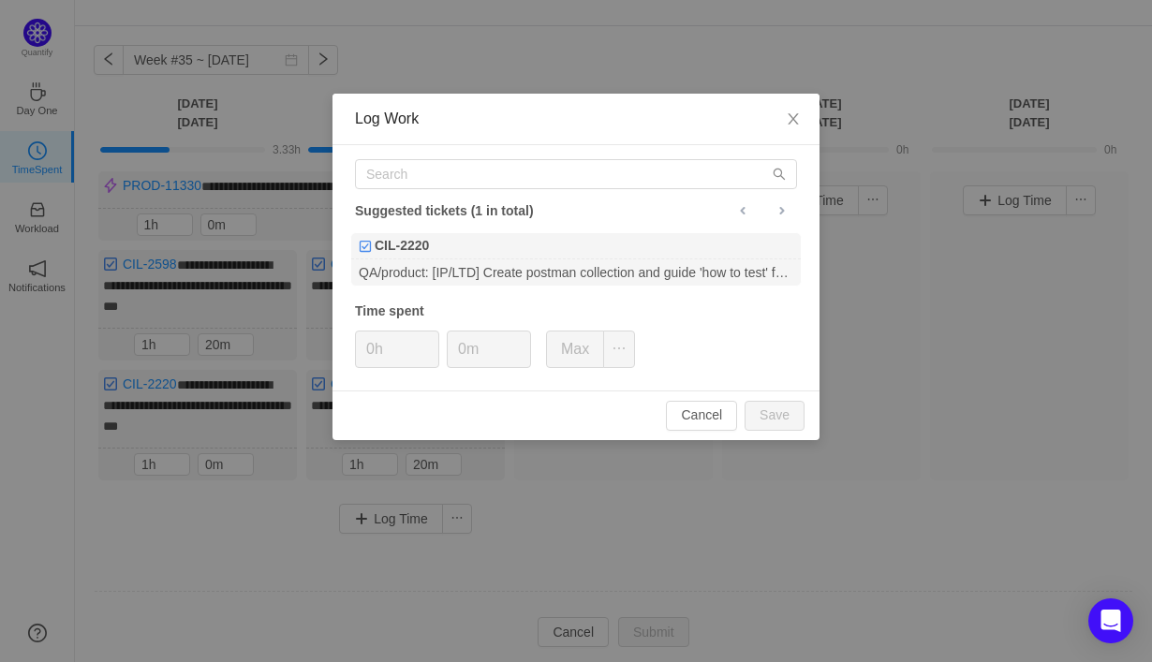
click at [212, 535] on div "Log Work Suggested tickets (1 in total) CIL-2220 QA/product: [IP/LTD] Create po…" at bounding box center [576, 331] width 1152 height 662
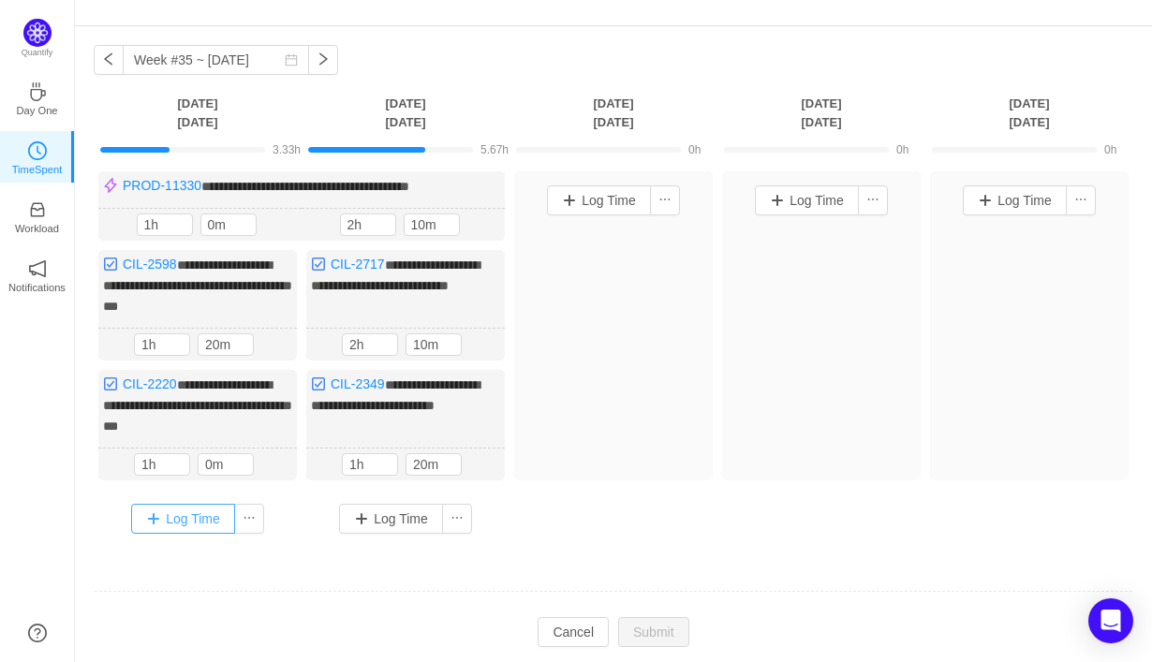
click at [184, 511] on button "Log Time" at bounding box center [183, 519] width 104 height 30
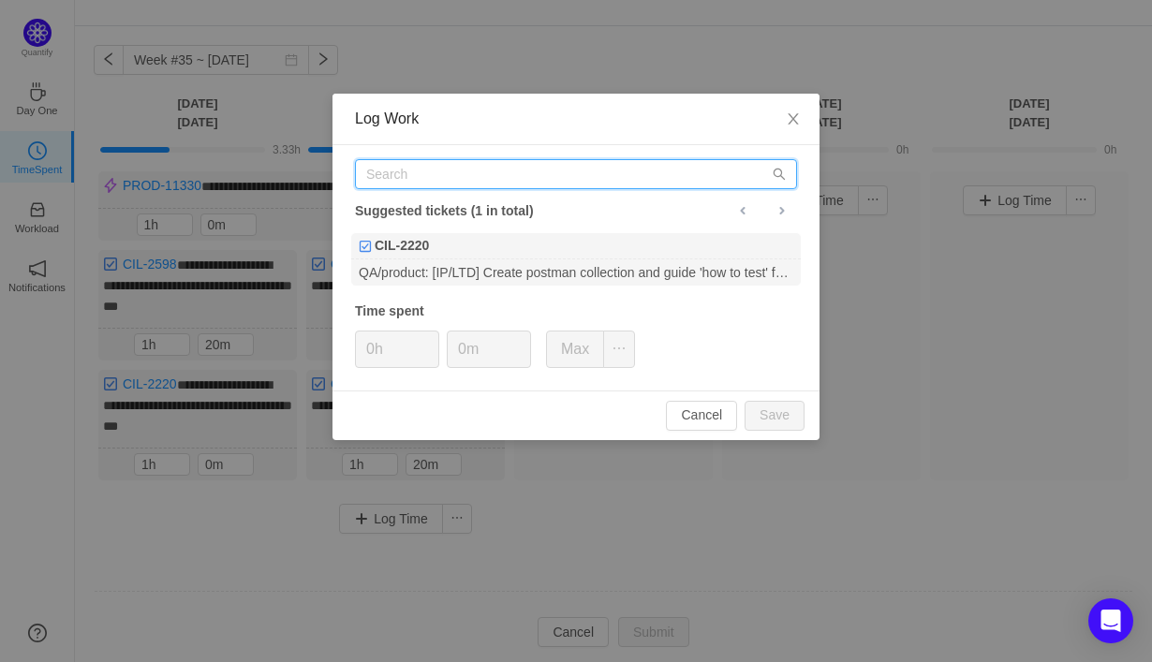
click at [481, 184] on input "text" at bounding box center [576, 174] width 442 height 30
click at [616, 506] on div "Log Work Suggested tickets (1 in total) CIL-2220 QA/product: [IP/LTD] Create po…" at bounding box center [576, 331] width 1152 height 662
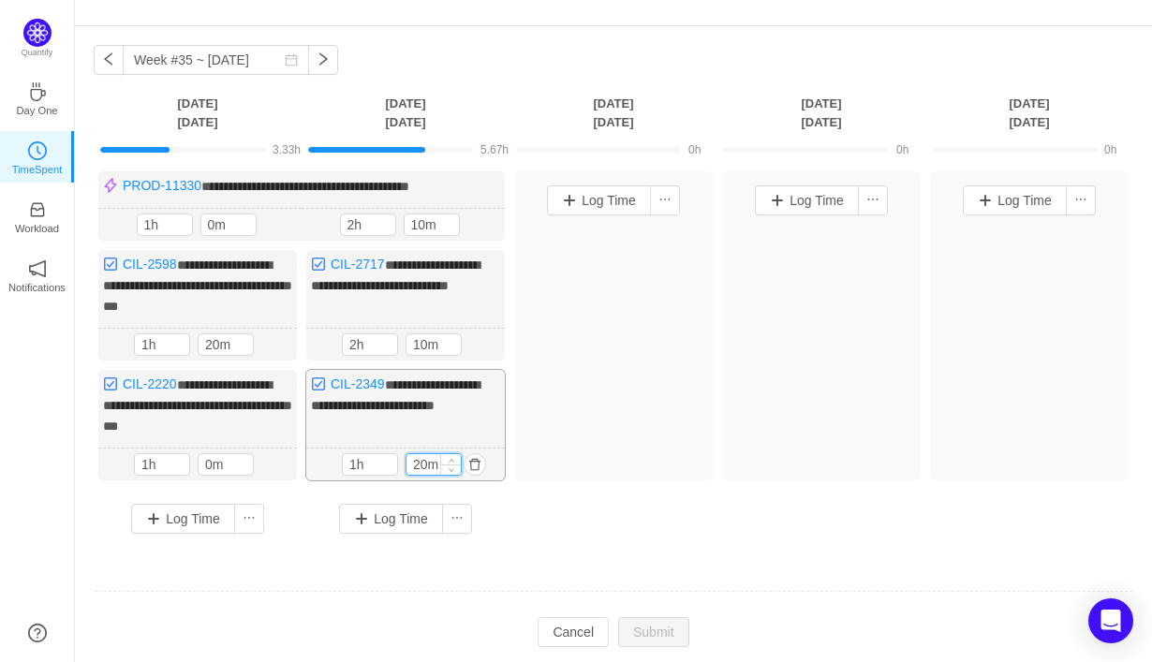
click at [423, 458] on input "20m" at bounding box center [434, 464] width 54 height 21
type input "50m"
click at [421, 570] on td at bounding box center [614, 593] width 1040 height 48
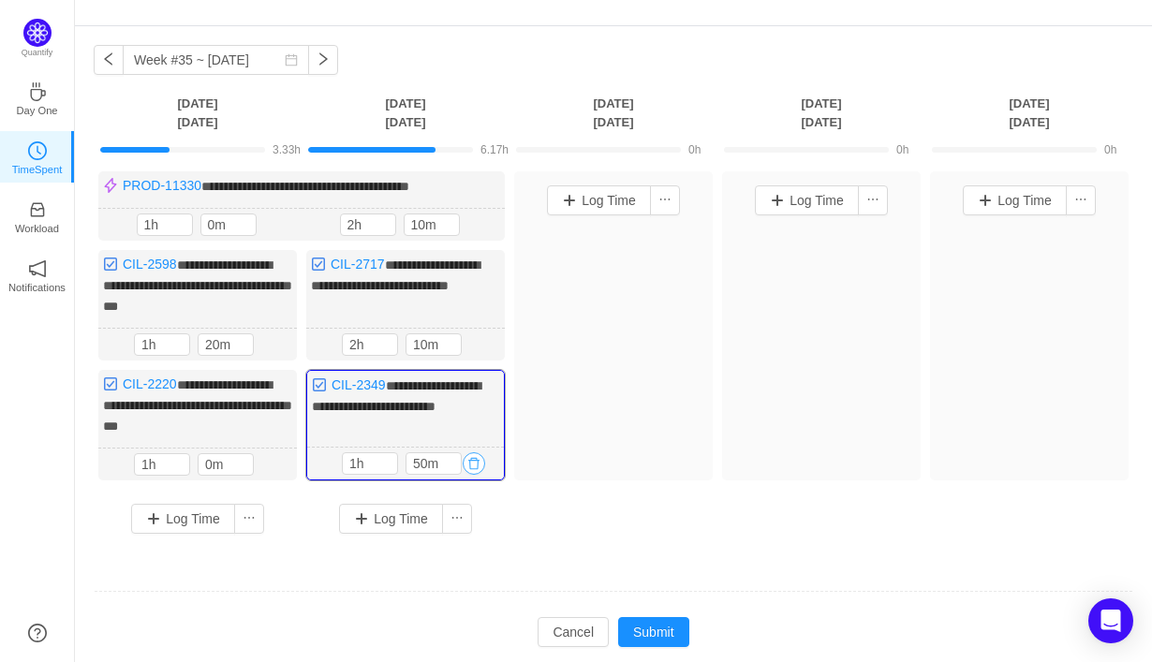
click at [472, 462] on button "button" at bounding box center [474, 463] width 22 height 22
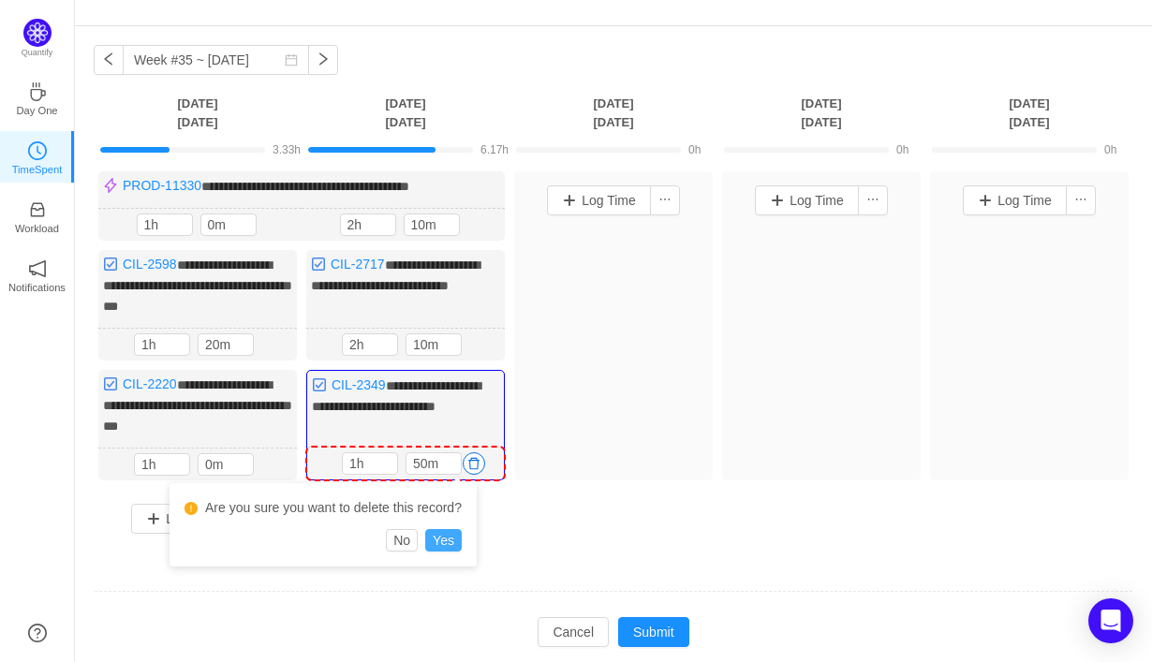
click at [449, 543] on button "Yes" at bounding box center [443, 540] width 37 height 22
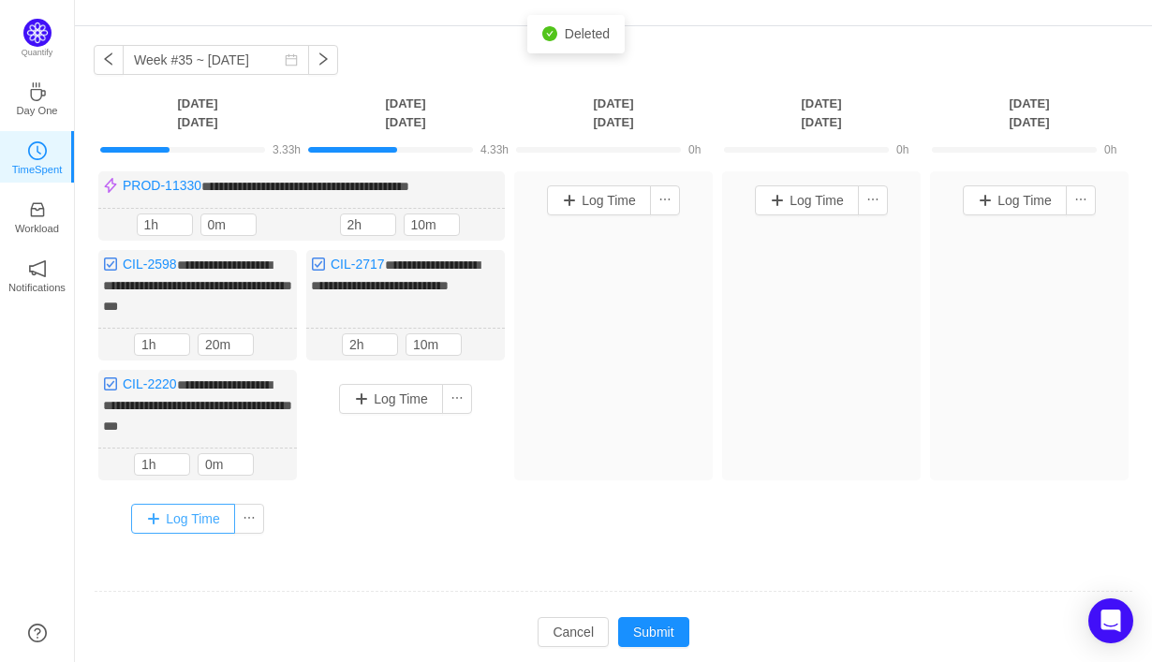
click at [190, 504] on button "Log Time" at bounding box center [183, 519] width 104 height 30
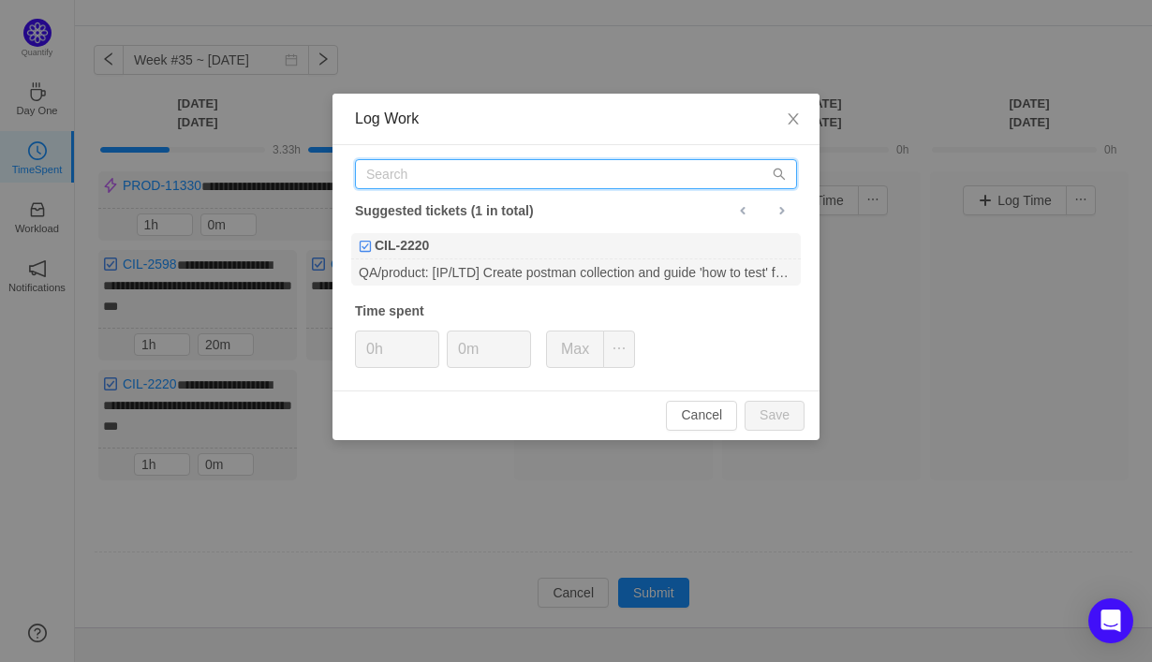
click at [489, 165] on input "text" at bounding box center [576, 174] width 442 height 30
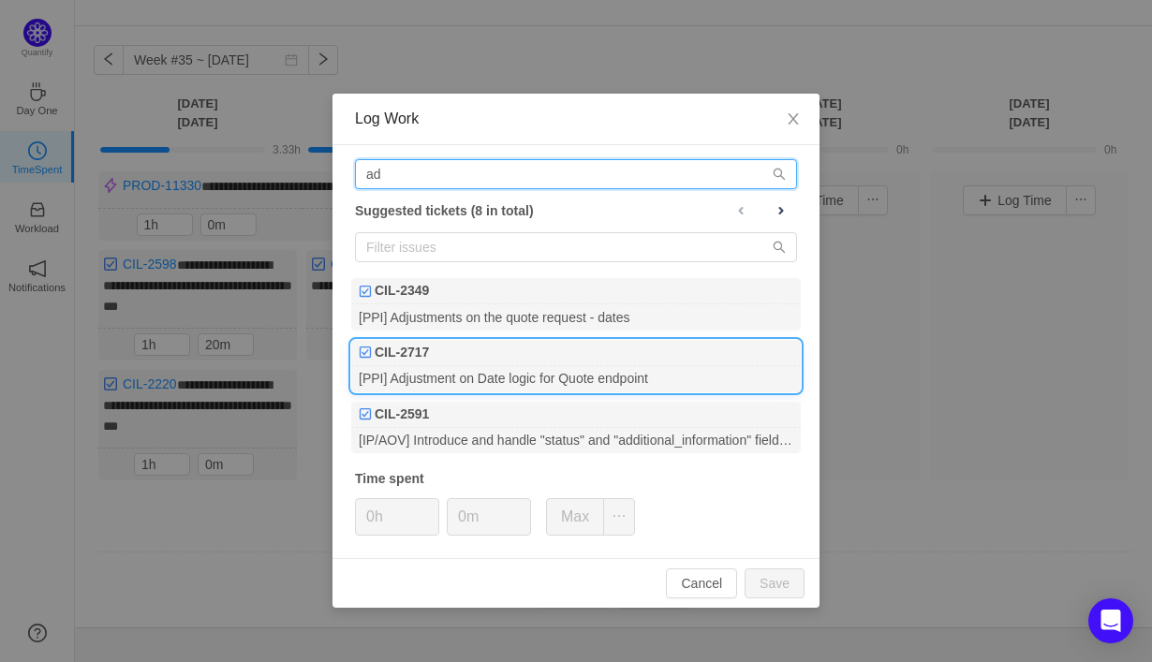
type input "ad"
click at [560, 339] on li "CIL-2717 [PPI] Adjustment on Date logic for Quote endpoint" at bounding box center [575, 366] width 451 height 54
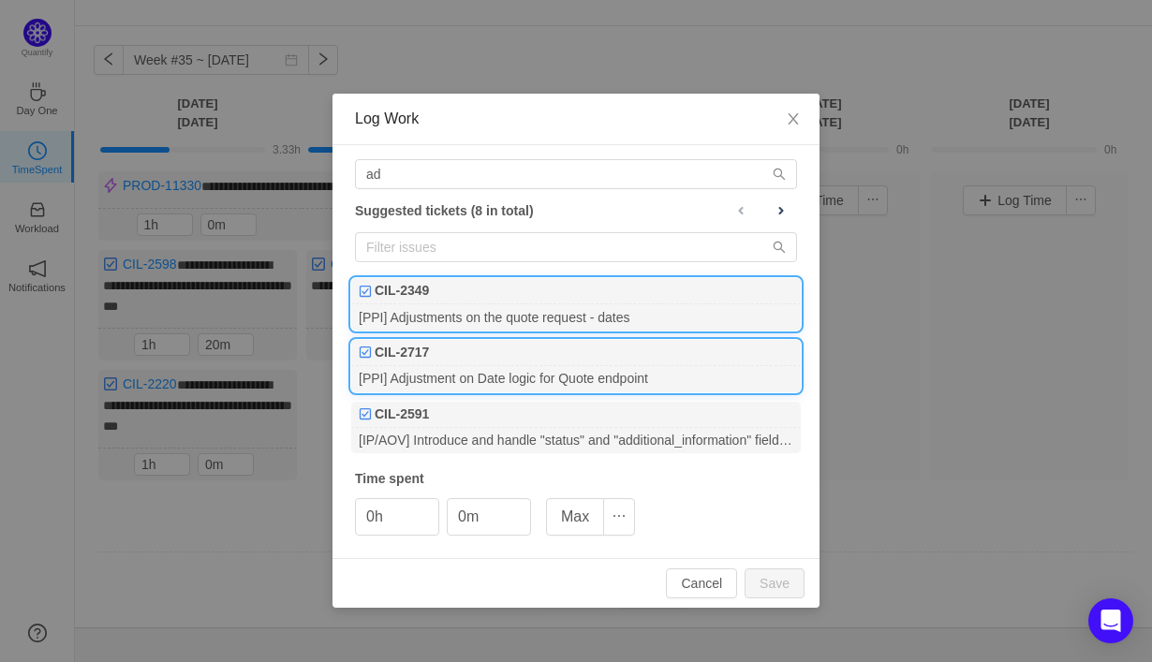
click at [553, 308] on div "[PPI] Adjustments on the quote request - dates" at bounding box center [576, 316] width 450 height 25
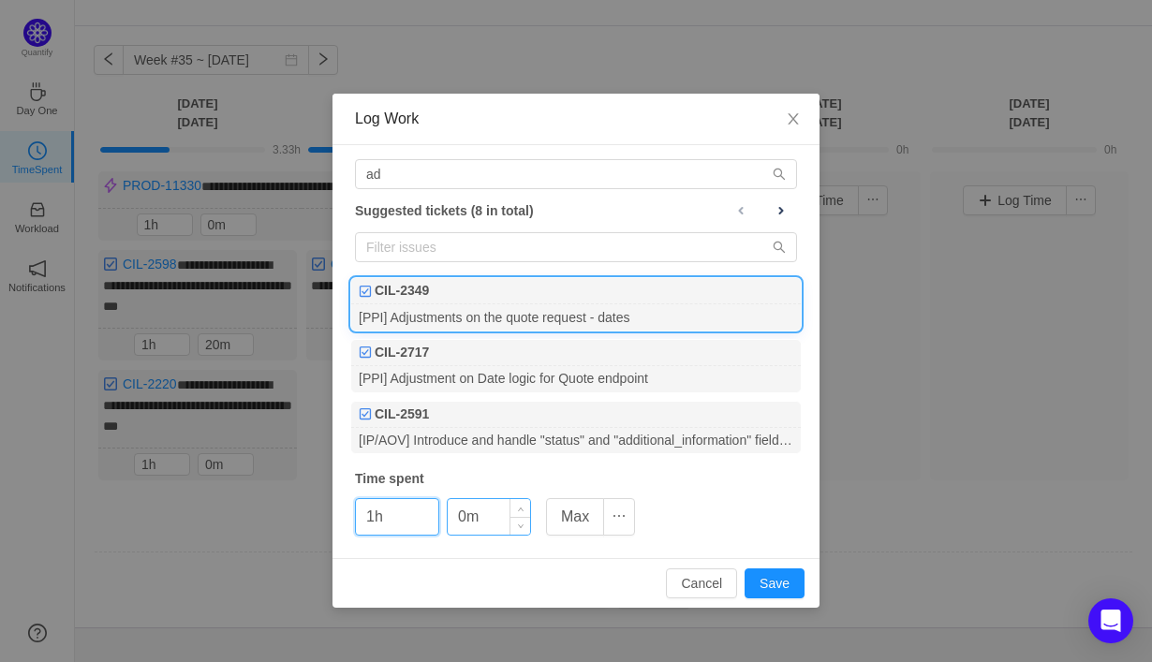
type input "1h"
click at [455, 524] on input "0m" at bounding box center [489, 517] width 82 height 36
type input "50m"
click at [776, 590] on button "Save" at bounding box center [775, 584] width 60 height 30
type input "0h"
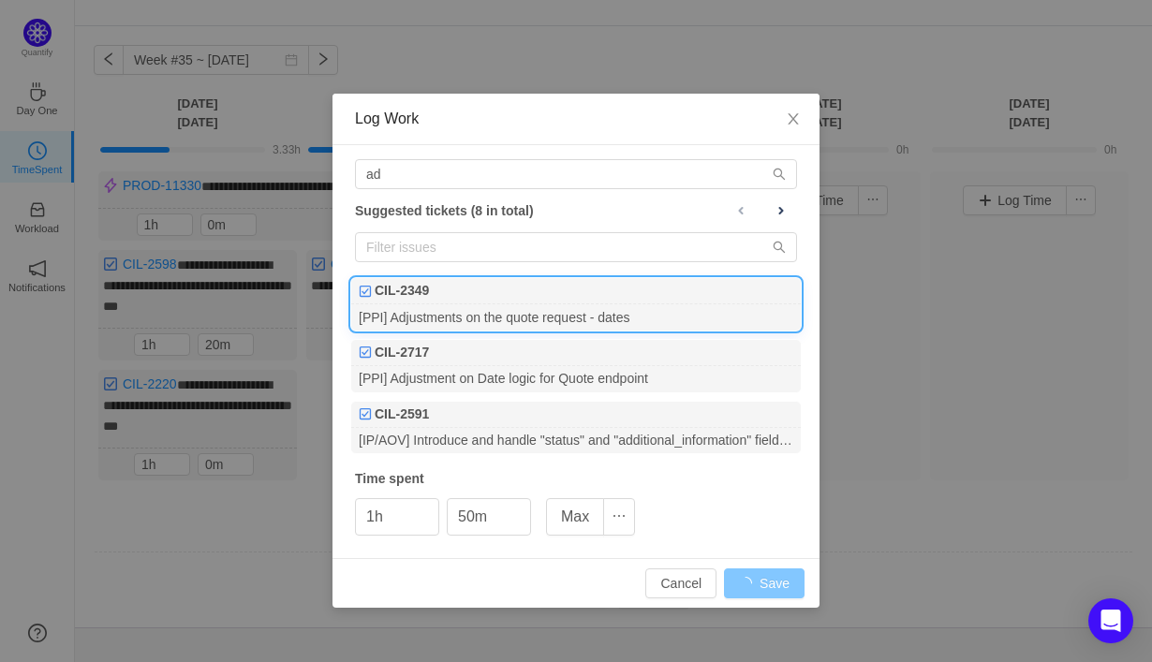
type input "0m"
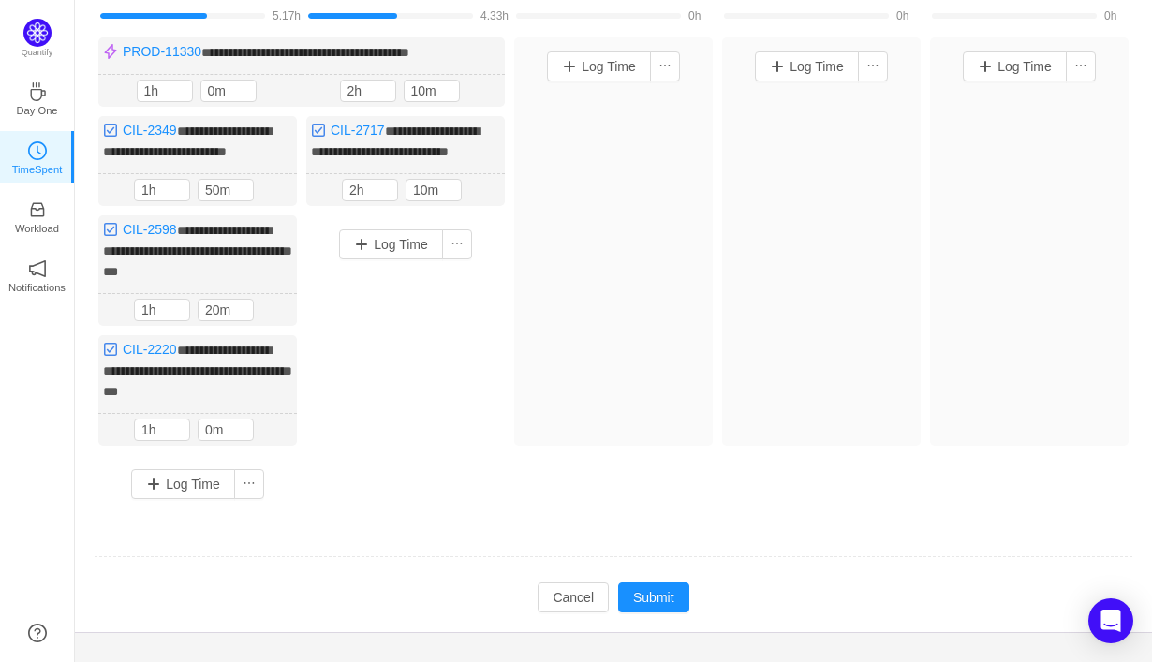
scroll to position [180, 0]
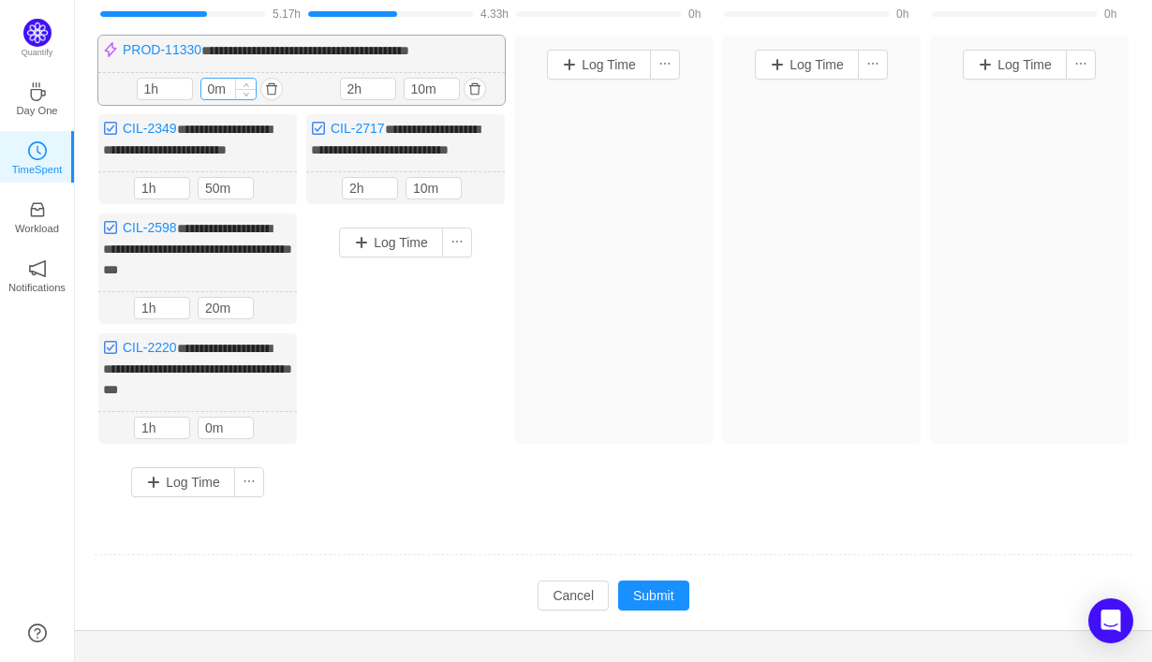
click at [208, 85] on input "0m" at bounding box center [228, 89] width 54 height 21
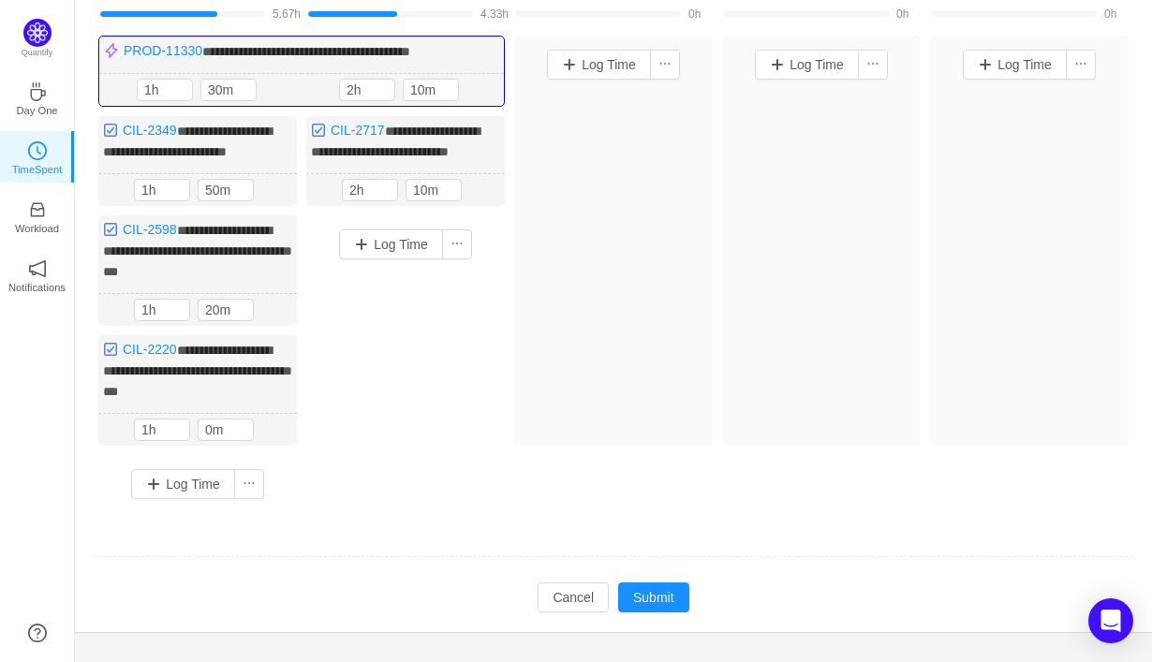
click at [440, 372] on div "Log Time" at bounding box center [405, 347] width 199 height 264
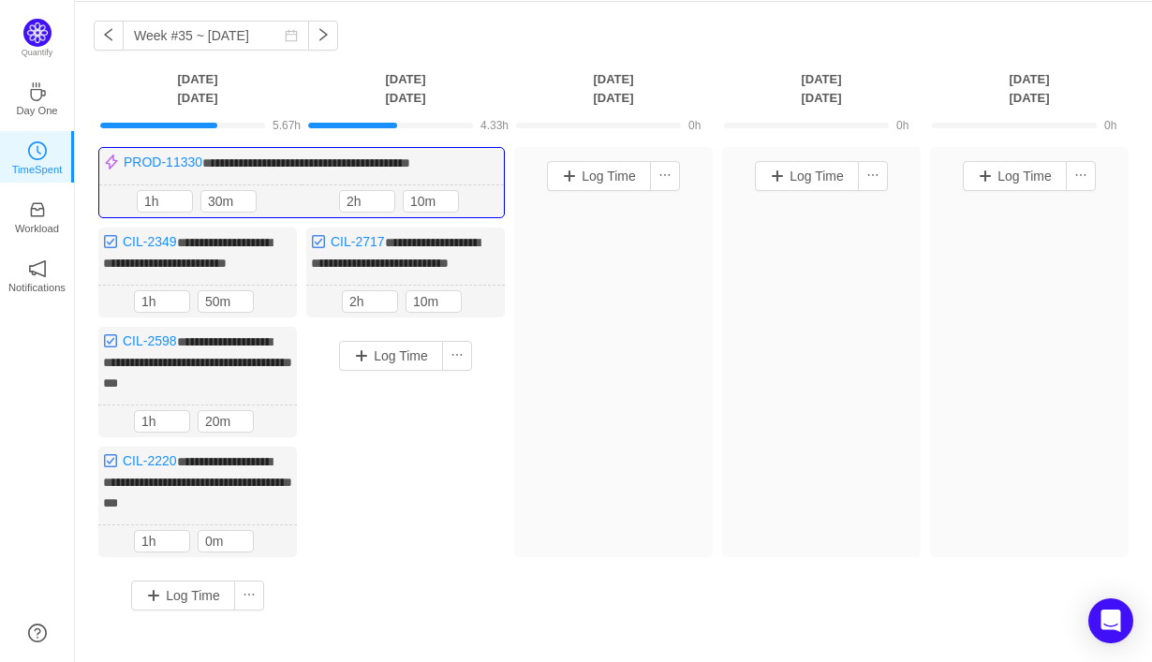
scroll to position [61, 0]
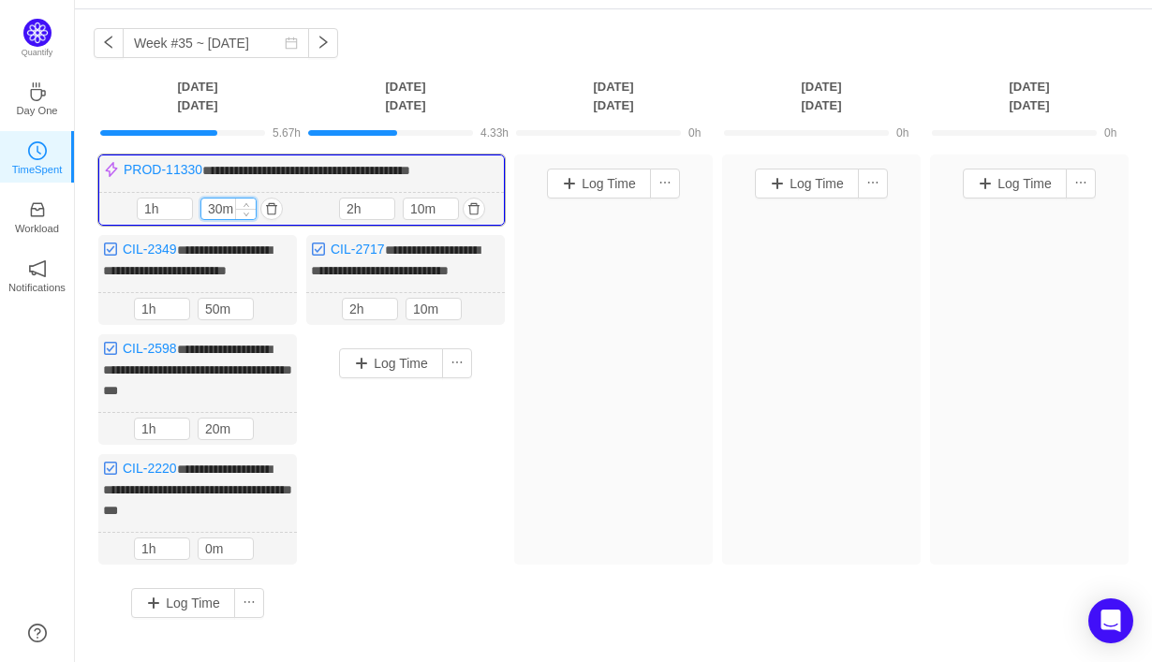
click at [217, 208] on input "30m" at bounding box center [228, 209] width 54 height 21
type input "50m"
click at [440, 544] on div "Log Time" at bounding box center [405, 466] width 199 height 264
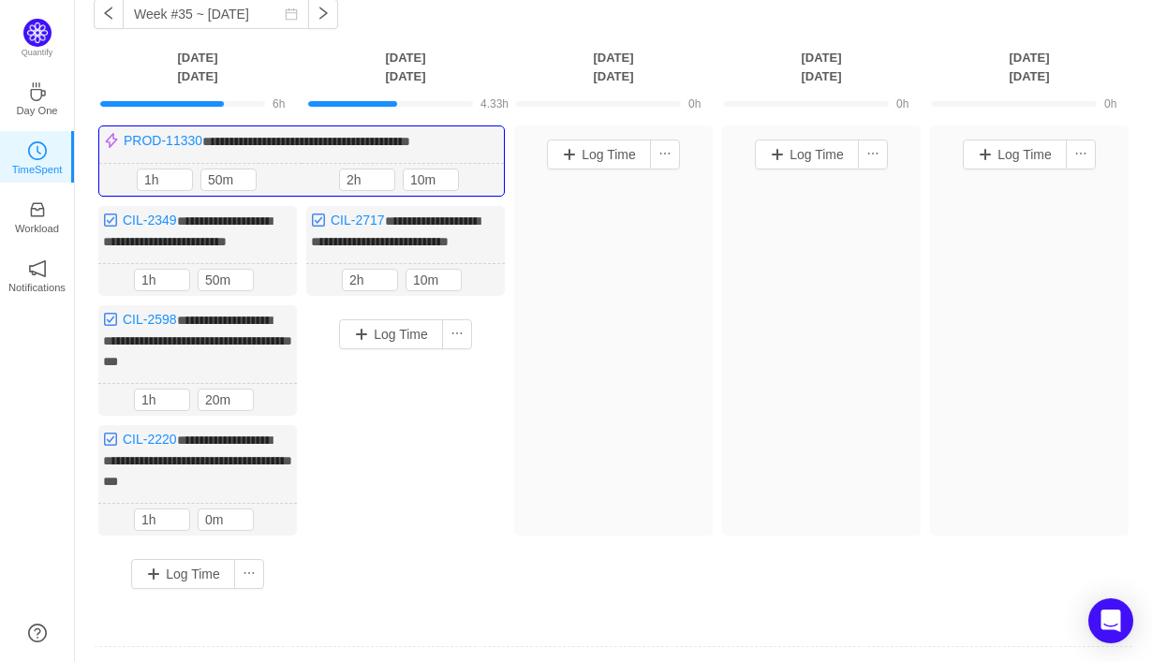
scroll to position [89, 0]
